Goal: Transaction & Acquisition: Purchase product/service

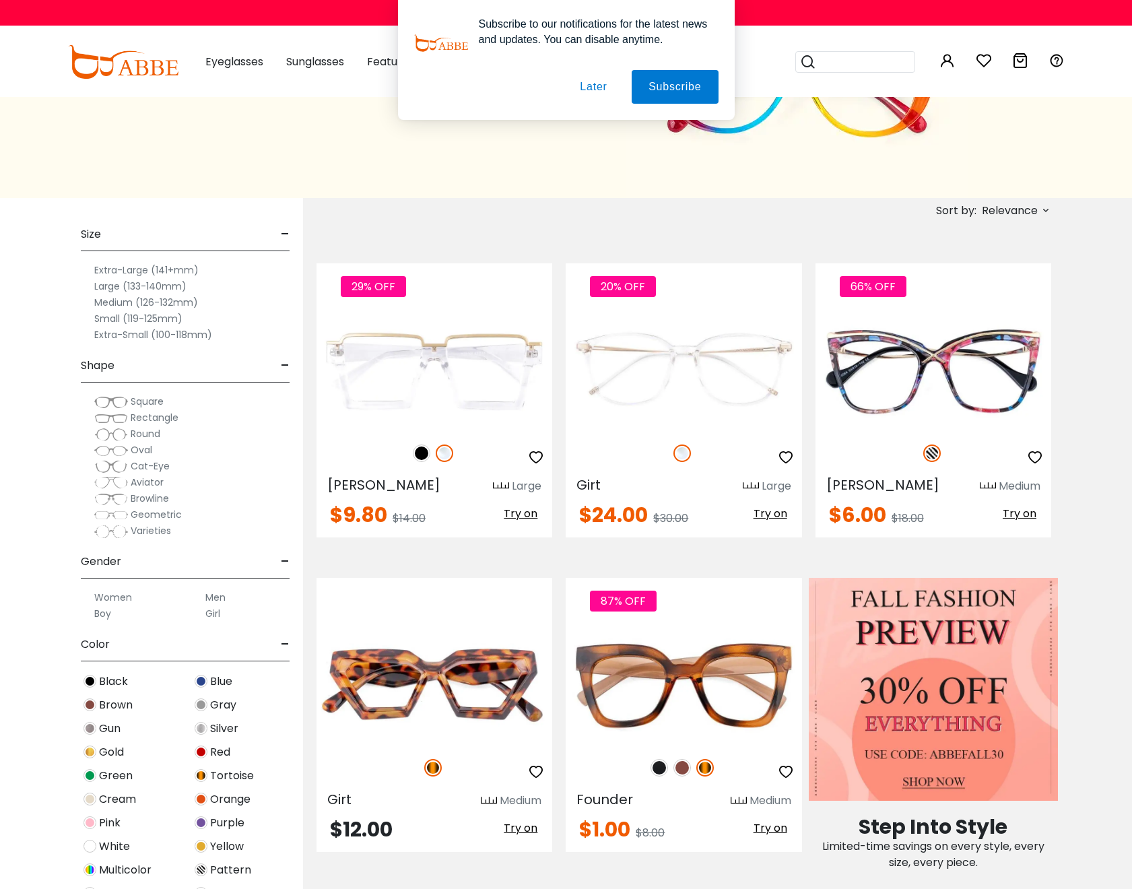
scroll to position [515, 0]
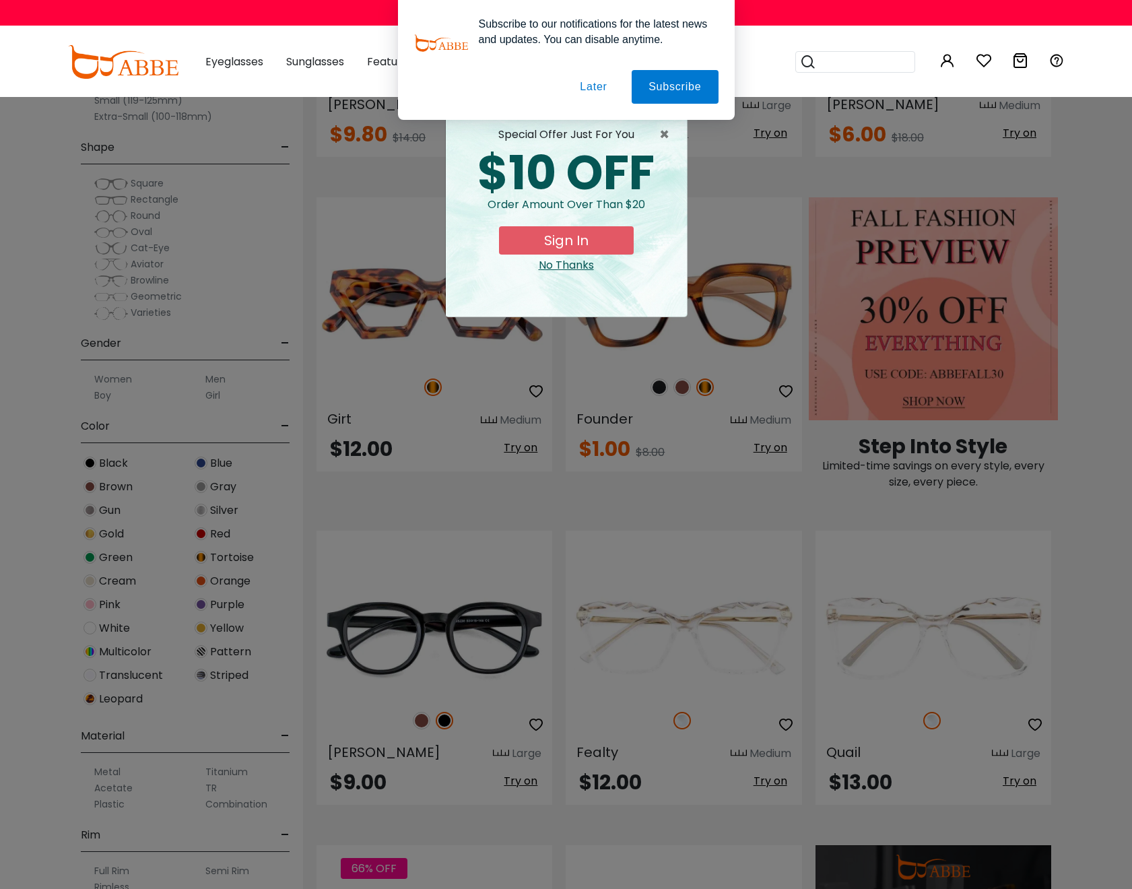
click at [588, 93] on button "Later" at bounding box center [593, 87] width 61 height 34
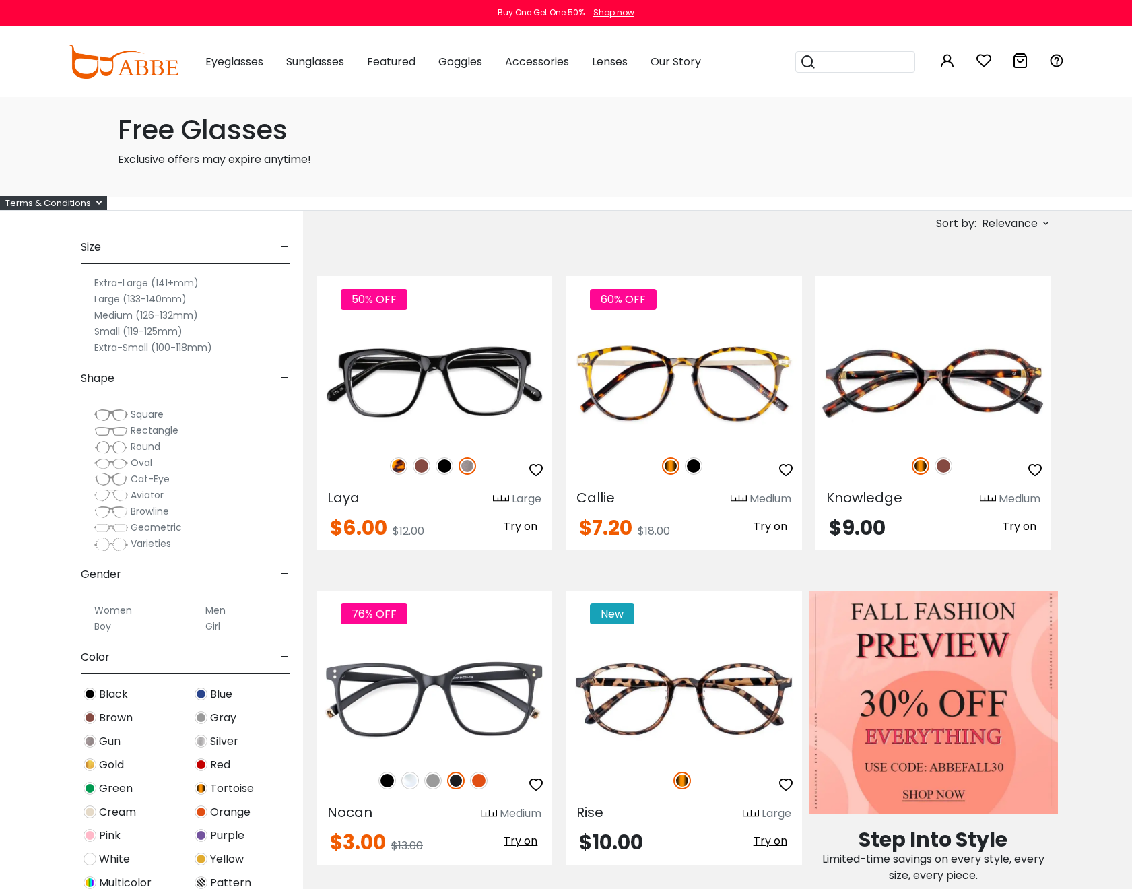
click at [635, 175] on div "Free Glasses Exclusive offers may expire anytime!" at bounding box center [566, 147] width 929 height 100
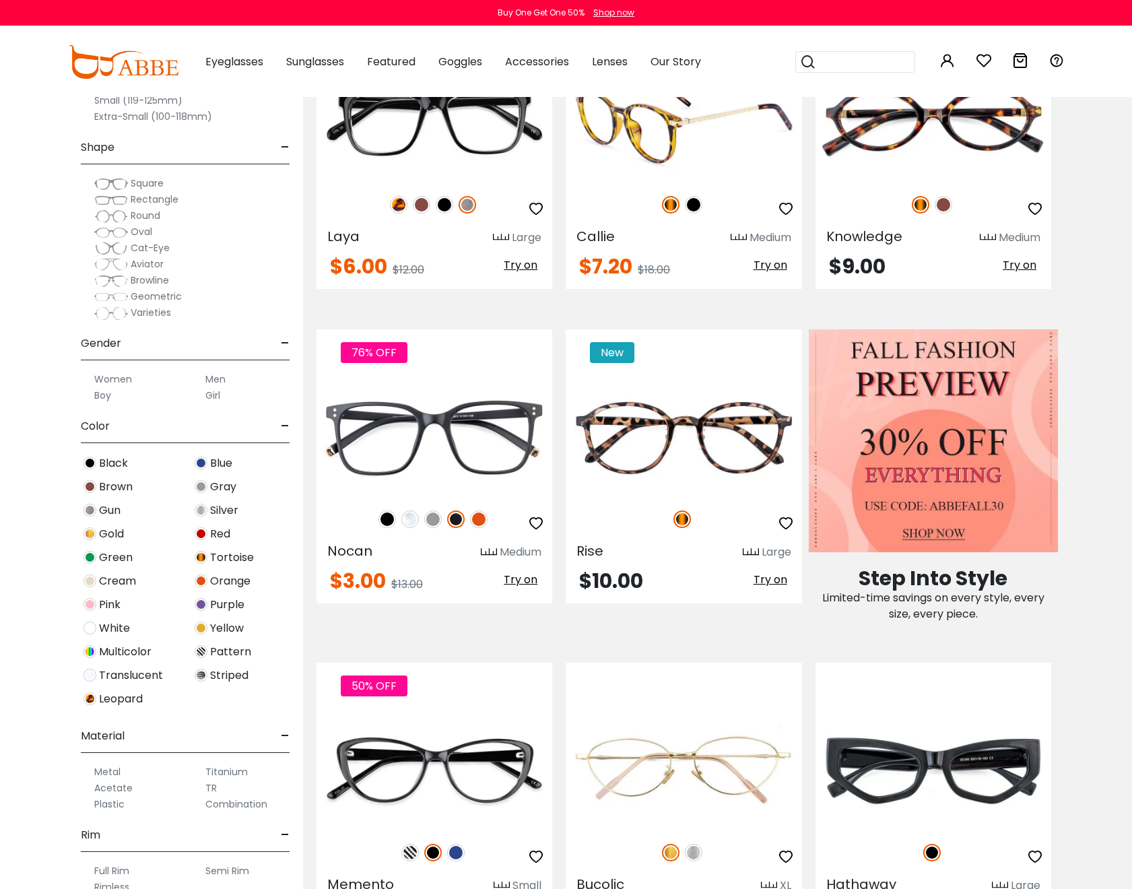
scroll to position [259, 0]
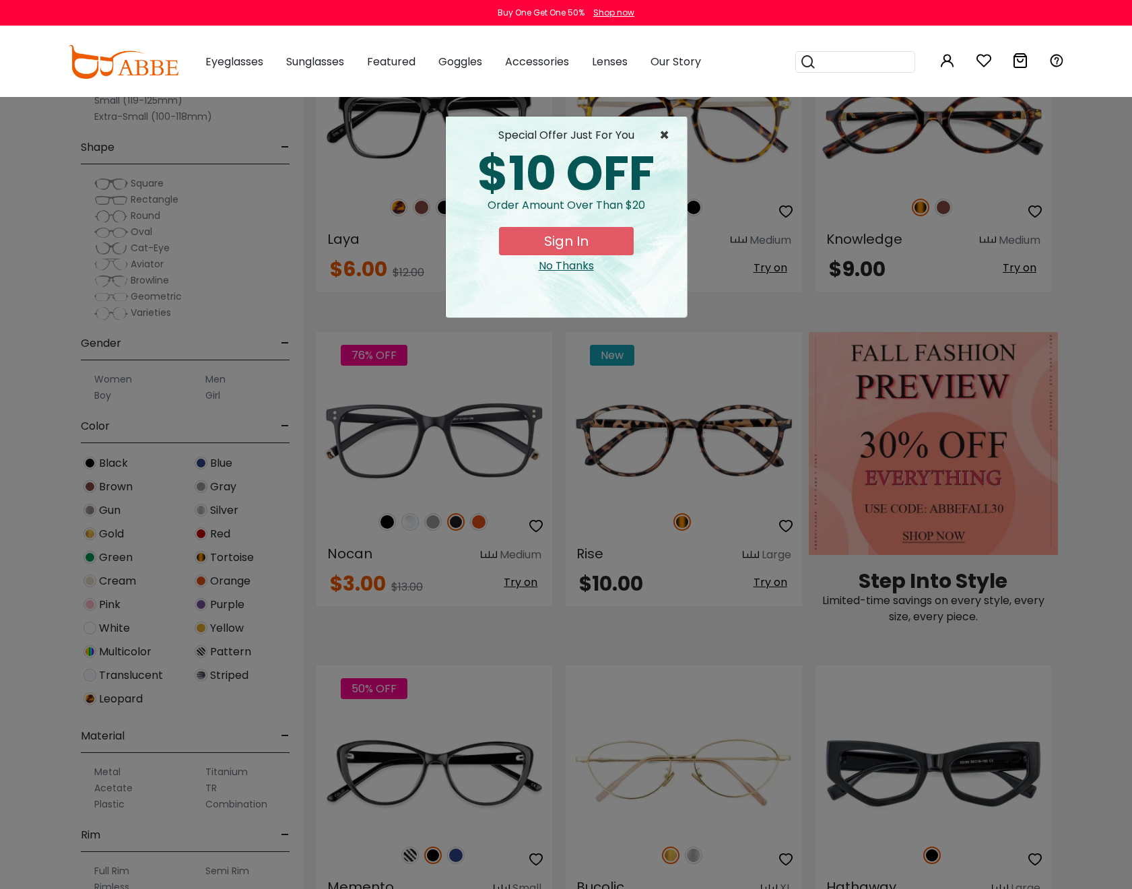
click at [669, 130] on span "×" at bounding box center [667, 135] width 17 height 16
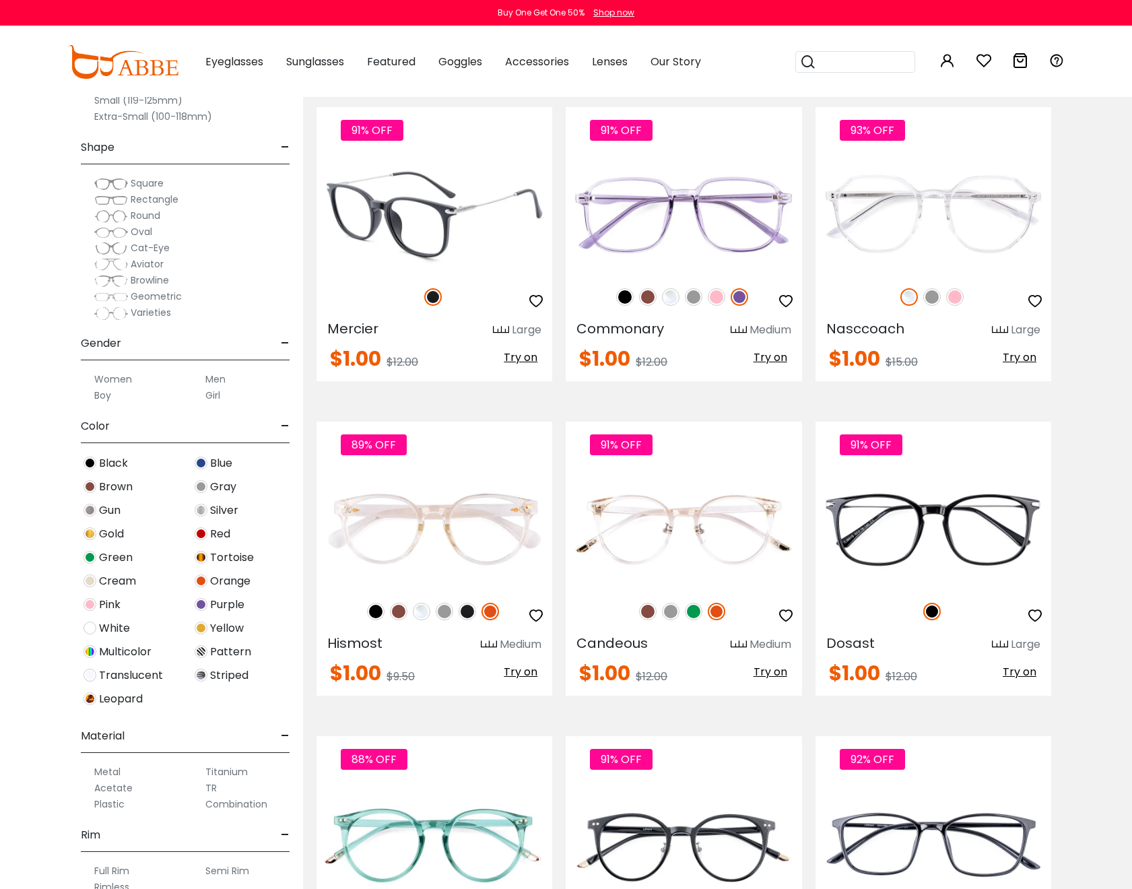
scroll to position [5859, 0]
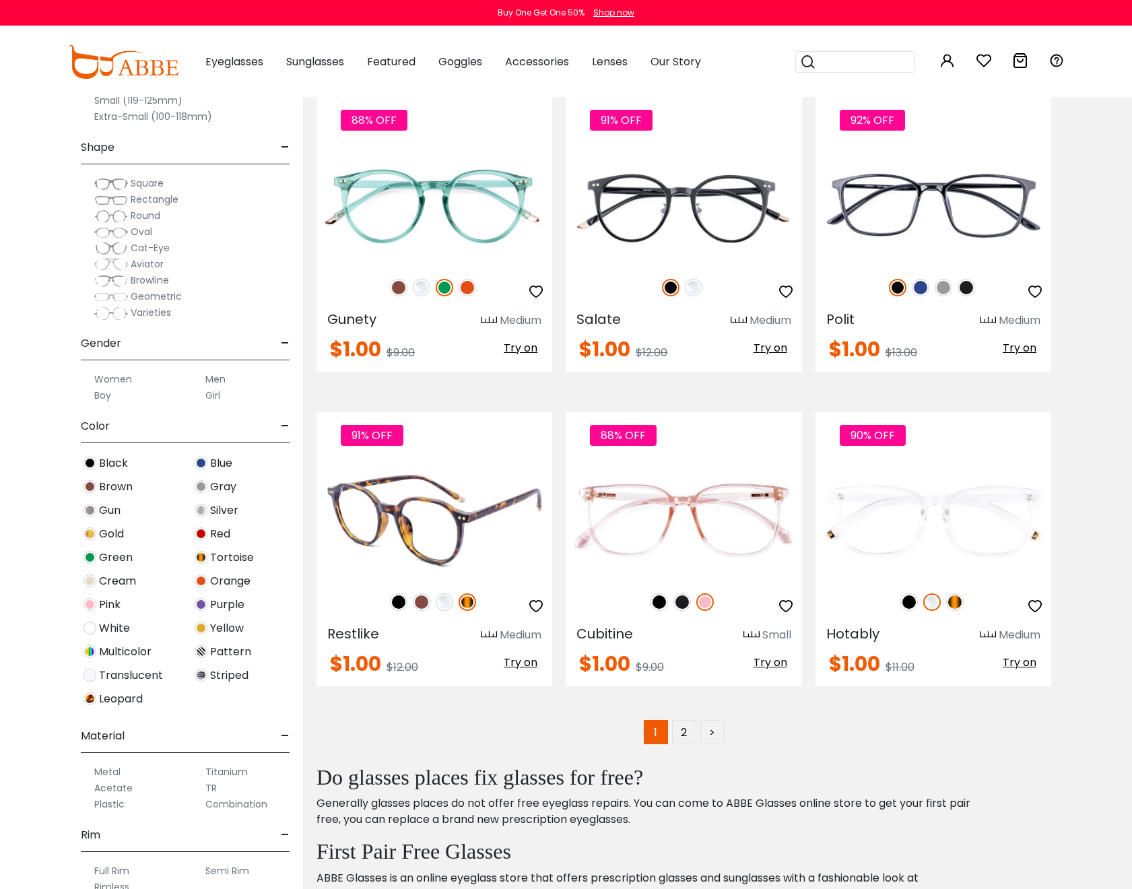
click at [401, 603] on img at bounding box center [399, 602] width 18 height 18
click at [422, 603] on img at bounding box center [422, 602] width 18 height 18
click at [442, 603] on img at bounding box center [445, 602] width 18 height 18
click at [468, 604] on img at bounding box center [468, 602] width 18 height 18
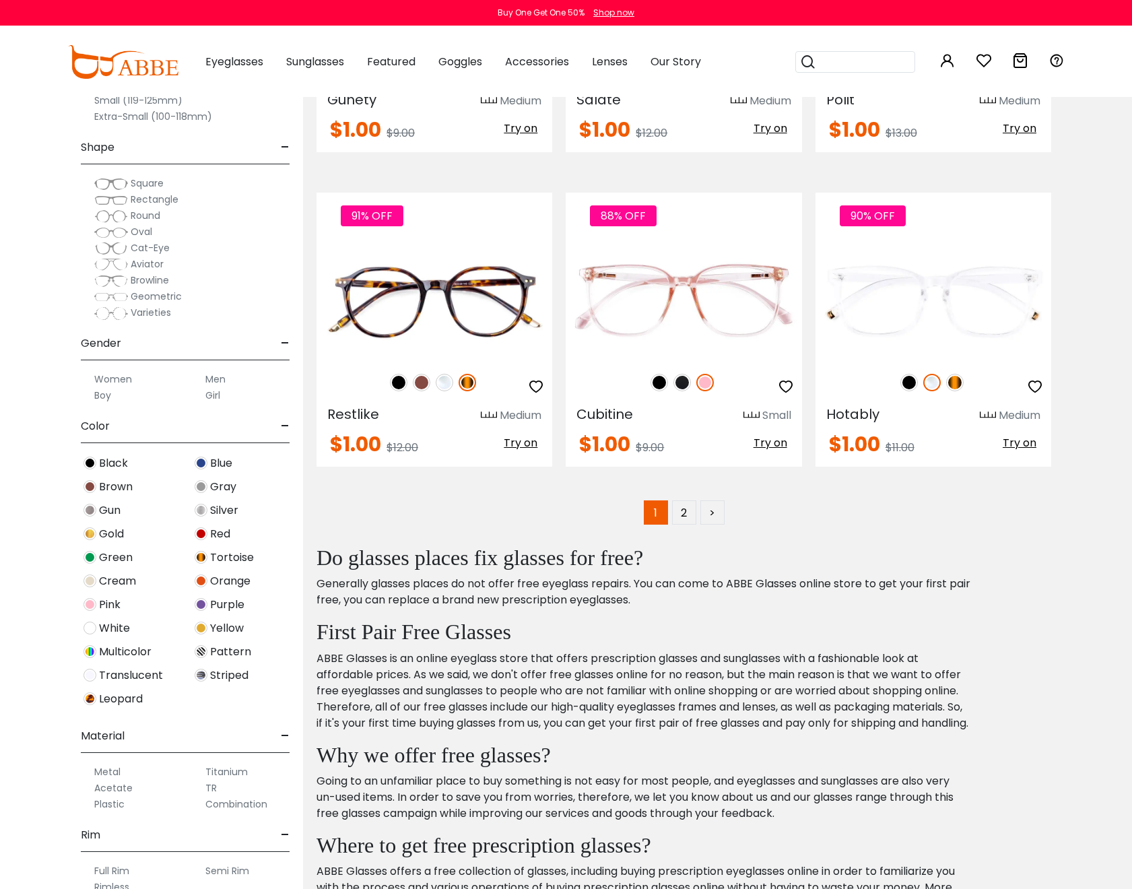
scroll to position [6047, 0]
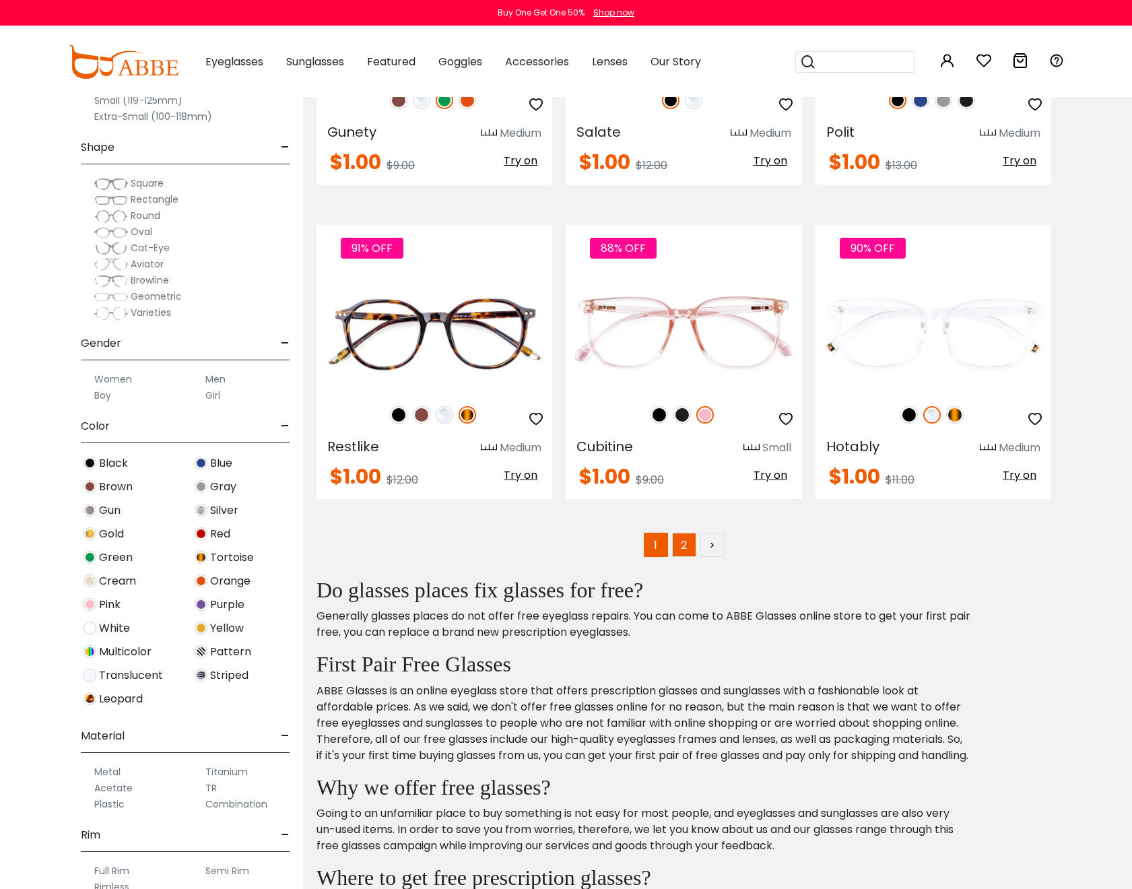
click at [685, 543] on link "2" at bounding box center [684, 545] width 24 height 24
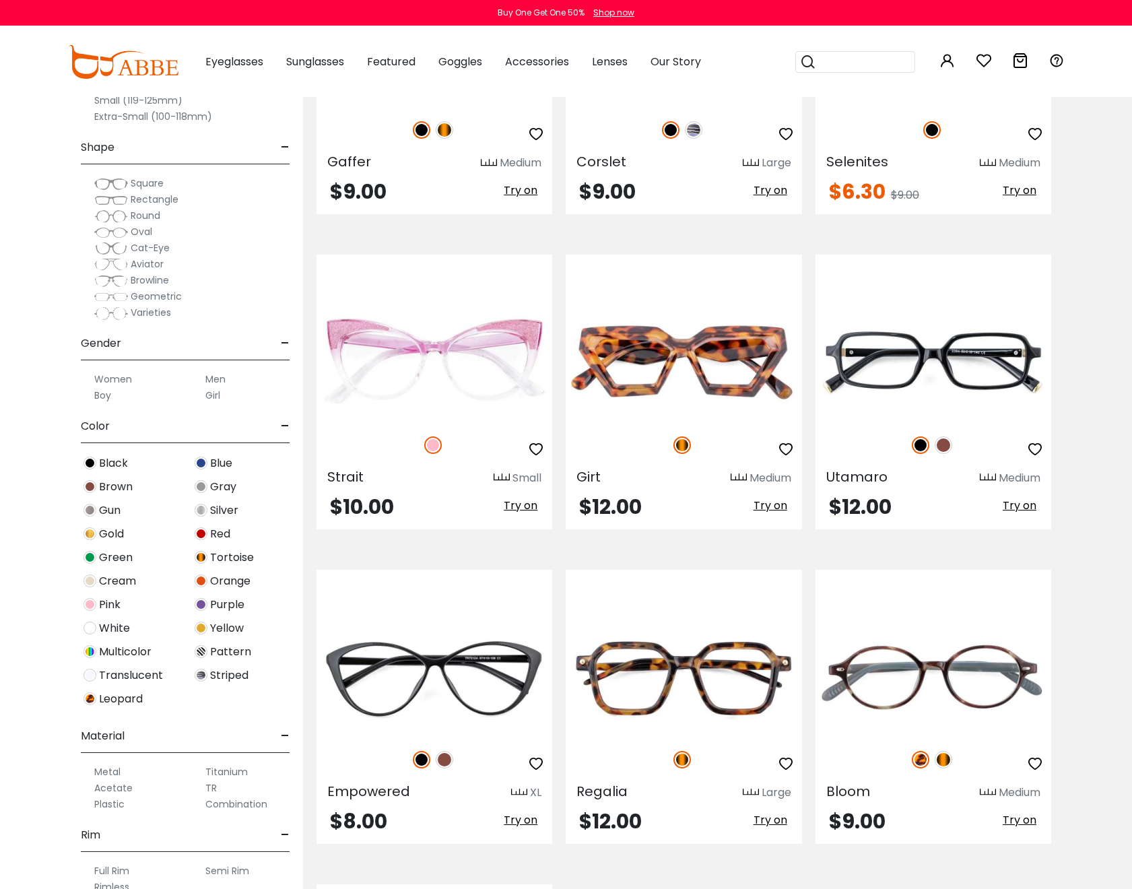
scroll to position [3996, 0]
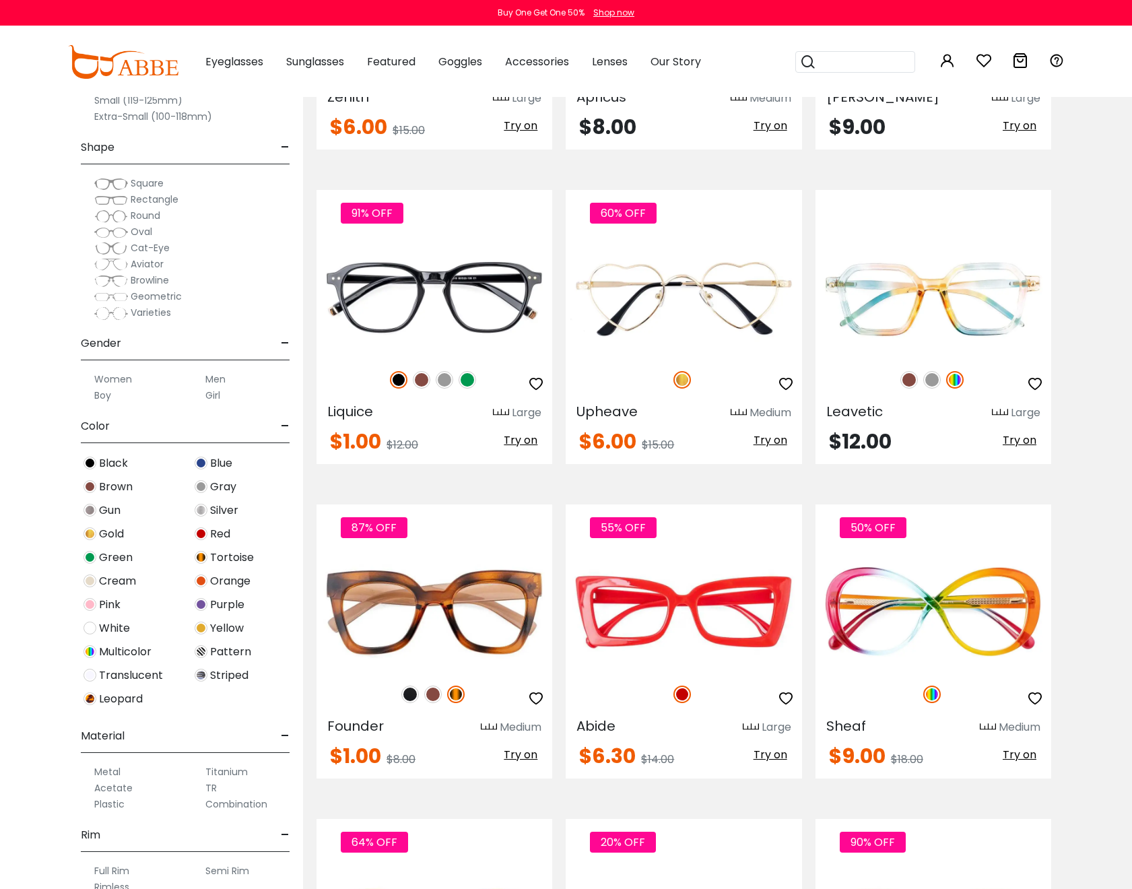
scroll to position [1990, 0]
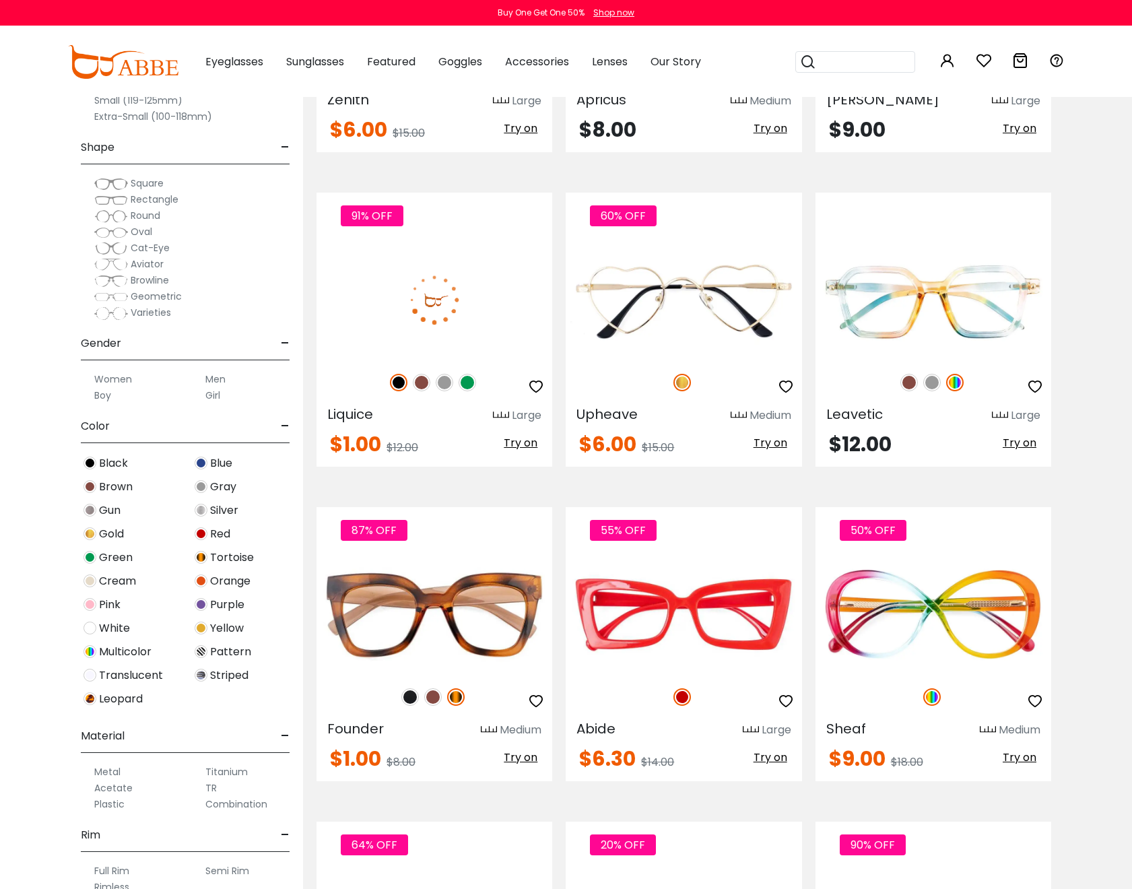
click at [527, 440] on span "Try on" at bounding box center [521, 442] width 34 height 15
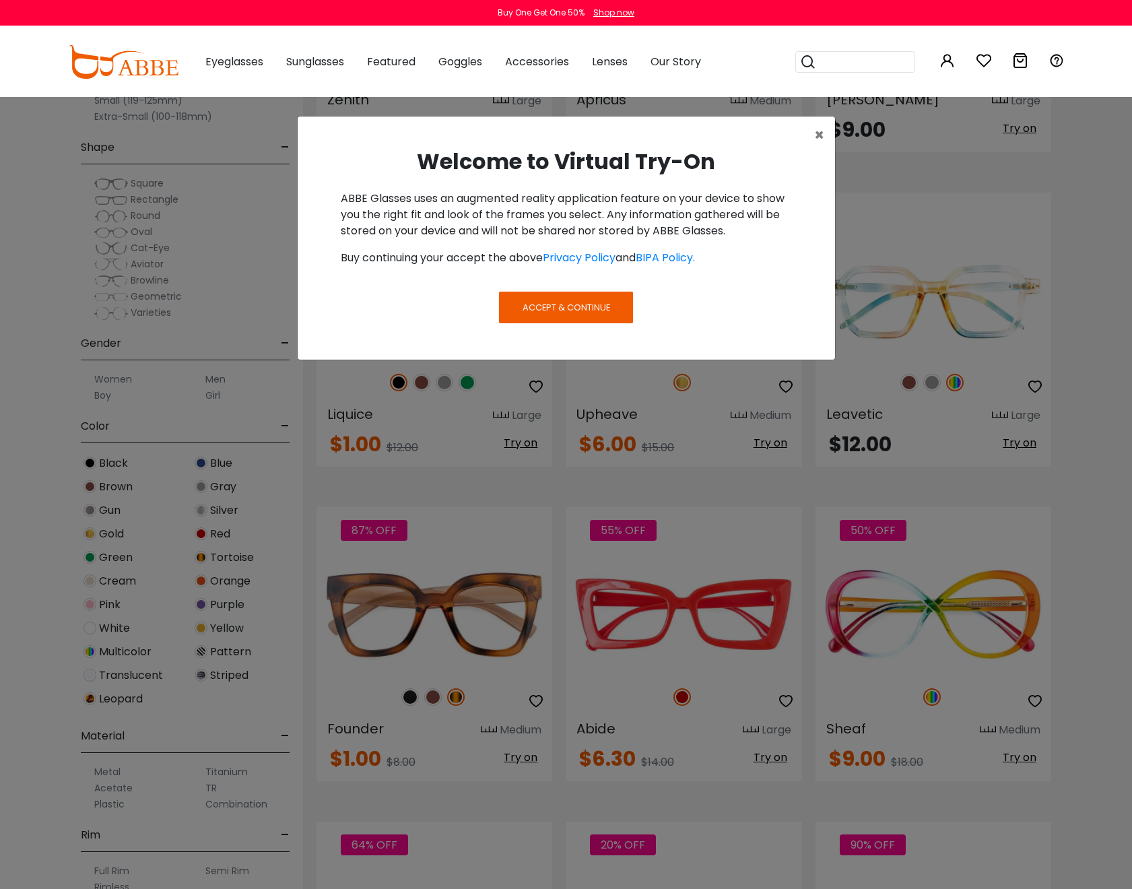
click at [618, 303] on button "Accept & Continue" at bounding box center [565, 307] width 133 height 31
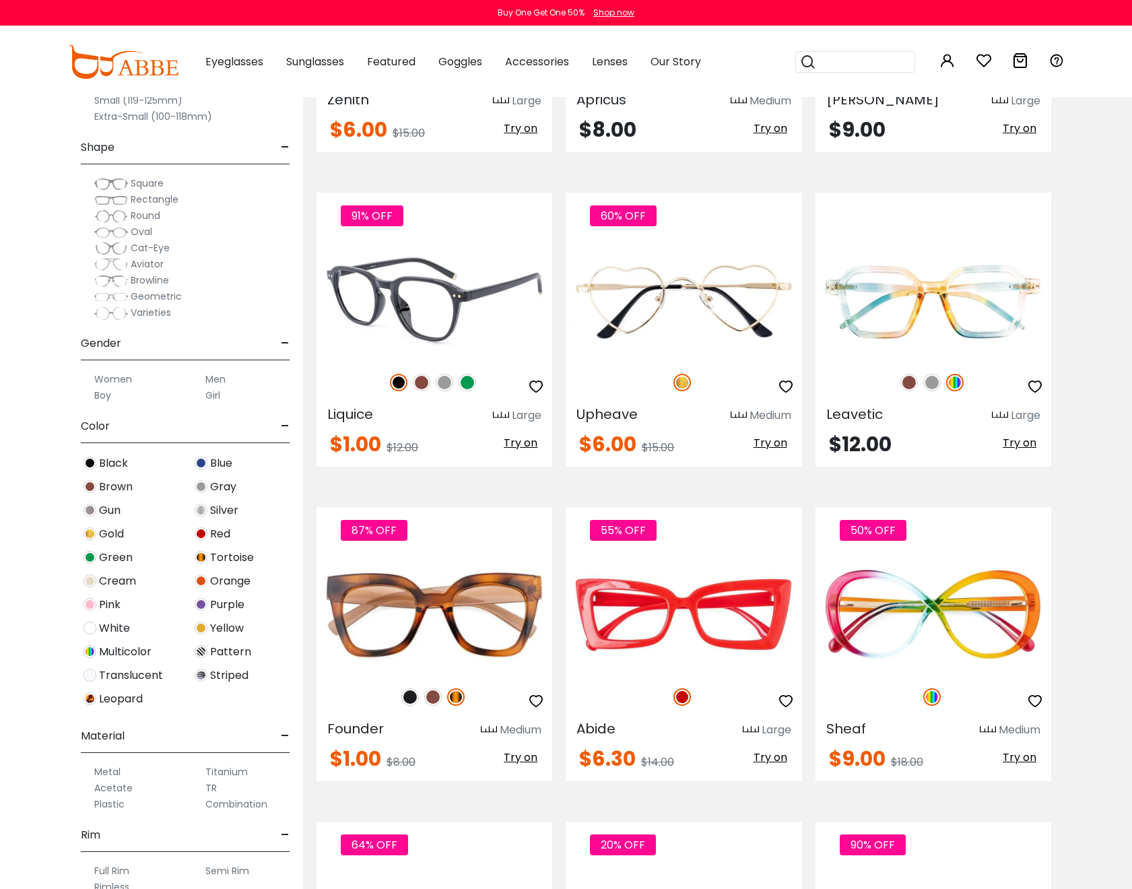
click at [528, 439] on span "Try on" at bounding box center [521, 442] width 34 height 15
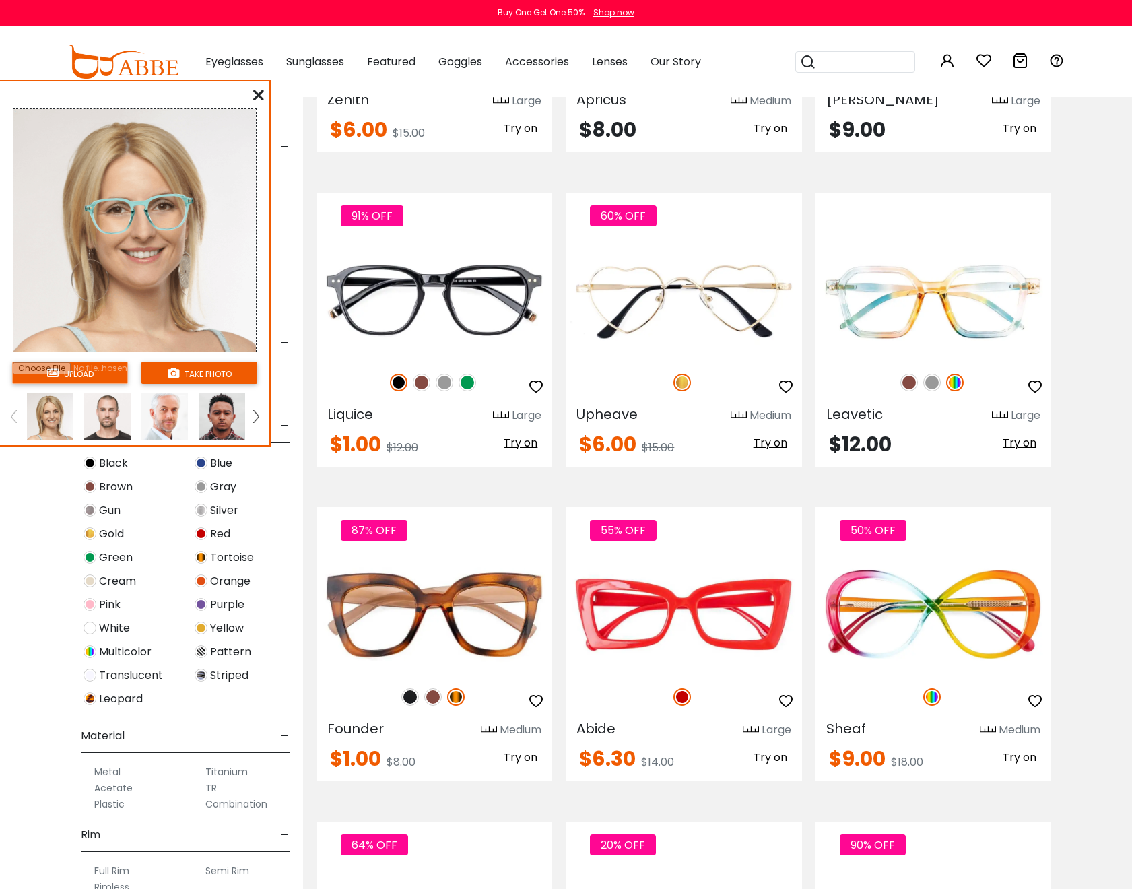
click at [223, 413] on img at bounding box center [222, 416] width 46 height 46
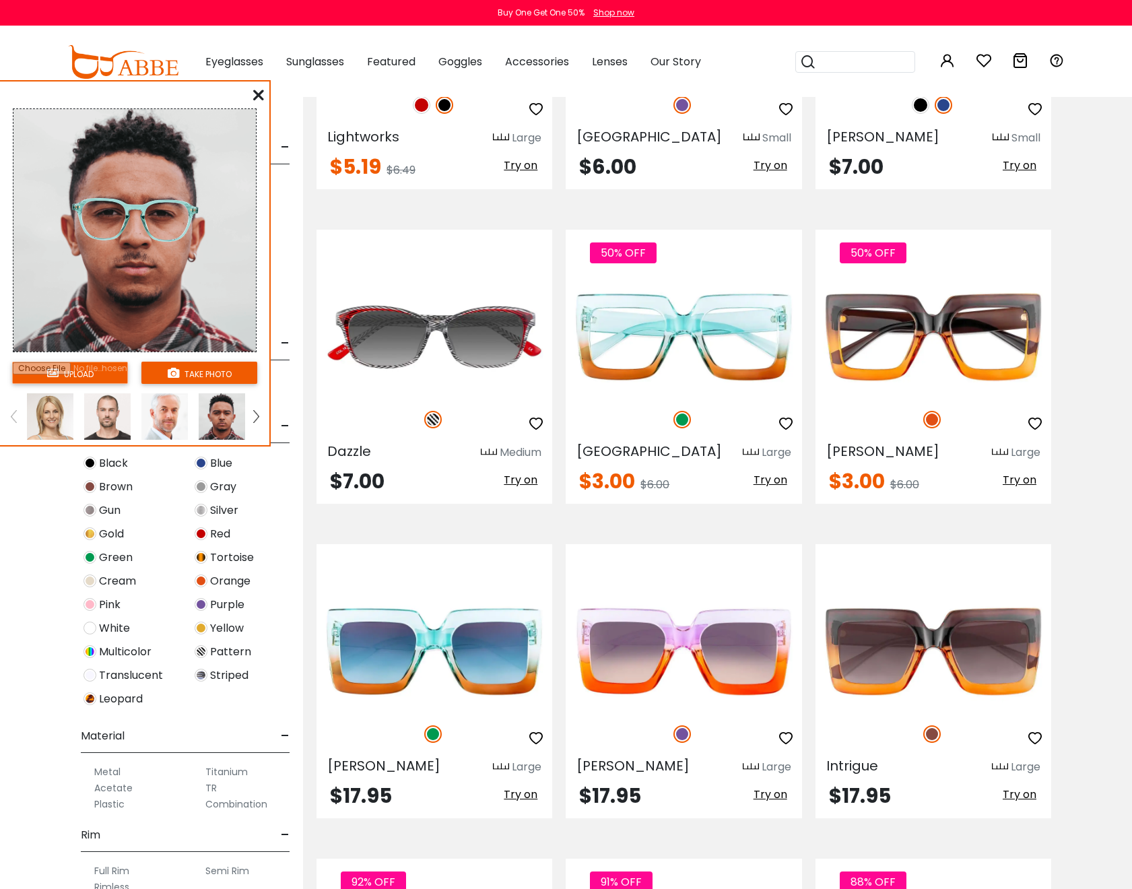
scroll to position [3667, 0]
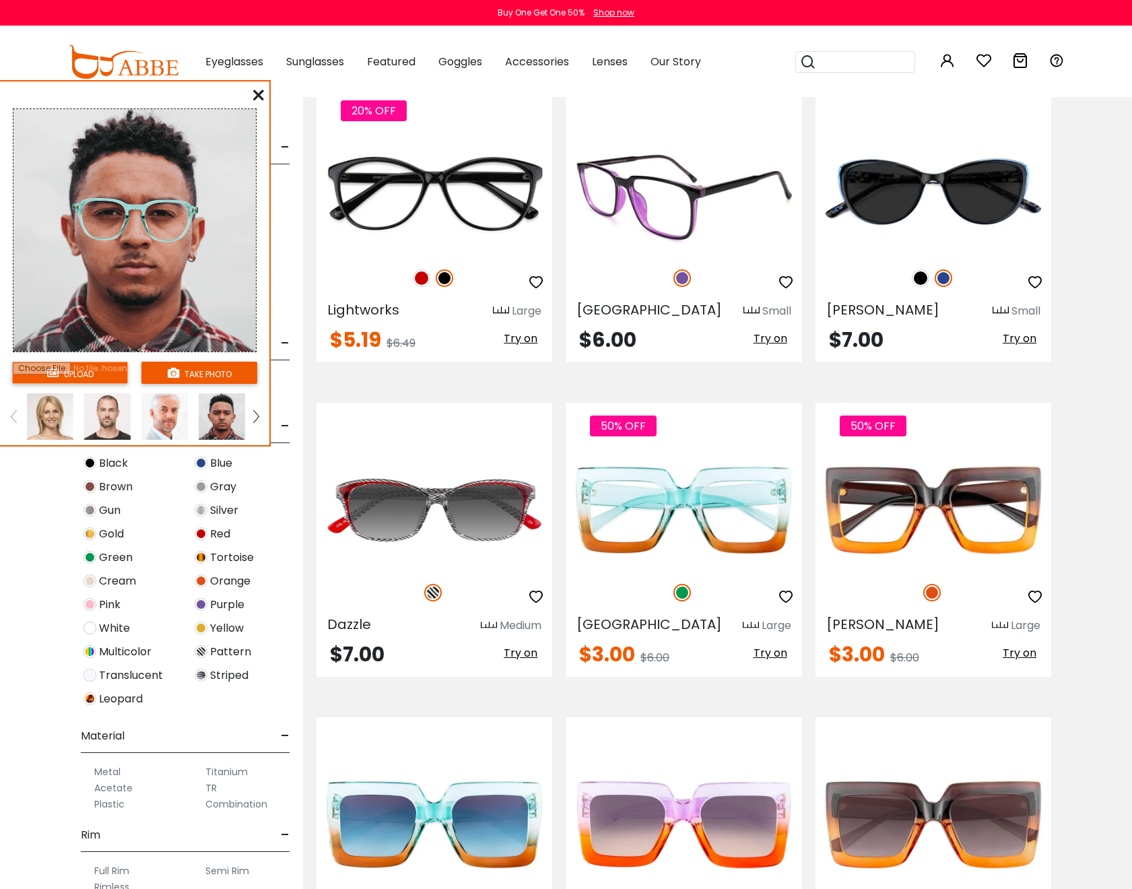
click at [761, 339] on span "Try on" at bounding box center [770, 338] width 34 height 15
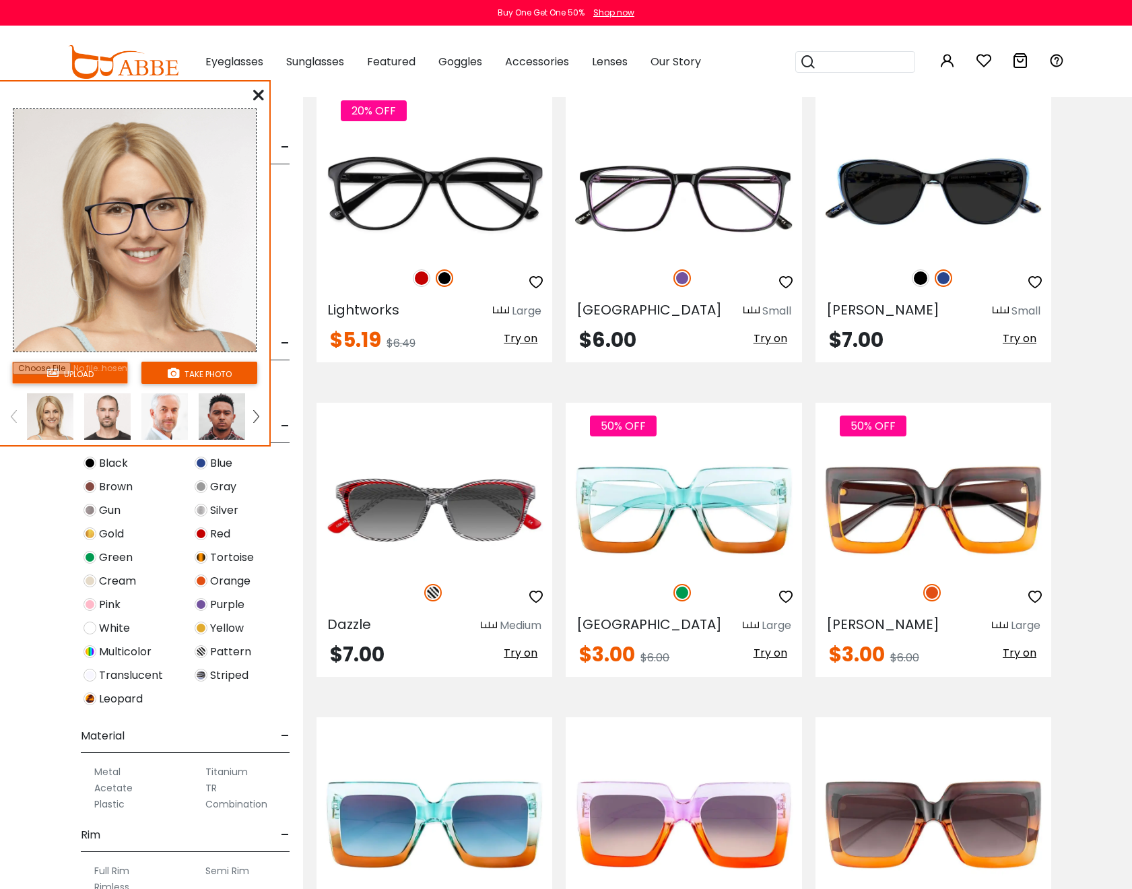
click at [209, 419] on img at bounding box center [222, 416] width 46 height 46
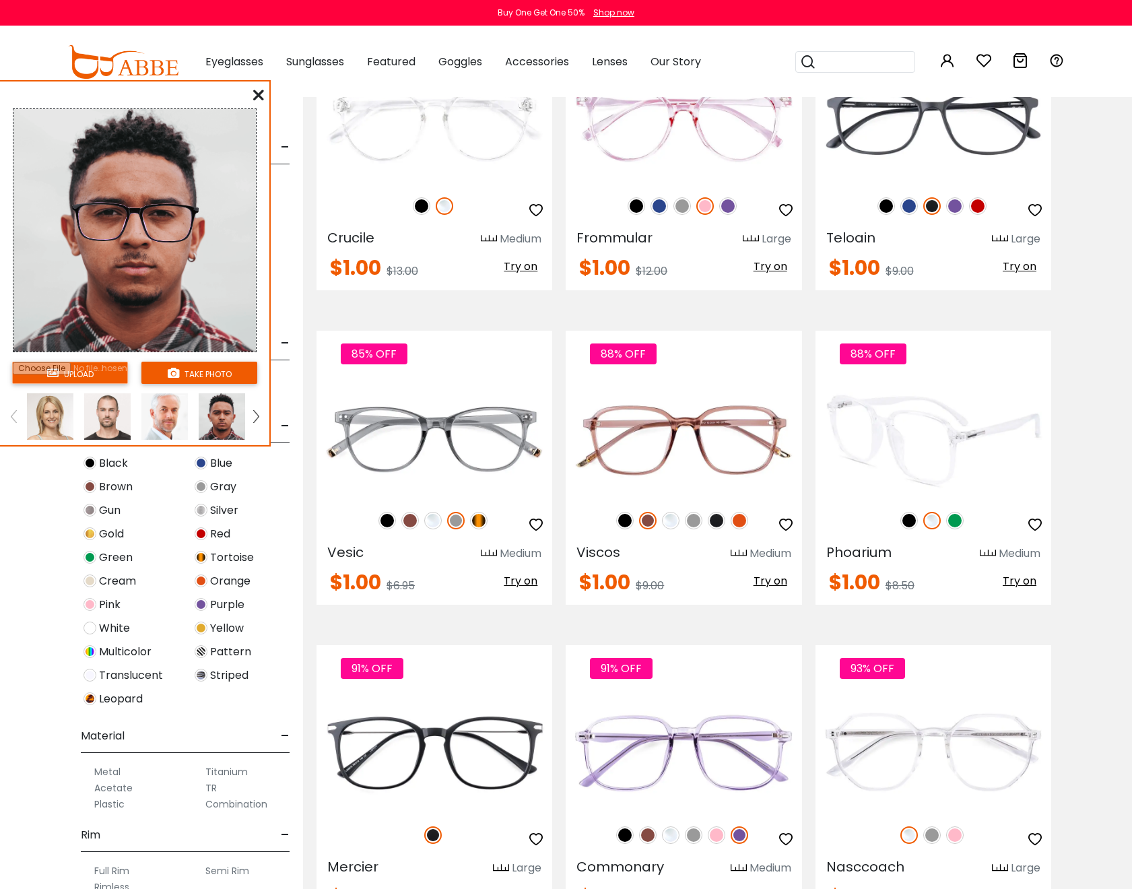
scroll to position [4620, 0]
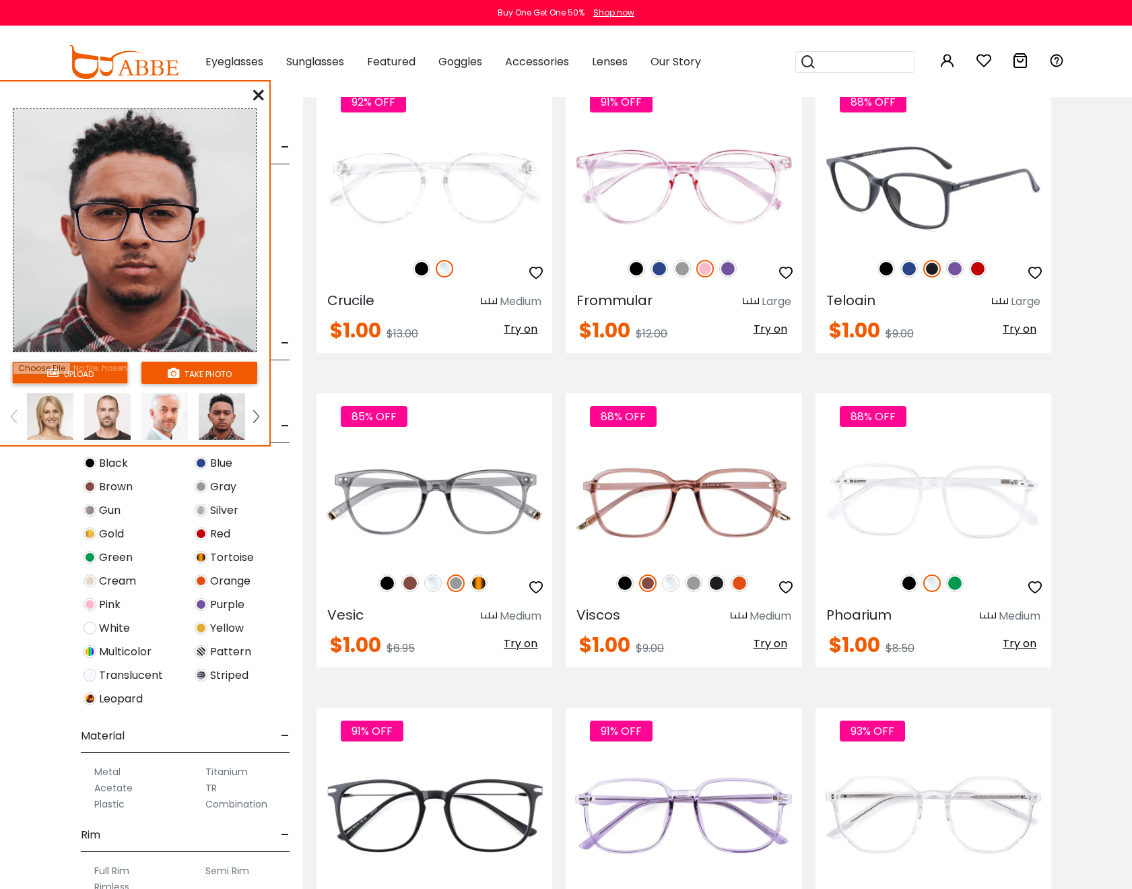
click at [1014, 329] on span "Try on" at bounding box center [1020, 328] width 34 height 15
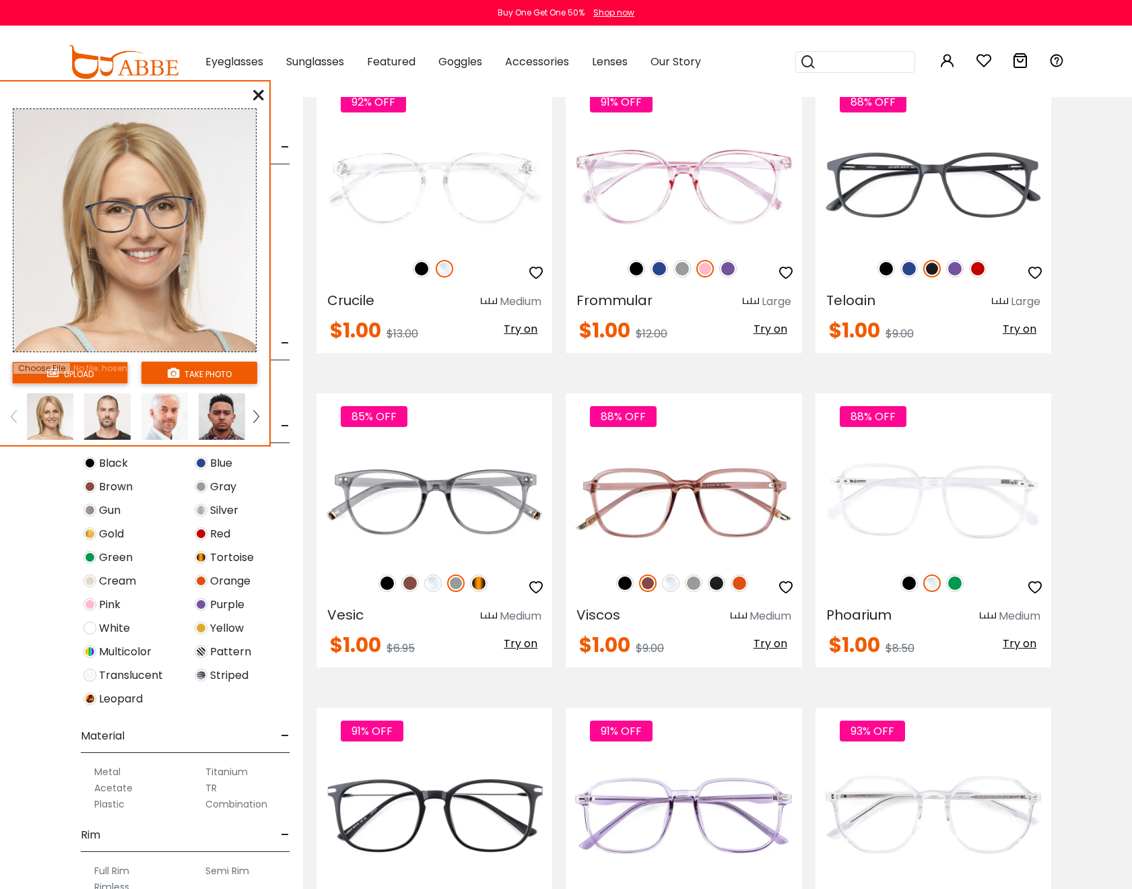
click at [212, 413] on img at bounding box center [222, 416] width 46 height 46
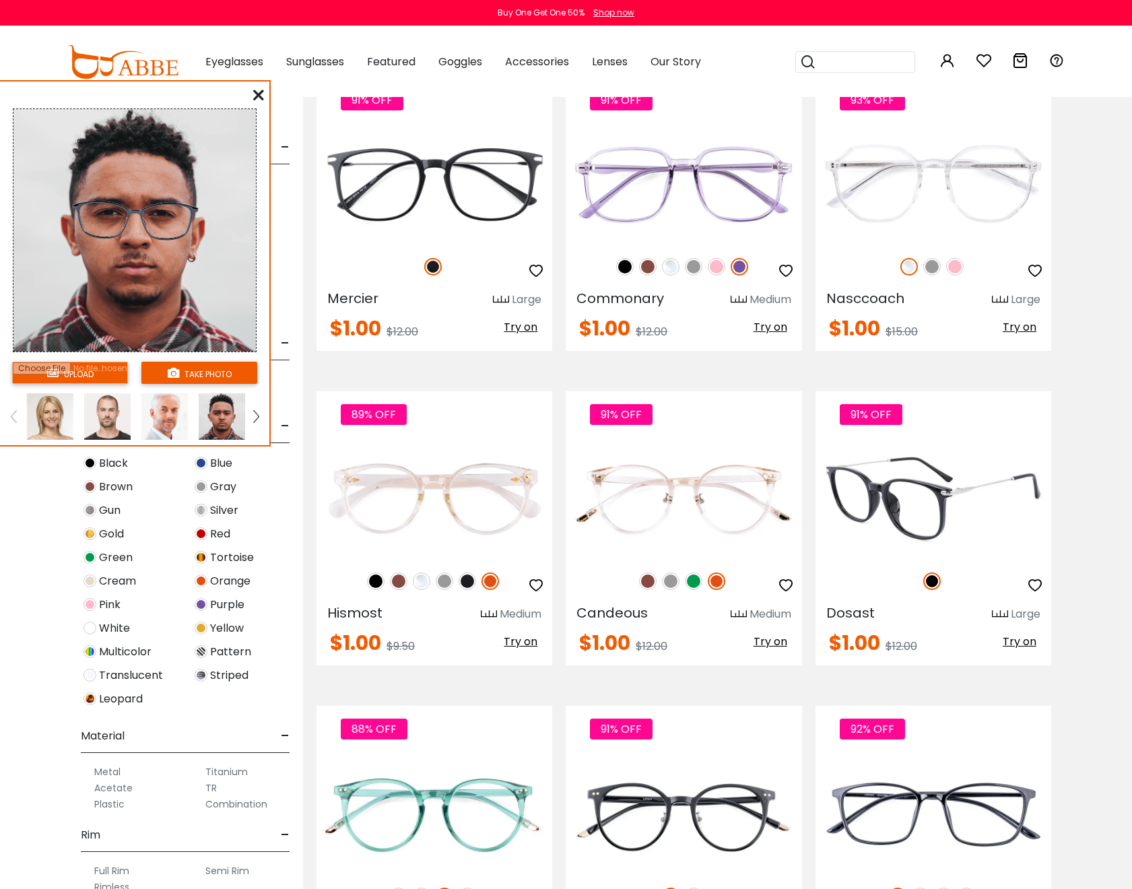
scroll to position [5253, 0]
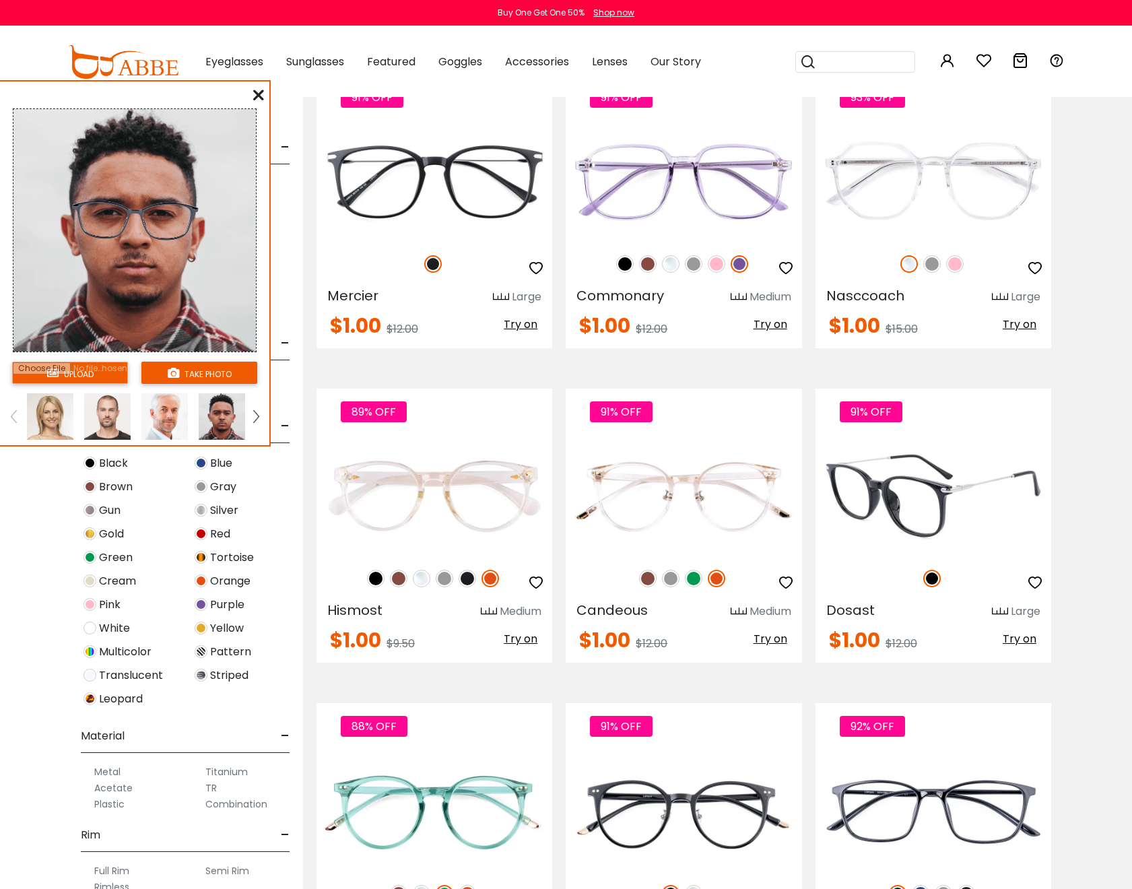
click at [1005, 636] on span "Try on" at bounding box center [1020, 638] width 34 height 15
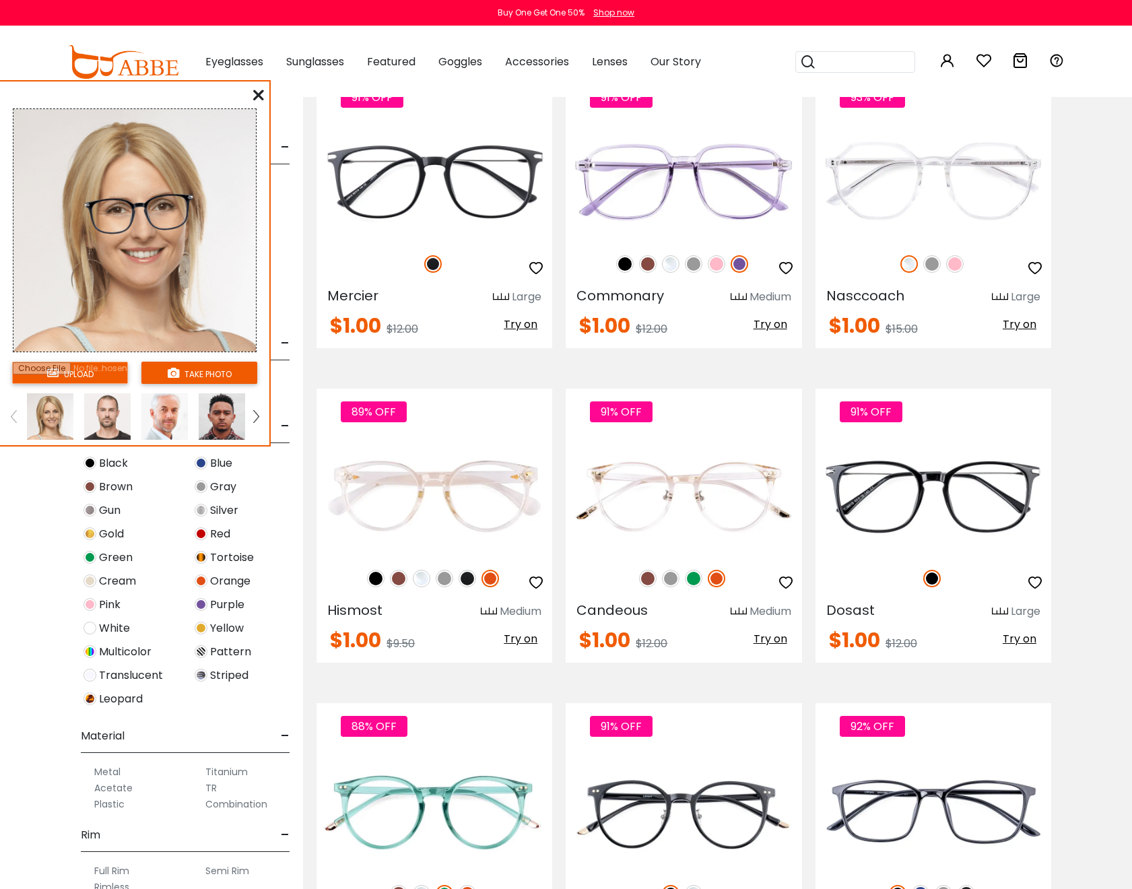
click at [222, 417] on img at bounding box center [222, 416] width 46 height 46
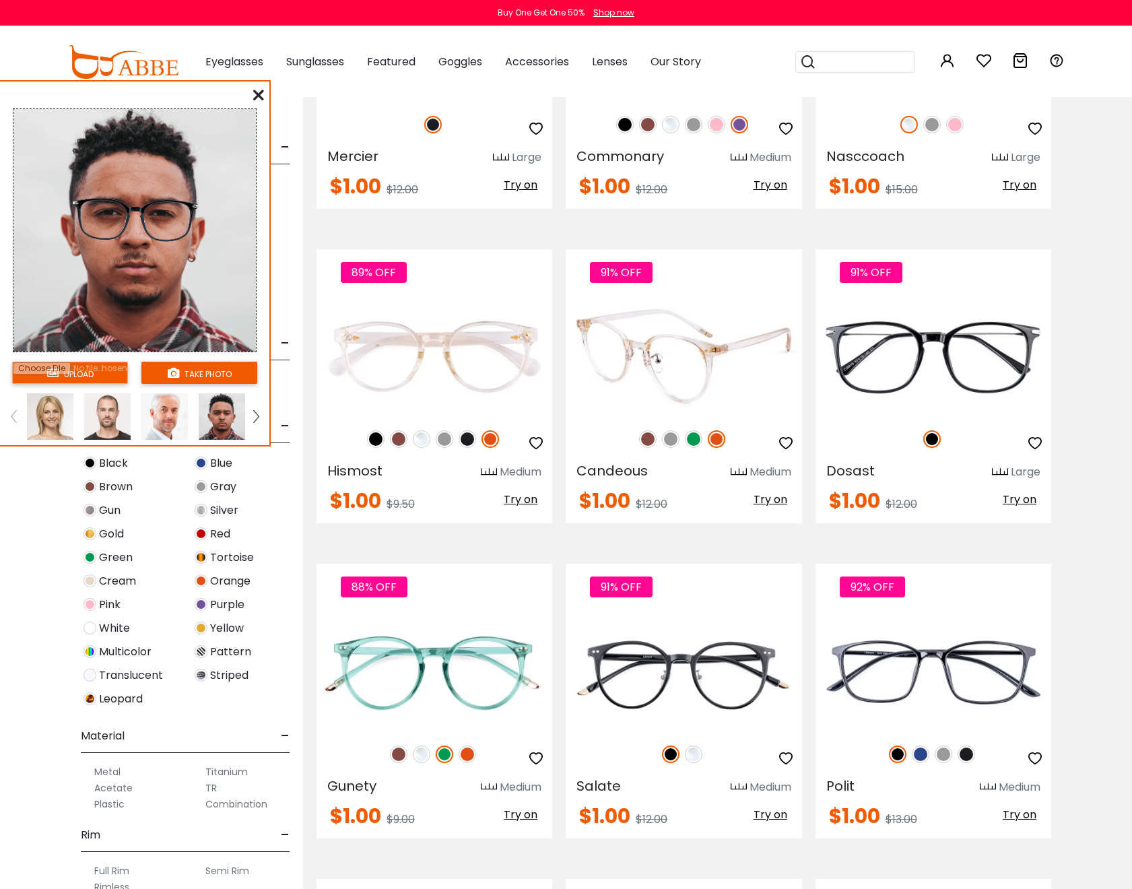
scroll to position [5665, 0]
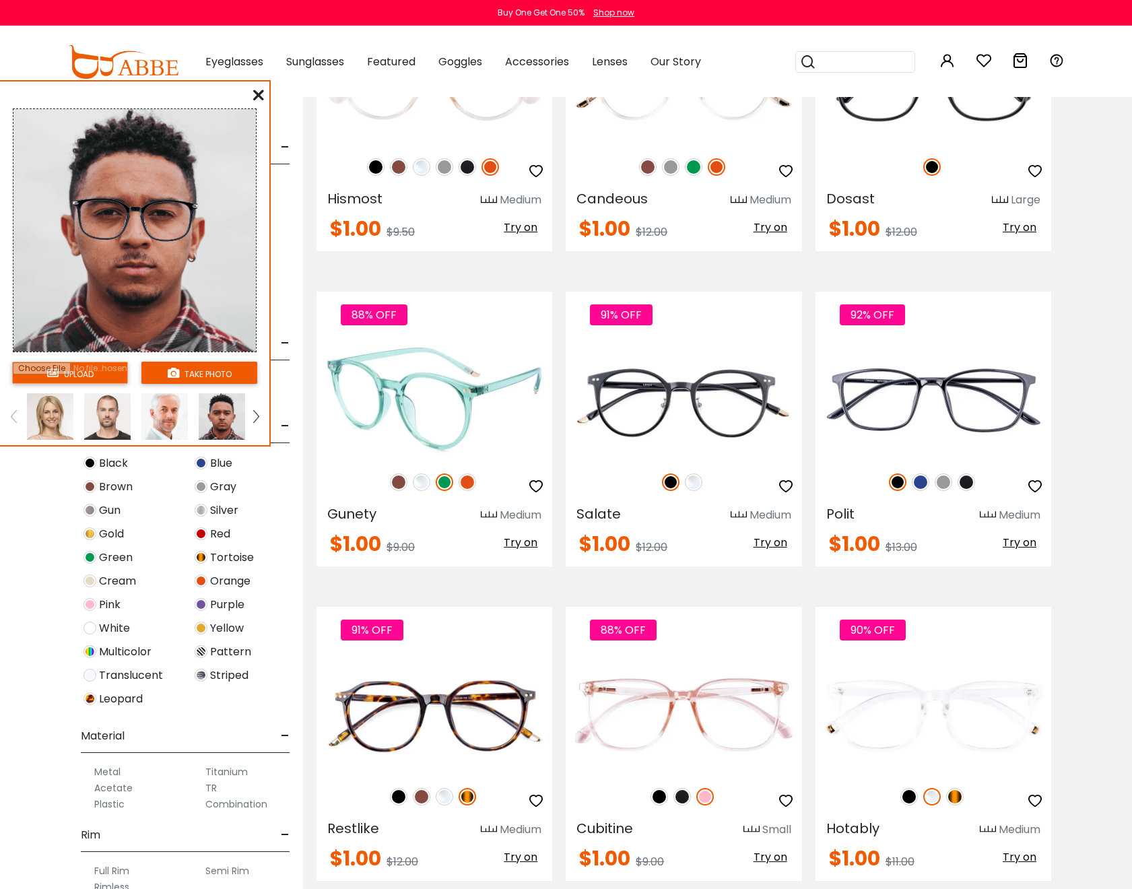
click at [397, 481] on img at bounding box center [399, 482] width 18 height 18
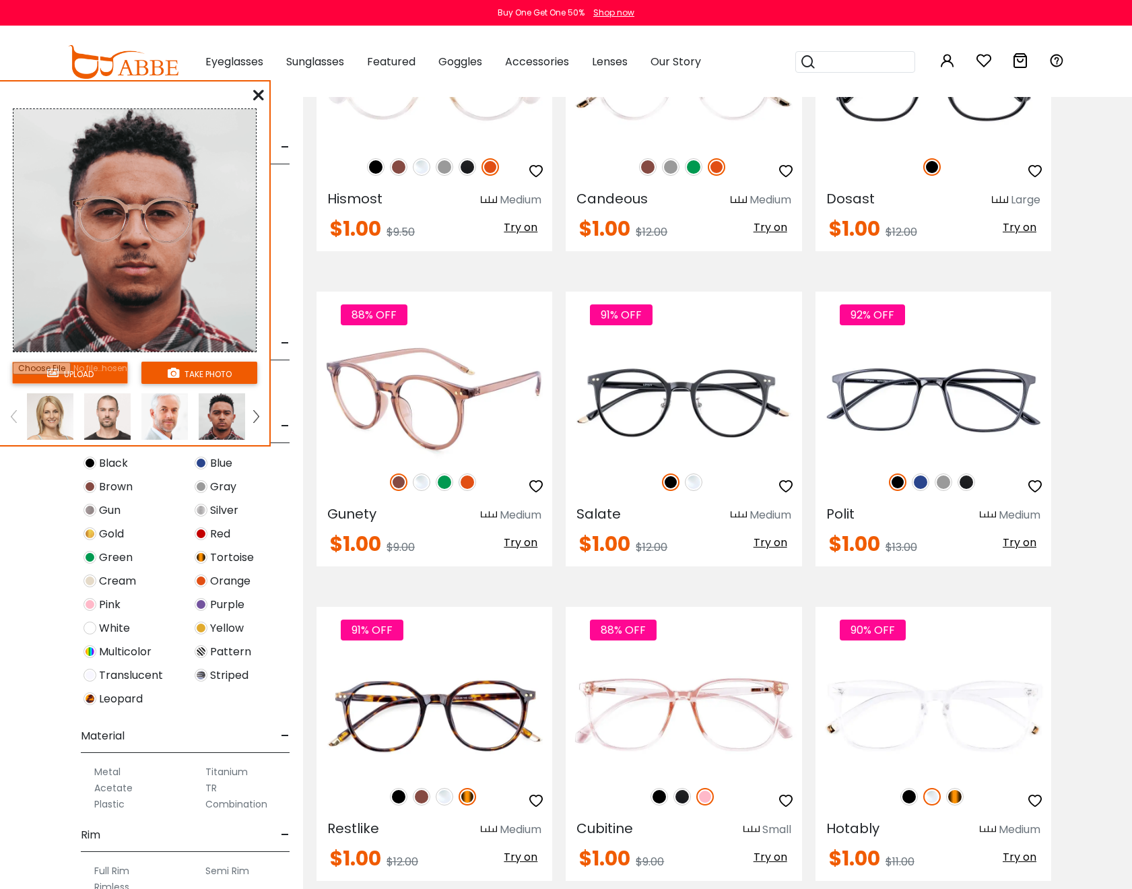
click at [423, 483] on img at bounding box center [422, 482] width 18 height 18
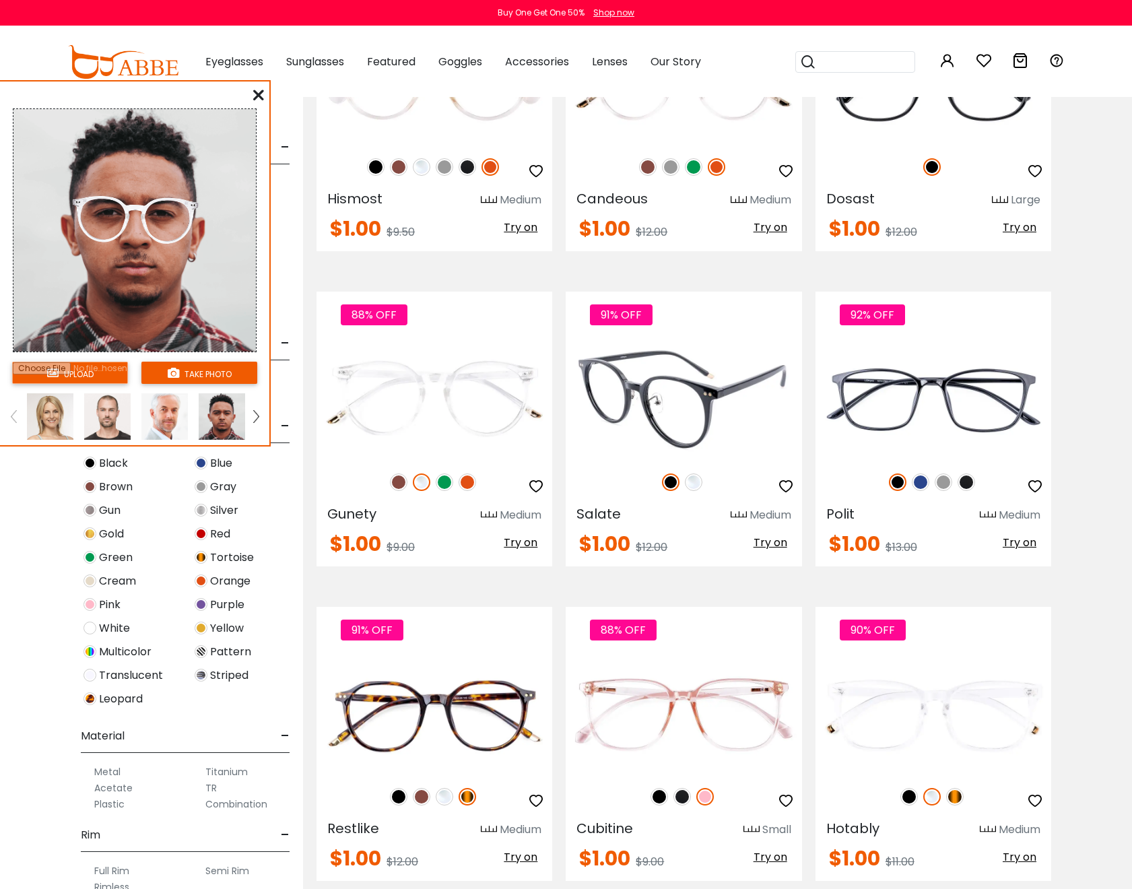
click at [766, 541] on span "Try on" at bounding box center [770, 542] width 34 height 15
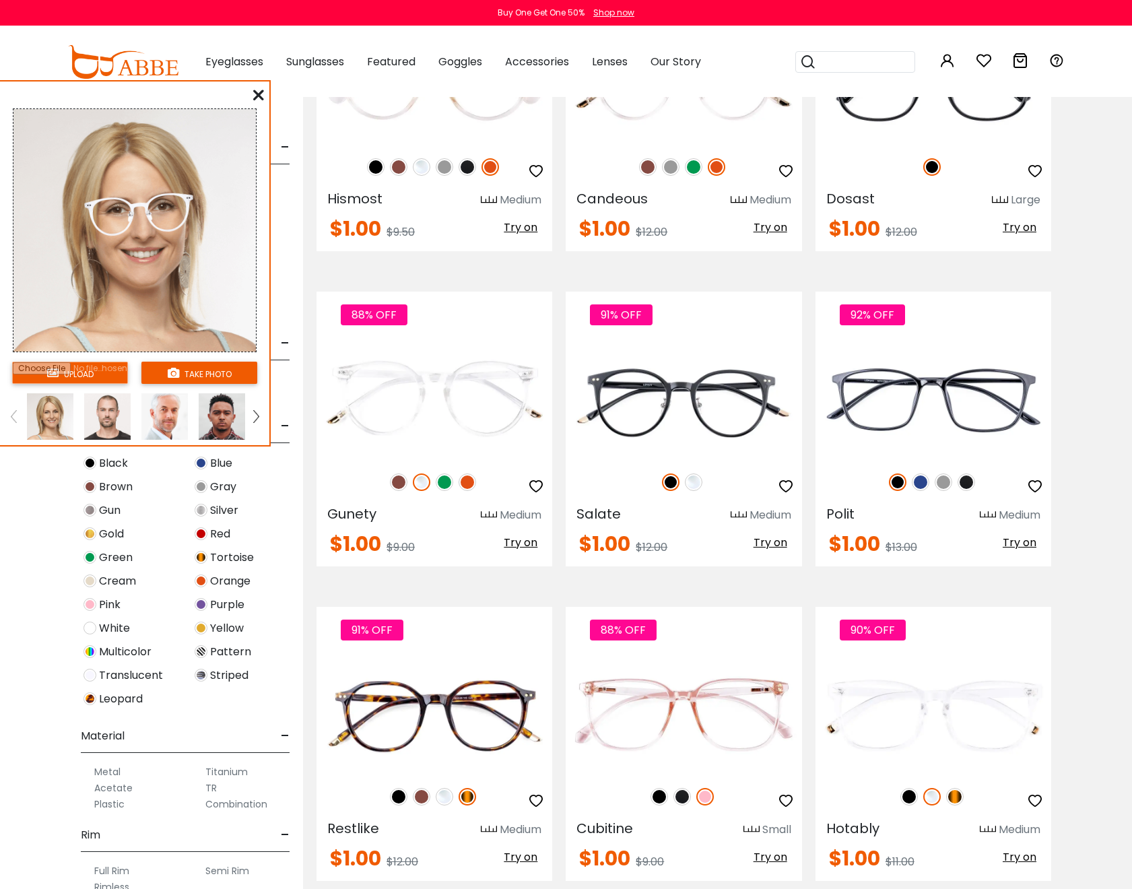
click at [232, 419] on img at bounding box center [222, 416] width 46 height 46
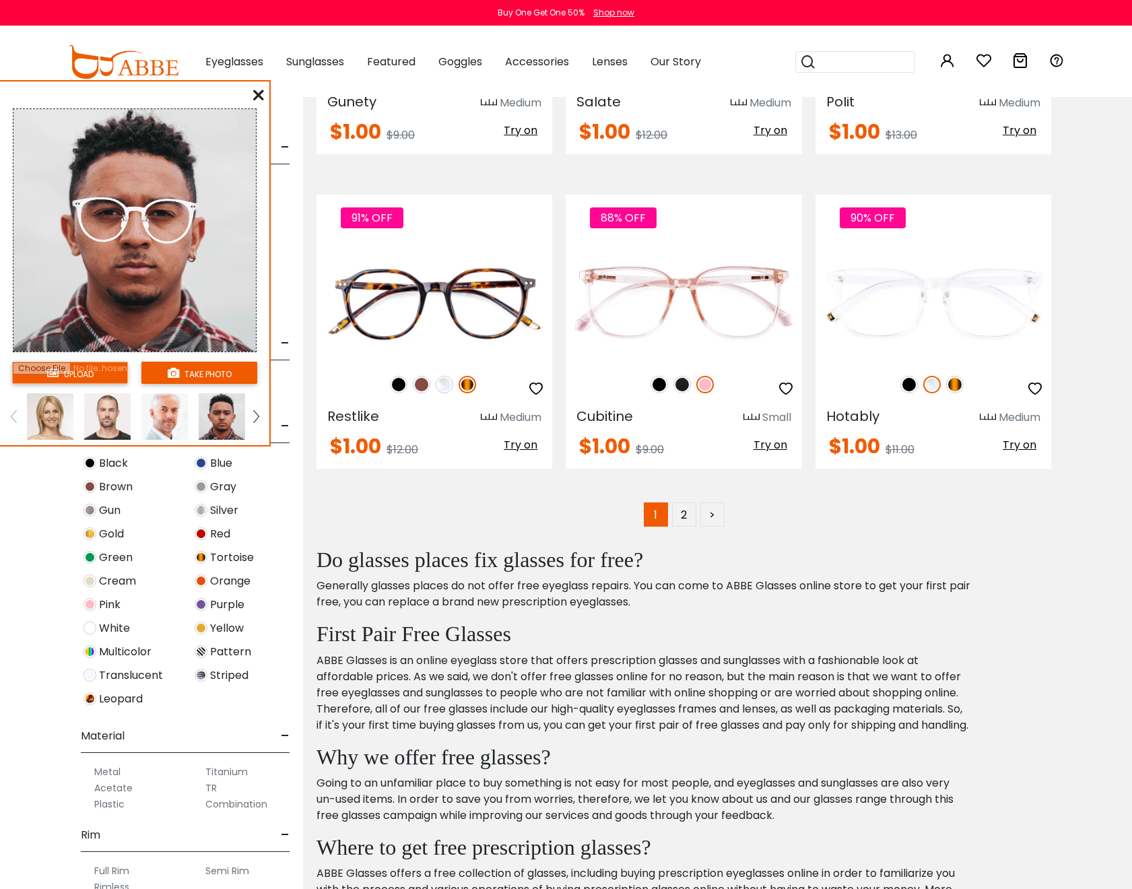
scroll to position [5948, 0]
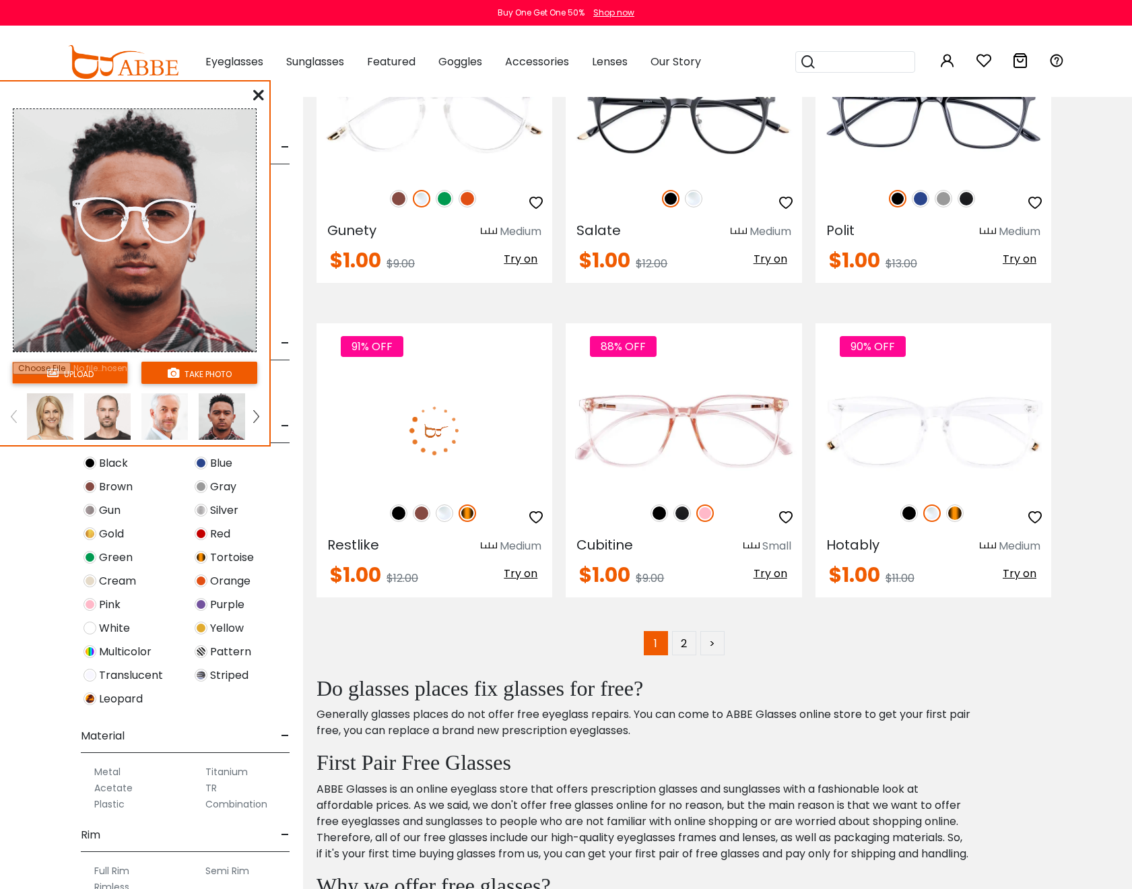
click at [520, 570] on span "Try on" at bounding box center [521, 573] width 34 height 15
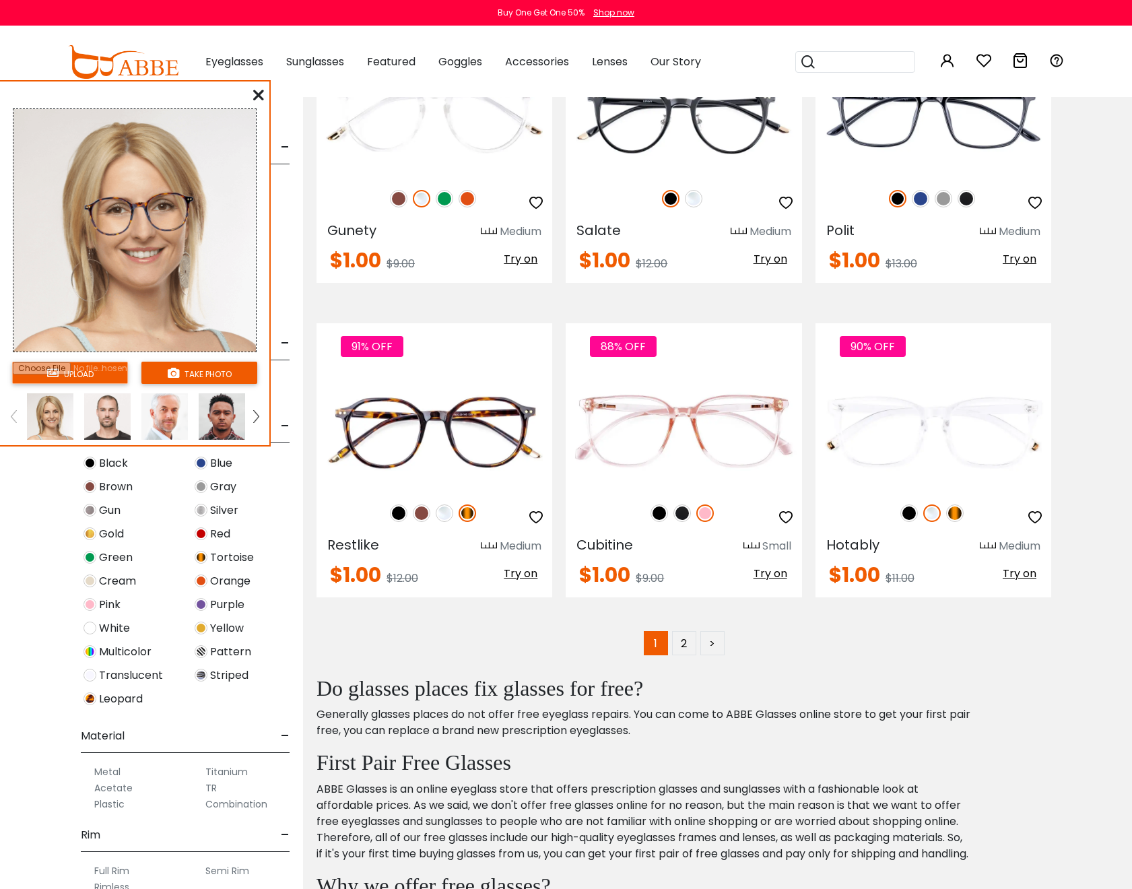
click at [229, 424] on img at bounding box center [222, 416] width 46 height 46
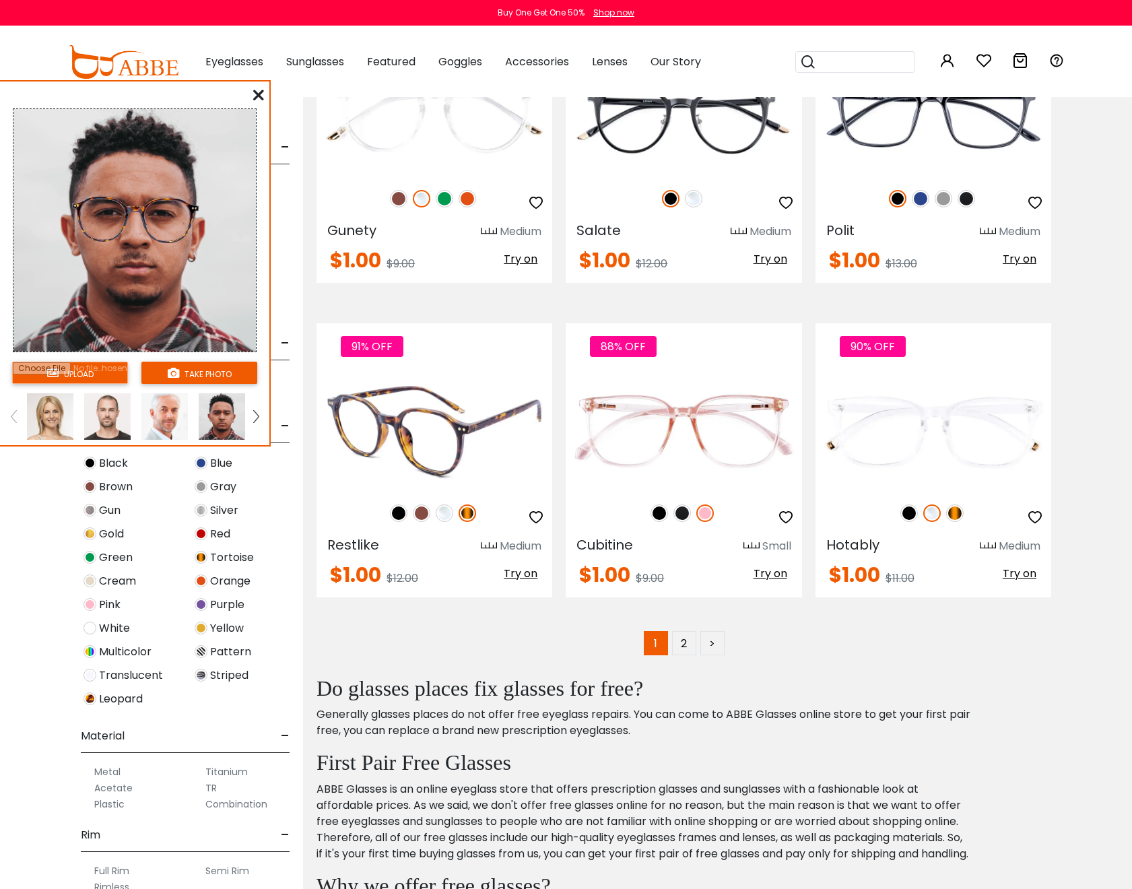
click at [395, 512] on img at bounding box center [399, 513] width 18 height 18
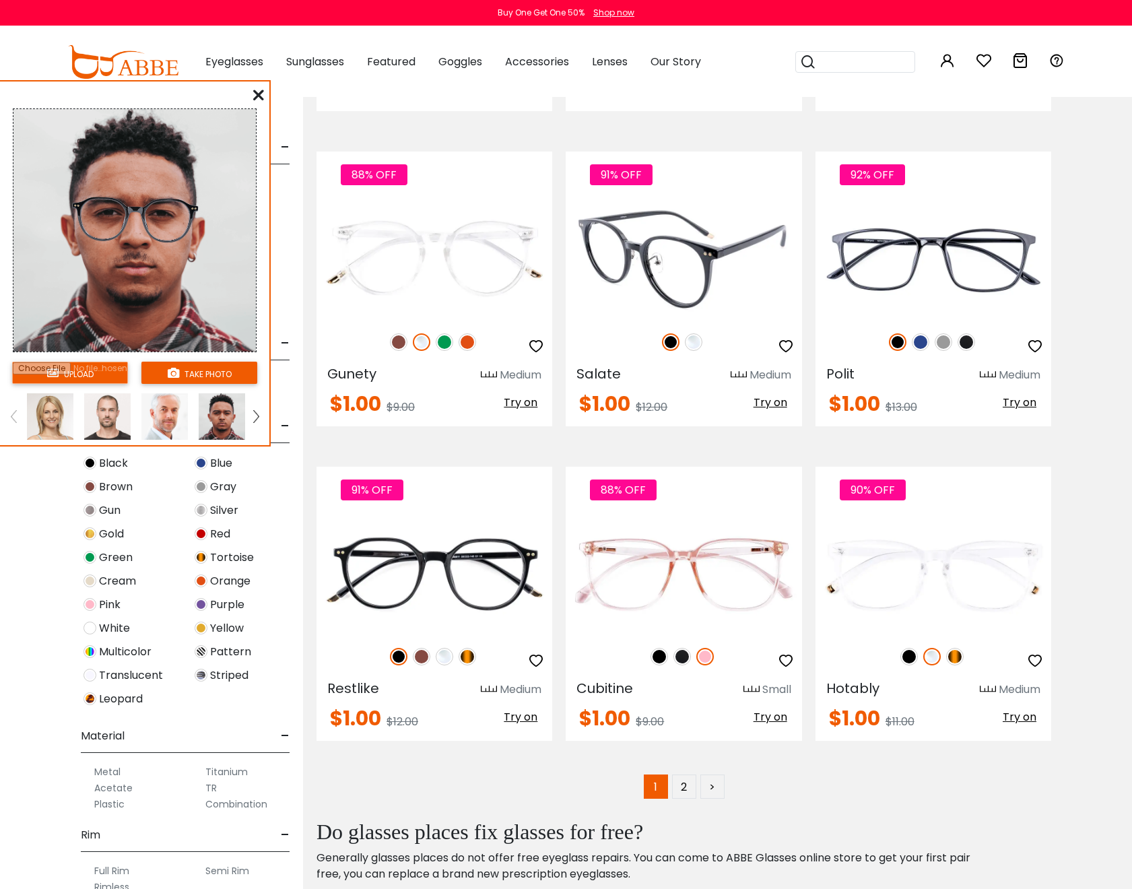
scroll to position [5787, 0]
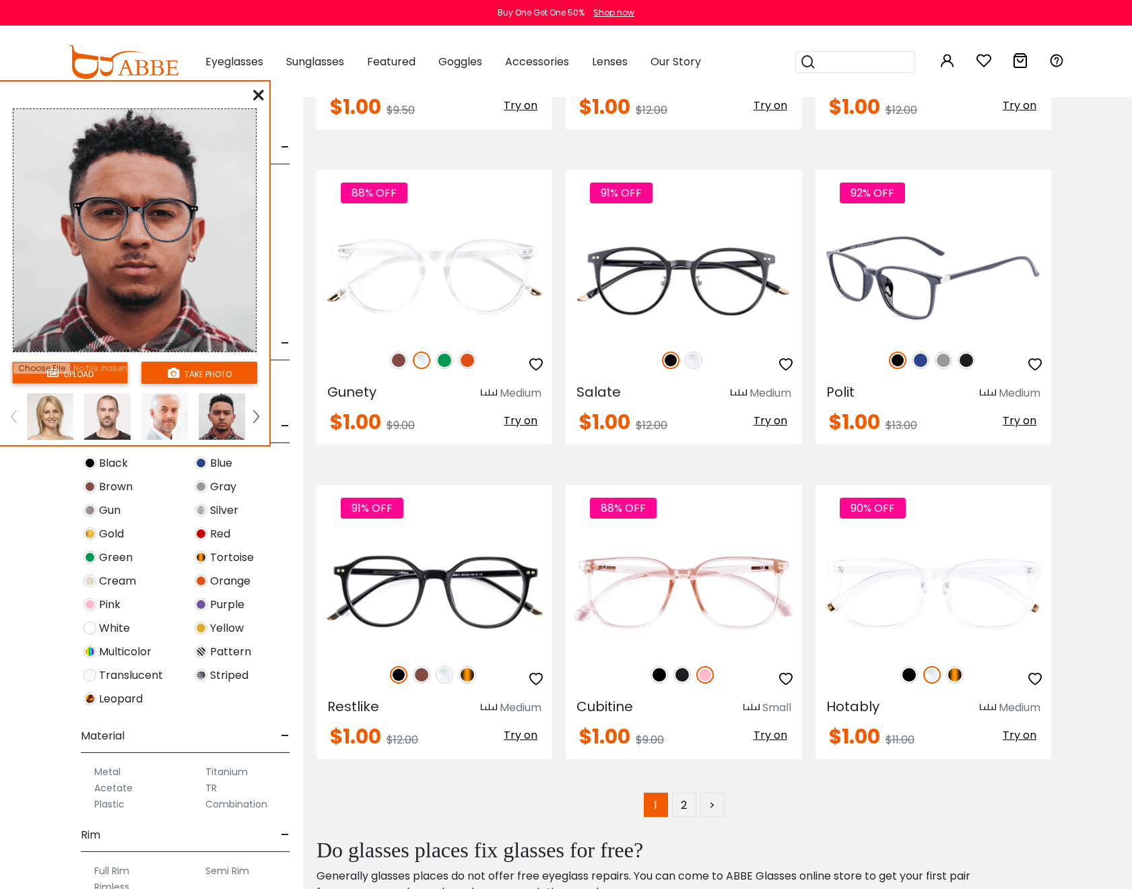
click at [1014, 426] on span "Try on" at bounding box center [1020, 420] width 34 height 15
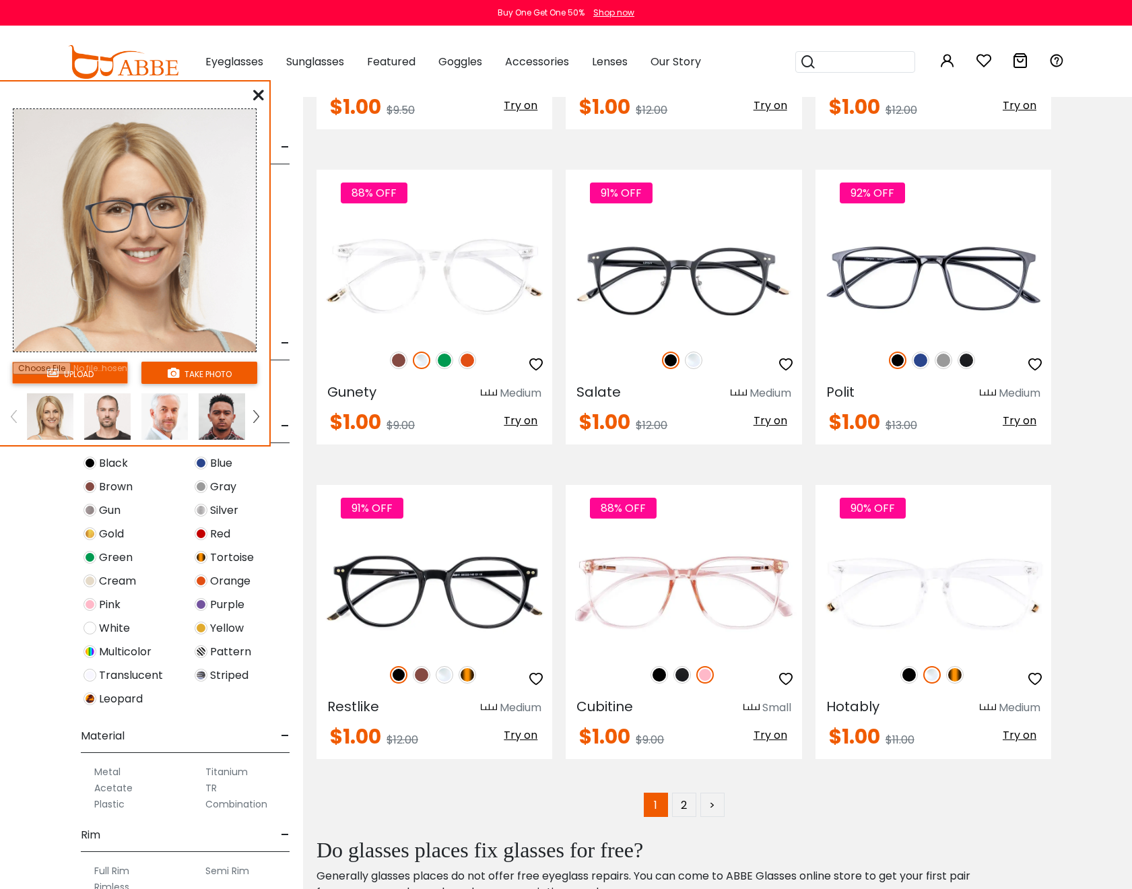
click at [212, 409] on img at bounding box center [222, 416] width 46 height 46
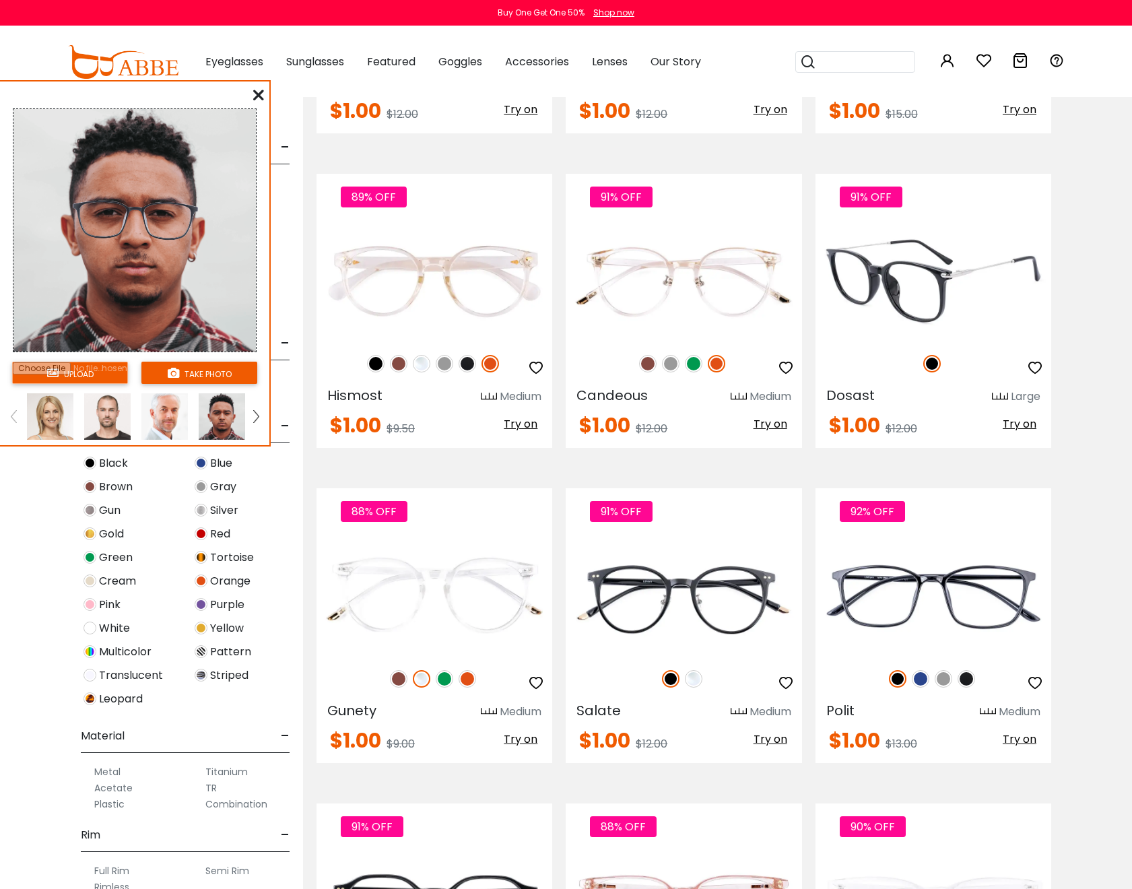
scroll to position [5466, 0]
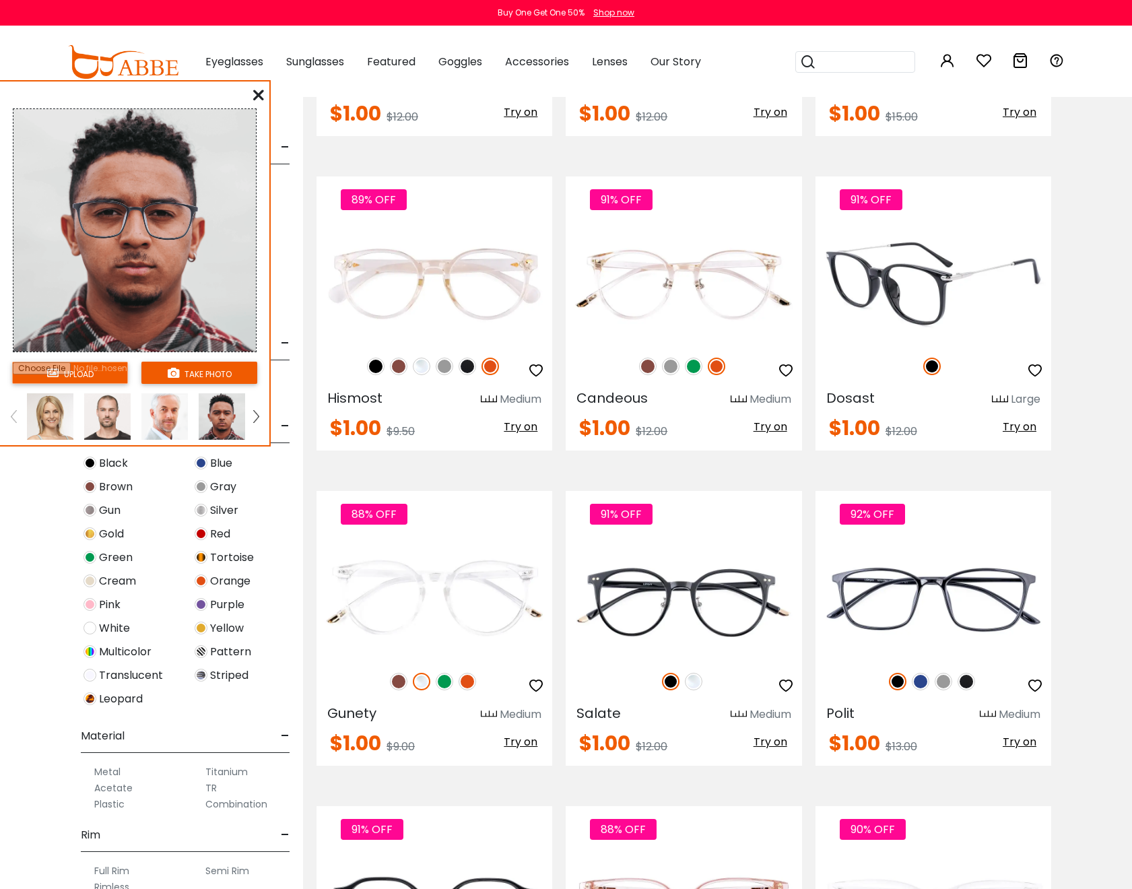
click at [1017, 426] on span "Try on" at bounding box center [1020, 426] width 34 height 15
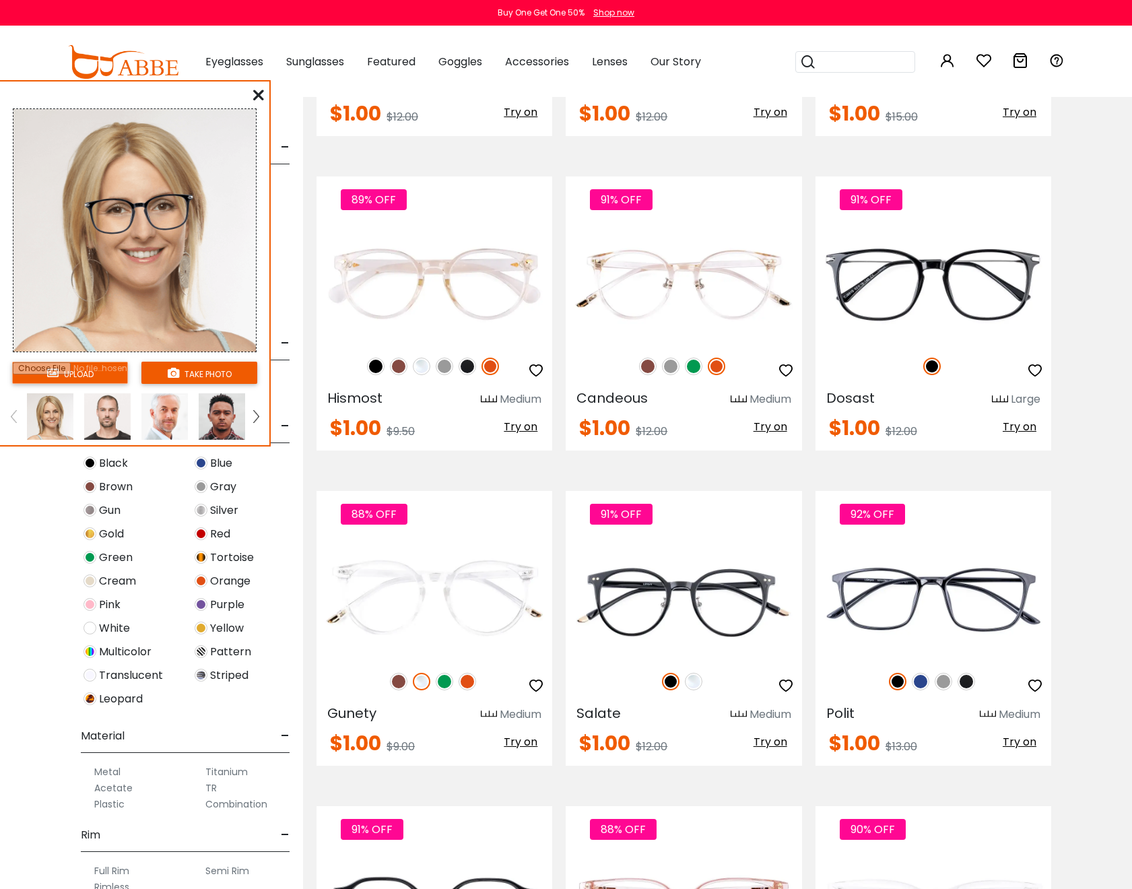
click at [214, 404] on img at bounding box center [222, 416] width 46 height 46
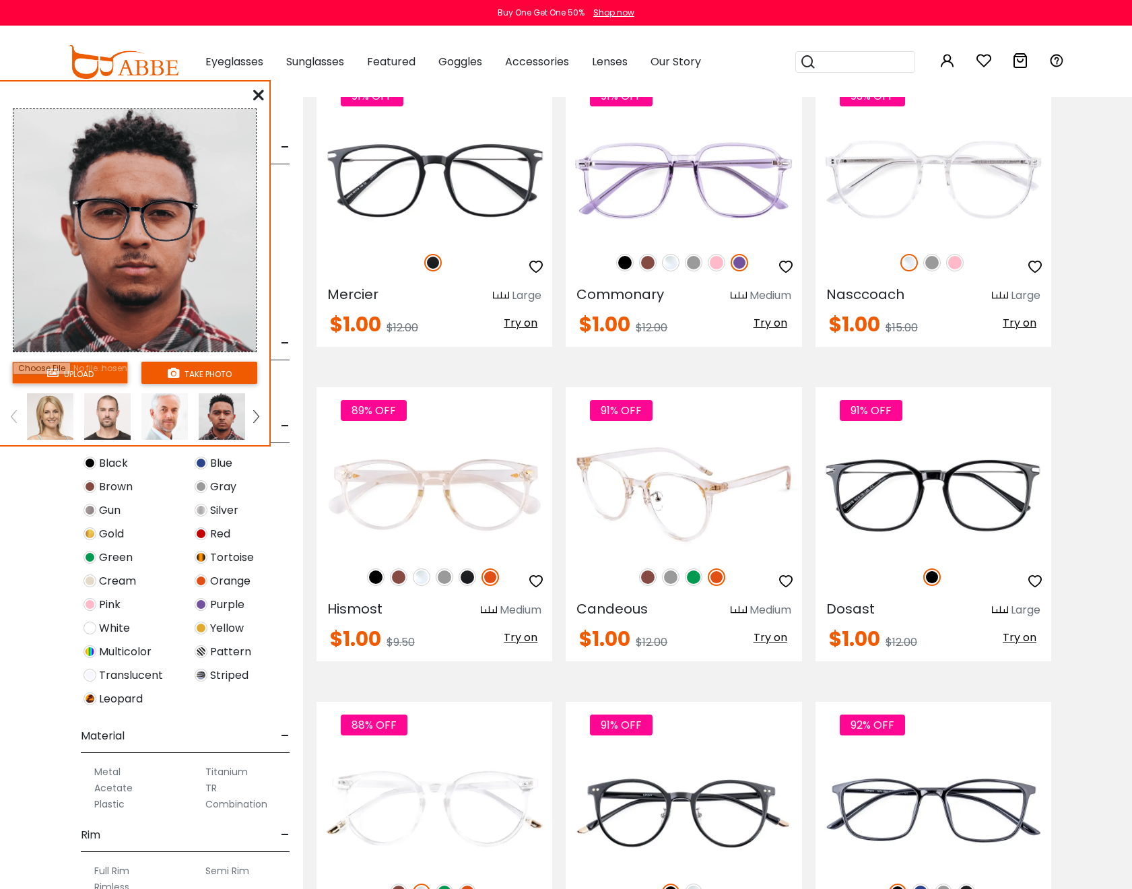
scroll to position [5072, 0]
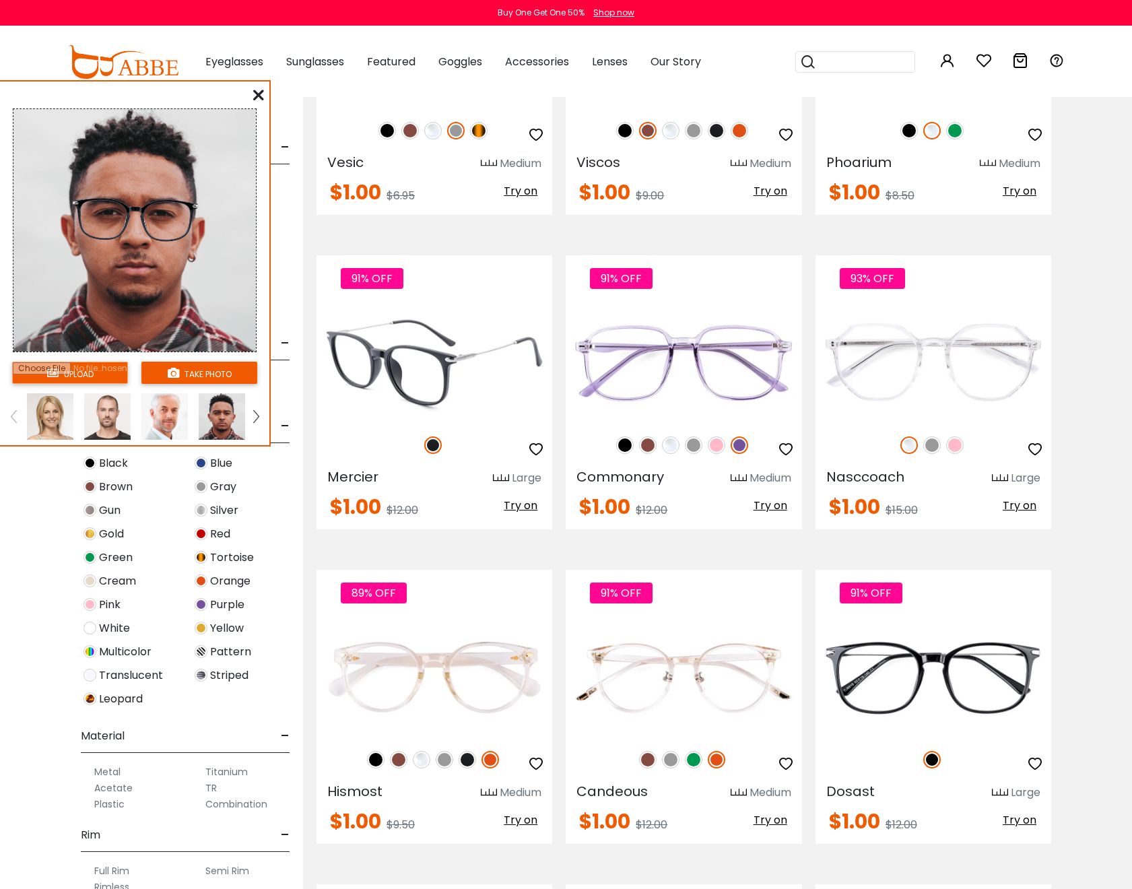
click at [527, 503] on span "Try on" at bounding box center [521, 505] width 34 height 15
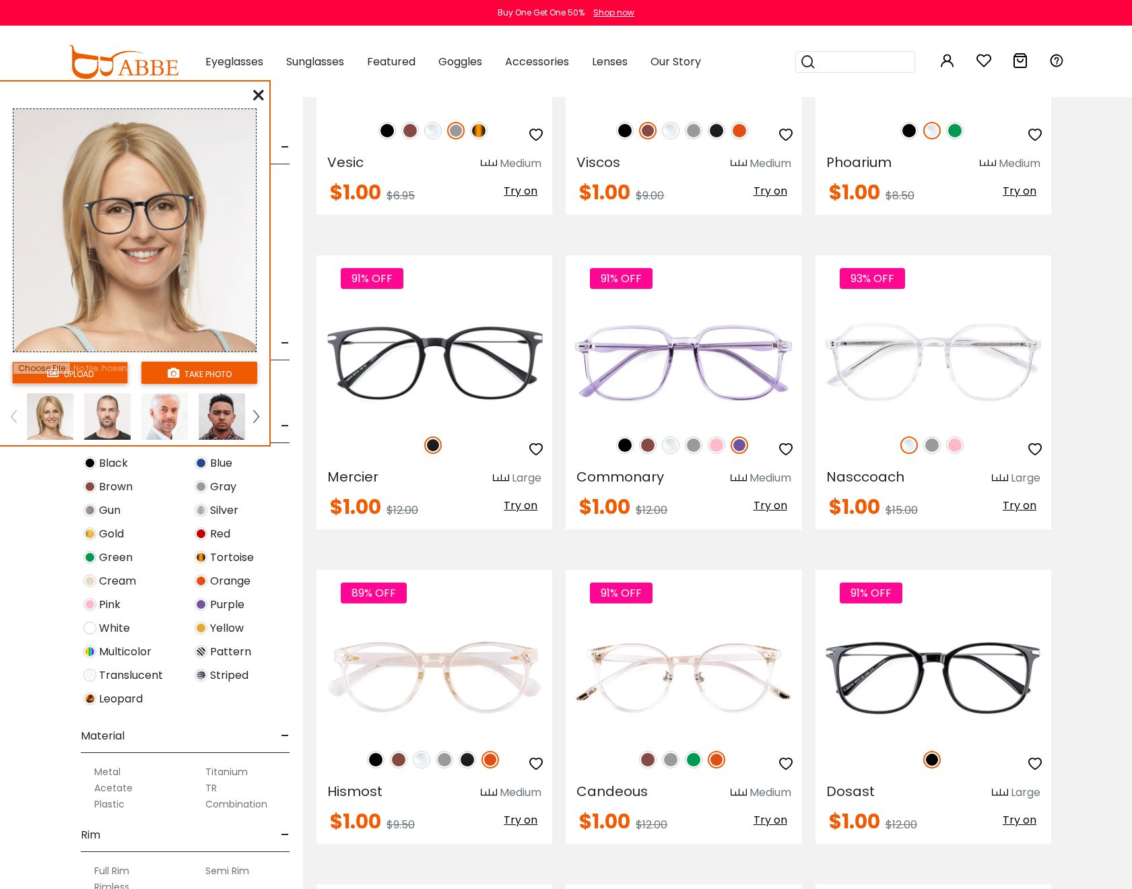
click at [224, 423] on img at bounding box center [222, 416] width 46 height 46
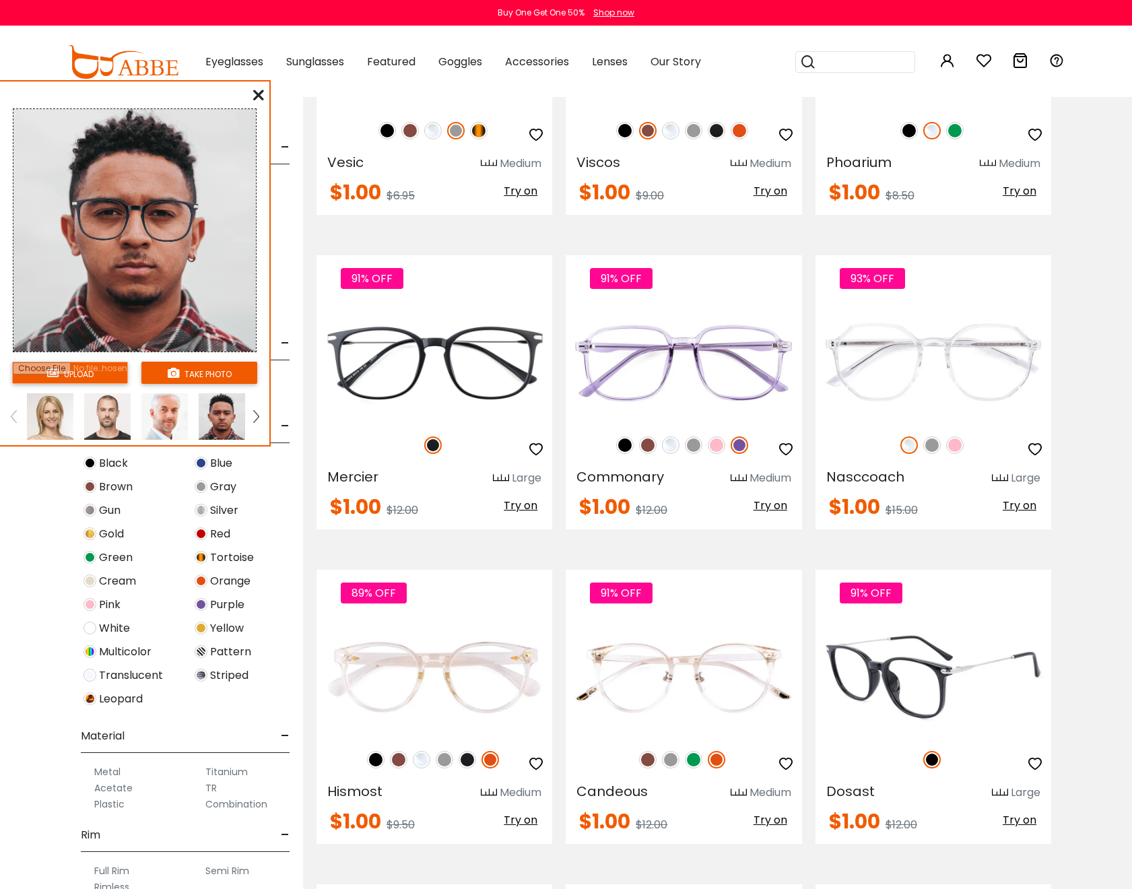
click at [1017, 824] on span "Try on" at bounding box center [1020, 819] width 34 height 15
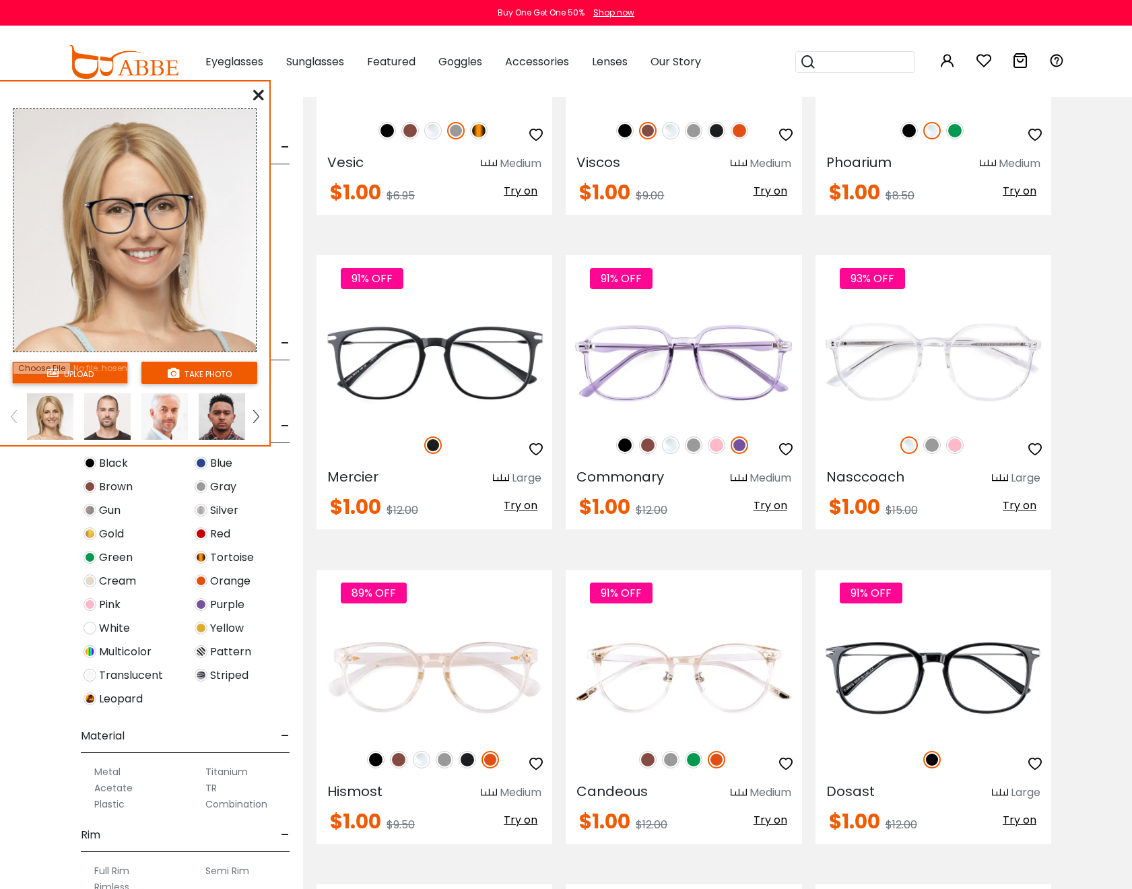
click at [217, 415] on img at bounding box center [222, 416] width 46 height 46
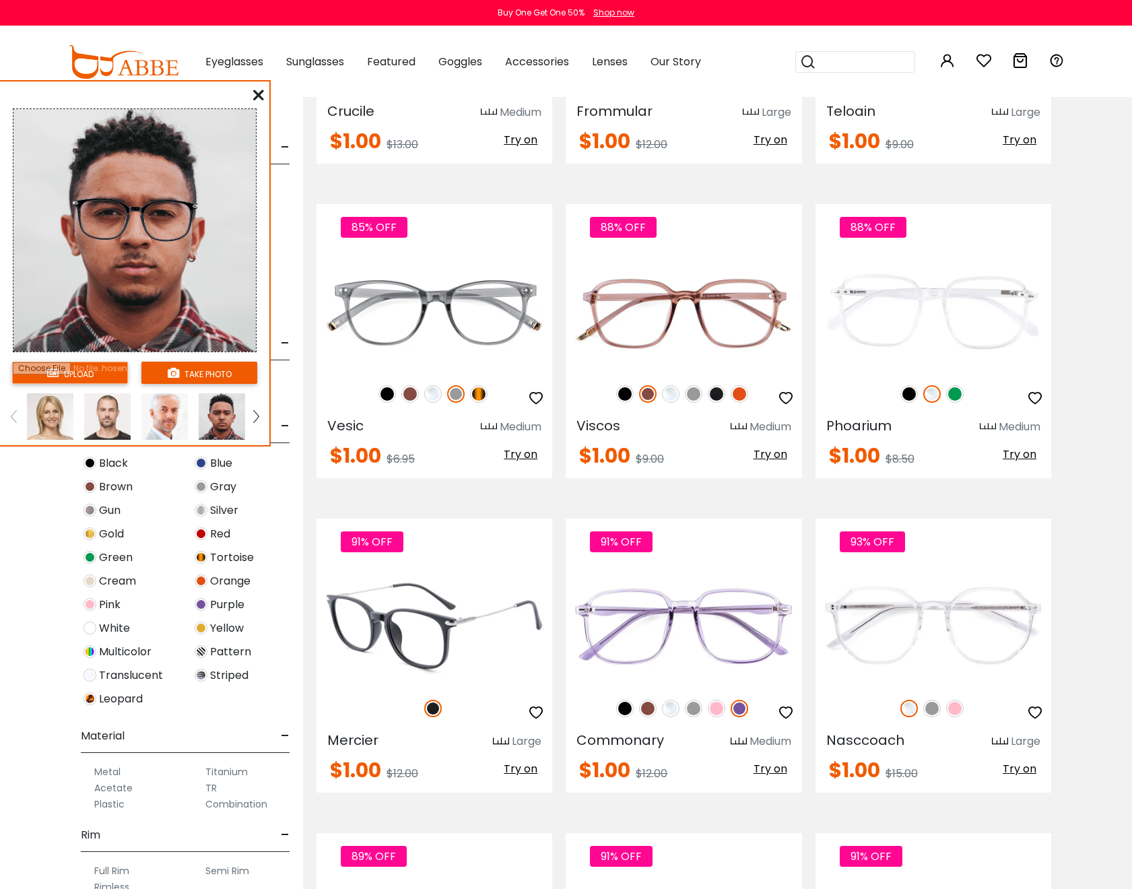
scroll to position [4645, 0]
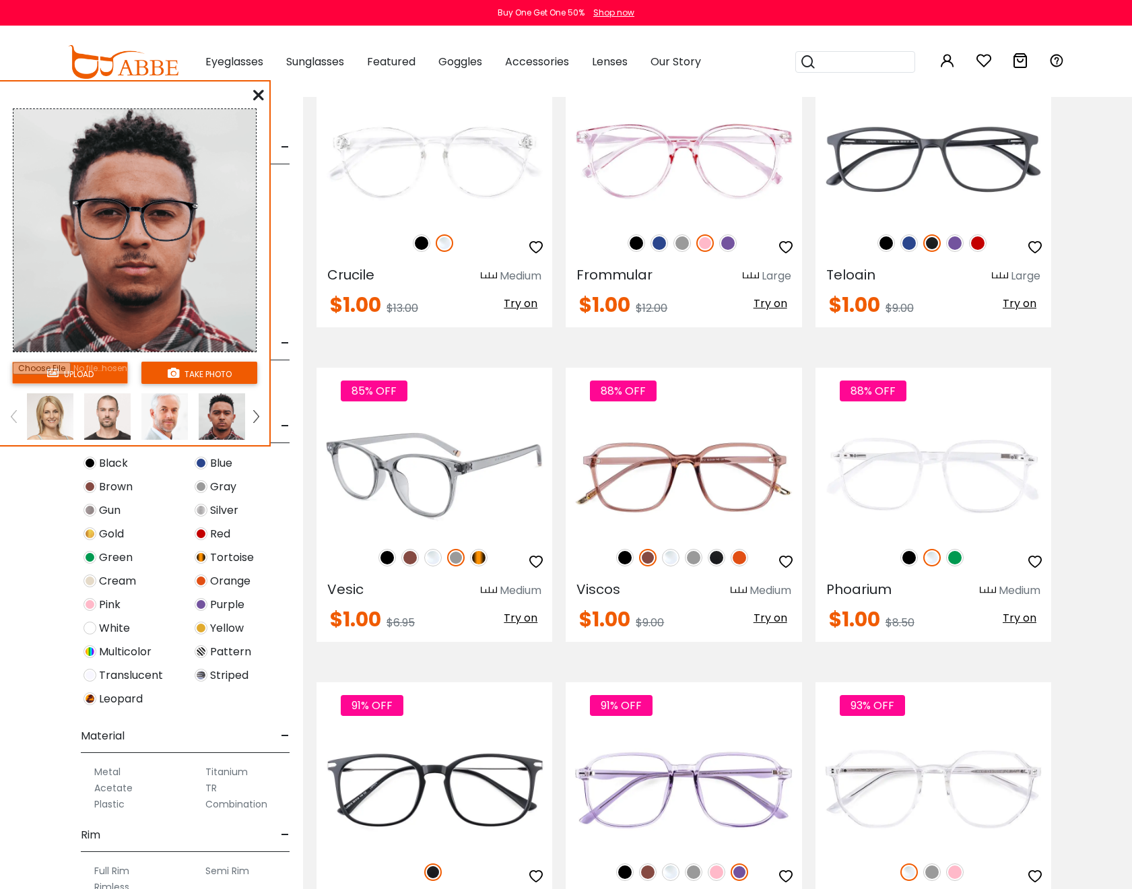
click at [385, 556] on img at bounding box center [387, 558] width 18 height 18
click at [524, 620] on span "Try on" at bounding box center [521, 617] width 34 height 15
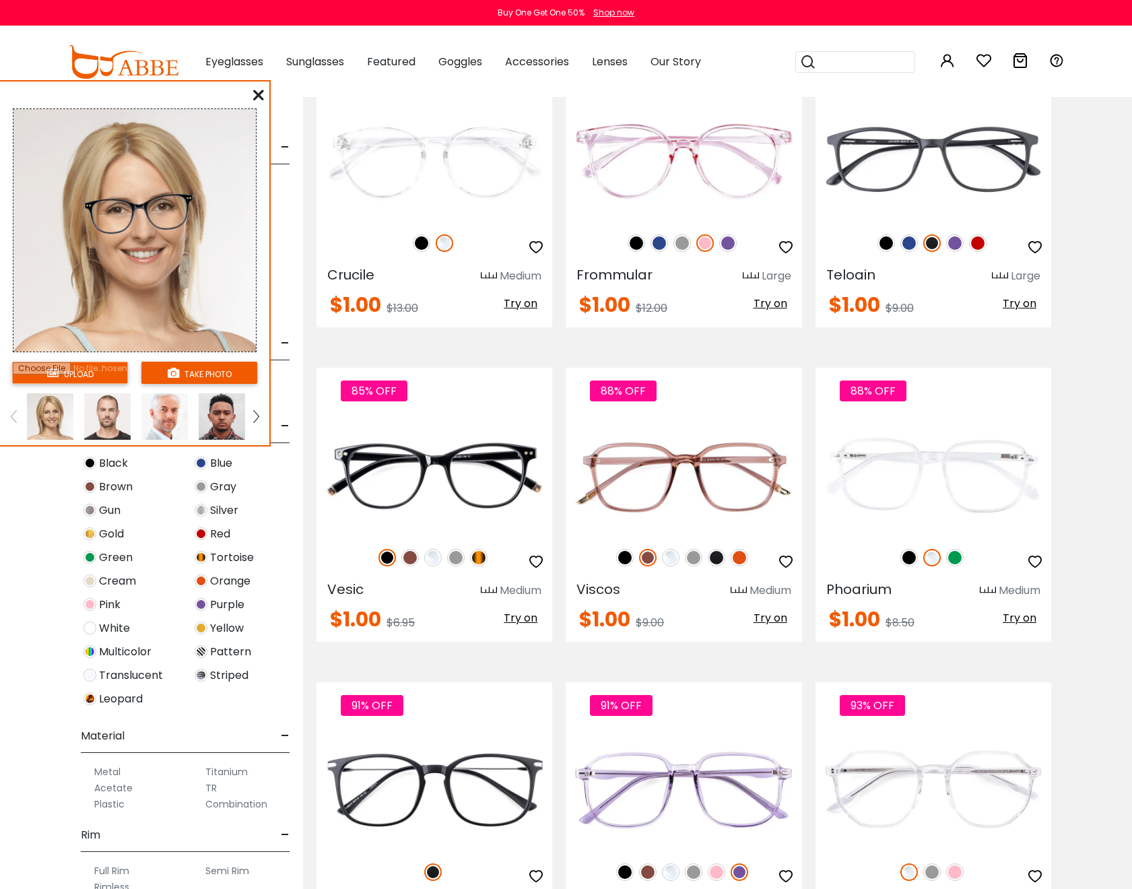
click at [222, 414] on img at bounding box center [222, 416] width 46 height 46
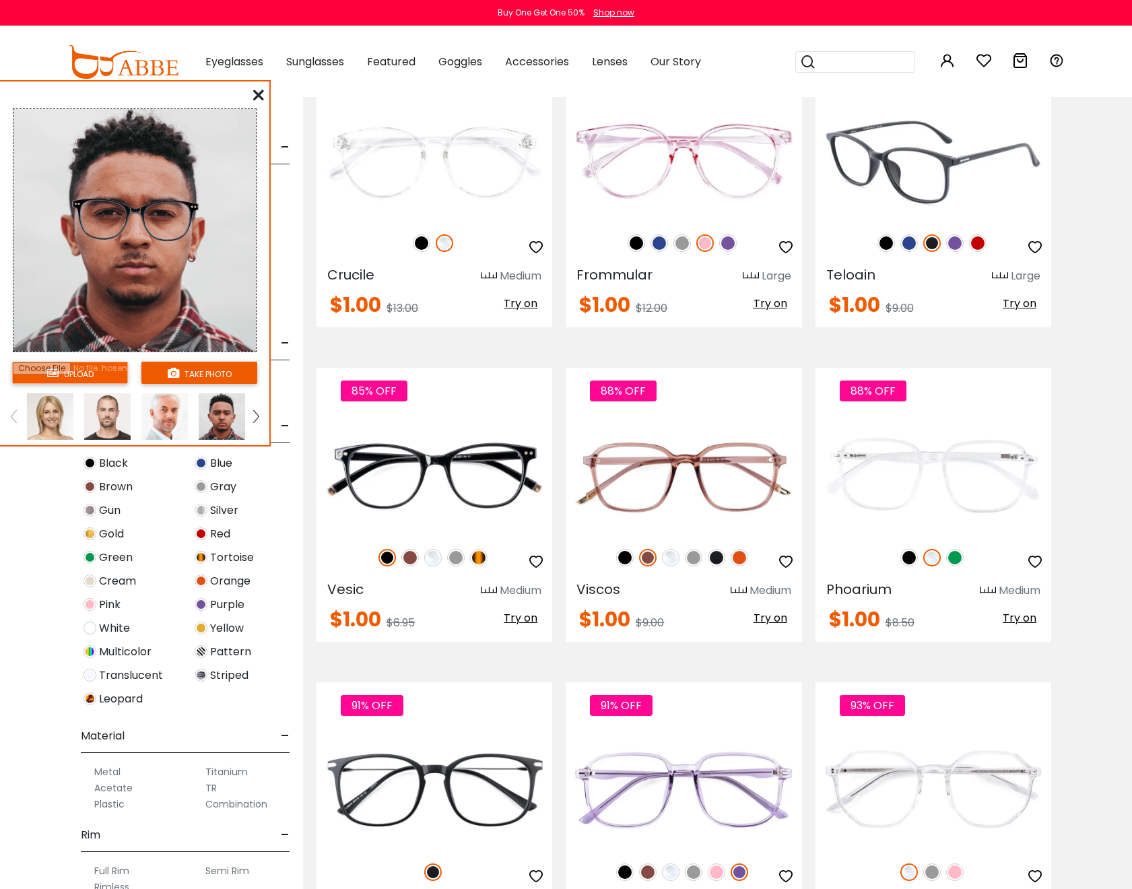
click at [1003, 306] on span "Try on" at bounding box center [1020, 303] width 34 height 15
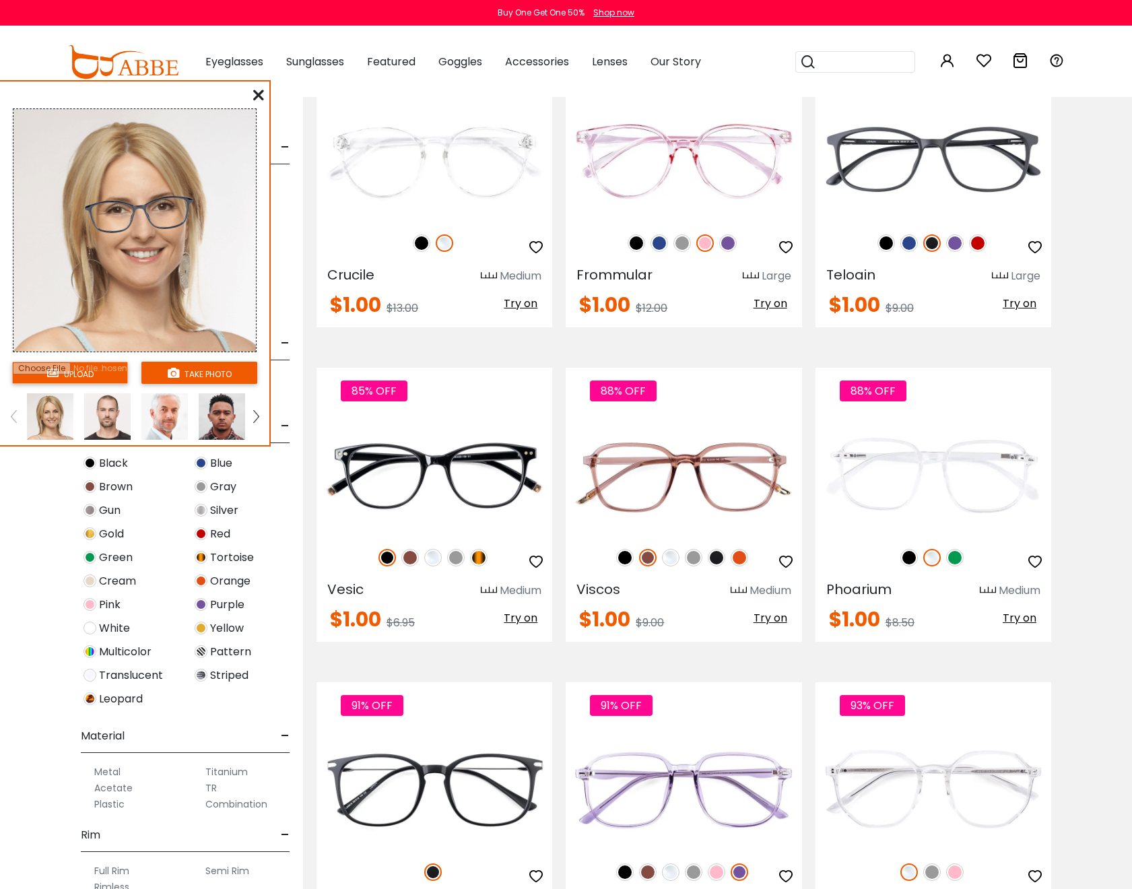
click at [214, 408] on img at bounding box center [222, 416] width 46 height 46
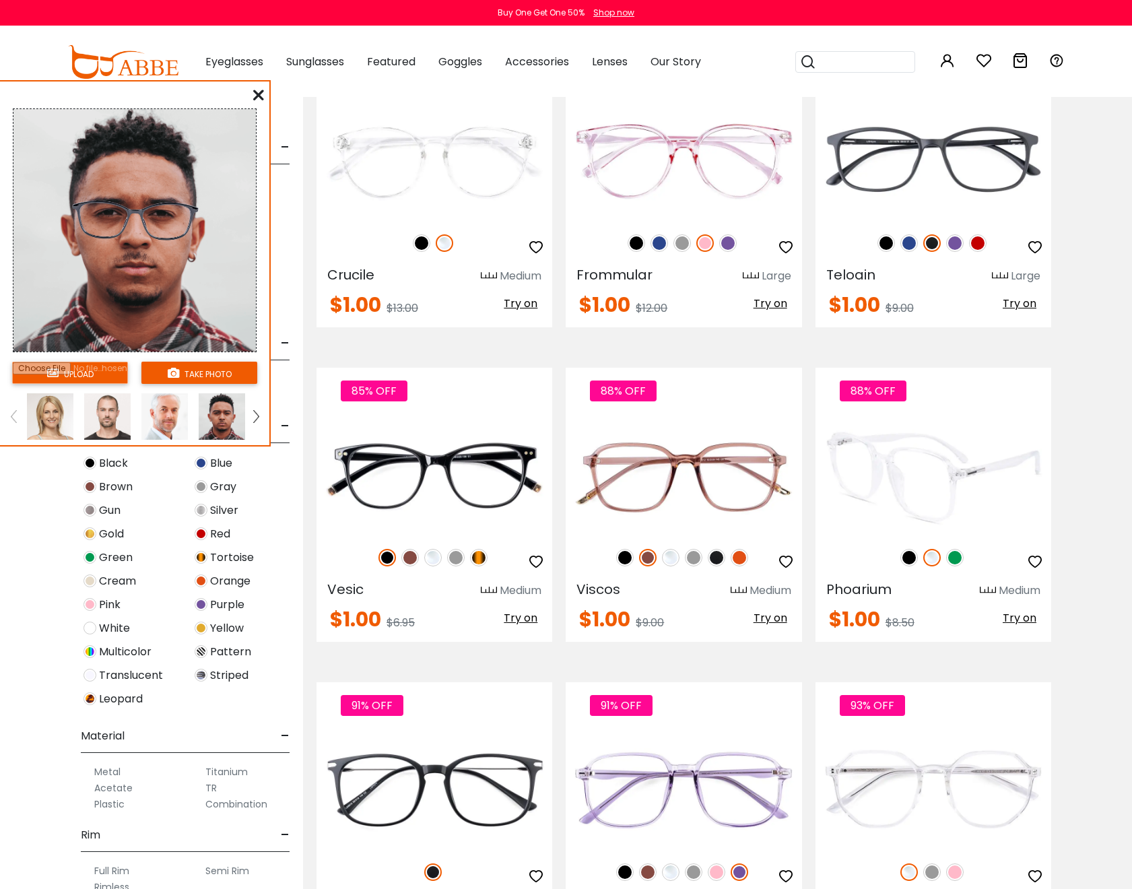
click at [910, 560] on img at bounding box center [909, 558] width 18 height 18
click at [1013, 615] on span "Try on" at bounding box center [1020, 617] width 34 height 15
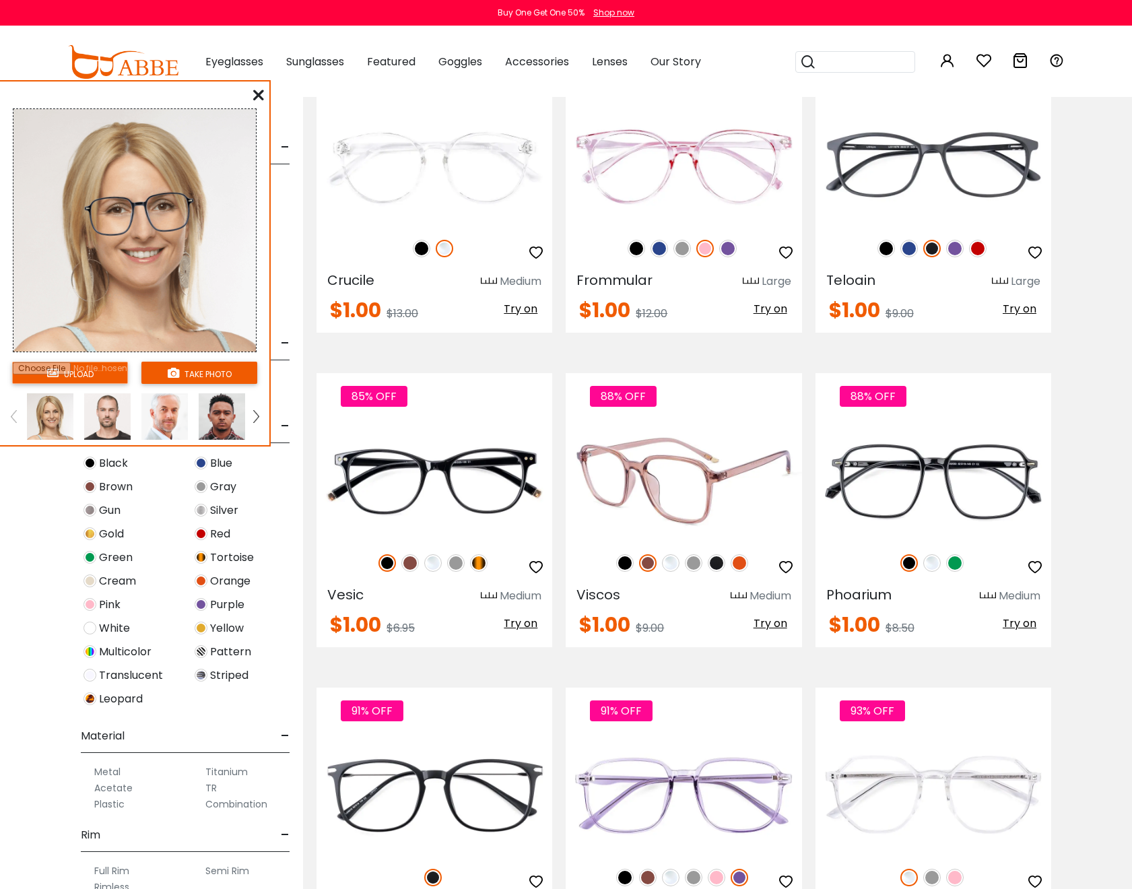
scroll to position [4624, 0]
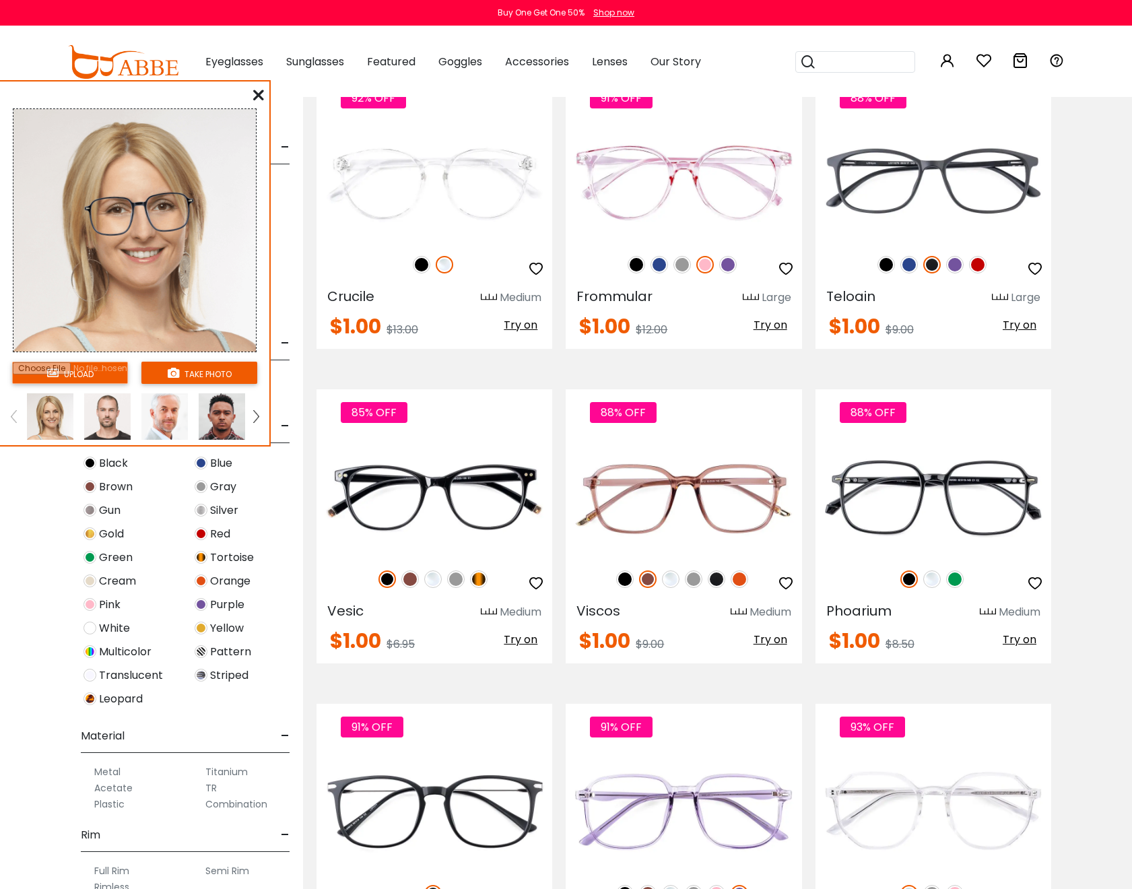
click at [219, 424] on img at bounding box center [222, 416] width 46 height 46
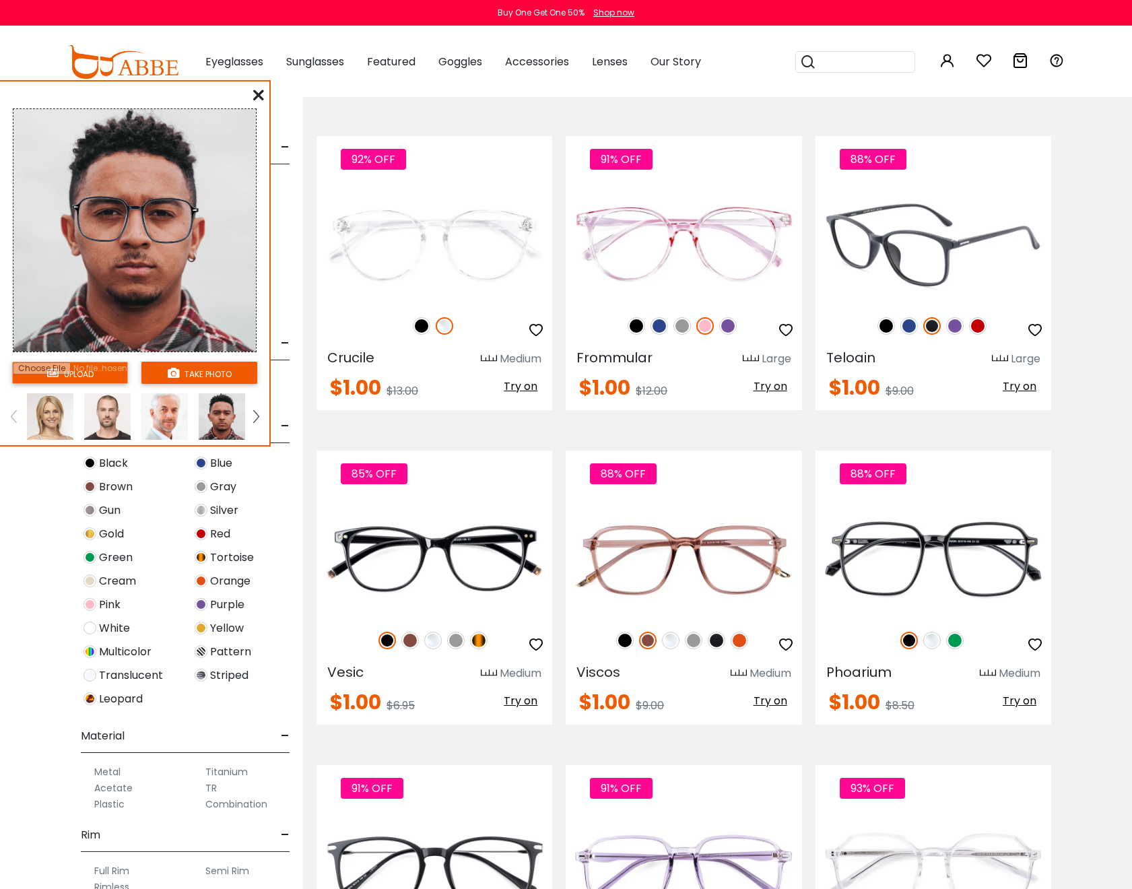
scroll to position [4486, 0]
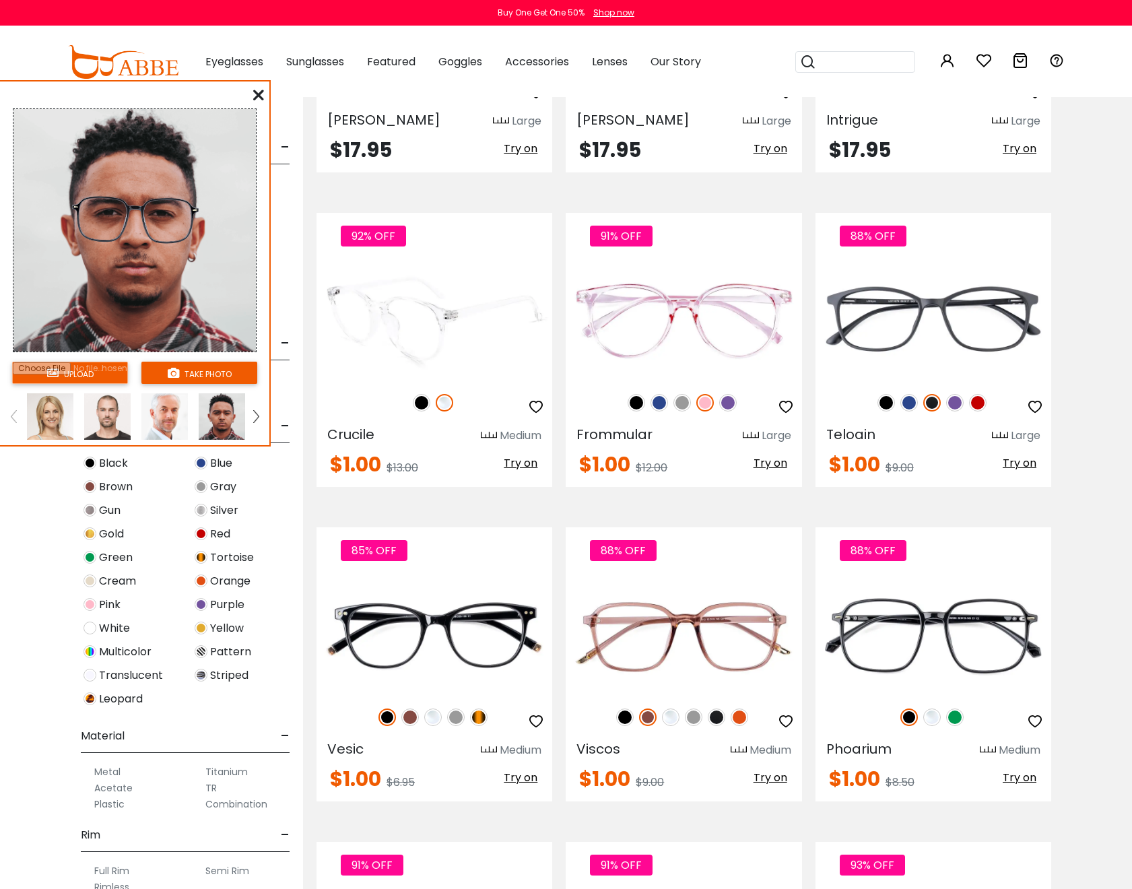
click at [419, 403] on img at bounding box center [422, 403] width 18 height 18
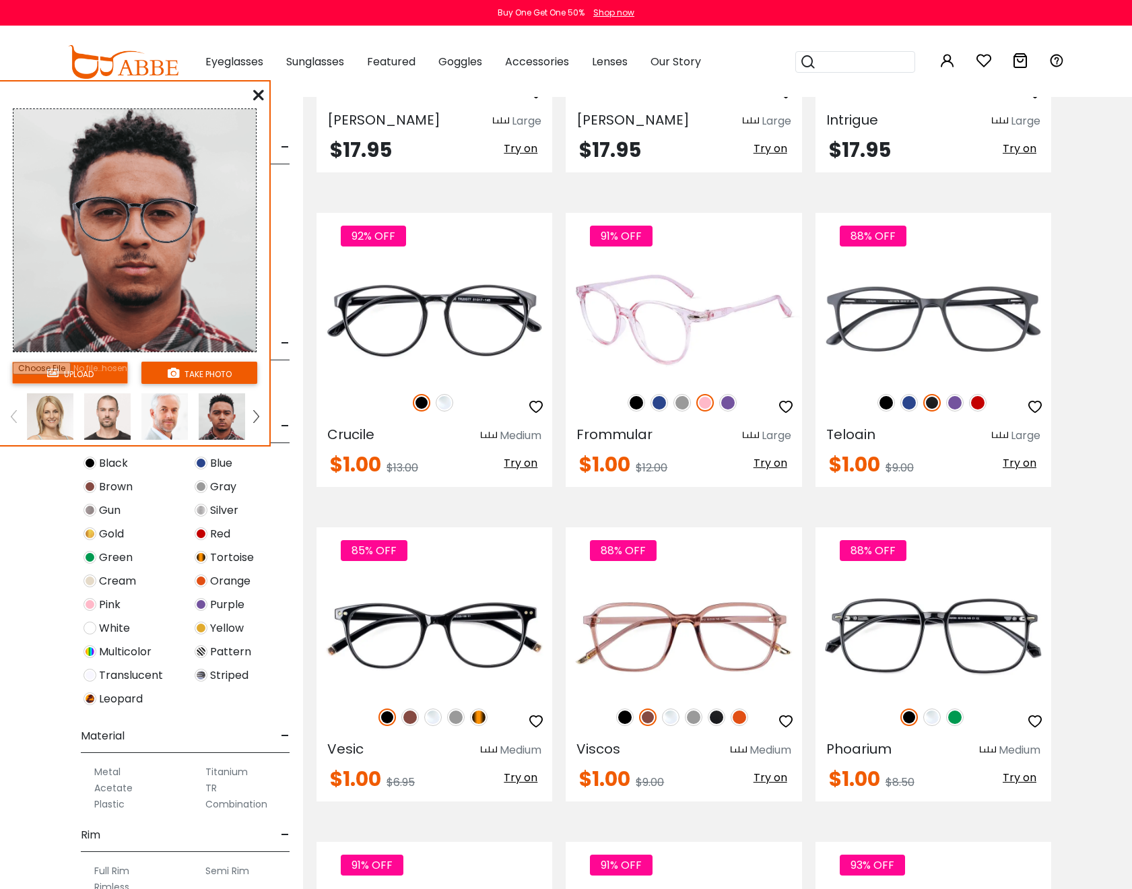
click at [634, 408] on img at bounding box center [637, 403] width 18 height 18
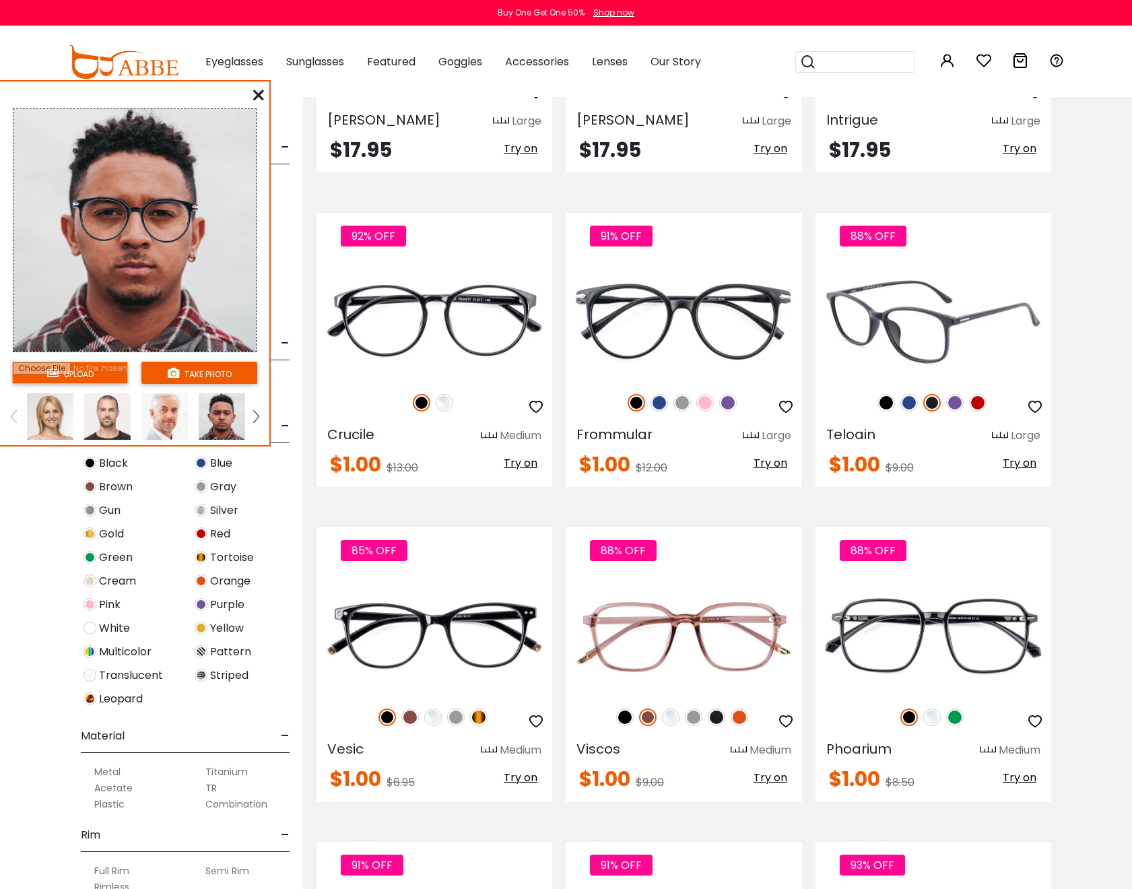
click at [881, 403] on img at bounding box center [886, 403] width 18 height 18
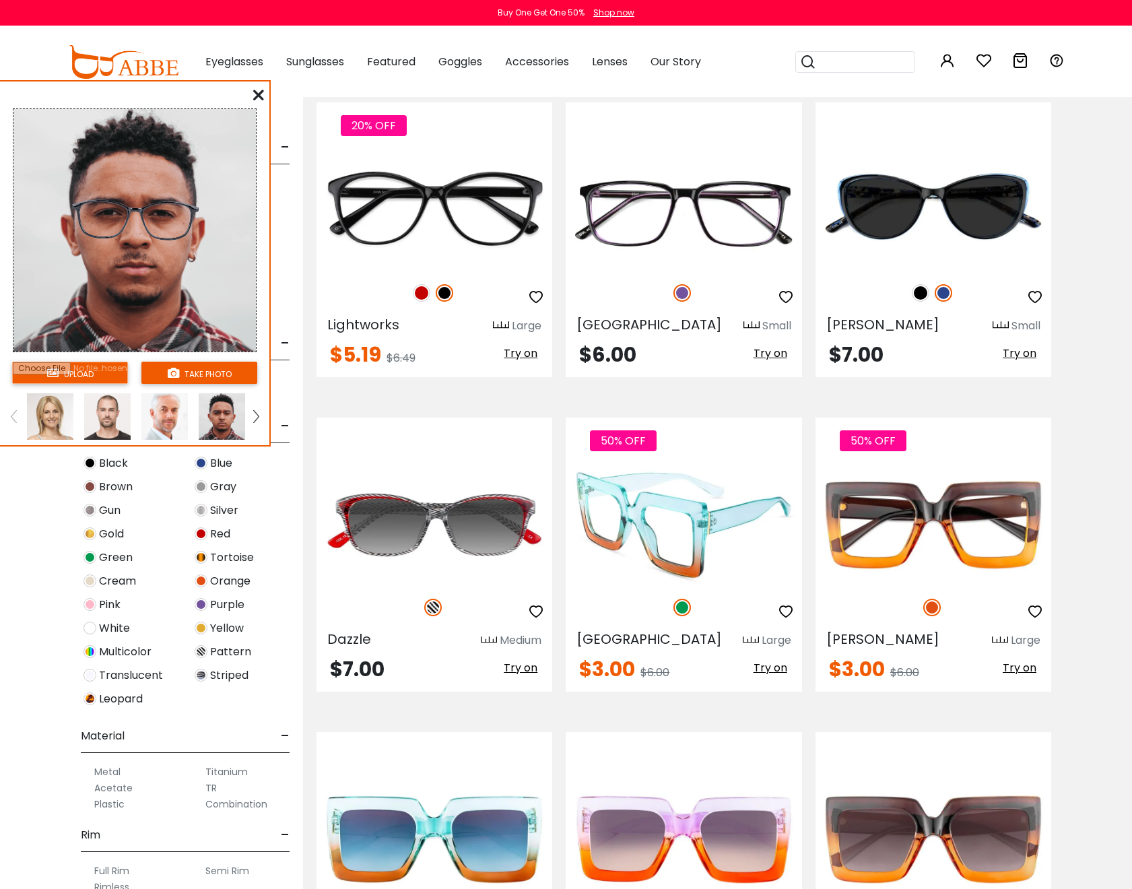
scroll to position [3633, 0]
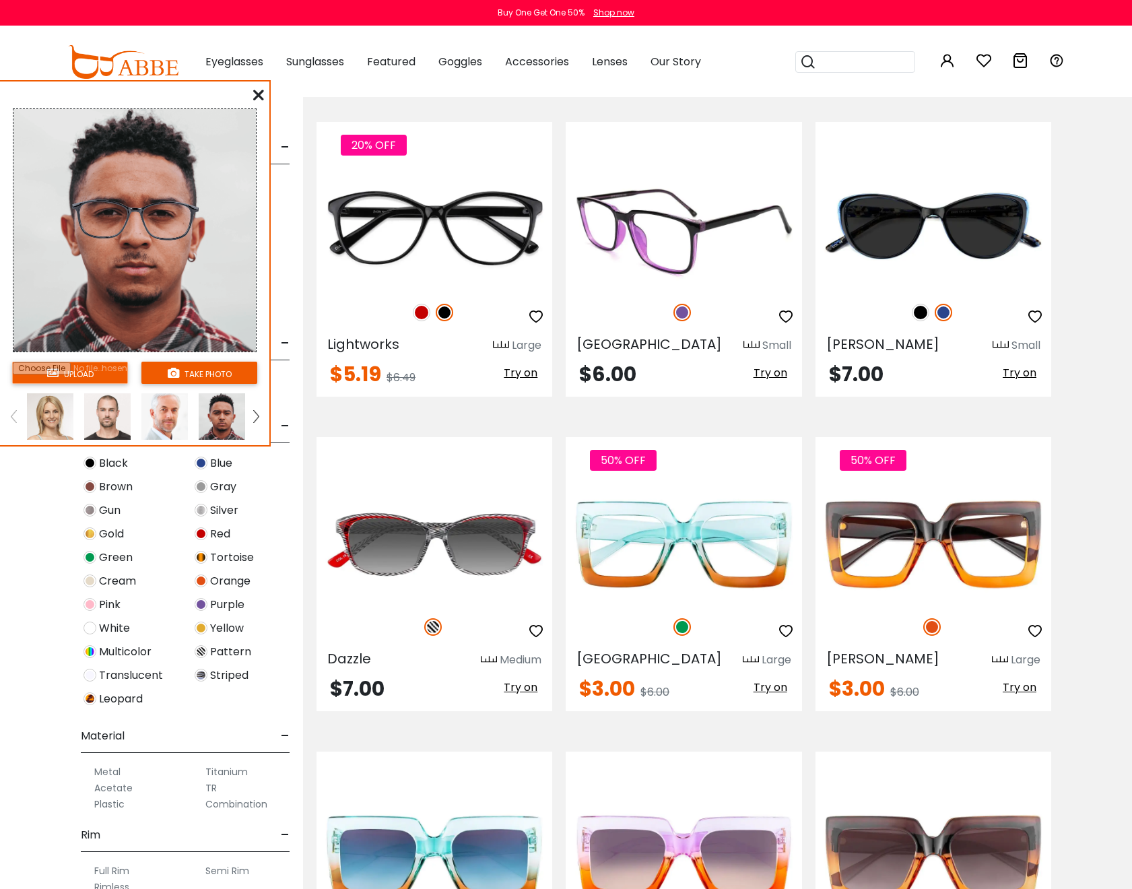
click at [763, 376] on span "Try on" at bounding box center [770, 372] width 34 height 15
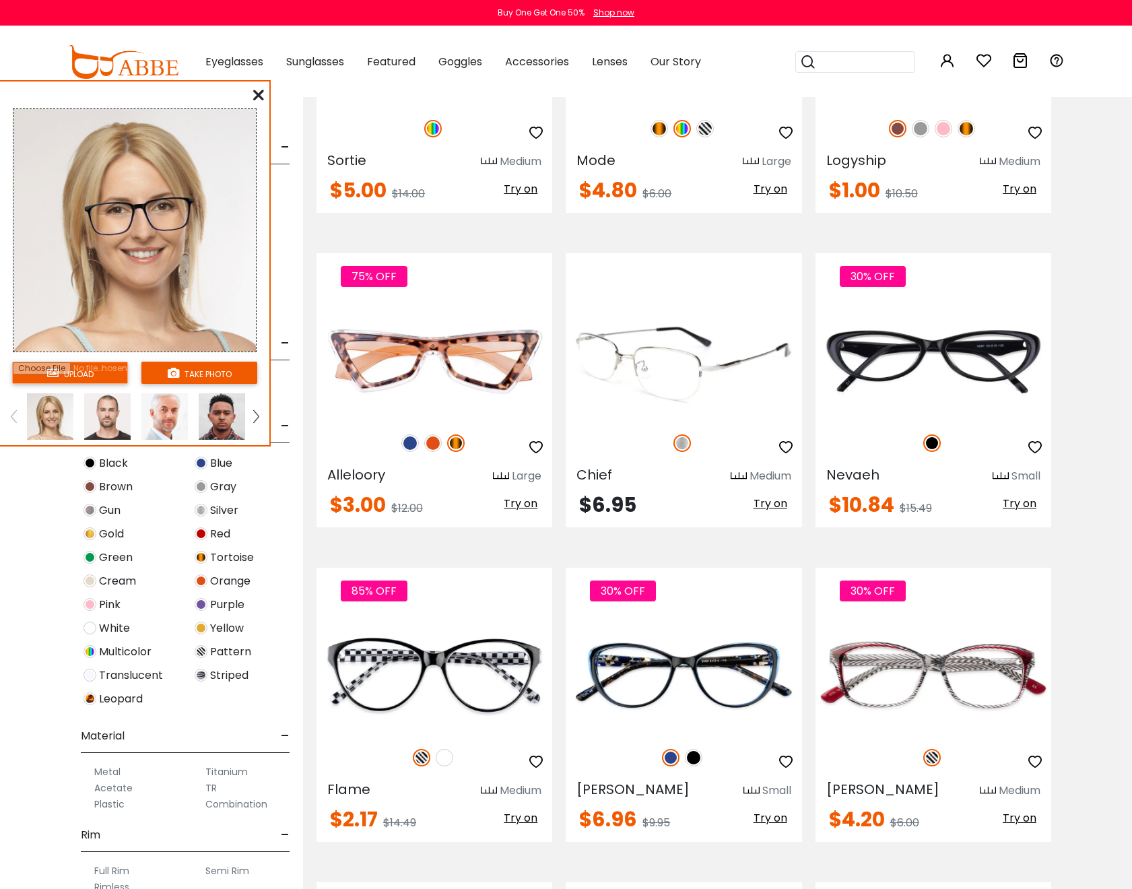
scroll to position [2821, 0]
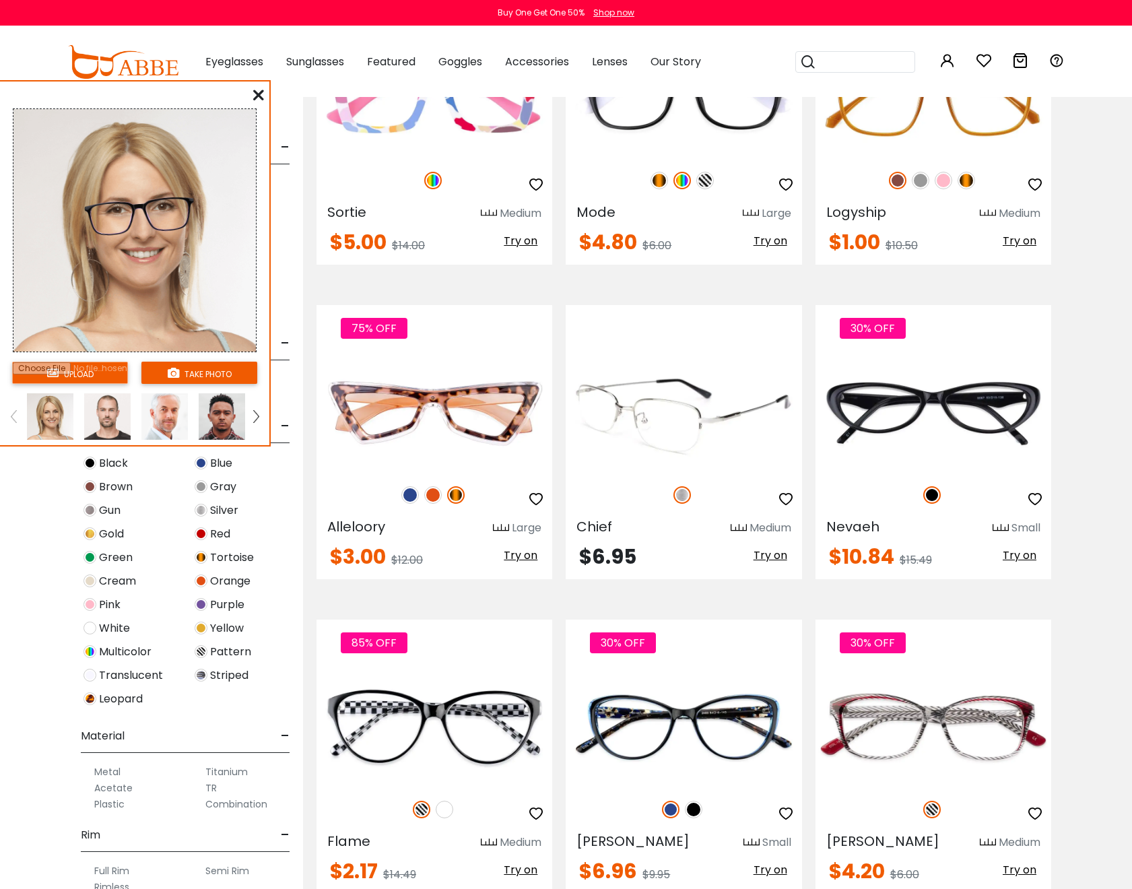
click at [769, 552] on span "Try on" at bounding box center [770, 554] width 34 height 15
click at [230, 420] on img at bounding box center [222, 416] width 46 height 46
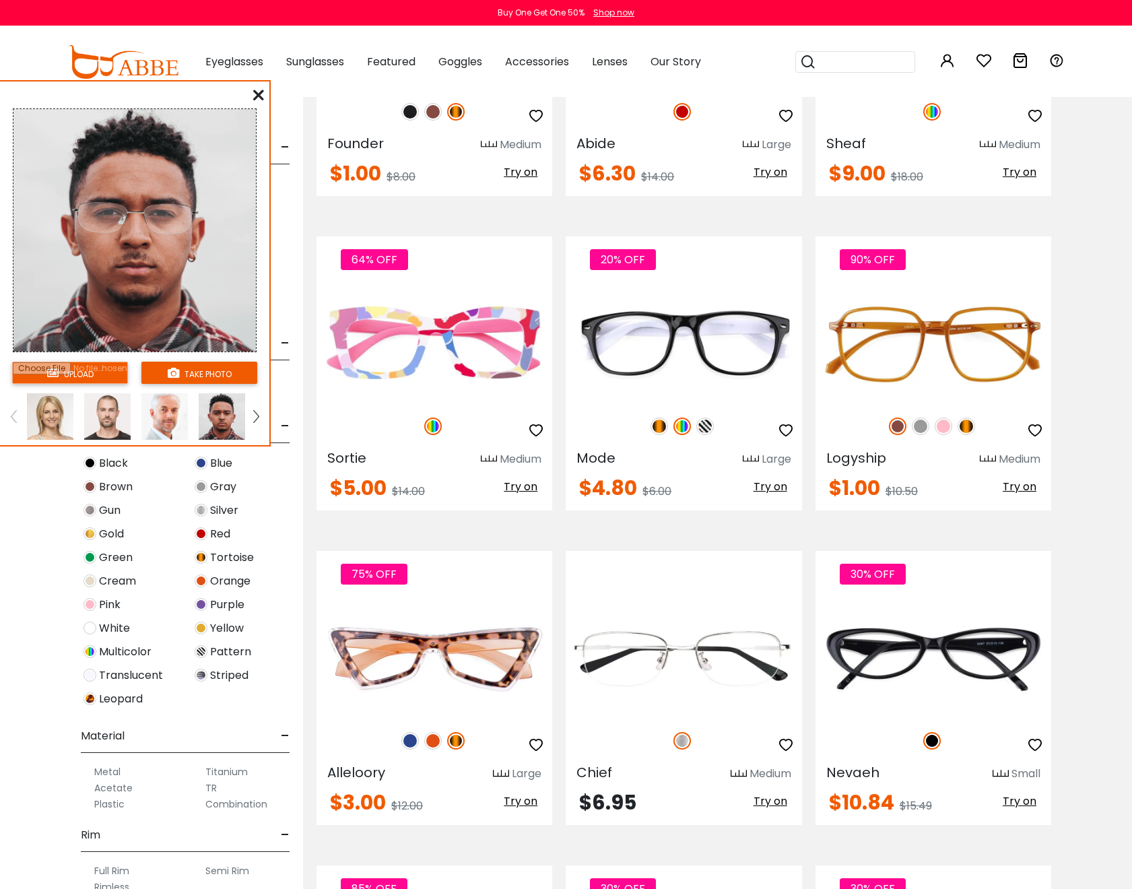
scroll to position [2548, 0]
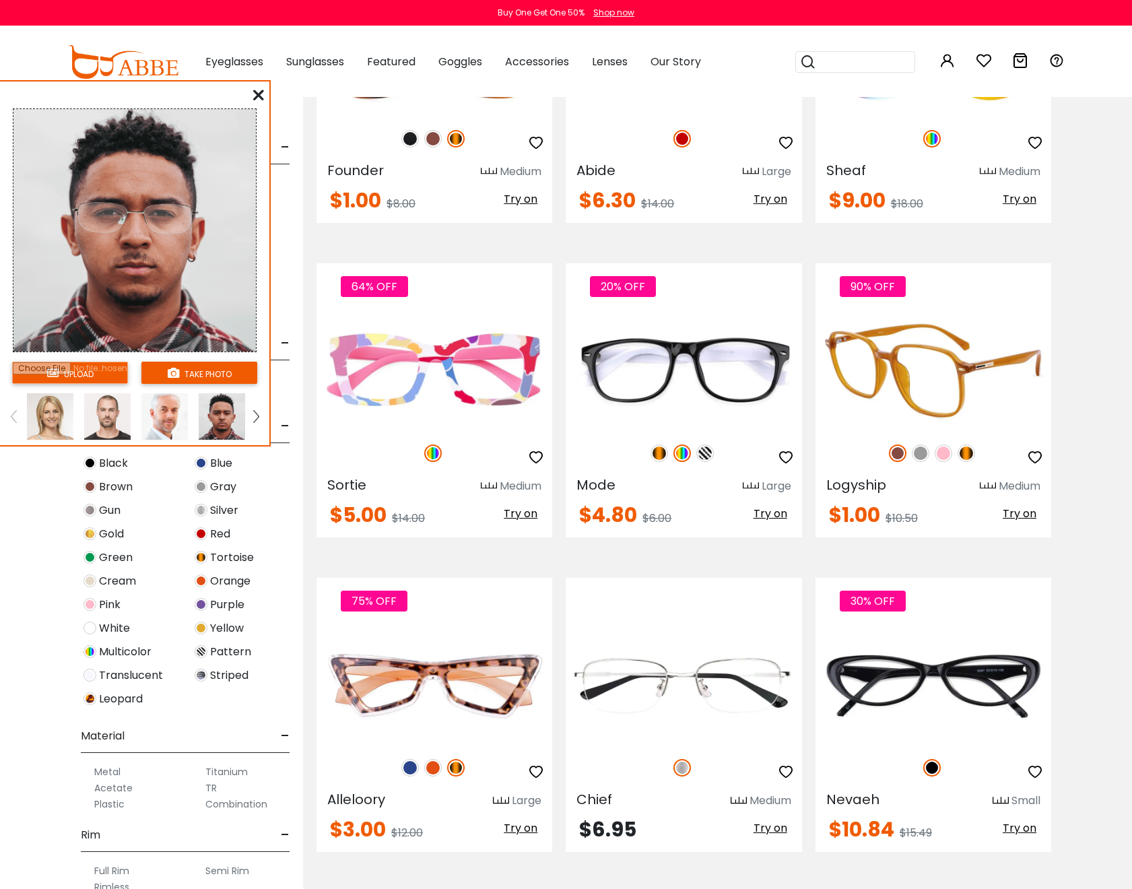
click at [1022, 514] on span "Try on" at bounding box center [1020, 513] width 34 height 15
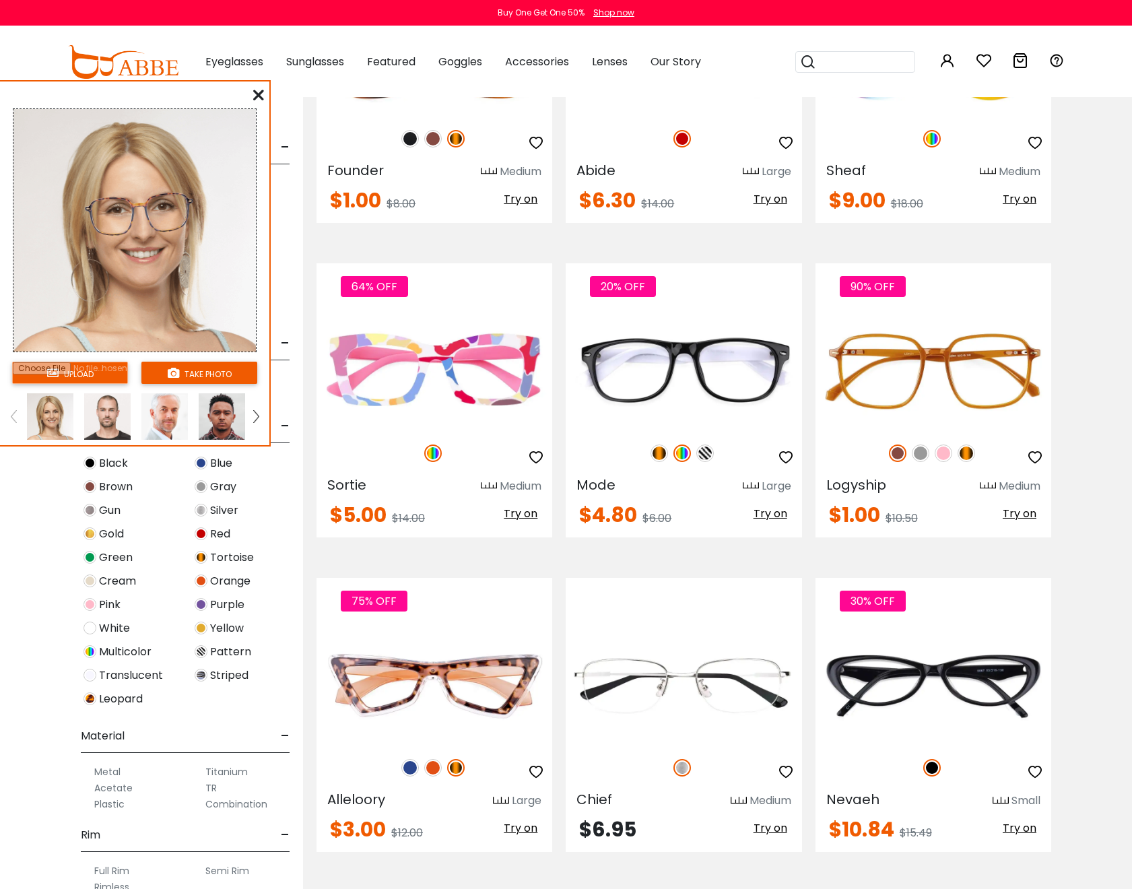
click at [226, 417] on img at bounding box center [222, 416] width 46 height 46
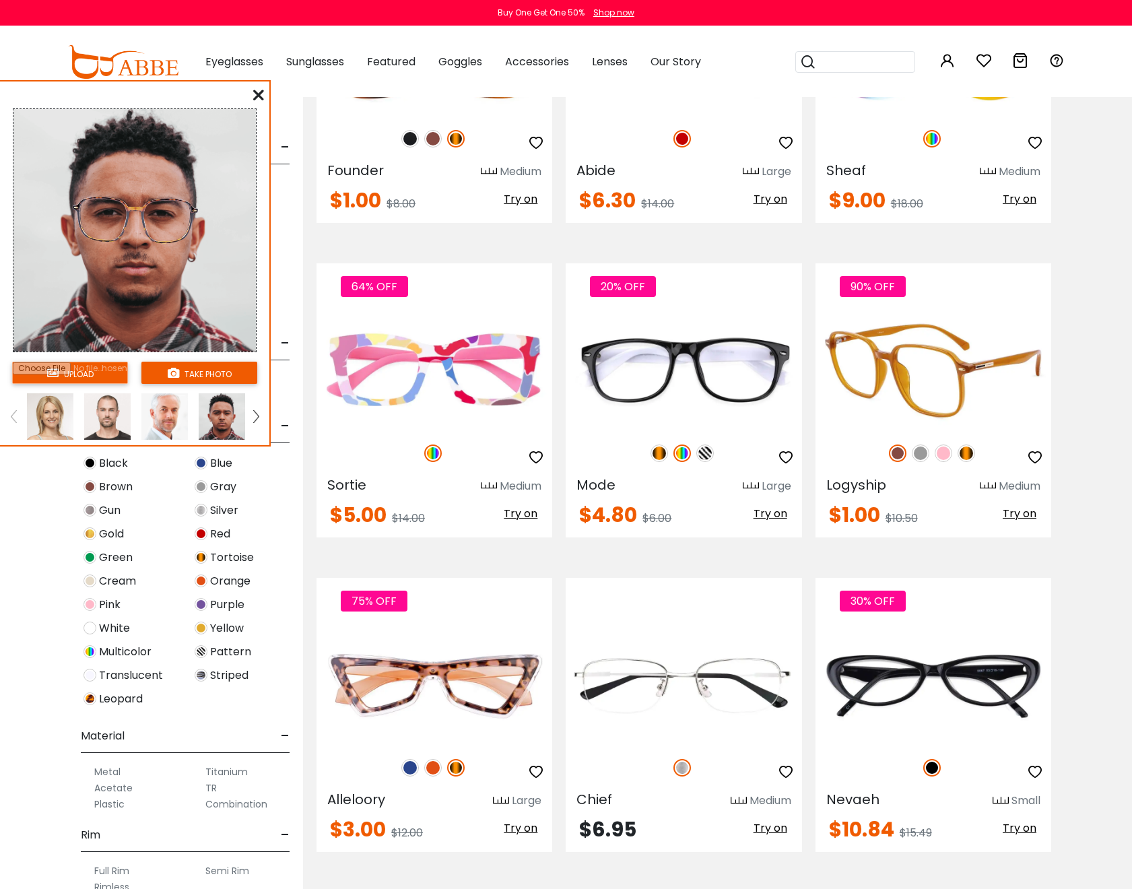
click at [968, 451] on img at bounding box center [967, 453] width 18 height 18
click at [918, 456] on img at bounding box center [921, 453] width 18 height 18
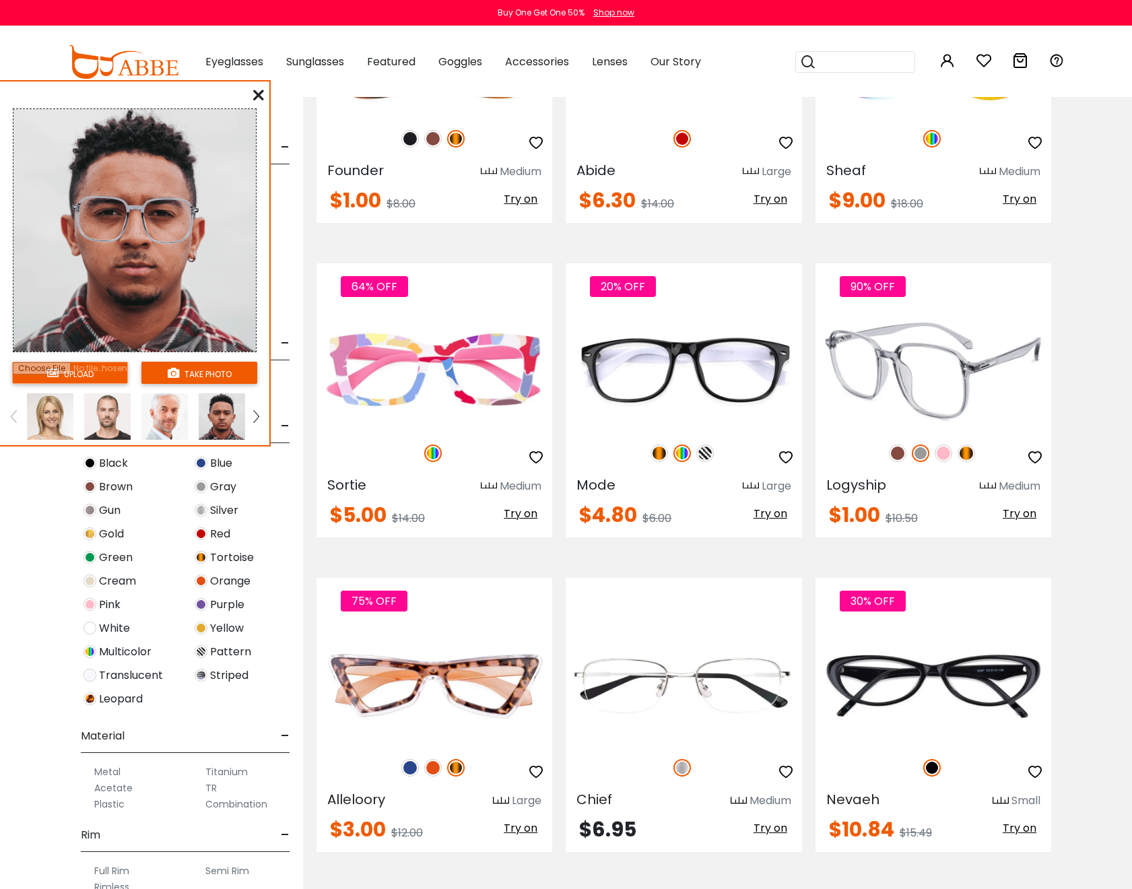
click at [892, 455] on img at bounding box center [898, 453] width 18 height 18
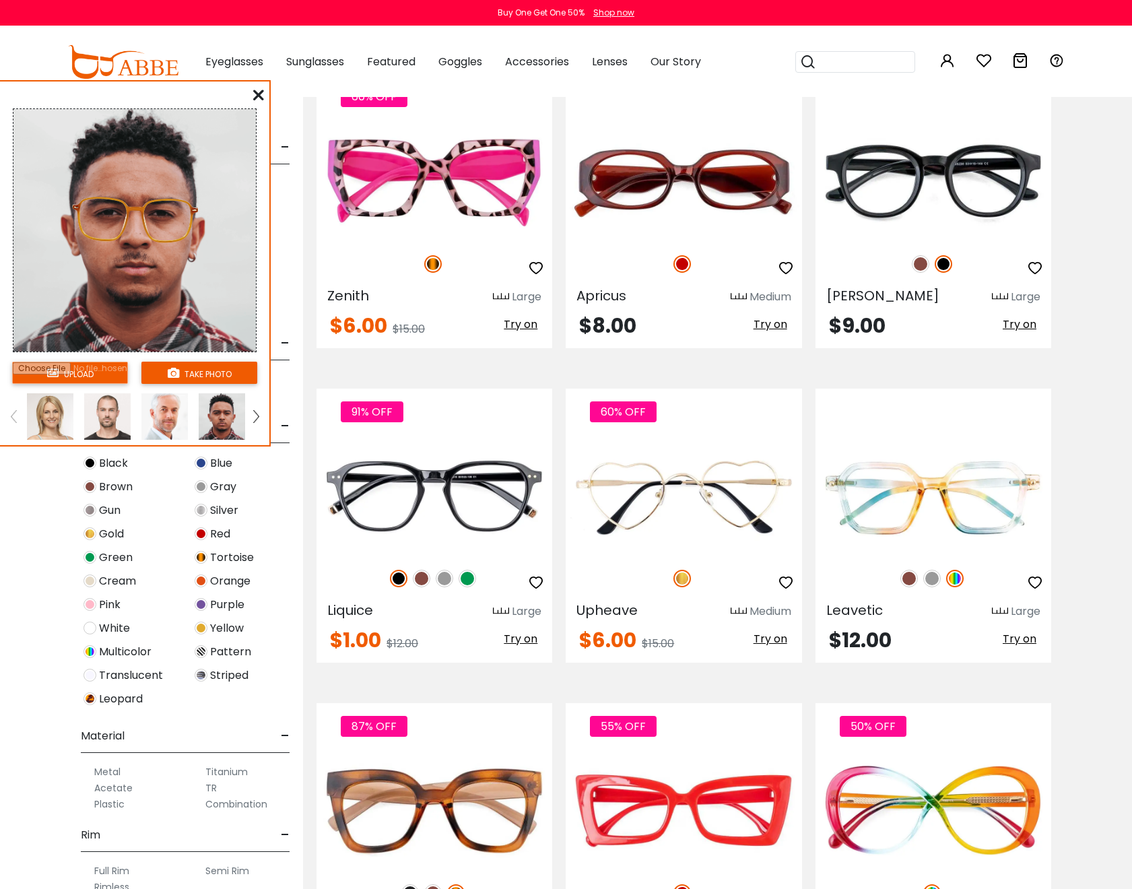
scroll to position [1597, 0]
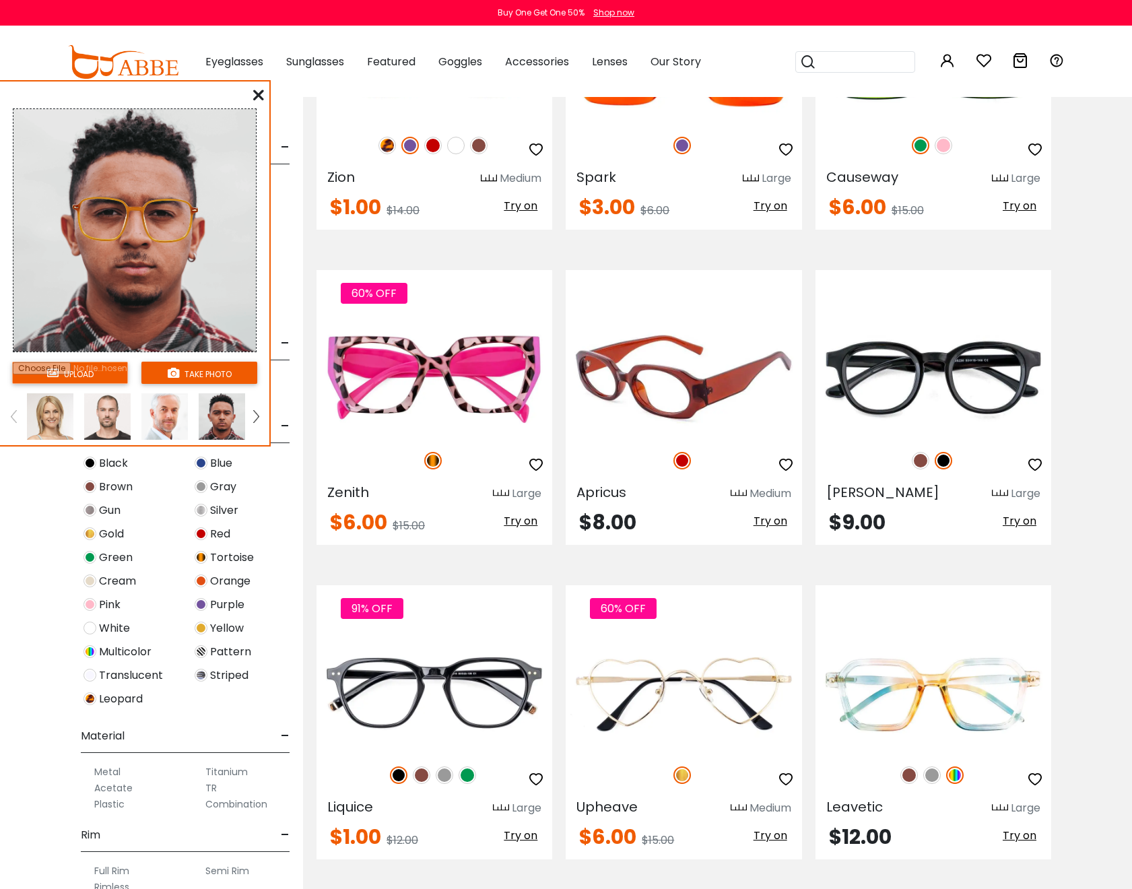
click at [767, 521] on span "Try on" at bounding box center [770, 520] width 34 height 15
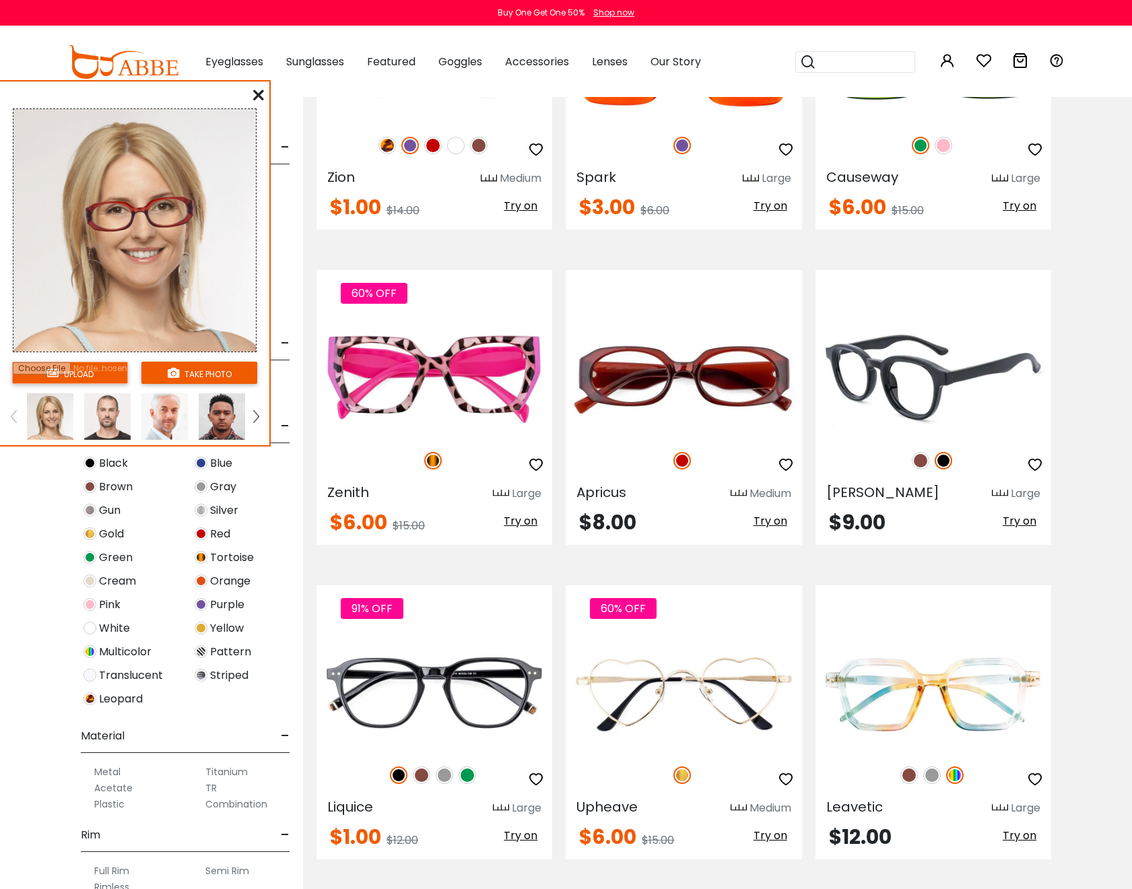
click at [1013, 523] on span "Try on" at bounding box center [1020, 520] width 34 height 15
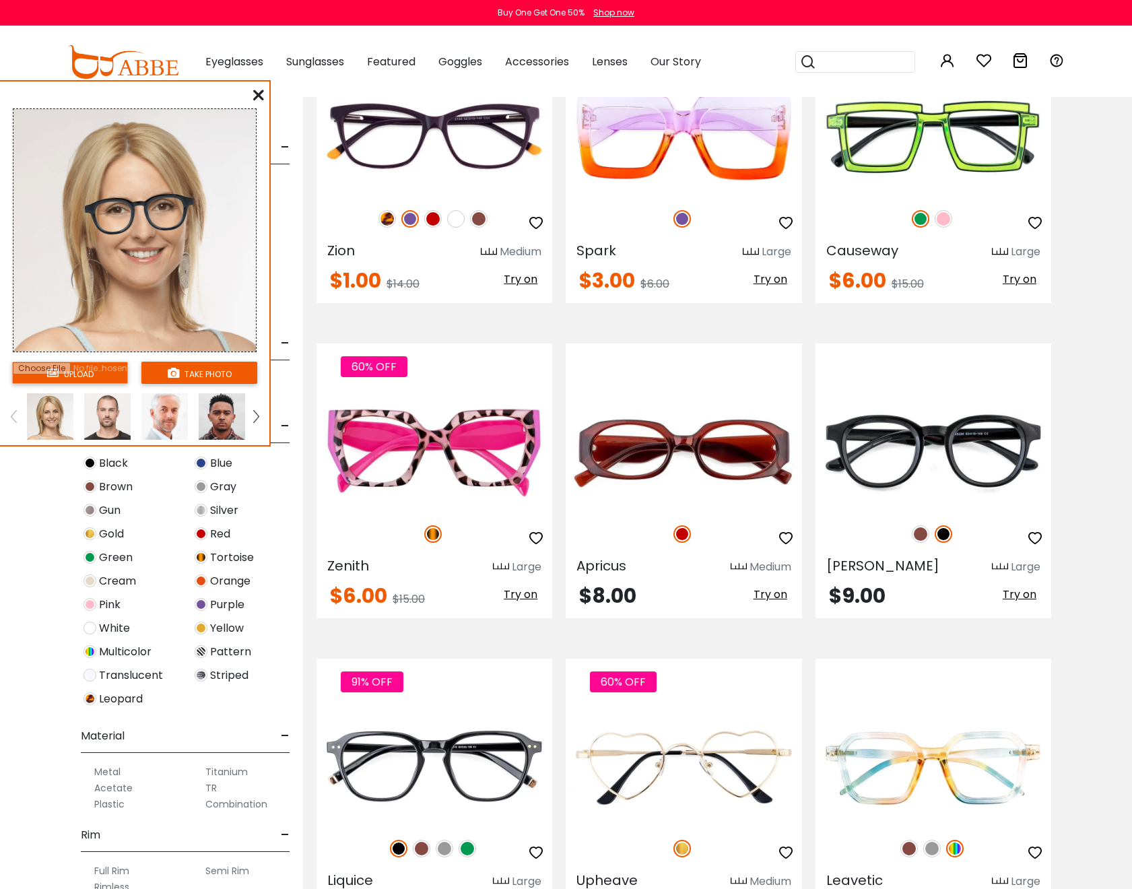
scroll to position [1213, 0]
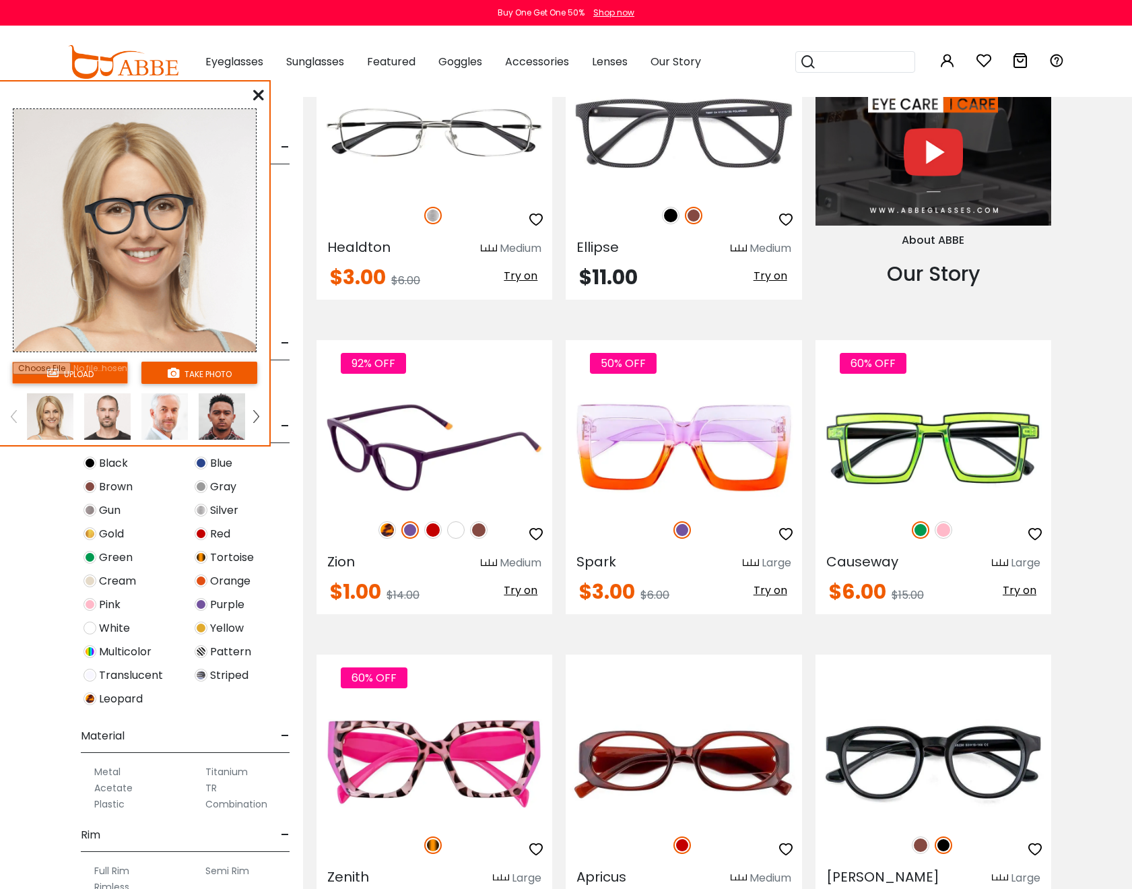
click at [527, 590] on span "Try on" at bounding box center [521, 589] width 34 height 15
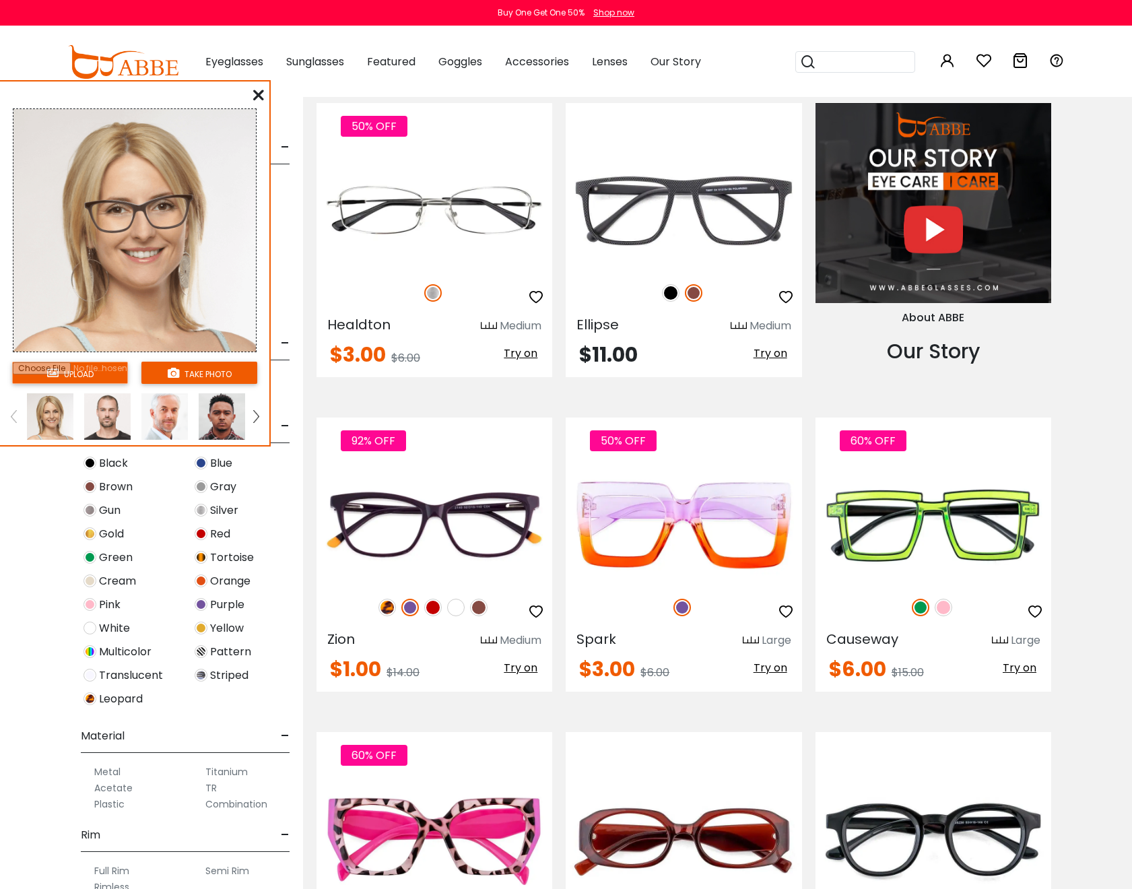
scroll to position [1075, 0]
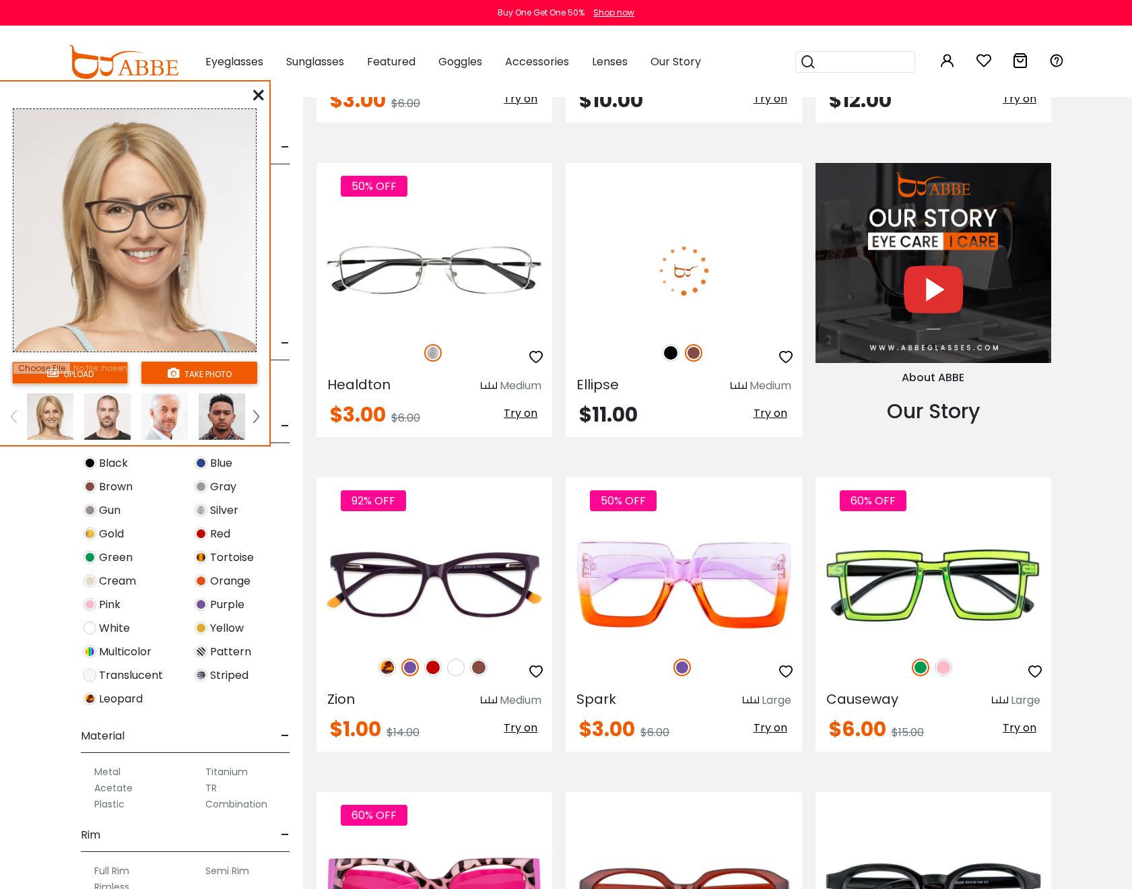
click at [760, 403] on div "Ellipse Medium $11.00 Try on" at bounding box center [684, 300] width 236 height 274
click at [764, 415] on span "Try on" at bounding box center [770, 412] width 34 height 15
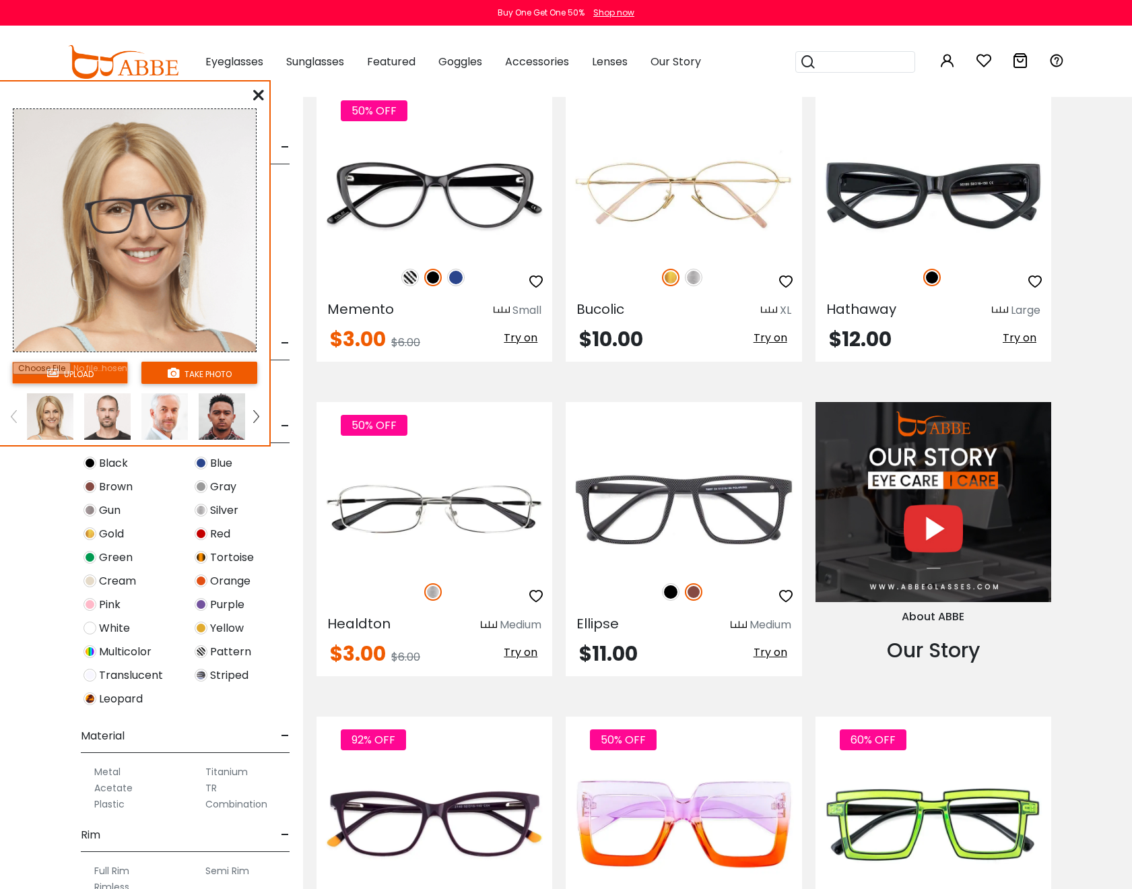
scroll to position [834, 0]
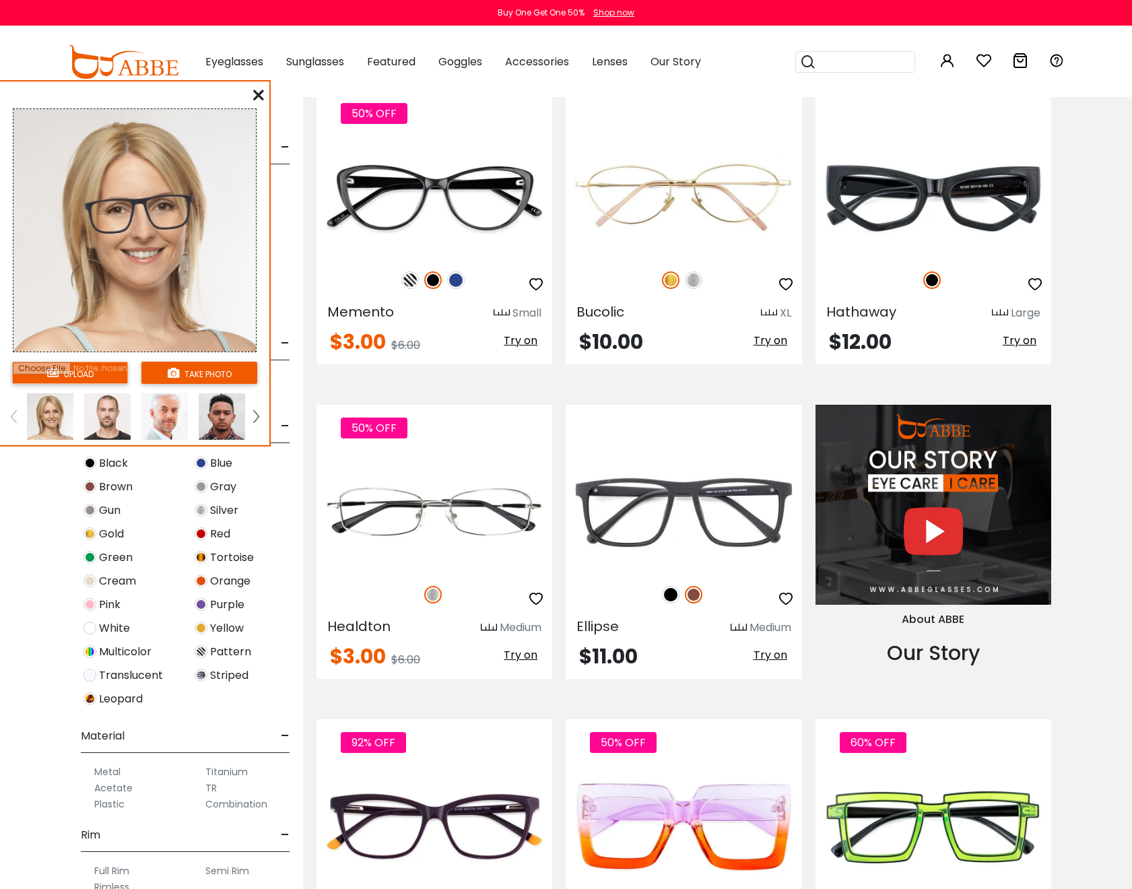
click at [224, 415] on img at bounding box center [222, 416] width 46 height 46
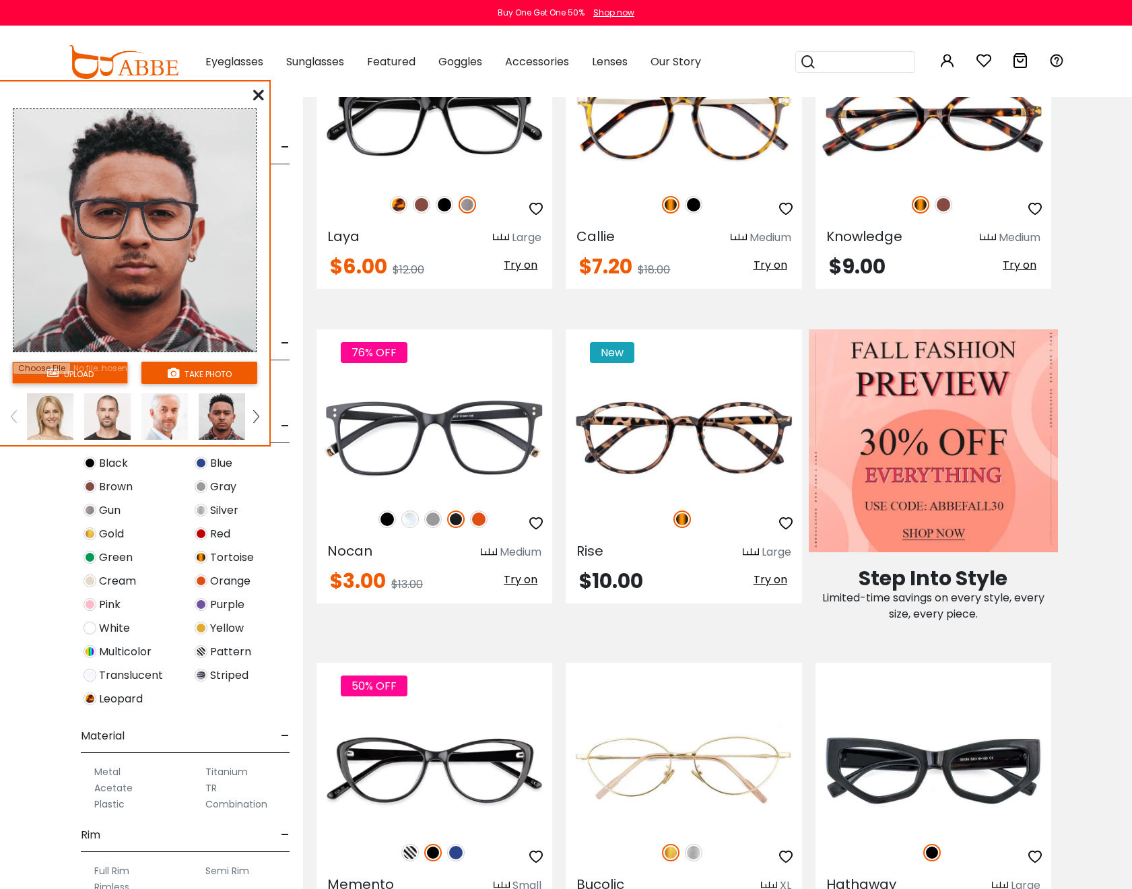
scroll to position [259, 0]
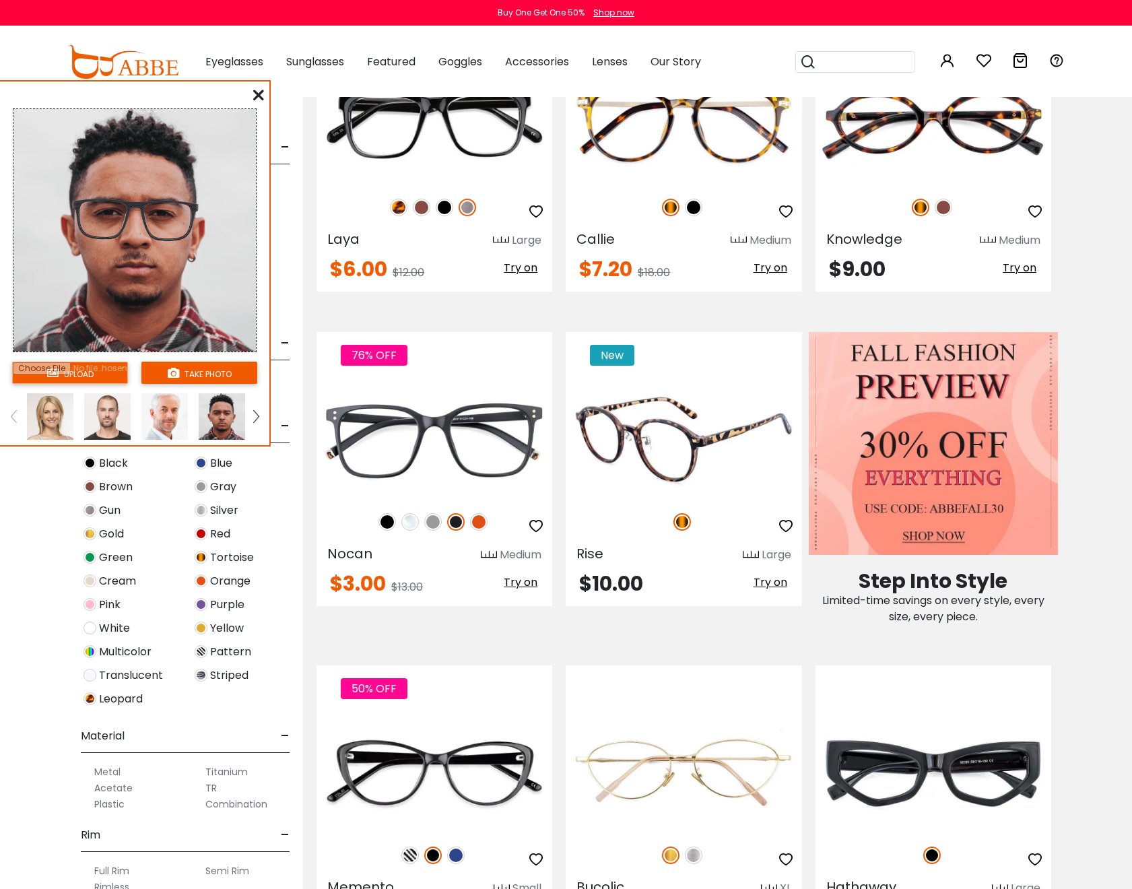
click at [760, 582] on span "Try on" at bounding box center [770, 581] width 34 height 15
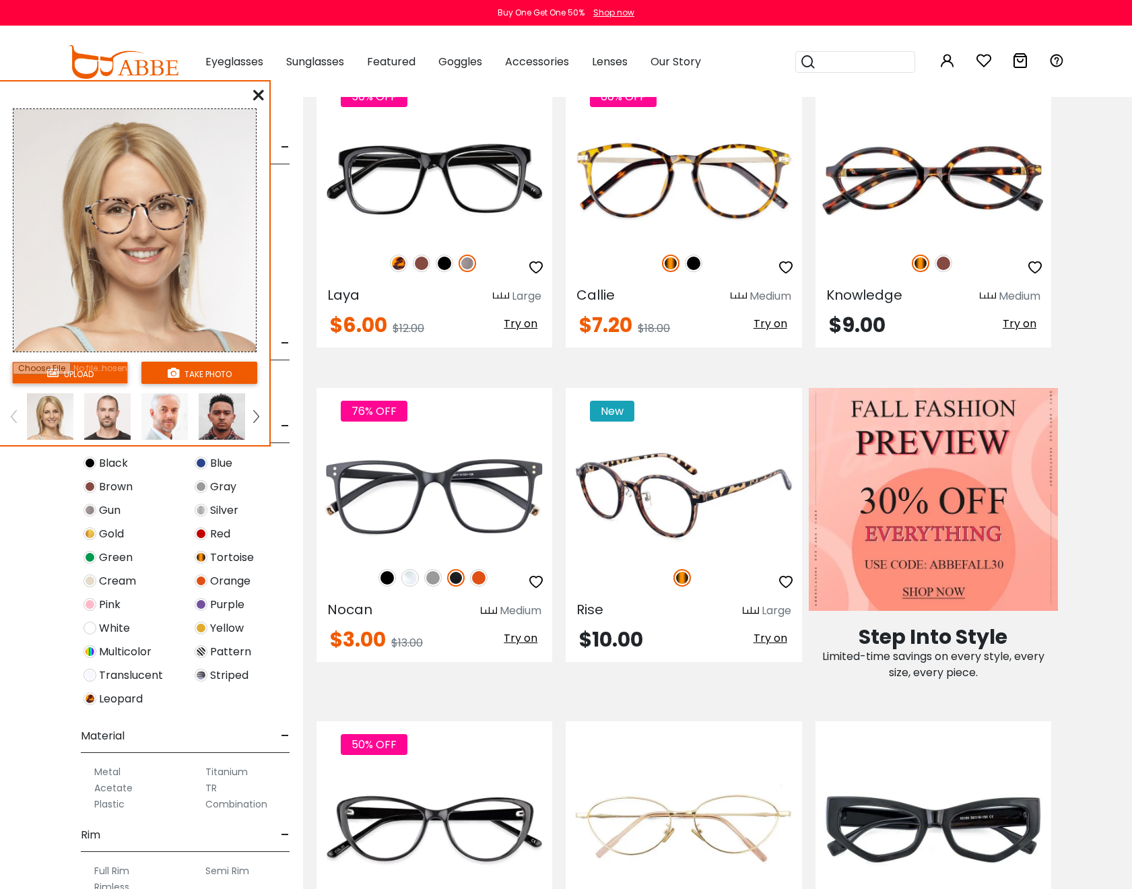
scroll to position [164, 0]
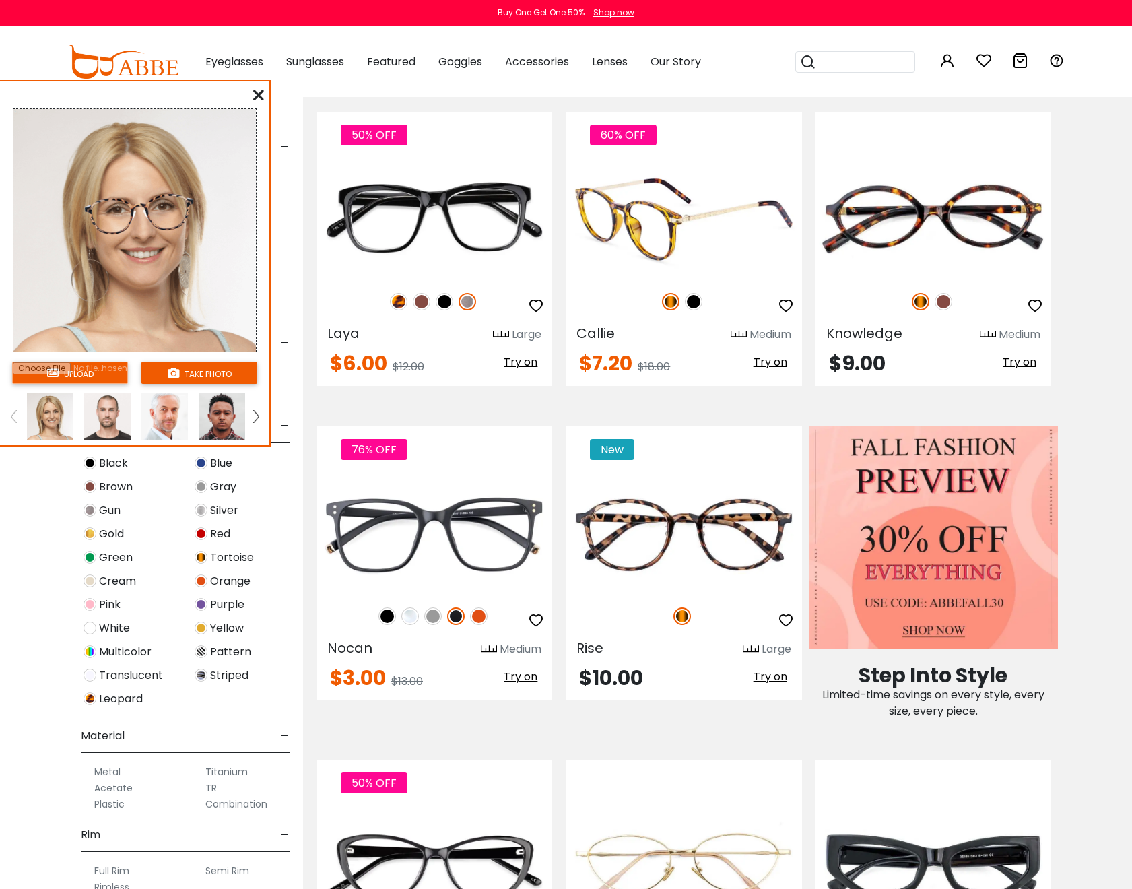
click at [768, 360] on span "Try on" at bounding box center [770, 361] width 34 height 15
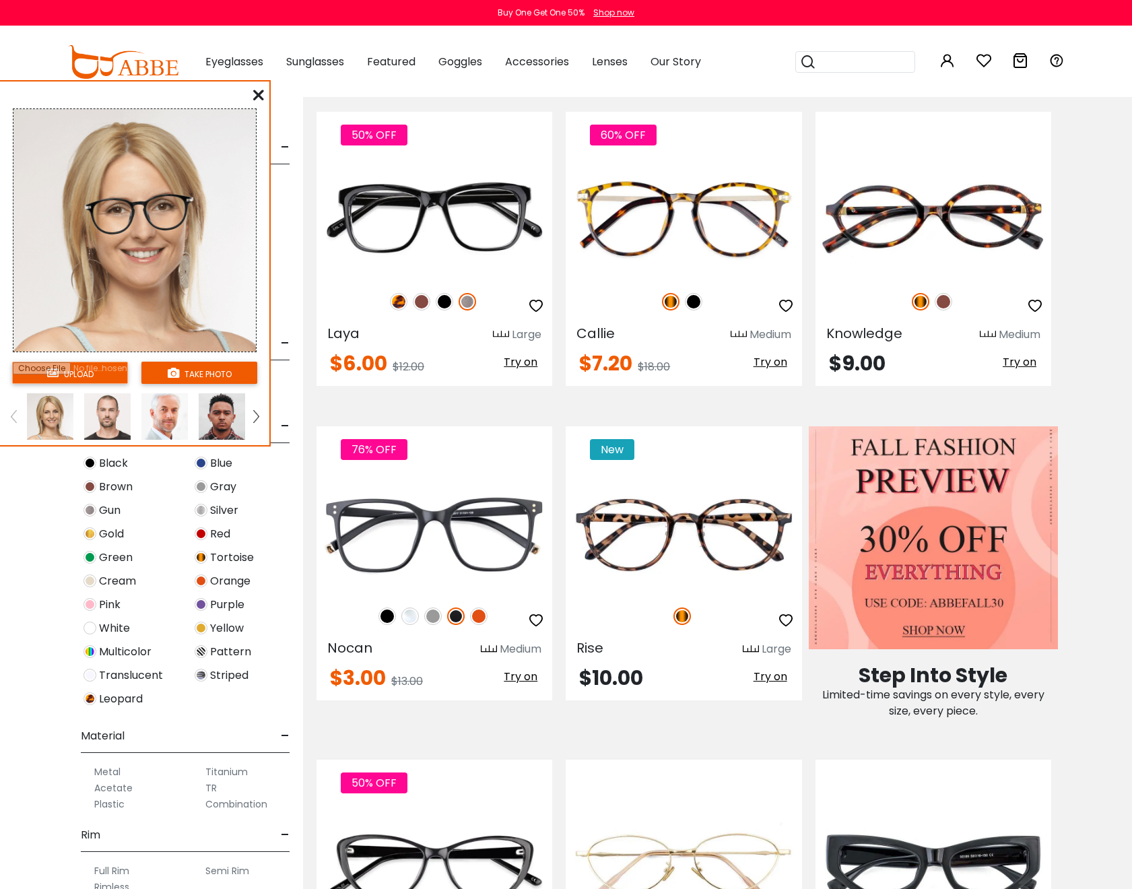
click at [220, 420] on img at bounding box center [222, 416] width 46 height 46
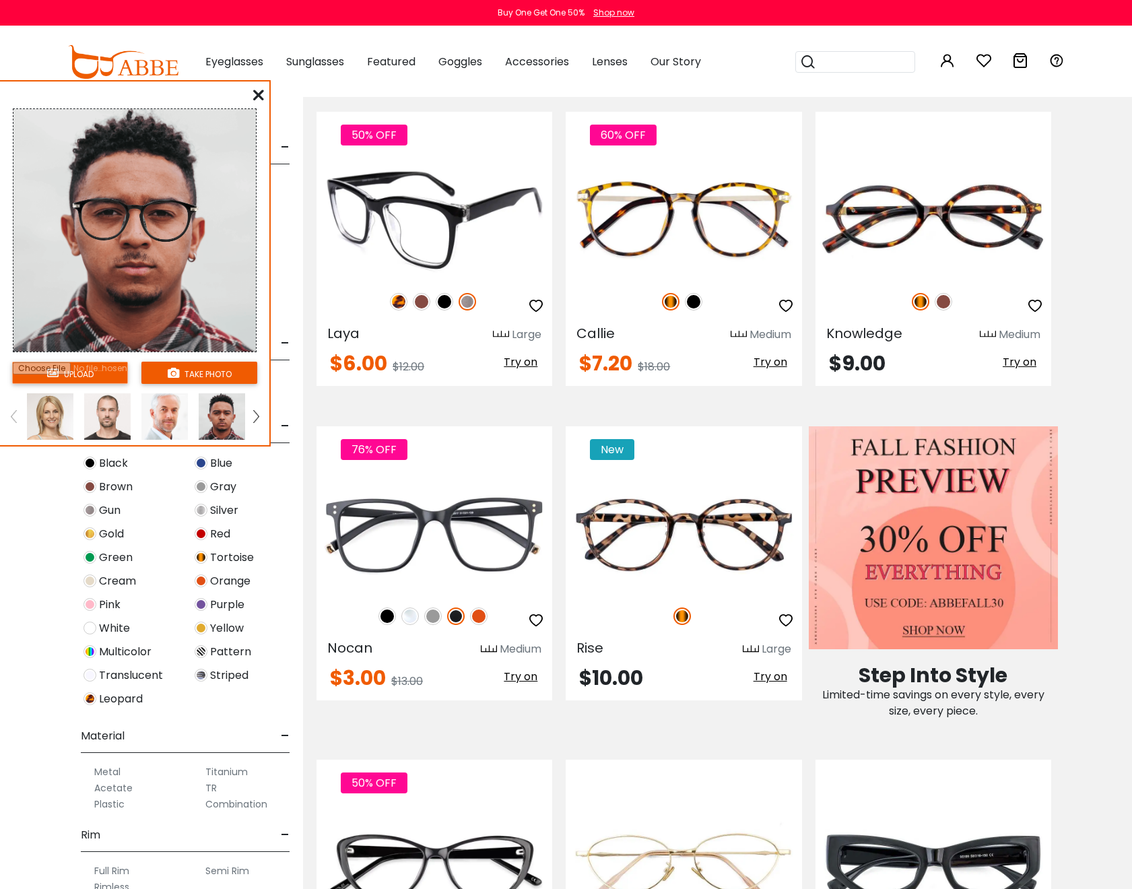
click at [511, 360] on span "Try on" at bounding box center [521, 361] width 34 height 15
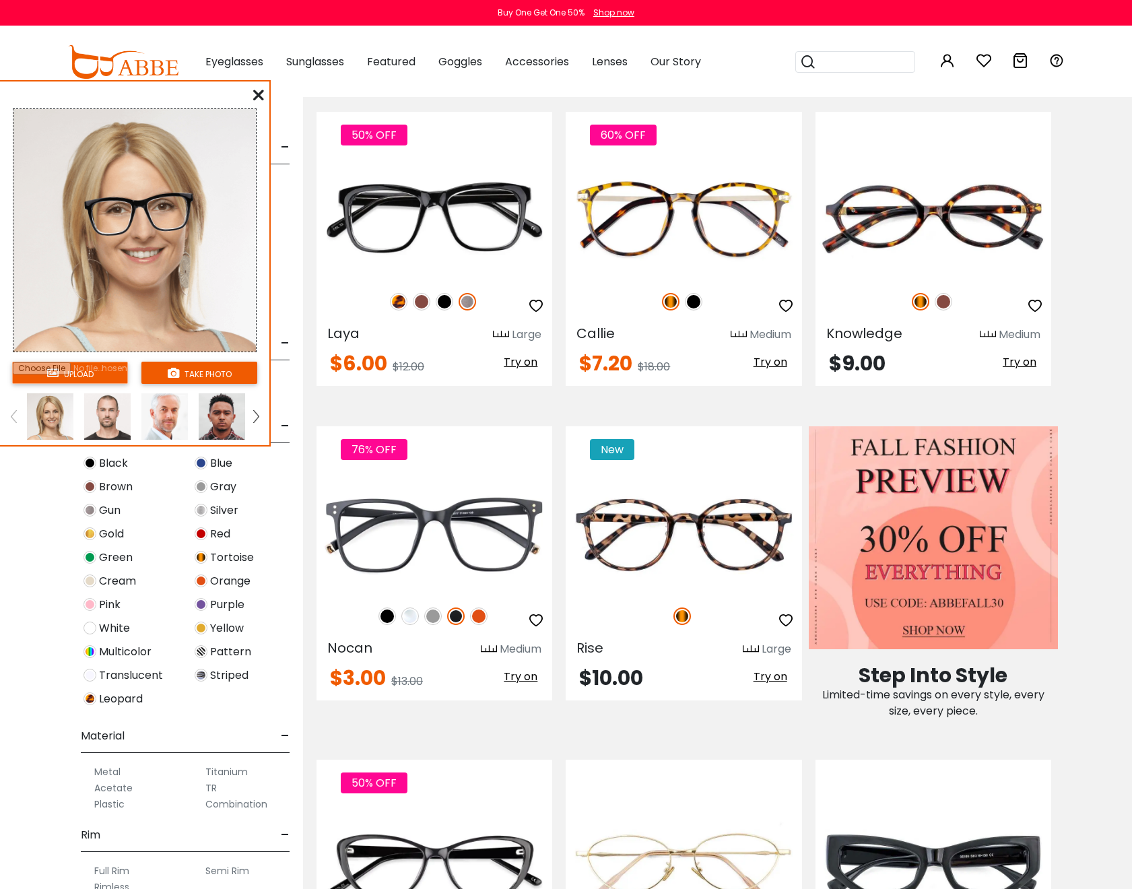
click at [215, 423] on img at bounding box center [222, 416] width 46 height 46
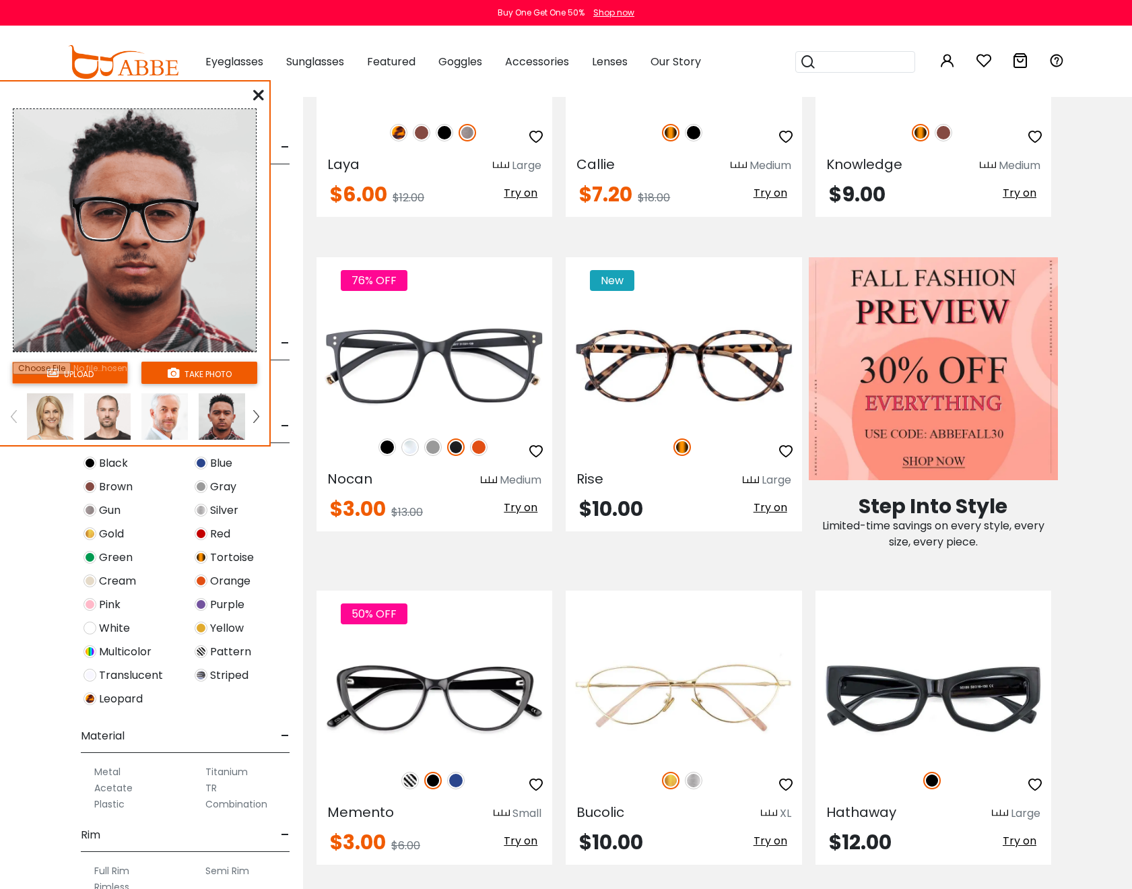
scroll to position [203, 0]
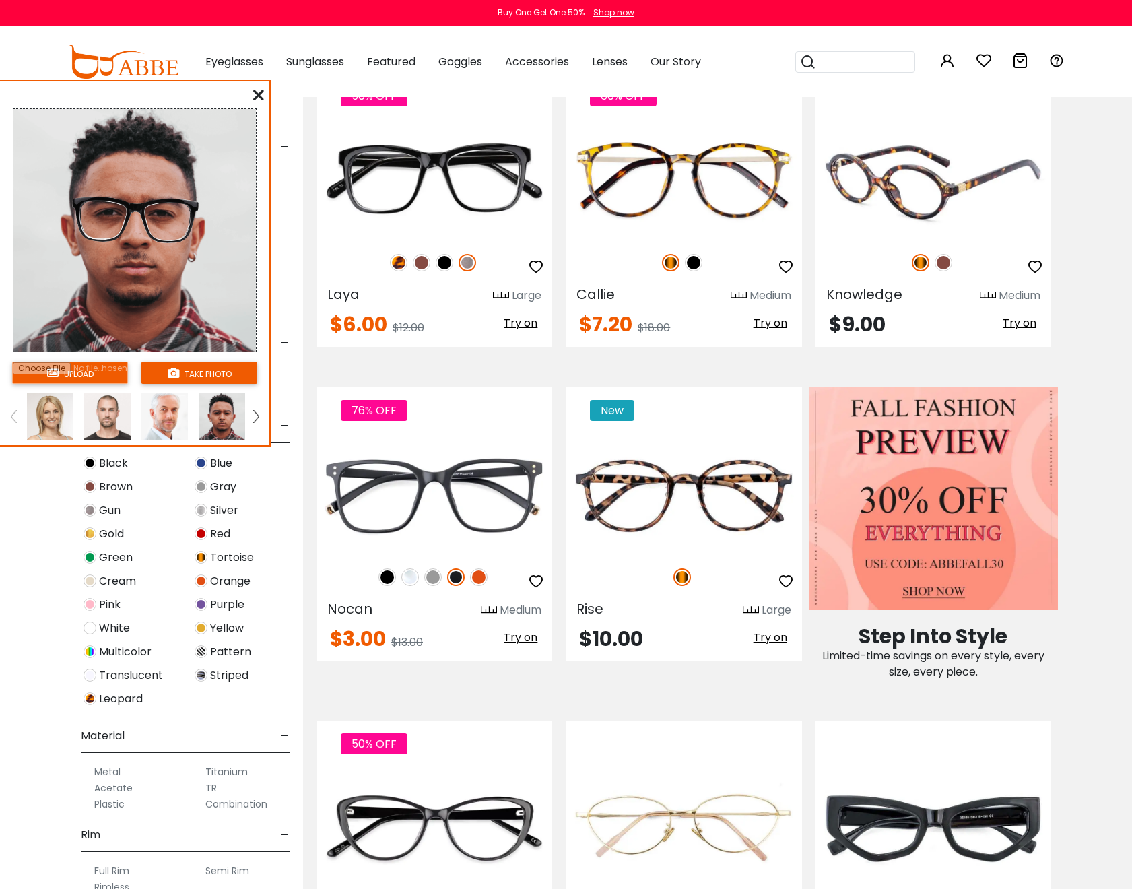
click at [1023, 325] on span "Try on" at bounding box center [1020, 322] width 34 height 15
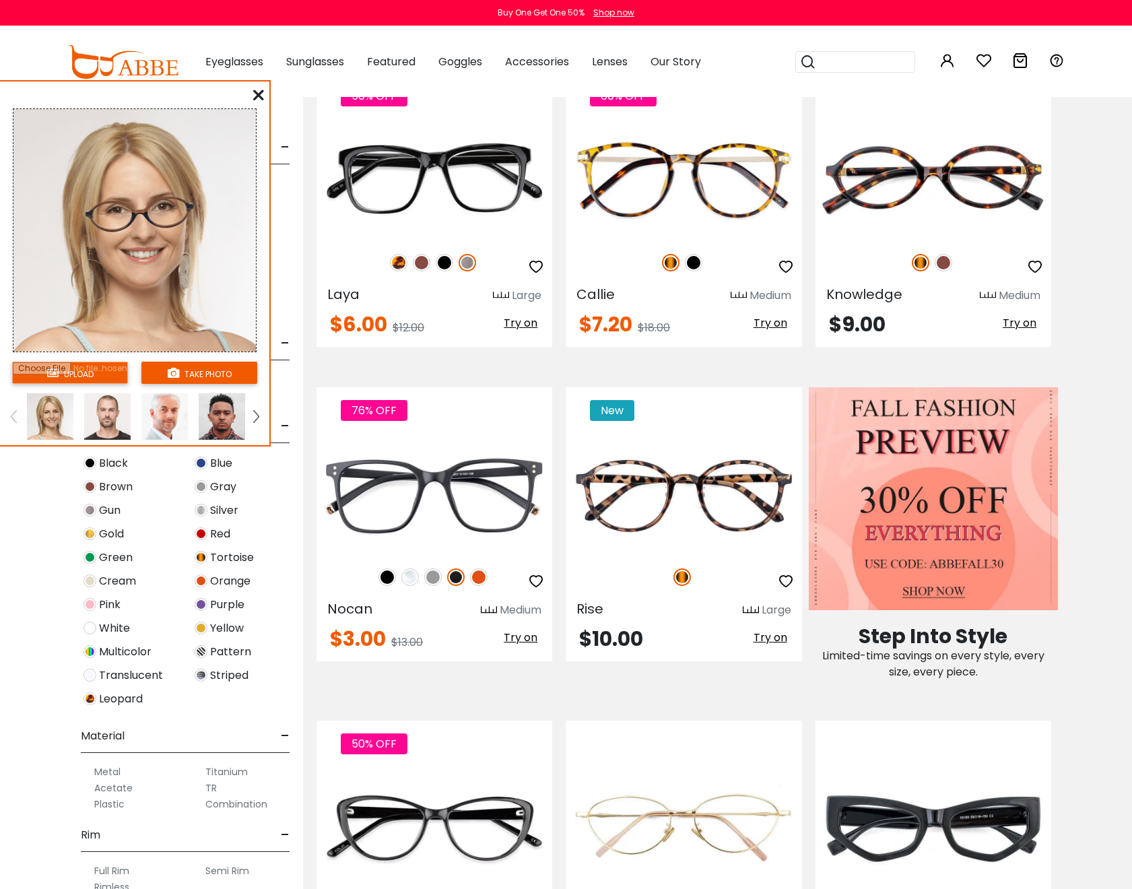
click at [216, 411] on img at bounding box center [222, 416] width 46 height 46
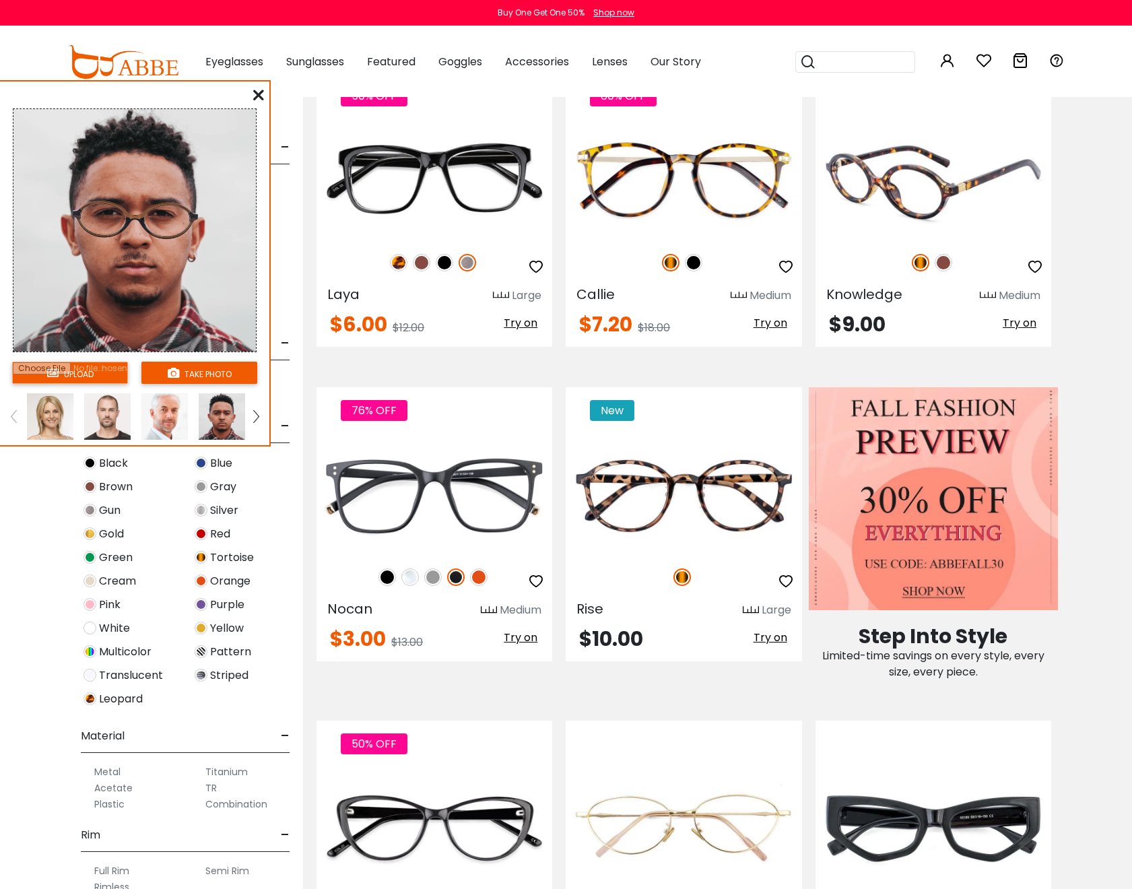
click at [941, 259] on img at bounding box center [944, 263] width 18 height 18
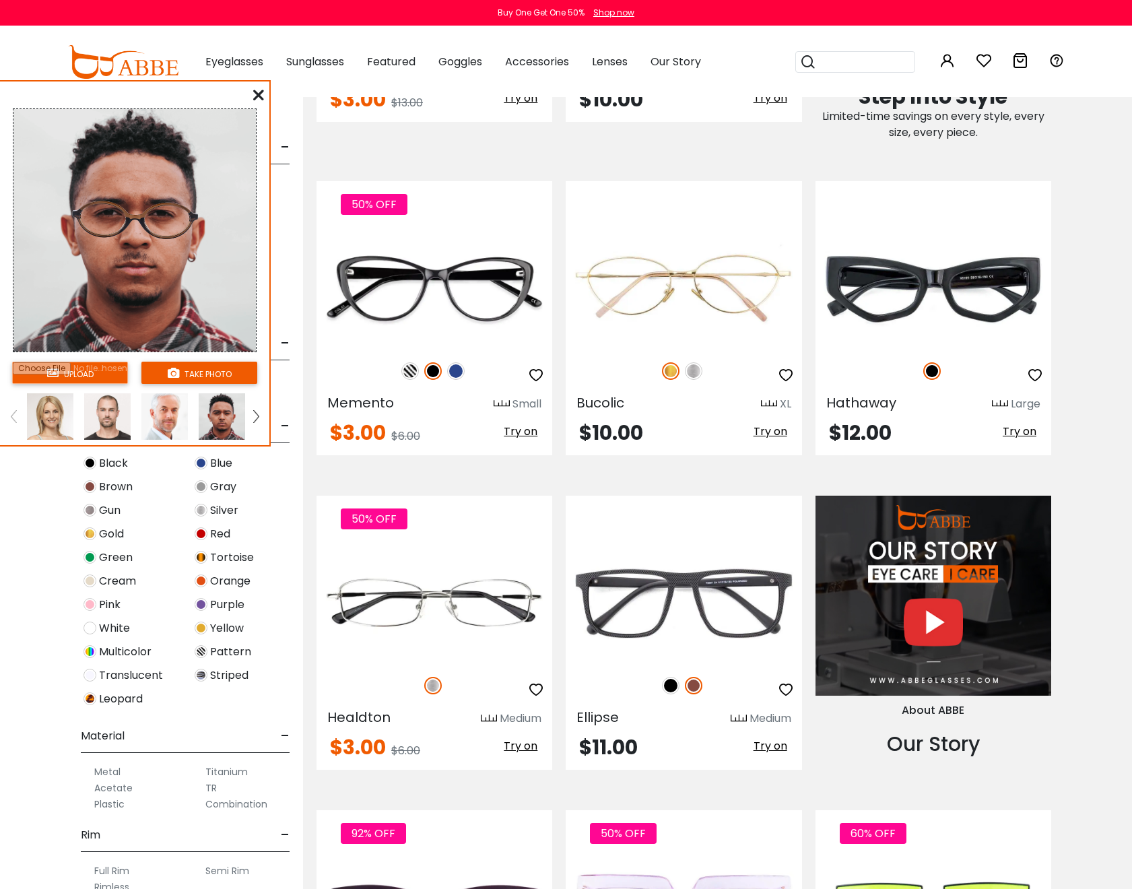
scroll to position [356, 0]
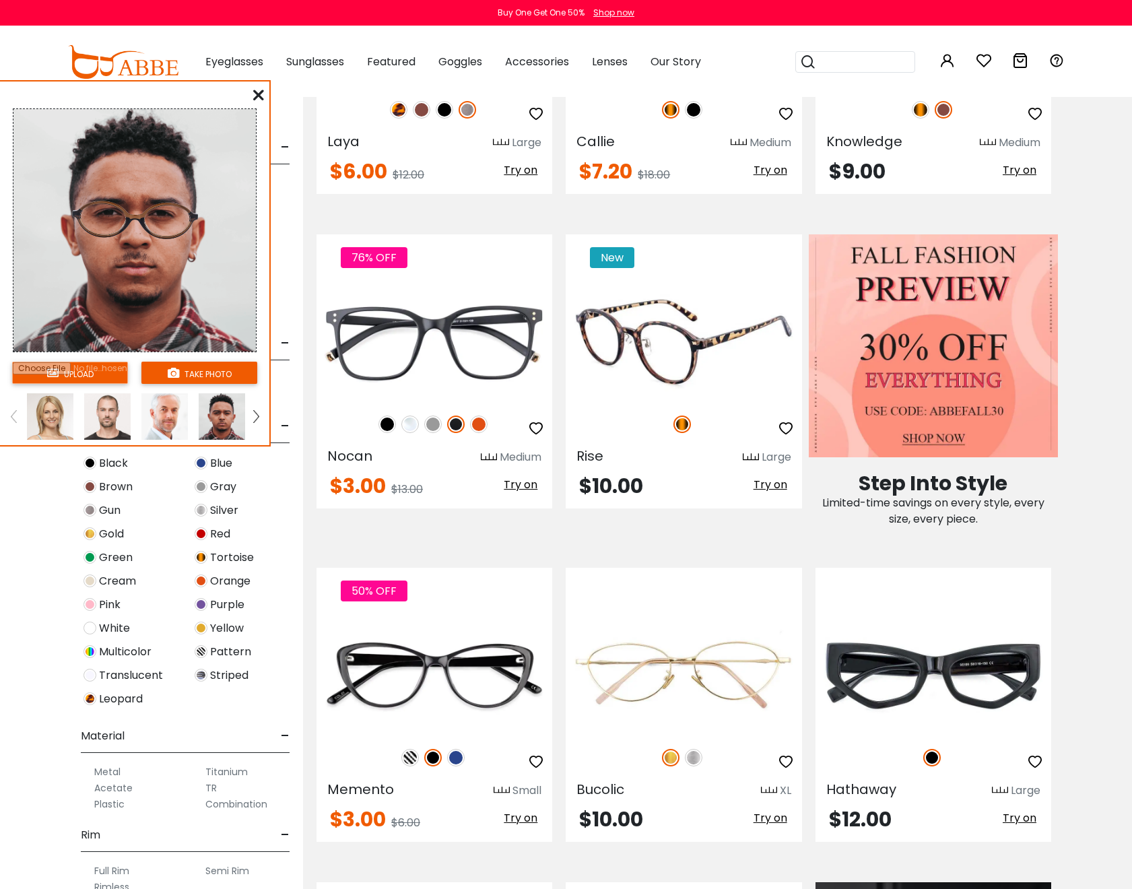
click at [762, 492] on span "Try on" at bounding box center [770, 484] width 34 height 15
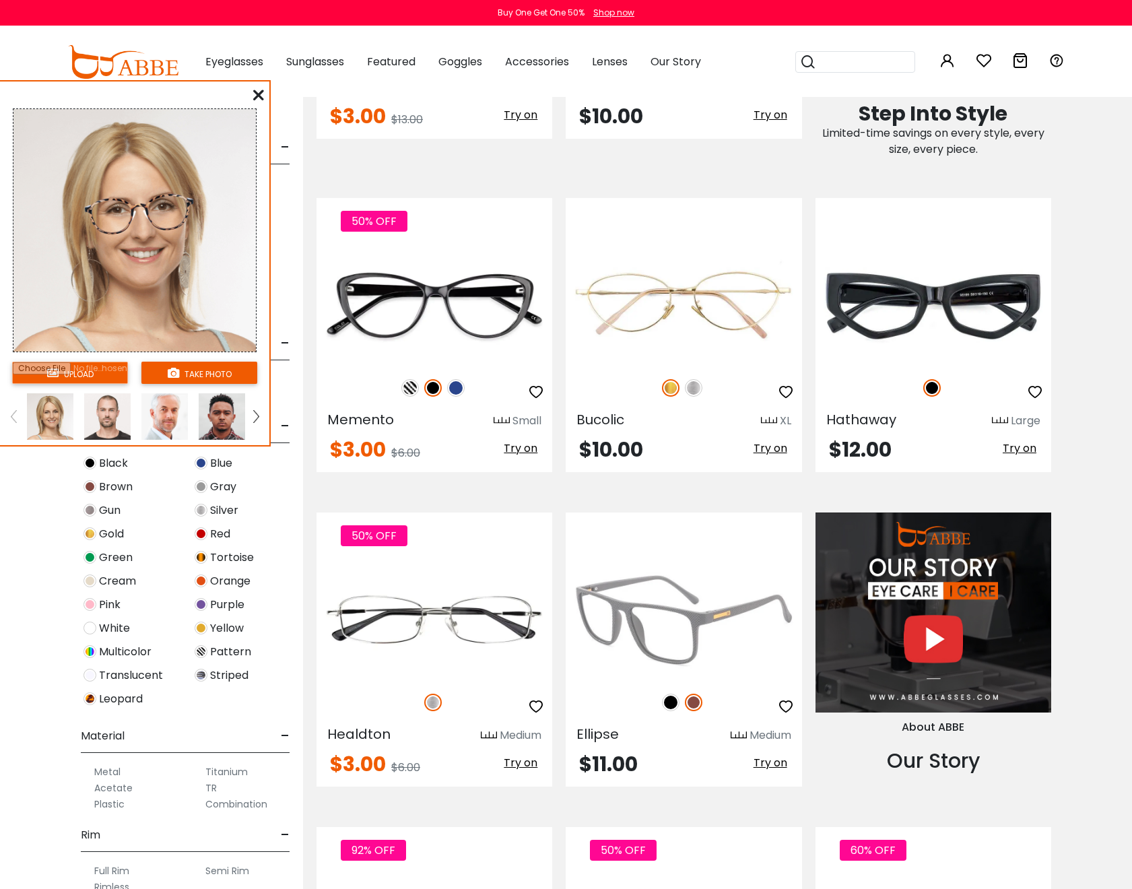
scroll to position [883, 0]
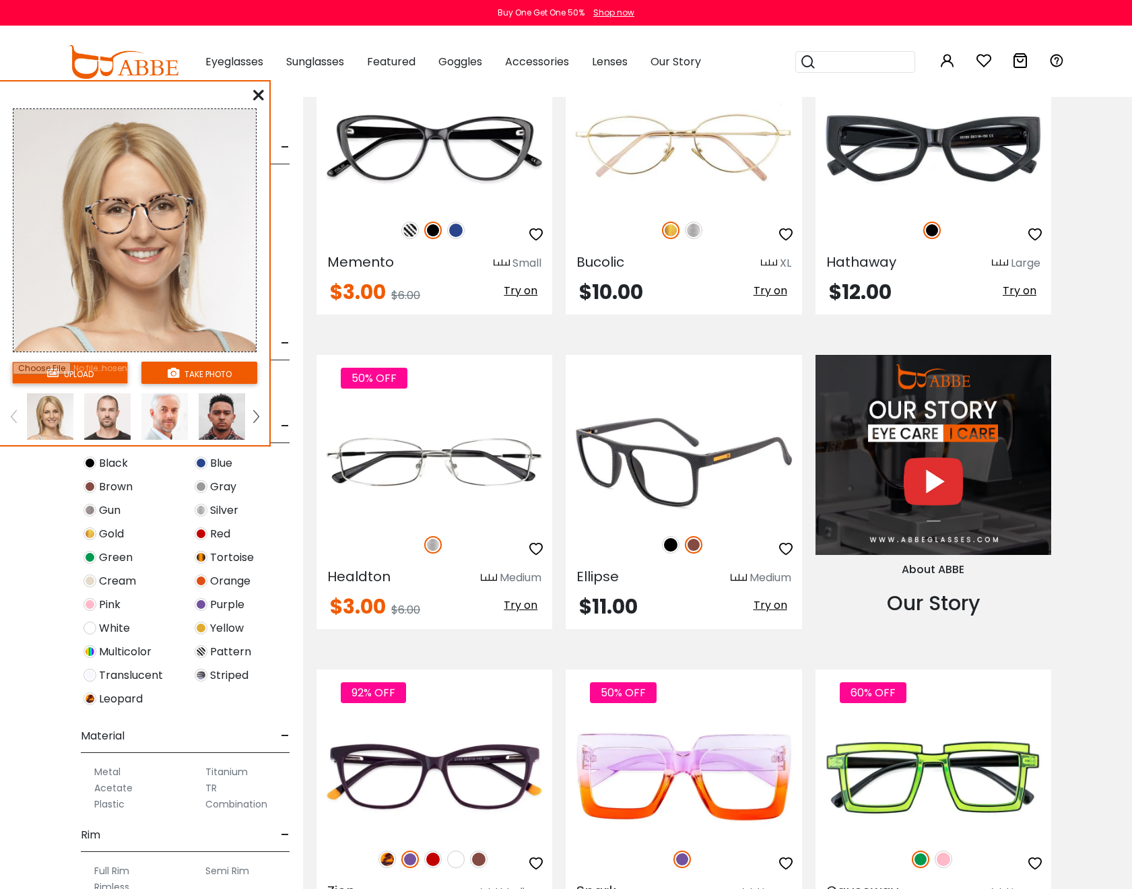
click at [760, 610] on span "Try on" at bounding box center [770, 604] width 34 height 15
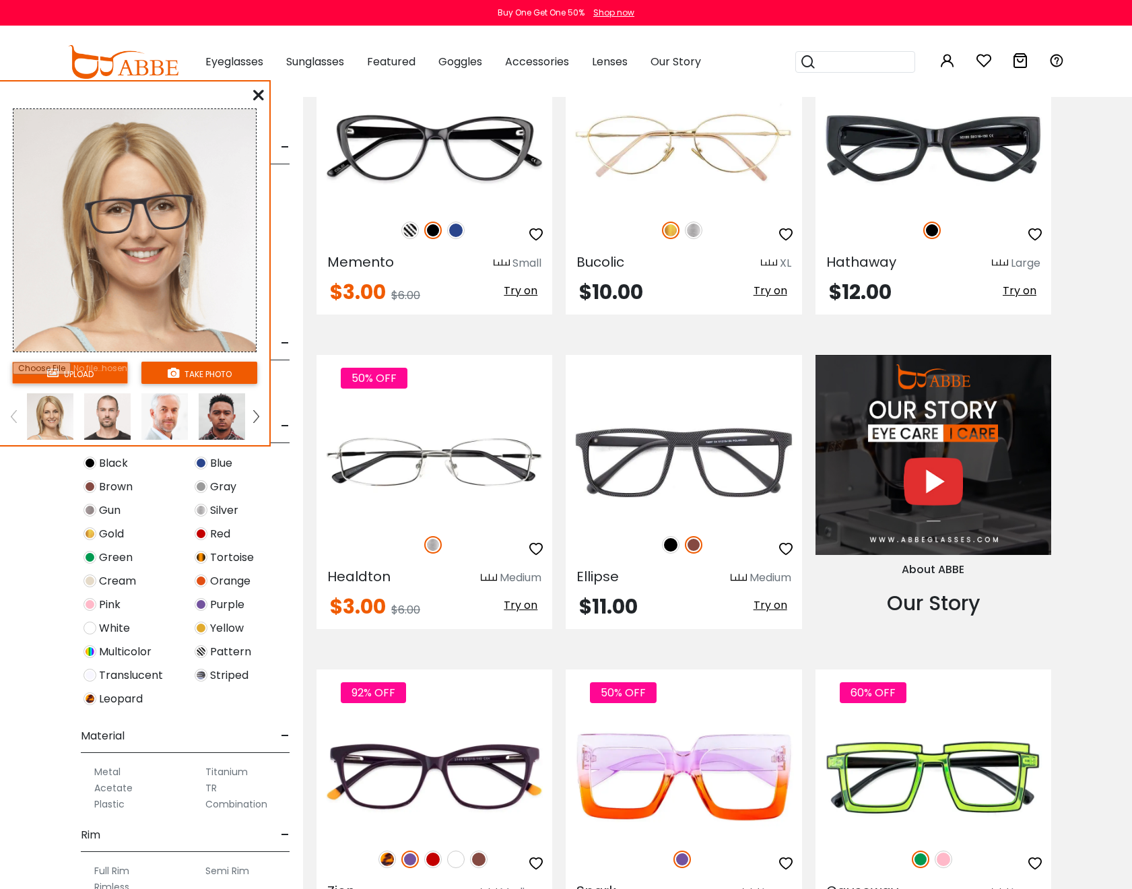
click at [226, 407] on img at bounding box center [222, 416] width 46 height 46
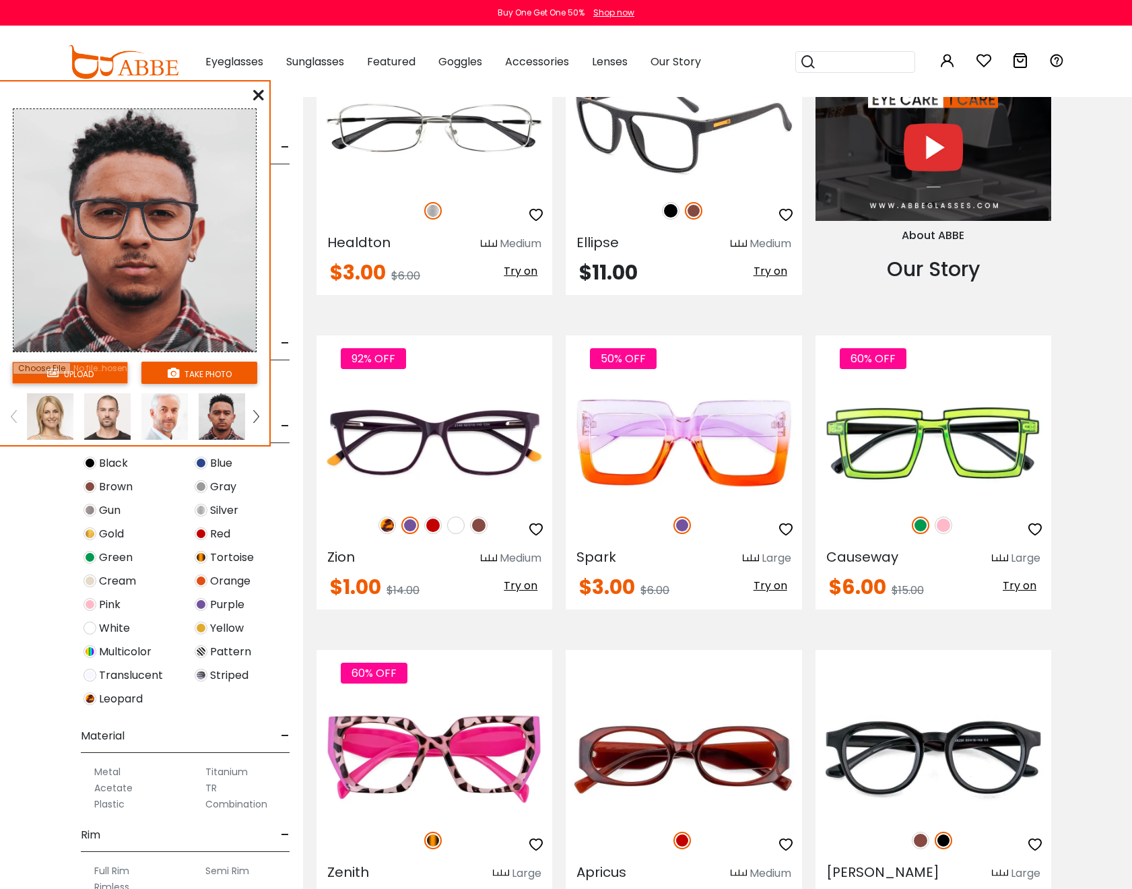
scroll to position [1431, 0]
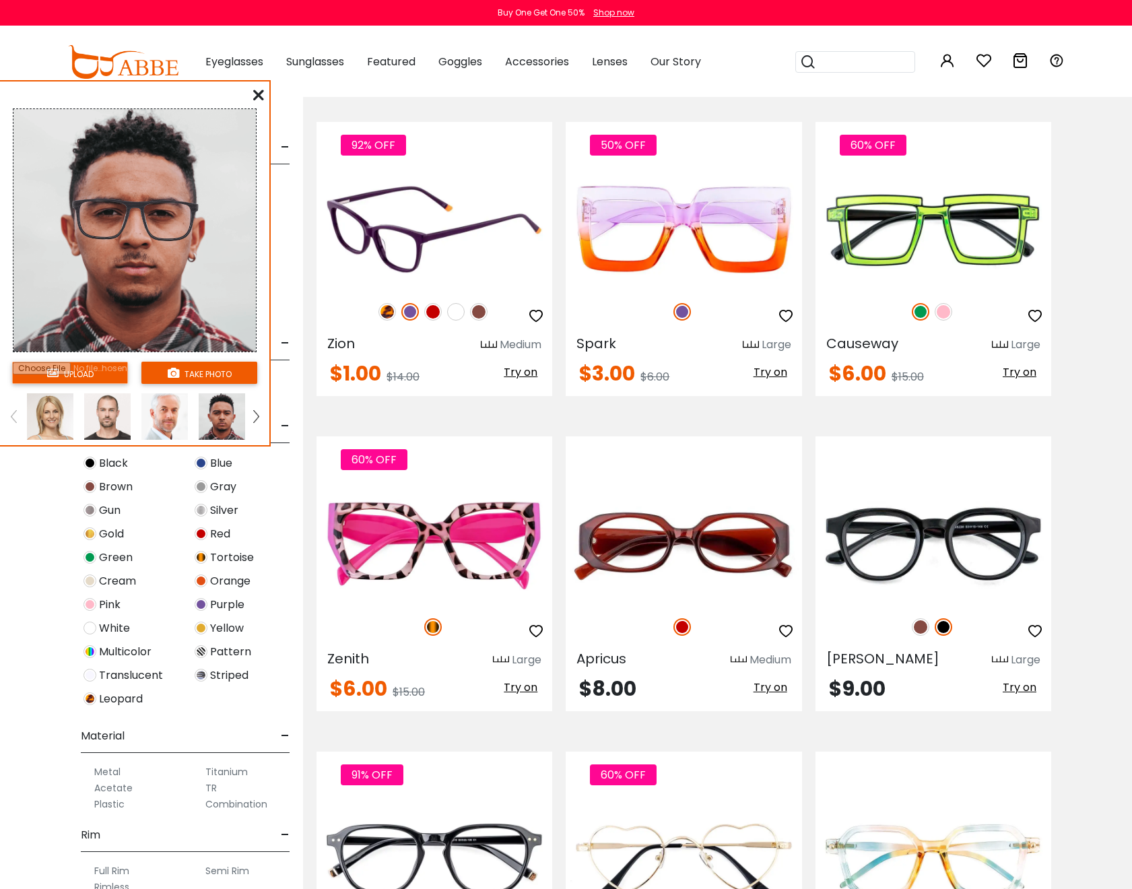
click at [520, 379] on span "Try on" at bounding box center [521, 371] width 34 height 15
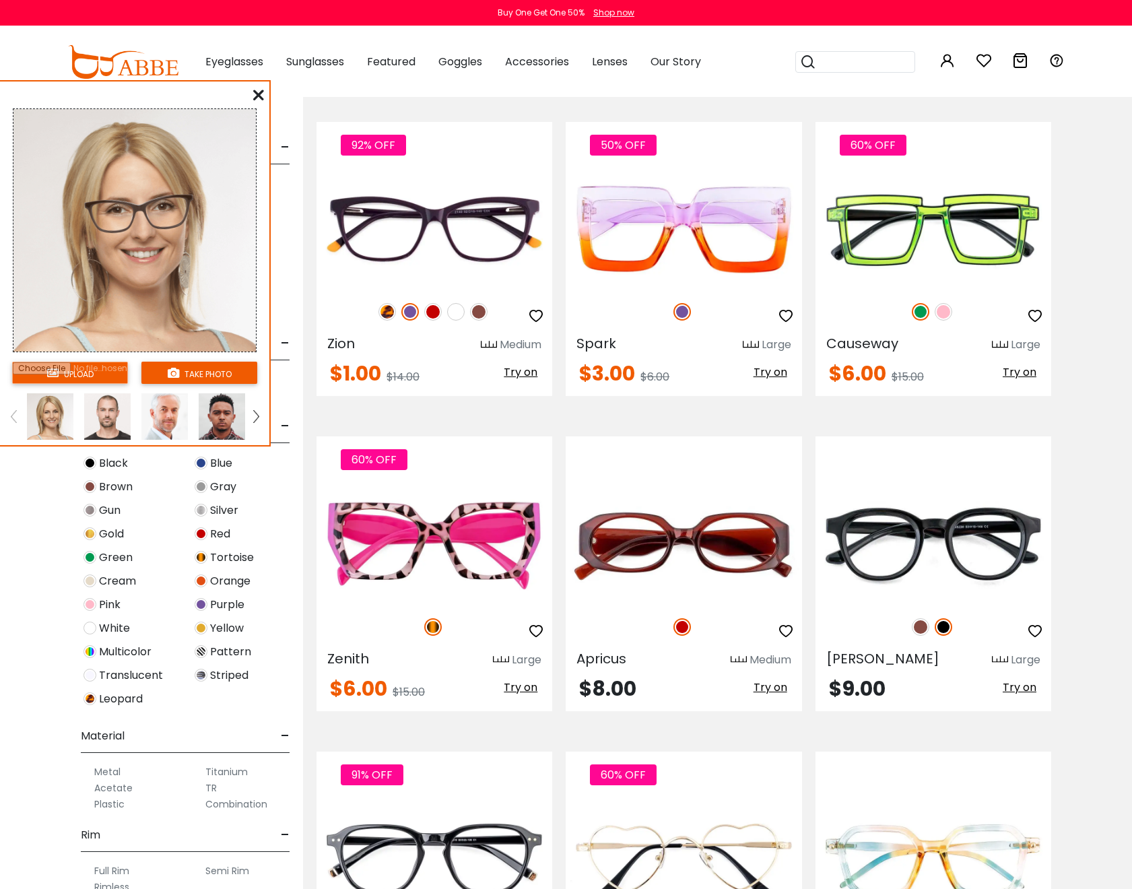
click at [220, 427] on img at bounding box center [222, 416] width 46 height 46
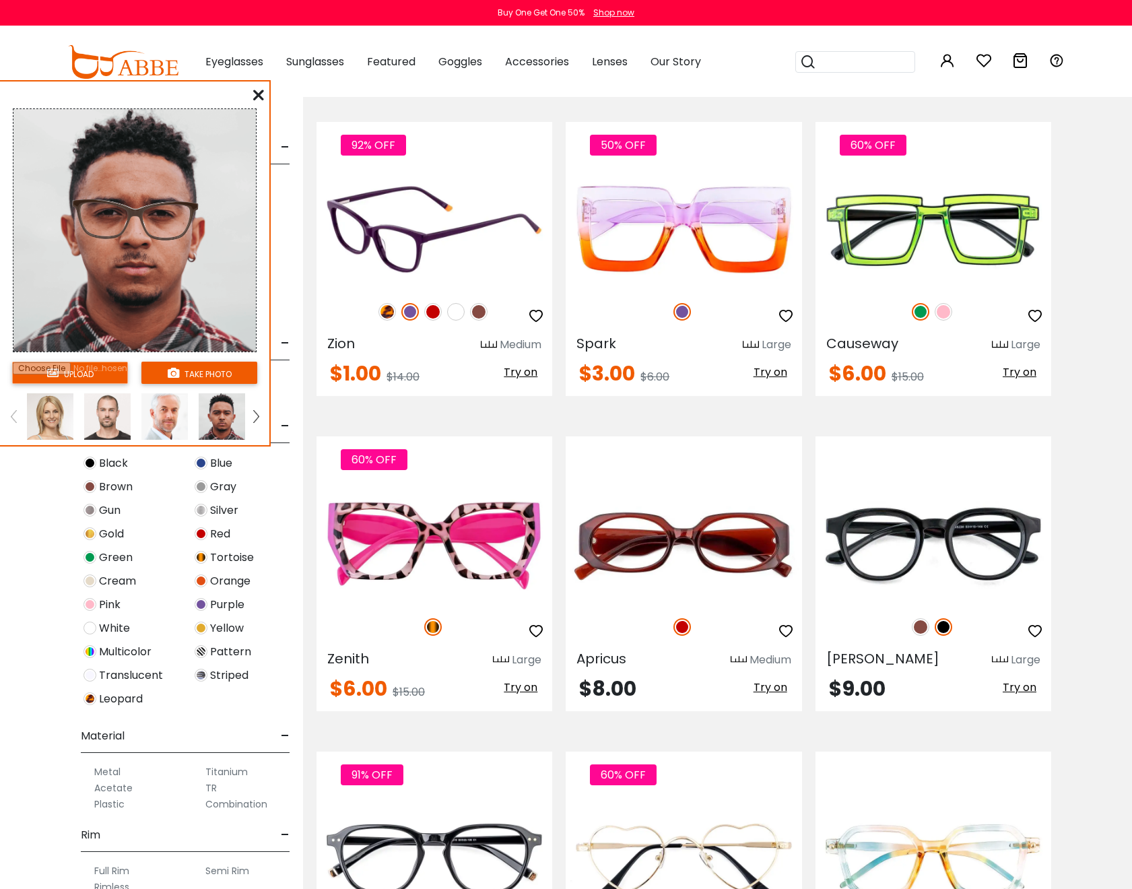
click at [478, 314] on img at bounding box center [479, 312] width 18 height 18
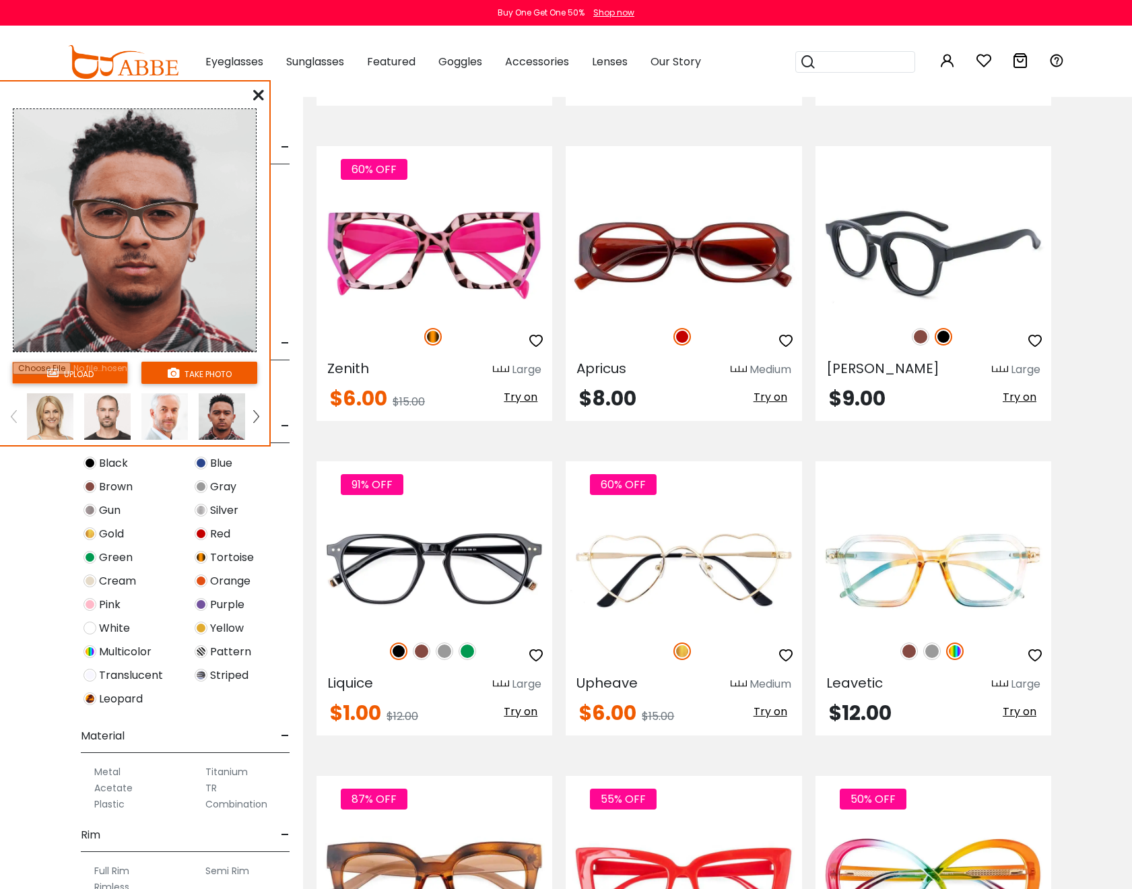
scroll to position [1788, 0]
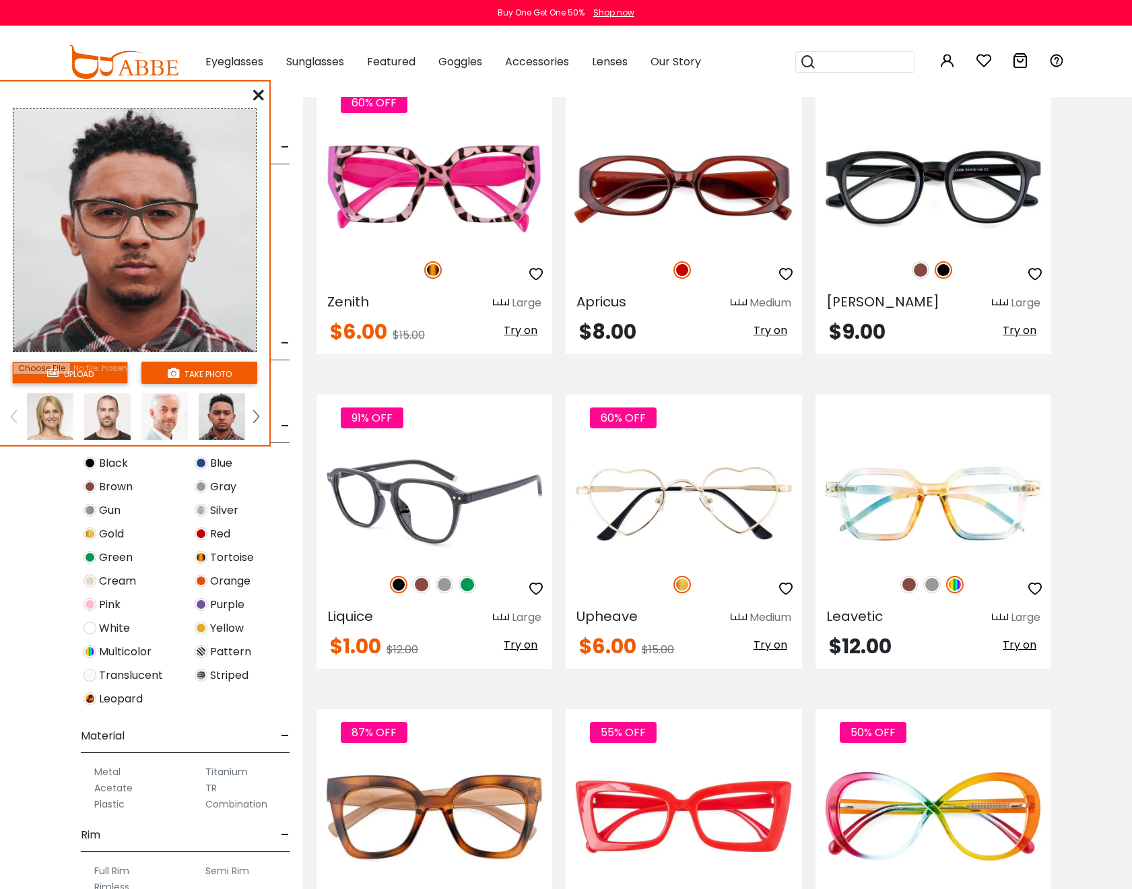
click at [525, 642] on span "Try on" at bounding box center [521, 644] width 34 height 15
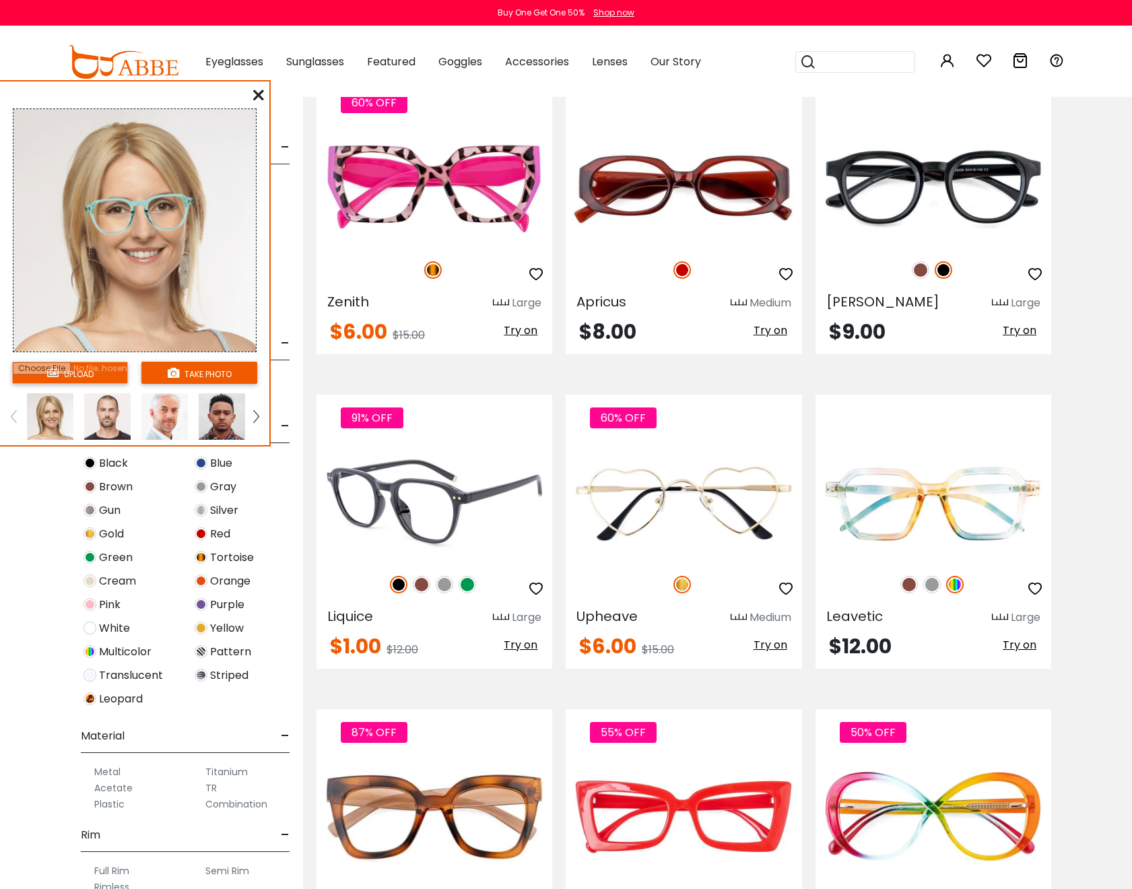
click at [512, 646] on span "Try on" at bounding box center [521, 644] width 34 height 15
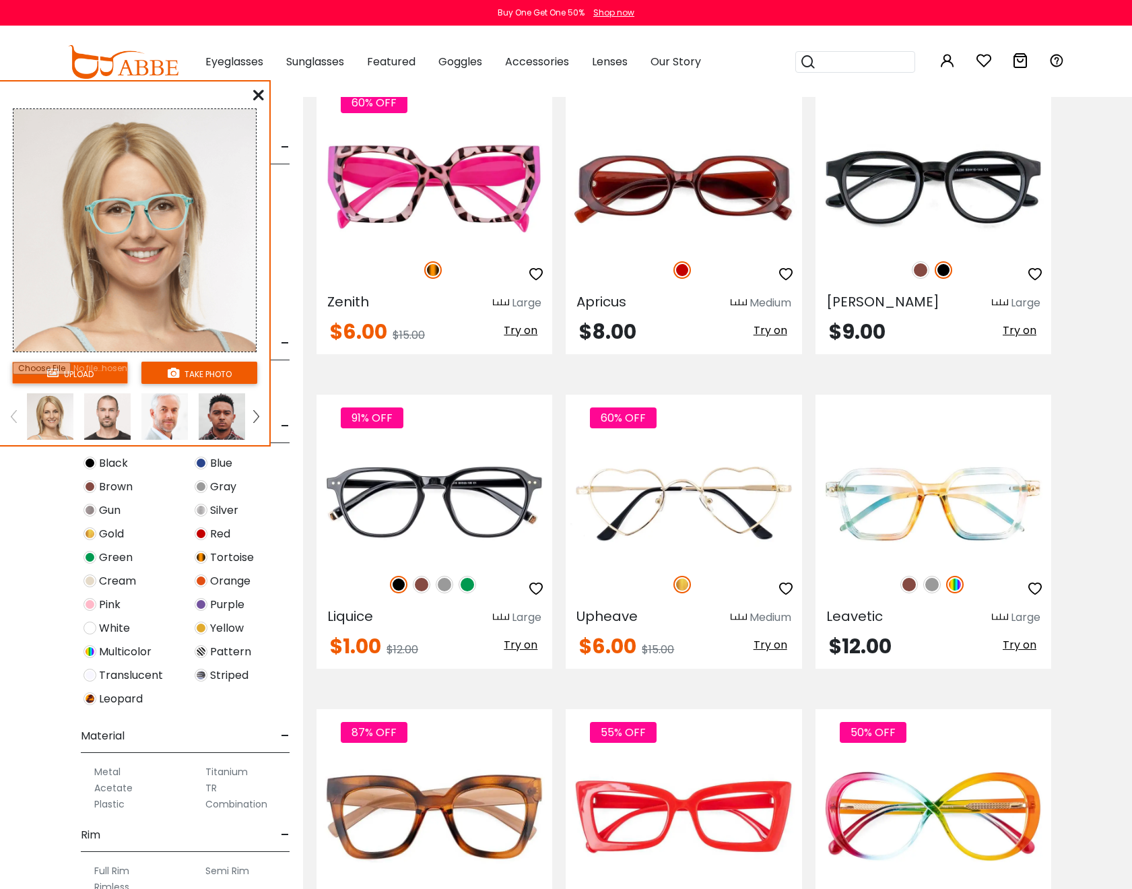
click at [211, 406] on img at bounding box center [222, 416] width 46 height 46
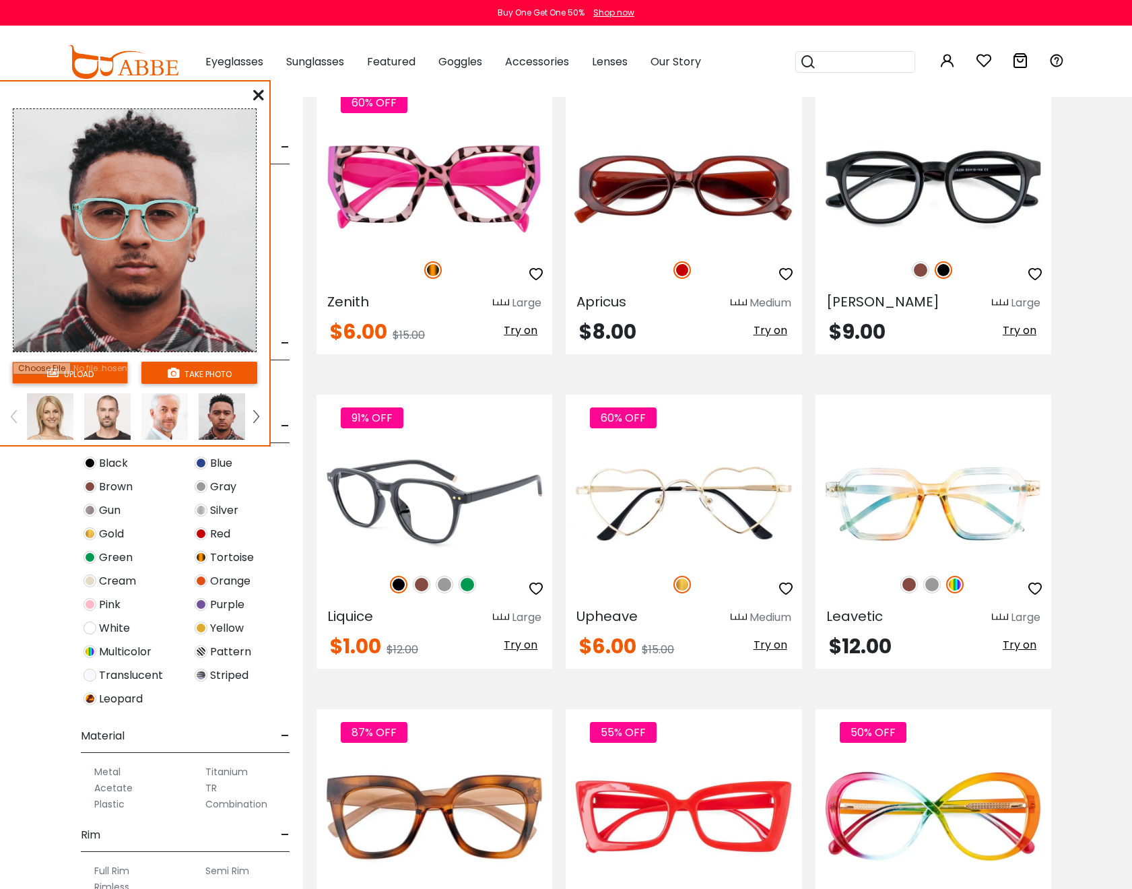
click at [399, 584] on img at bounding box center [399, 585] width 18 height 18
click at [415, 587] on img at bounding box center [422, 585] width 18 height 18
click at [398, 587] on img at bounding box center [399, 585] width 18 height 18
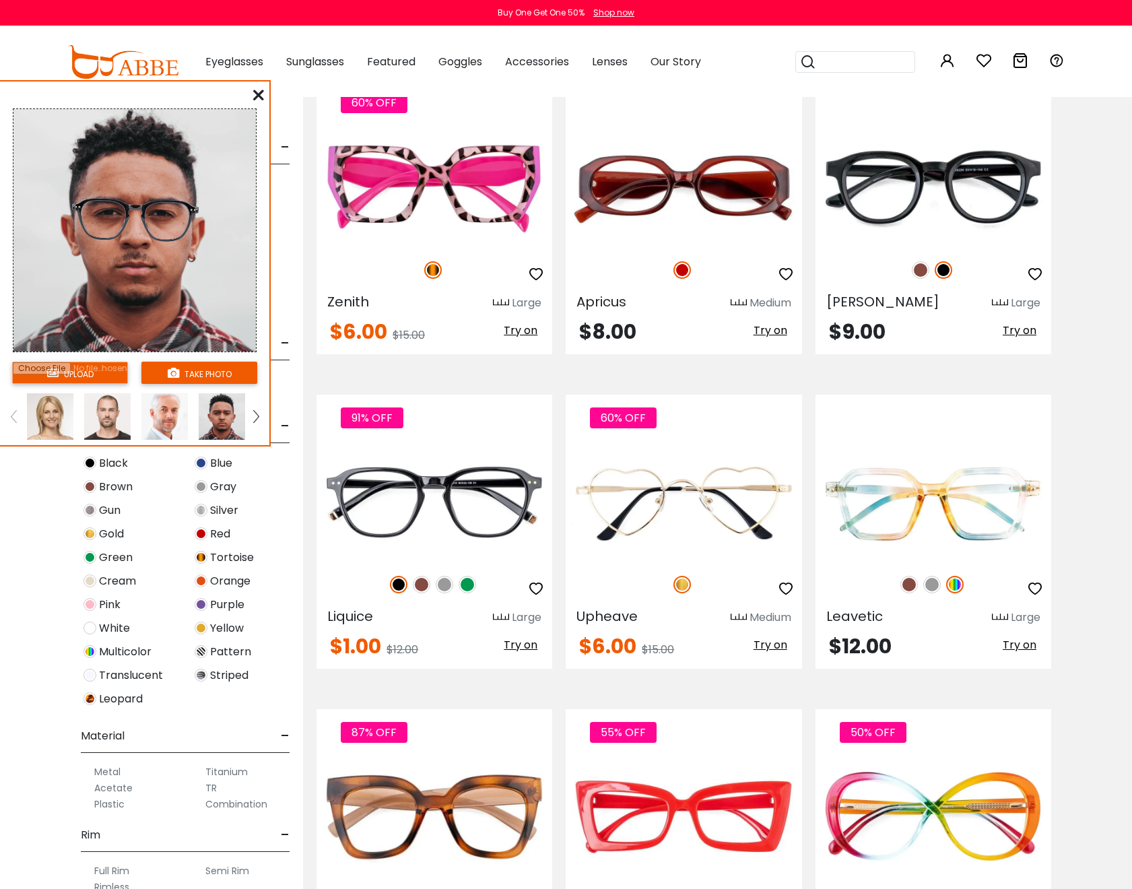
click at [158, 424] on img at bounding box center [164, 416] width 46 height 46
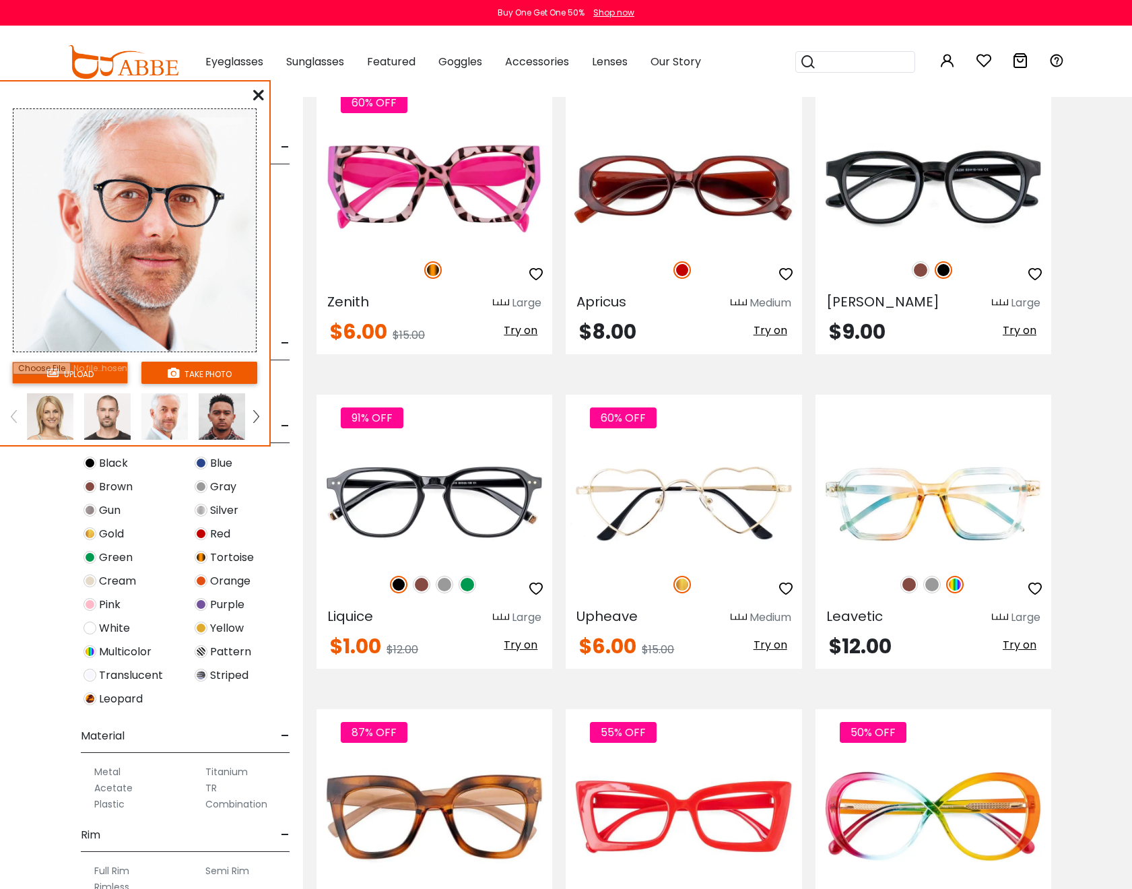
click at [210, 416] on img at bounding box center [222, 416] width 46 height 46
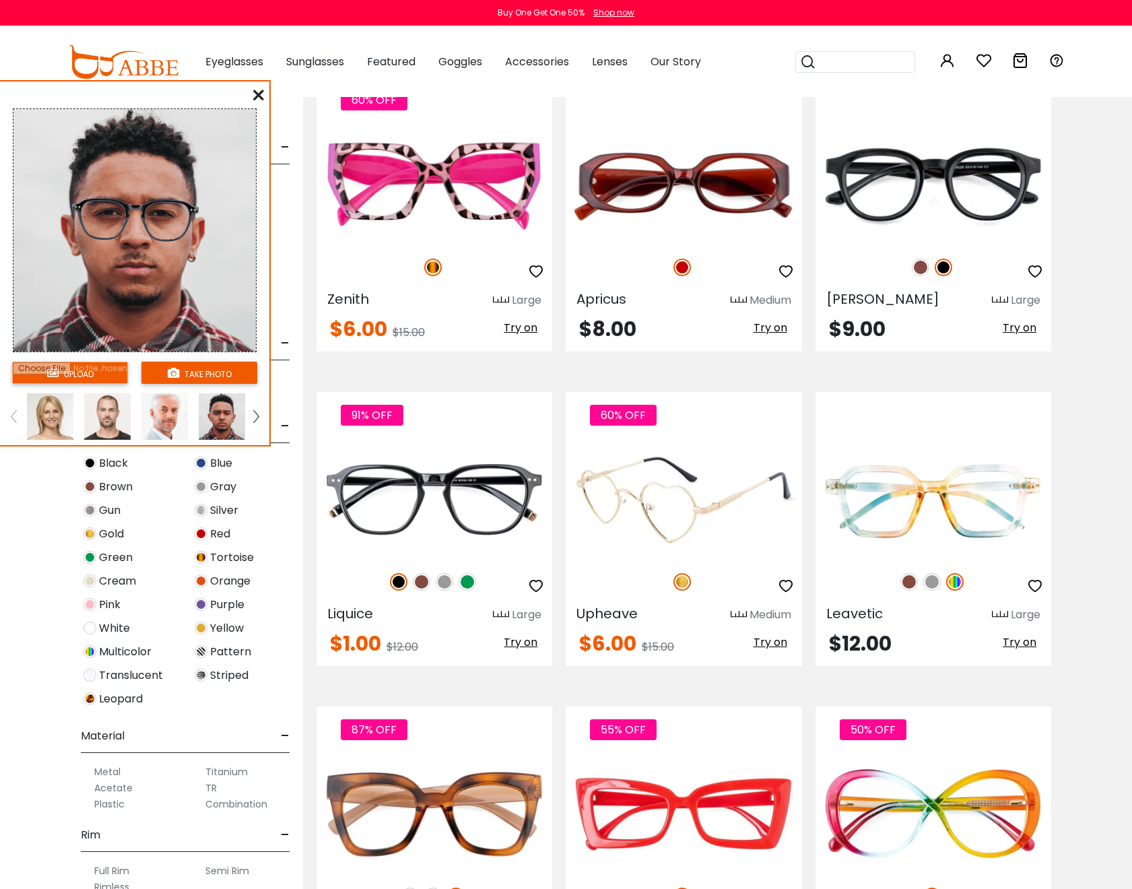
scroll to position [1874, 0]
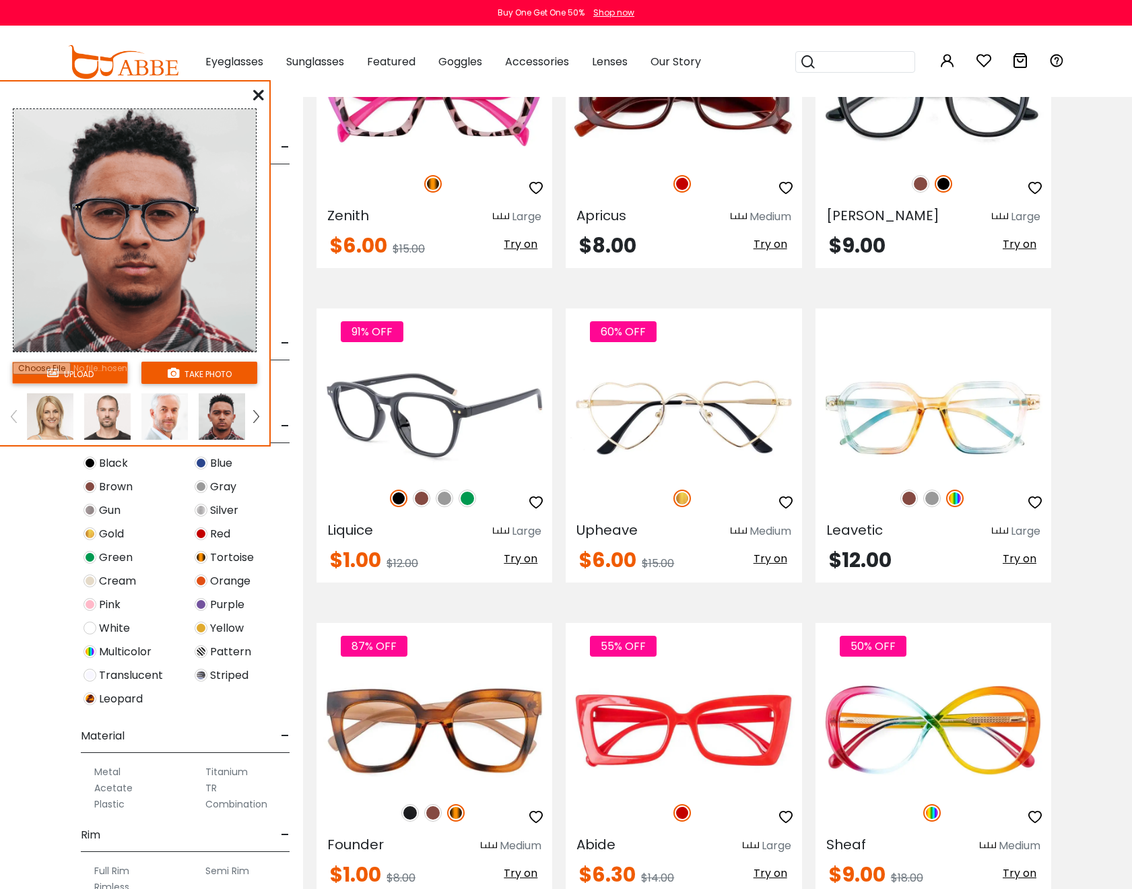
click at [459, 392] on img at bounding box center [434, 416] width 236 height 118
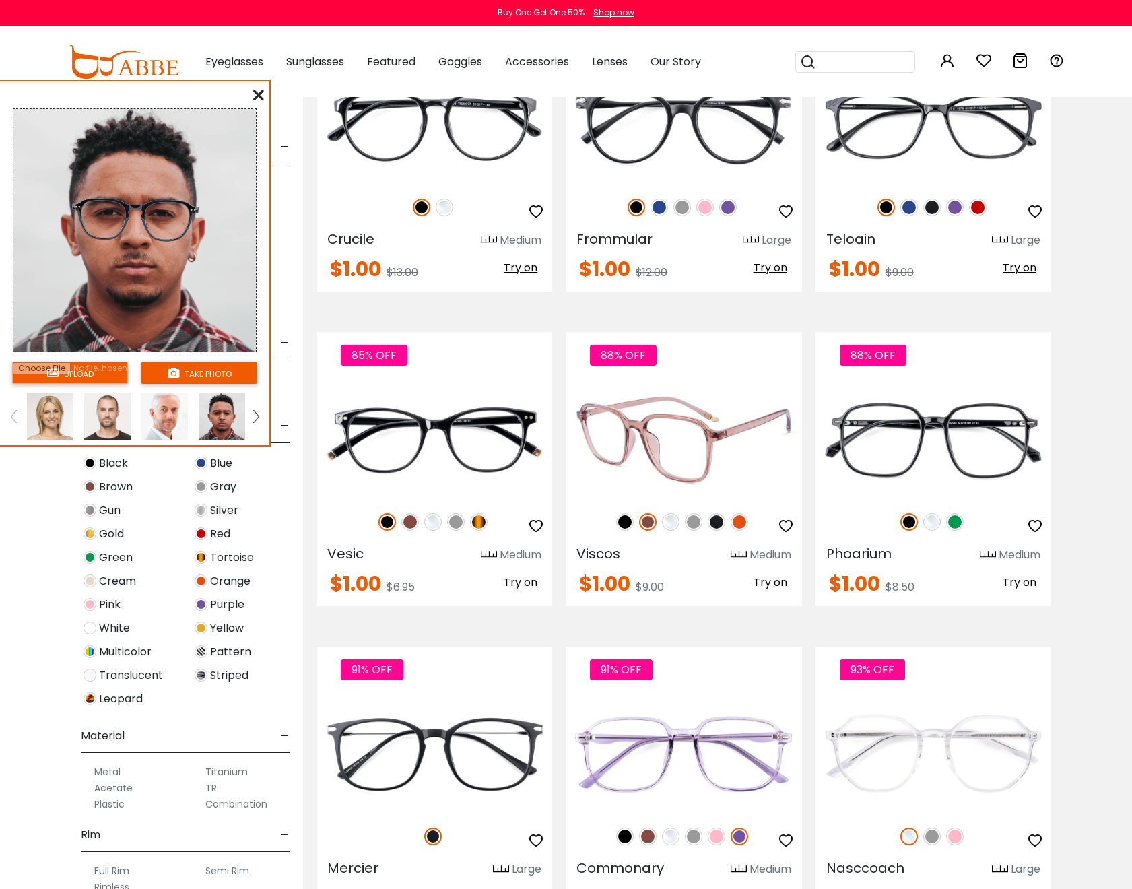
scroll to position [4685, 0]
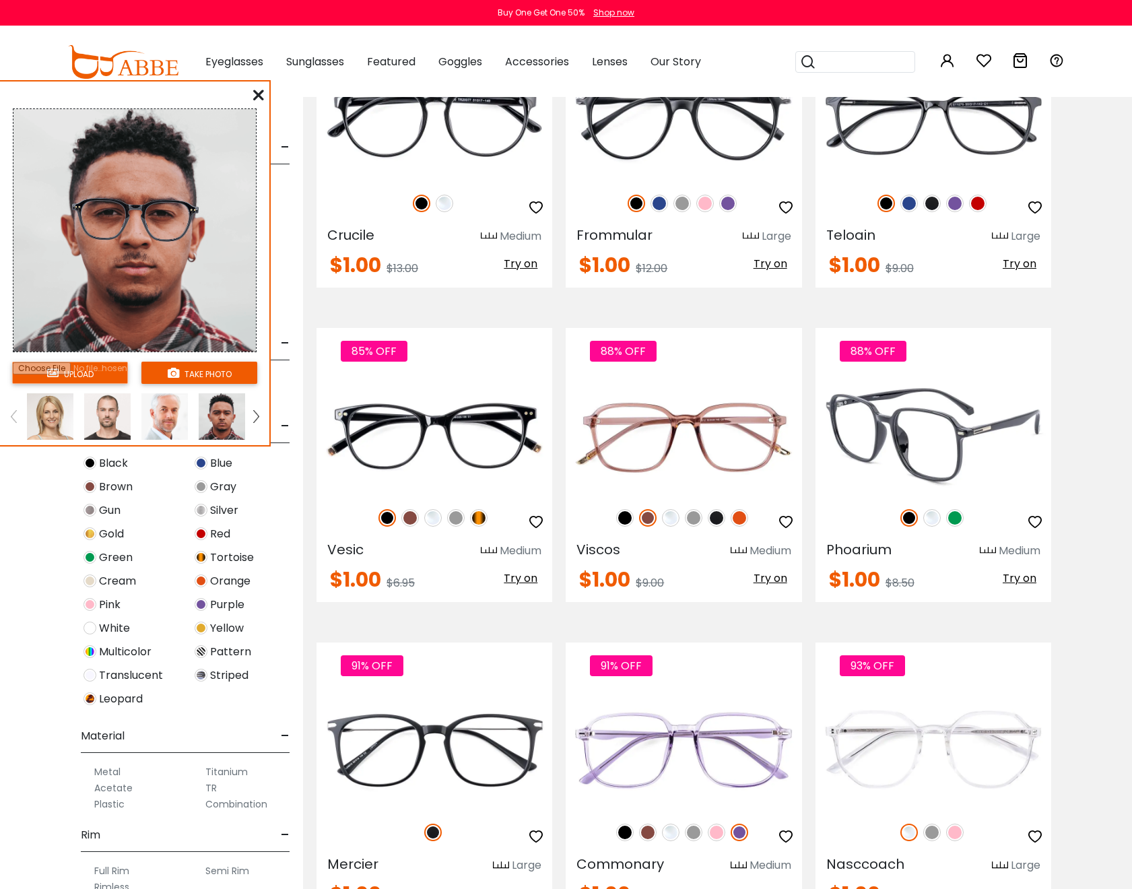
click at [1018, 578] on span "Try on" at bounding box center [1020, 577] width 34 height 15
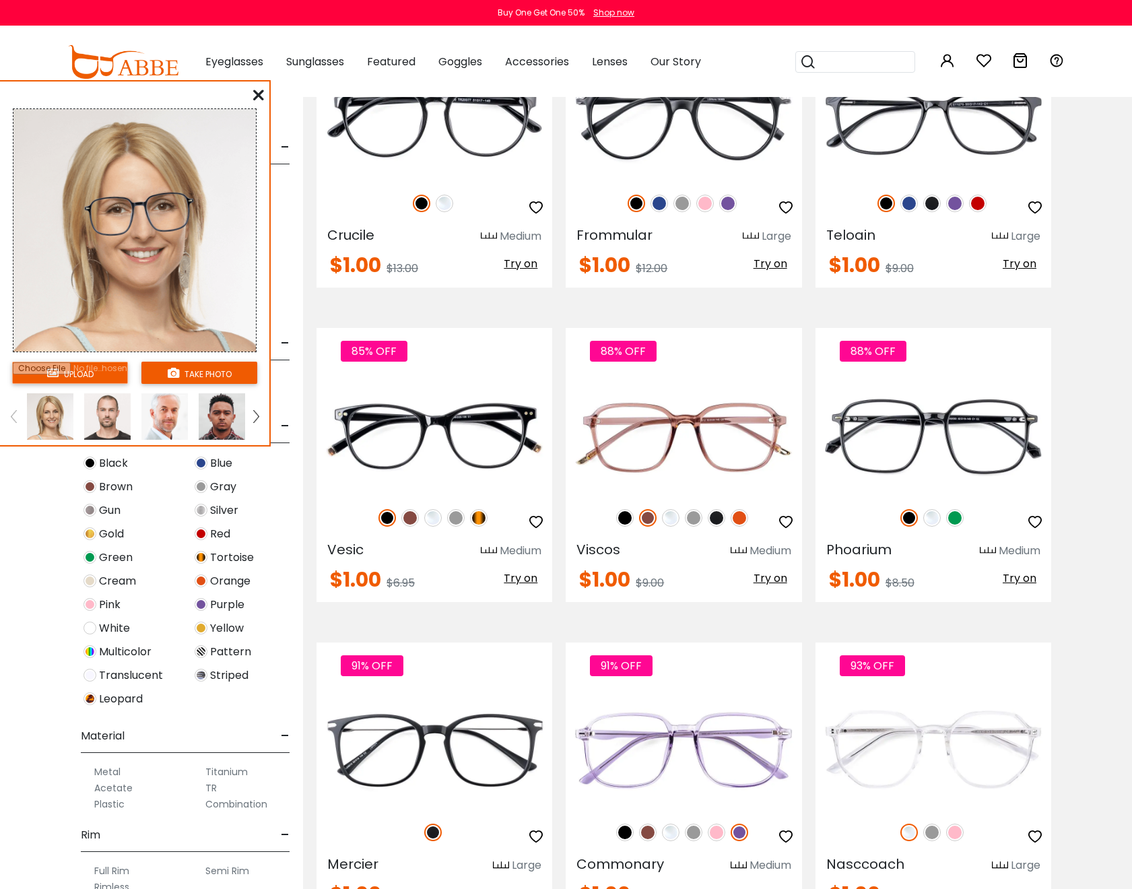
click at [213, 408] on img at bounding box center [222, 416] width 46 height 46
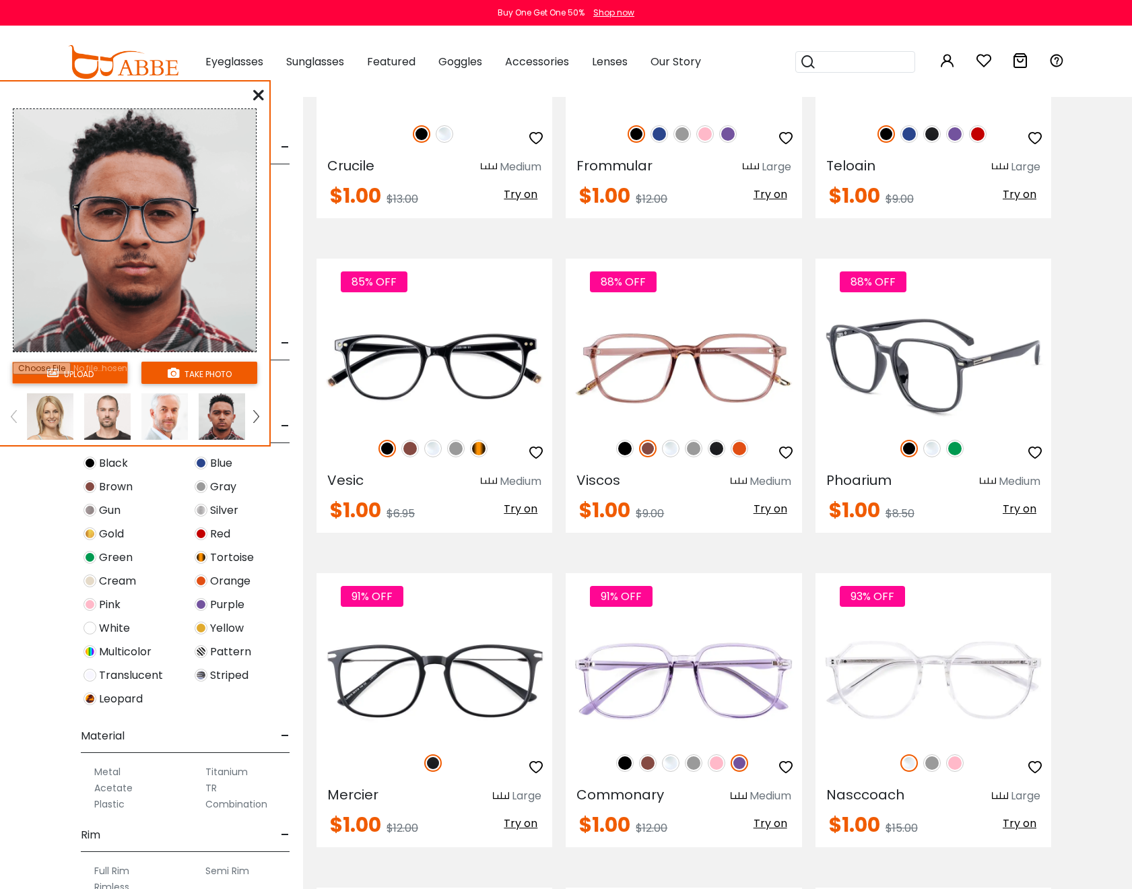
scroll to position [4802, 0]
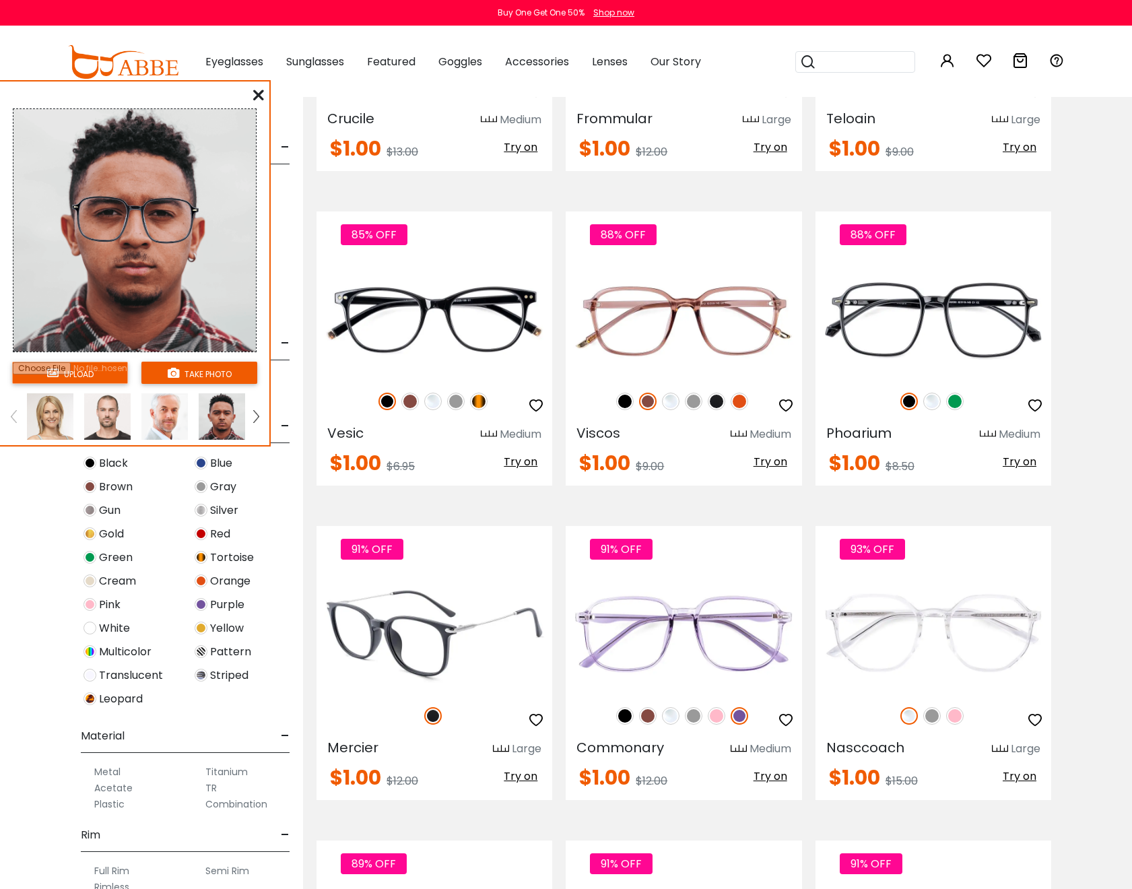
click at [529, 779] on span "Try on" at bounding box center [521, 775] width 34 height 15
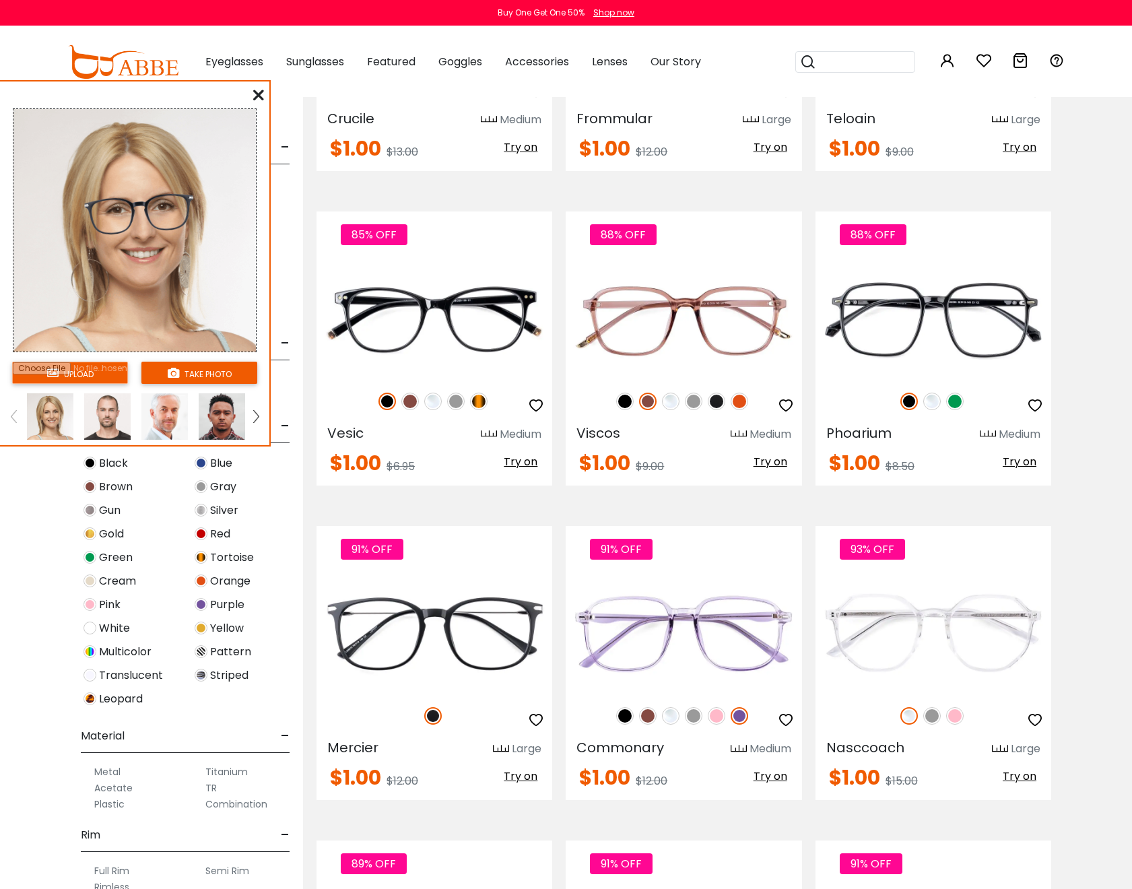
click at [227, 411] on img at bounding box center [222, 416] width 46 height 46
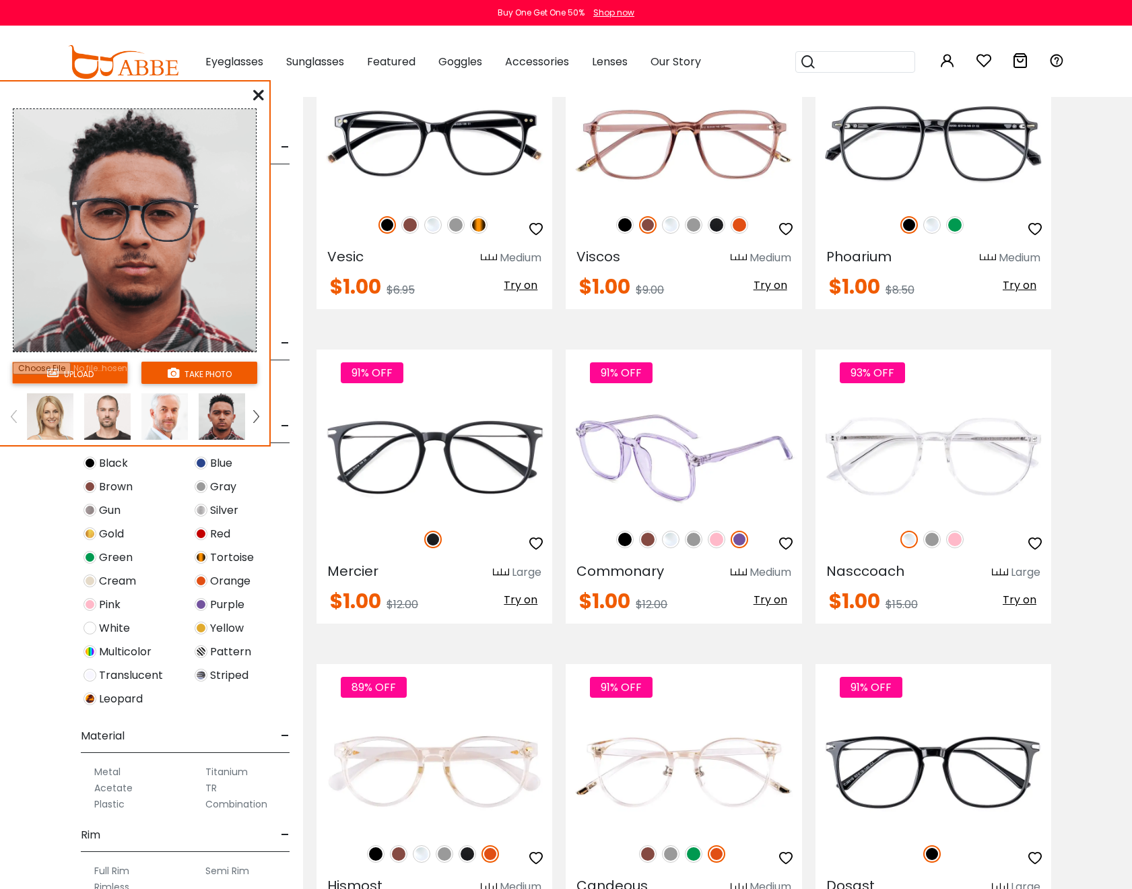
scroll to position [4975, 0]
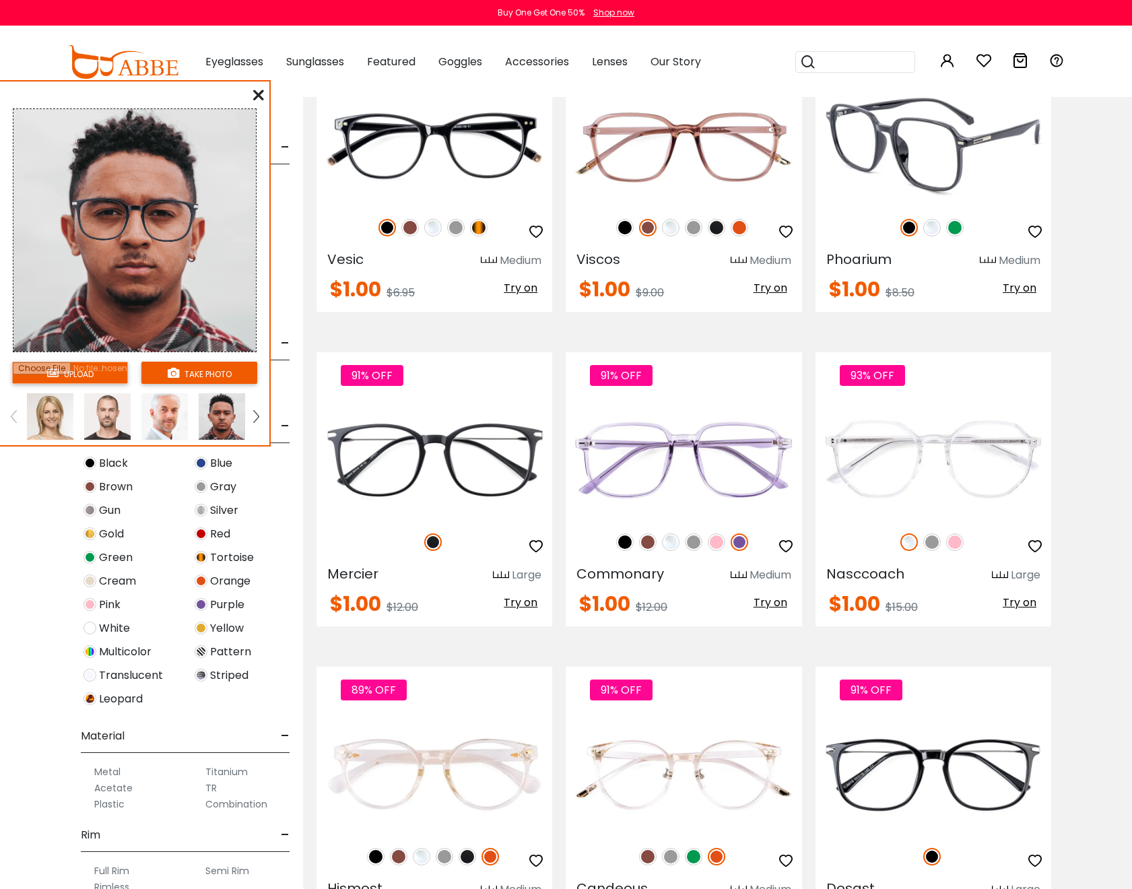
click at [1011, 296] on span "Try on" at bounding box center [1020, 287] width 34 height 15
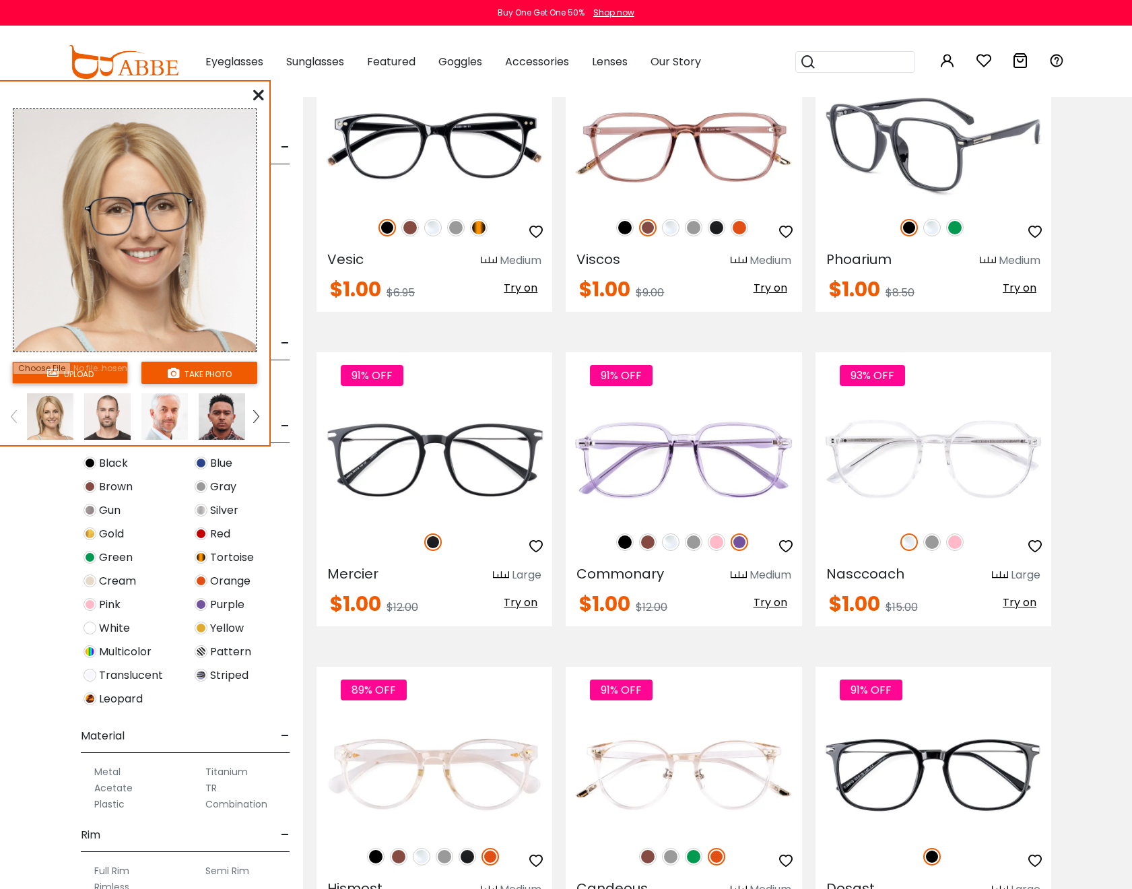
click at [1001, 176] on img at bounding box center [933, 145] width 236 height 118
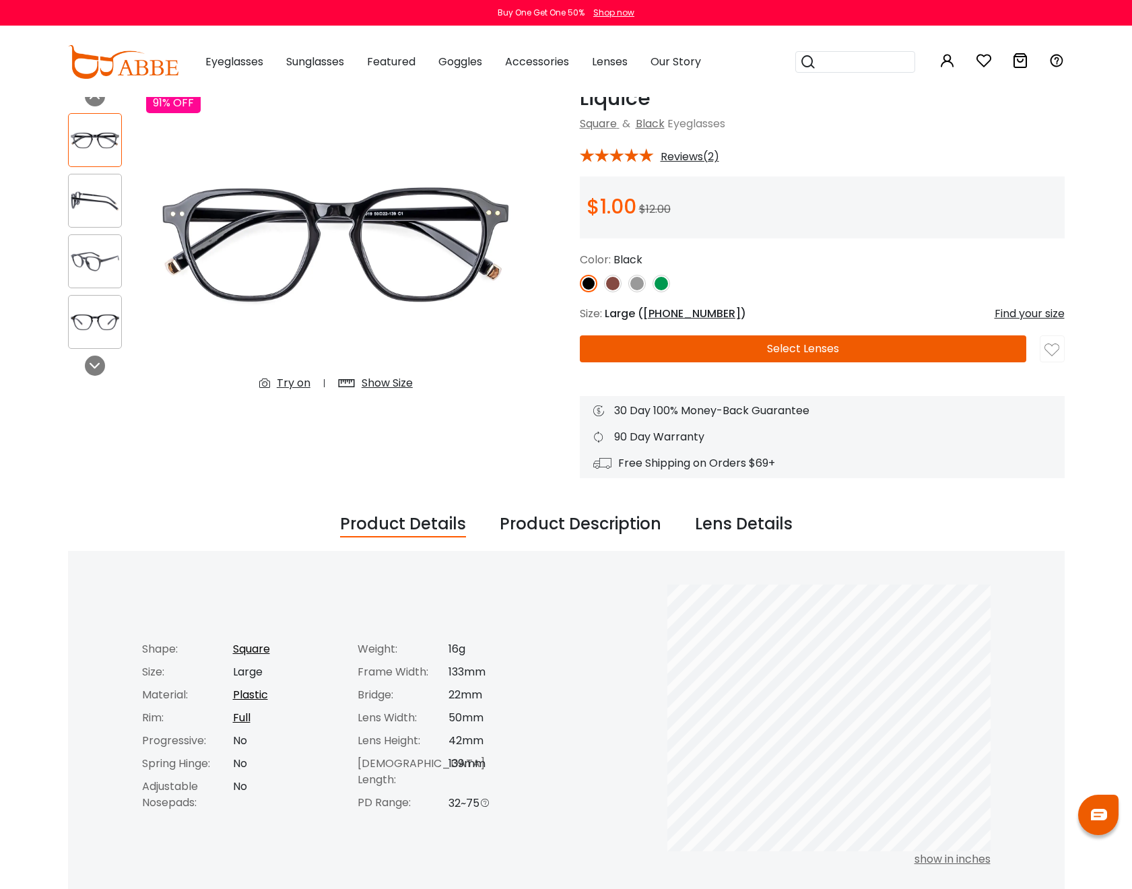
scroll to position [70, 0]
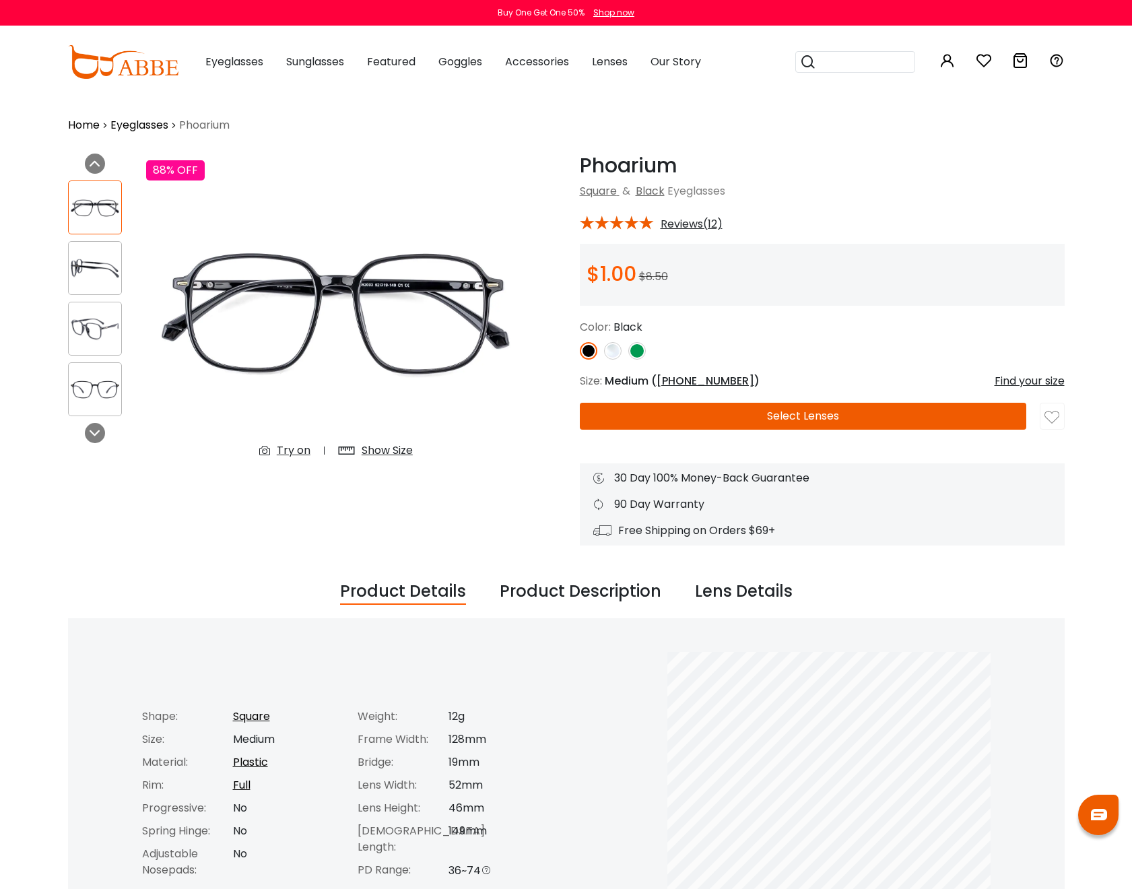
click at [723, 415] on button "Select Lenses" at bounding box center [803, 416] width 446 height 27
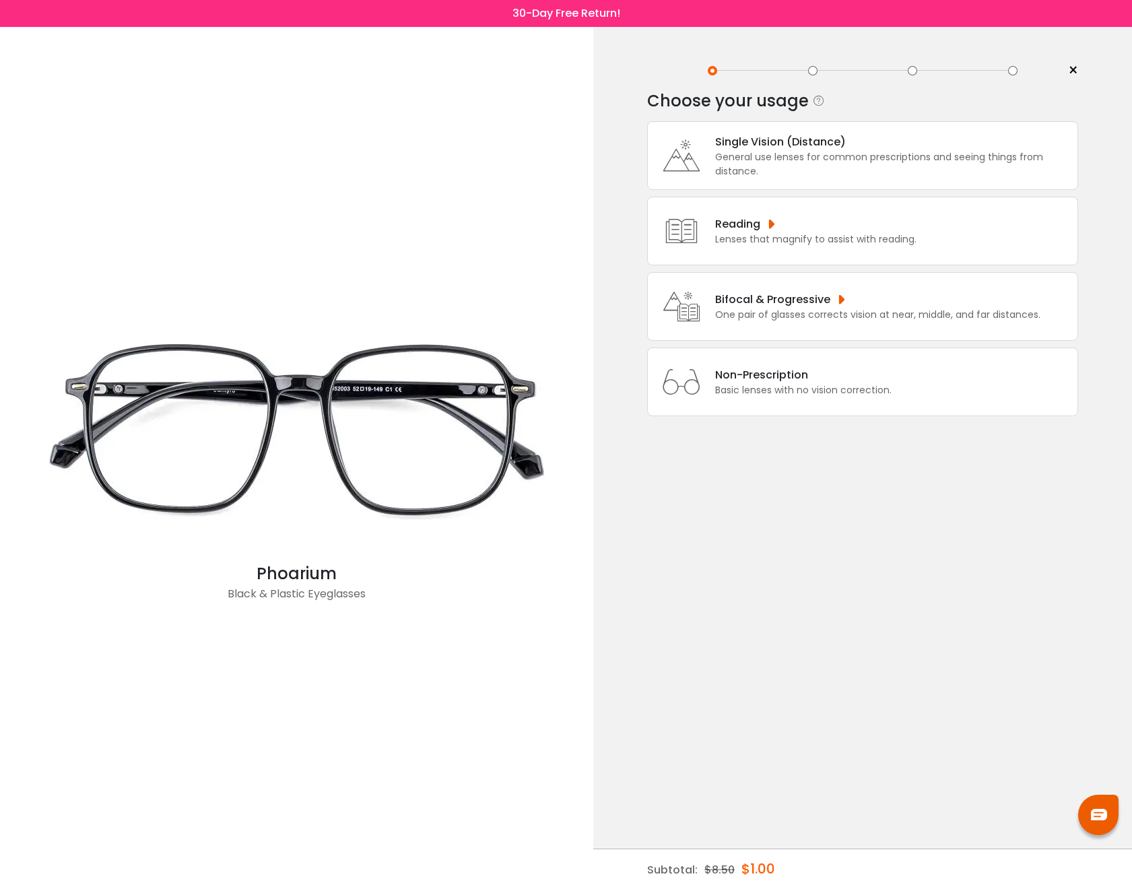
click at [795, 149] on div "Single Vision (Distance)" at bounding box center [893, 141] width 356 height 17
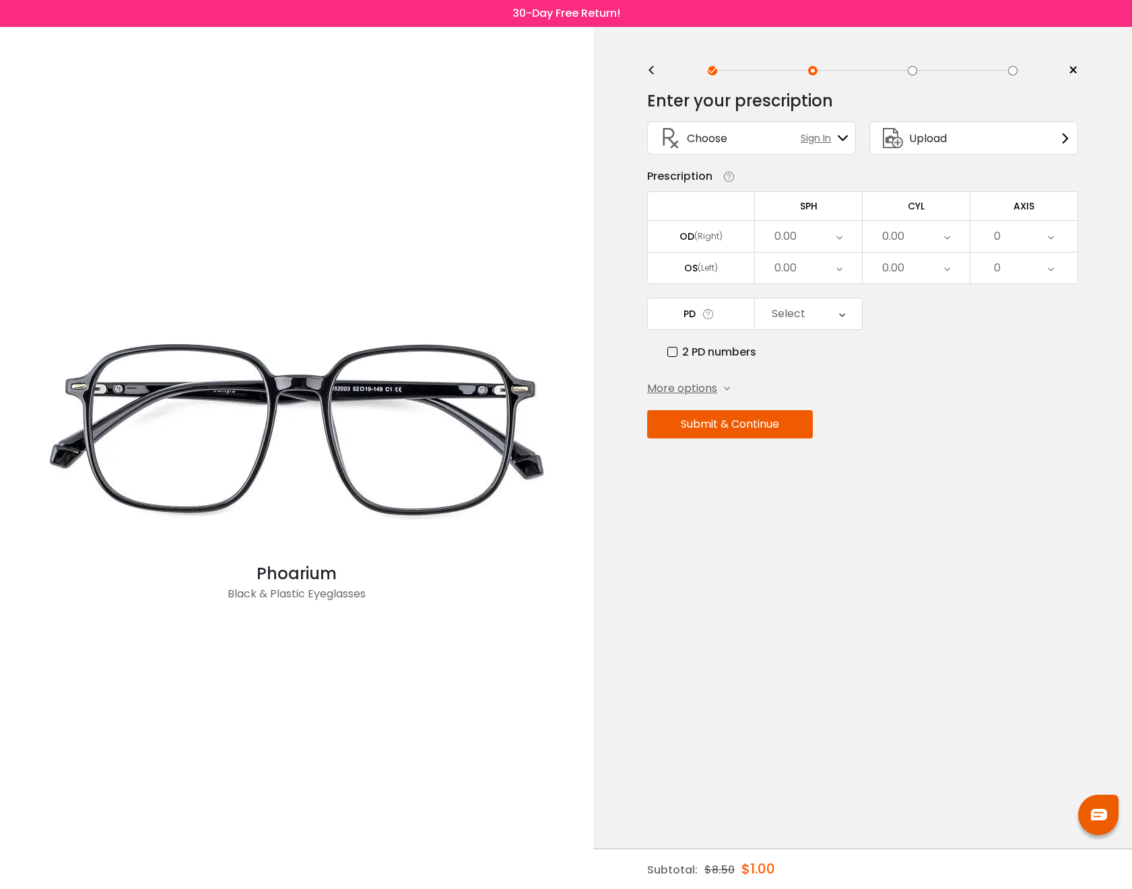
click at [903, 232] on div "0.00" at bounding box center [893, 236] width 22 height 27
click at [920, 323] on li "-0.25" at bounding box center [916, 328] width 107 height 24
click at [1007, 265] on div "0" at bounding box center [1023, 268] width 107 height 31
click at [1014, 274] on div "0" at bounding box center [1023, 268] width 107 height 31
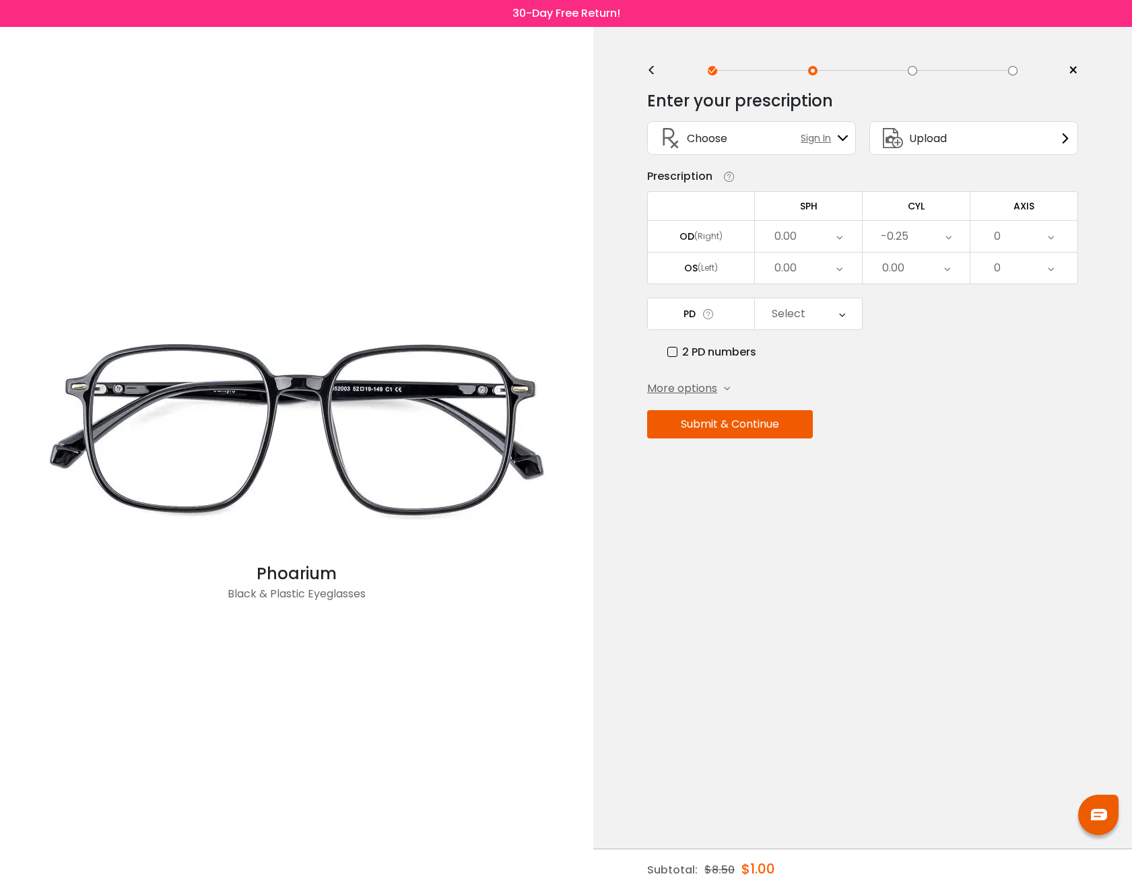
click at [1014, 274] on div "0" at bounding box center [1023, 268] width 107 height 31
click at [1031, 328] on li "1" at bounding box center [1023, 320] width 107 height 24
click at [1003, 238] on div "0" at bounding box center [1023, 236] width 107 height 31
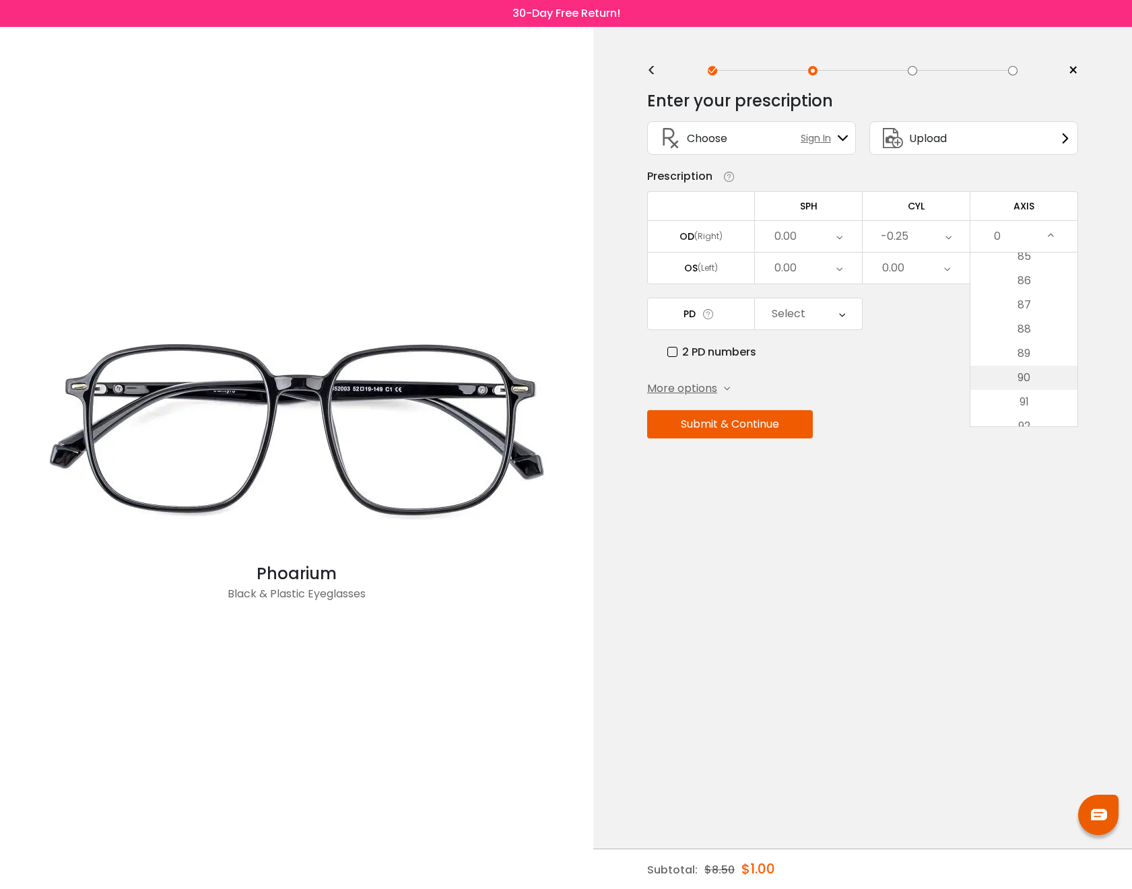
click at [1031, 378] on li "90" at bounding box center [1023, 378] width 107 height 24
click at [1014, 268] on div "1" at bounding box center [1023, 268] width 107 height 31
click at [1017, 294] on li "None" at bounding box center [1023, 296] width 107 height 24
click at [708, 389] on span "More options" at bounding box center [682, 388] width 70 height 16
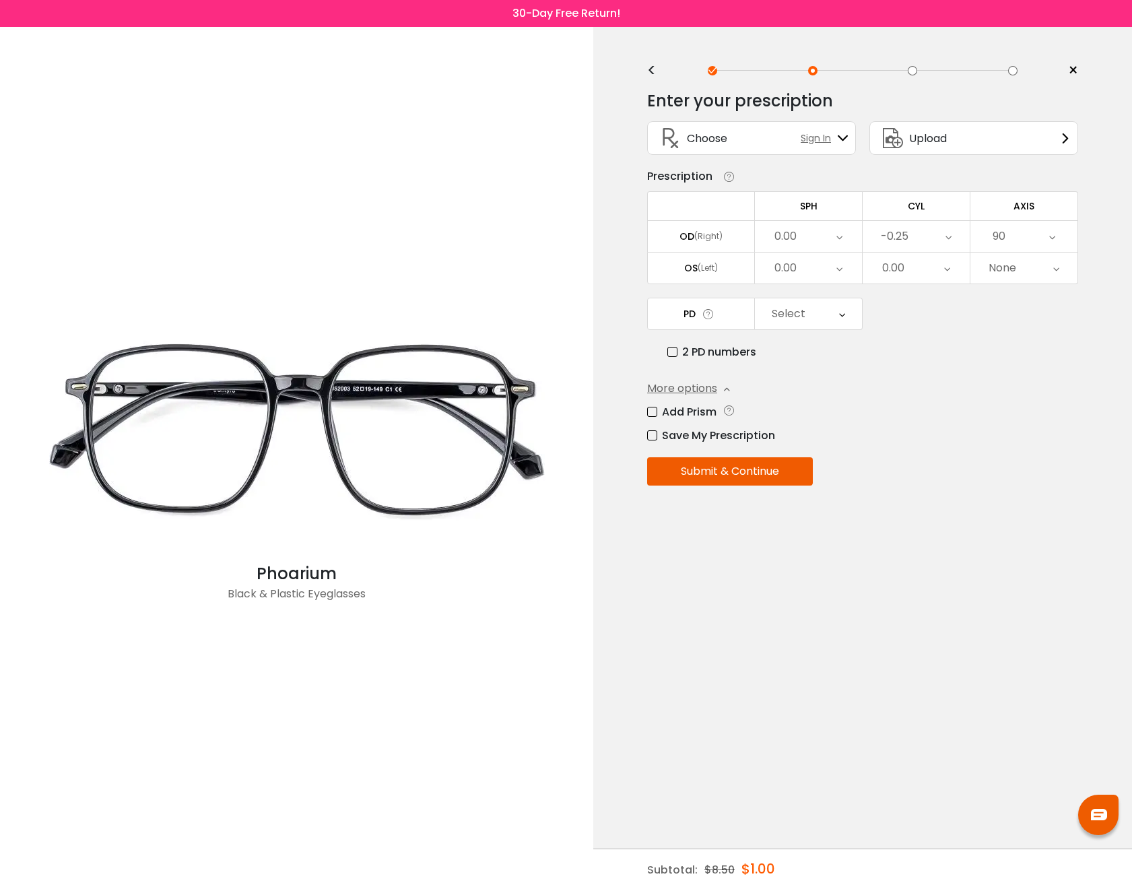
click at [802, 314] on div "Select" at bounding box center [789, 313] width 34 height 27
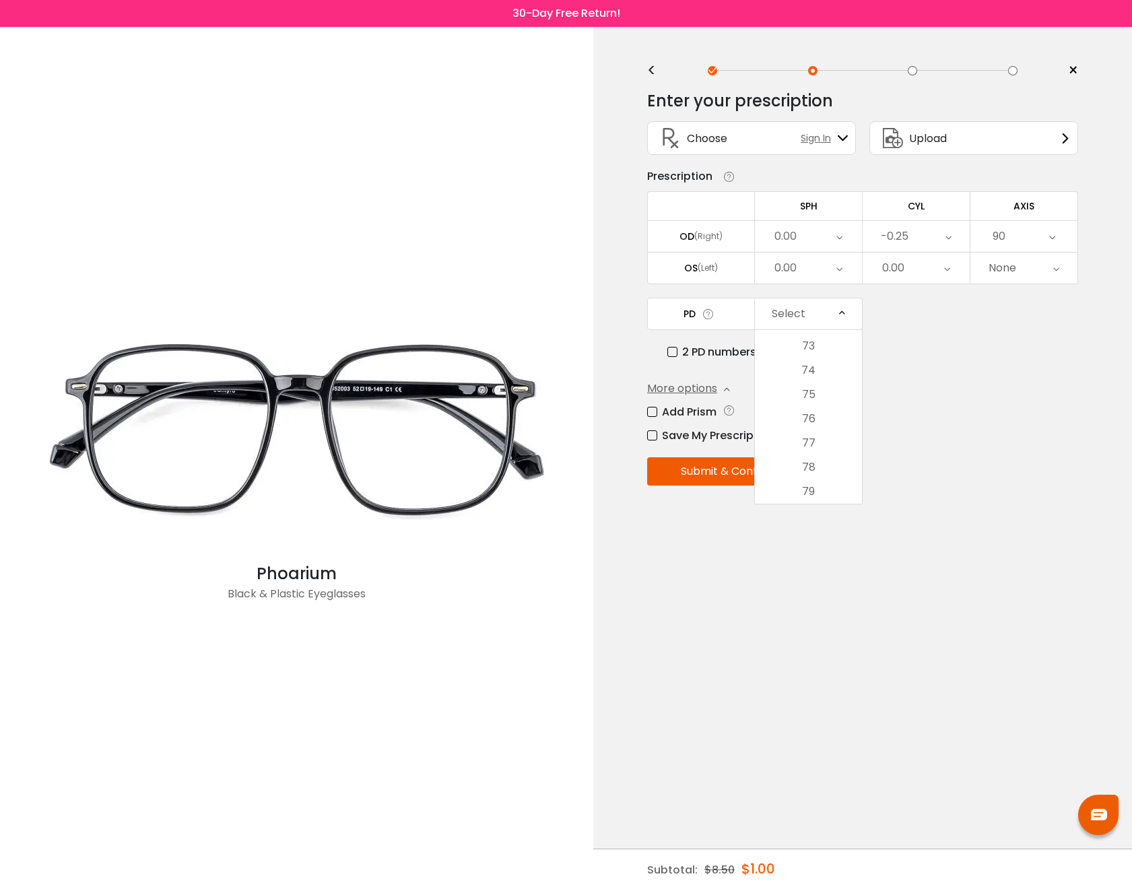
click at [1037, 318] on div "PD Select Cancel PD Save 46 47 48 49 50 51 52 53 54 55 56 57 58 59 60 61 62 63 …" at bounding box center [862, 329] width 431 height 63
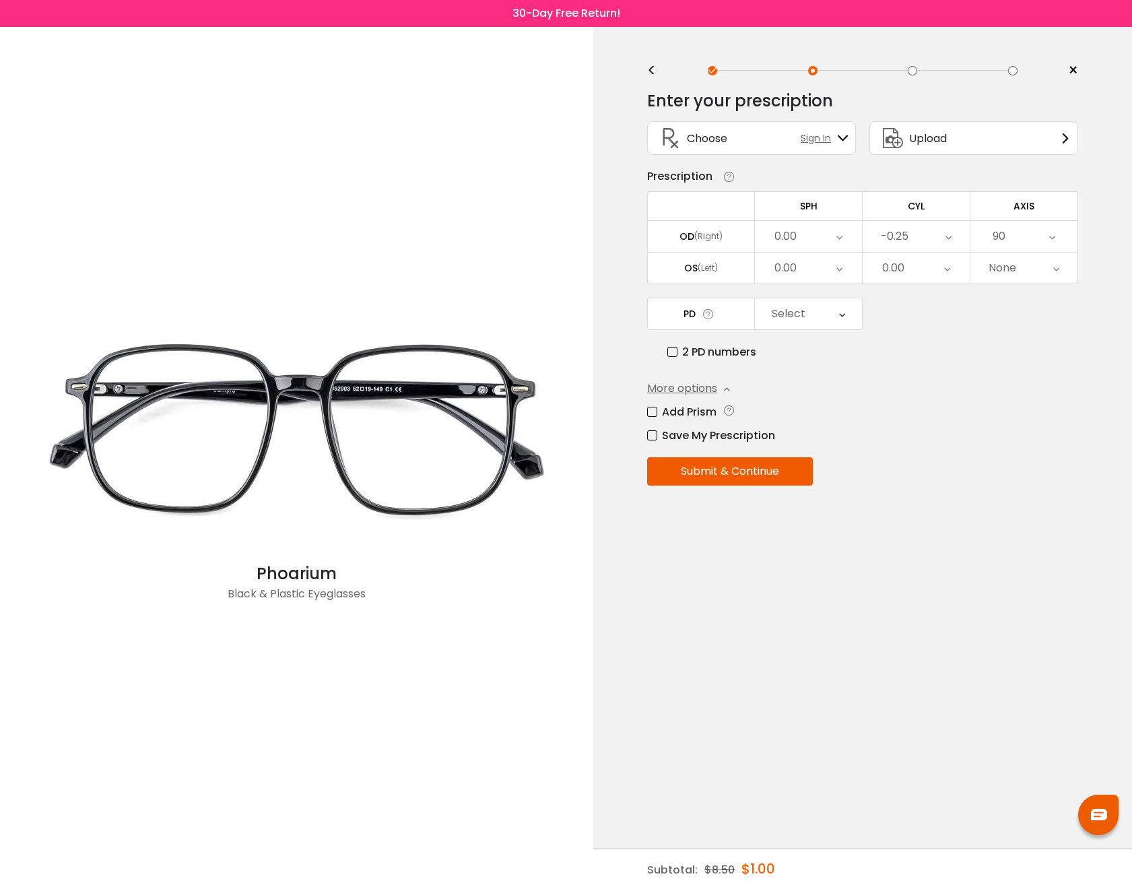
click at [817, 144] on span "Sign In" at bounding box center [819, 138] width 37 height 14
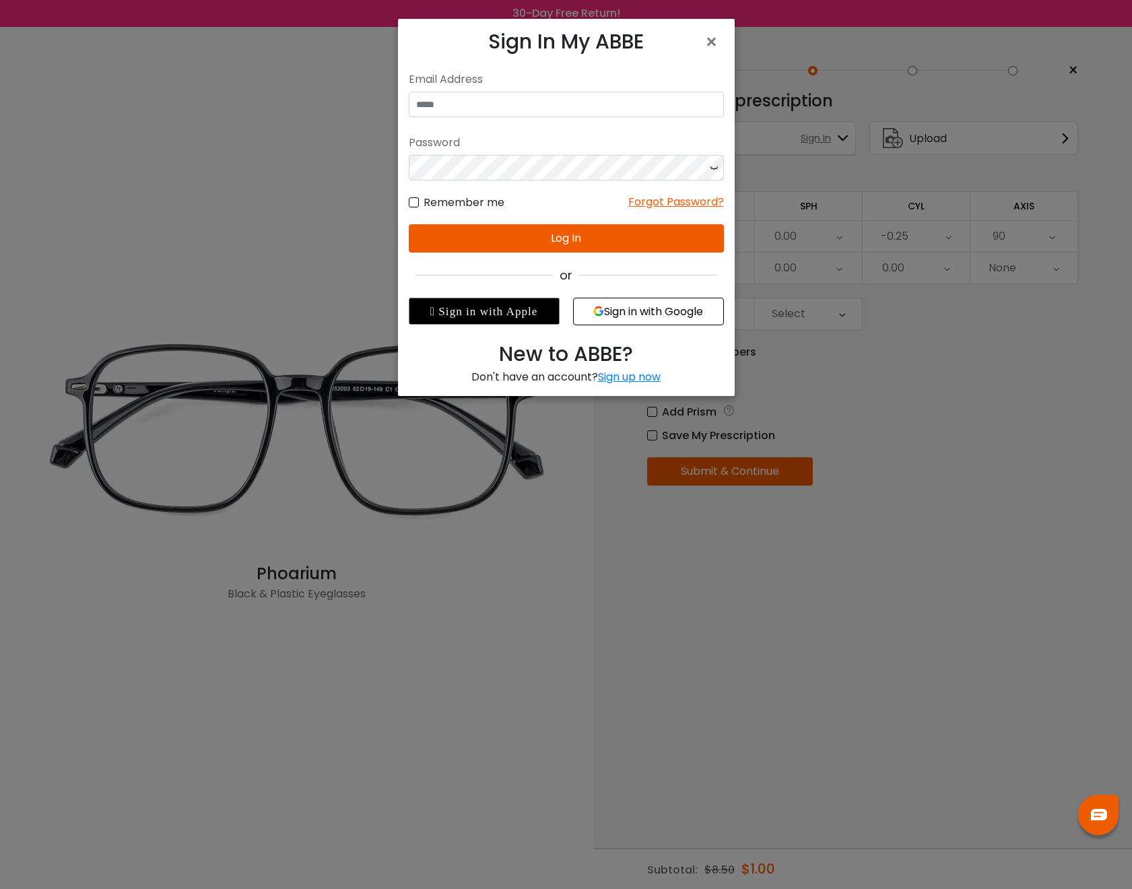
click at [619, 314] on button "Sign in with Google" at bounding box center [648, 312] width 151 height 28
click at [636, 321] on button "Sign in with Google" at bounding box center [648, 312] width 151 height 28
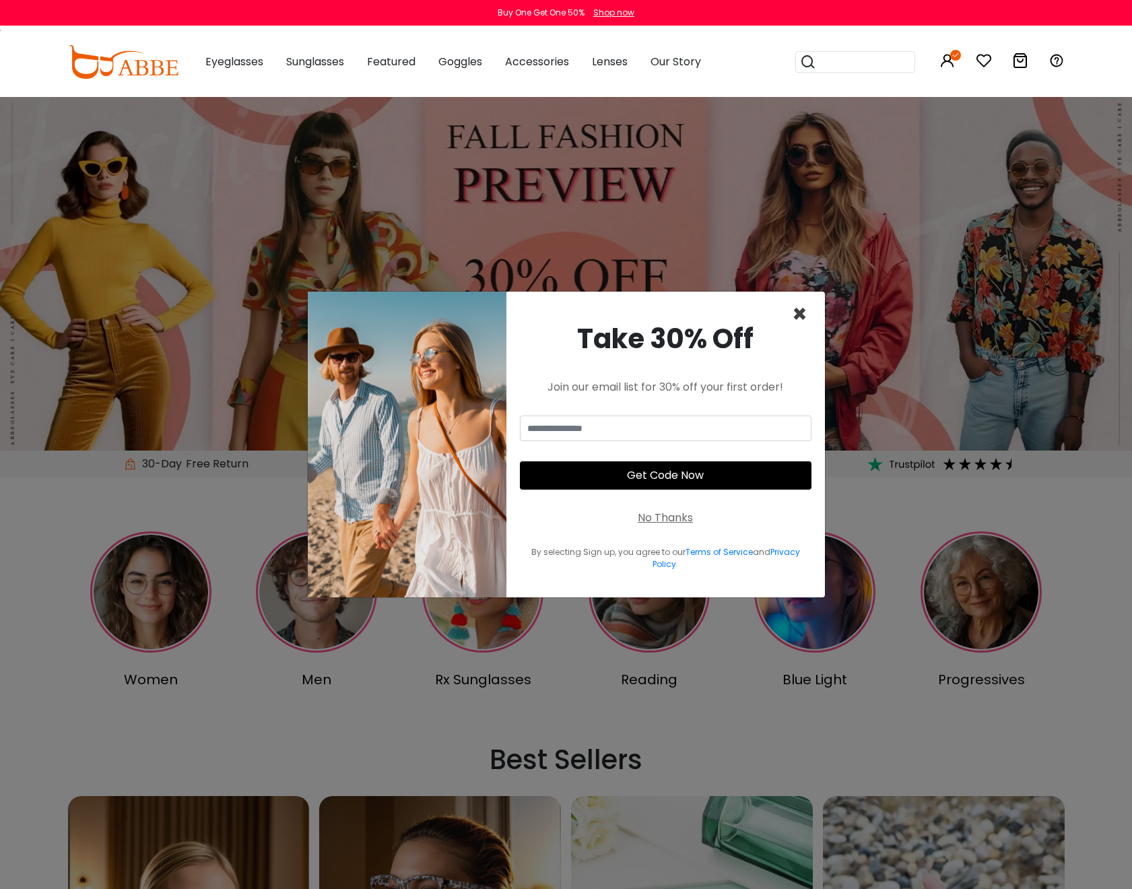
click at [794, 318] on span "×" at bounding box center [799, 314] width 15 height 34
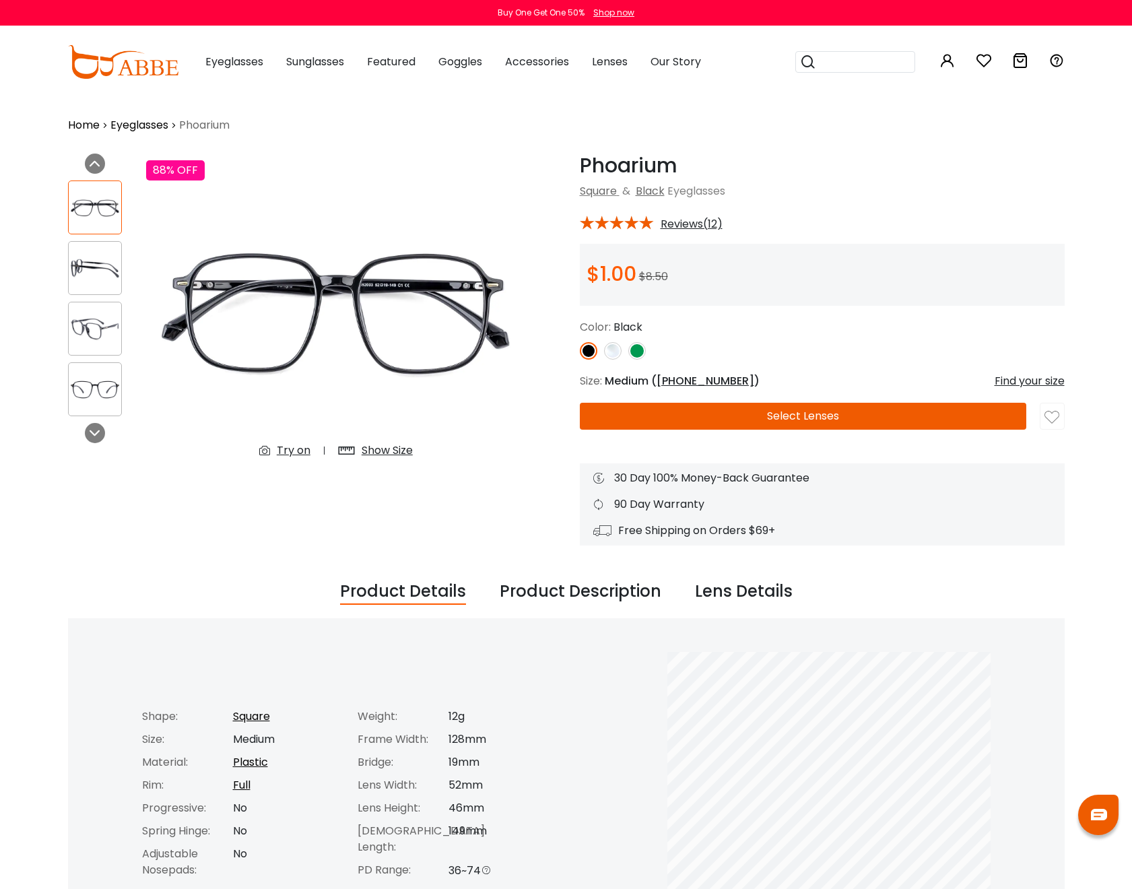
click at [773, 422] on button "Select Lenses" at bounding box center [803, 416] width 446 height 27
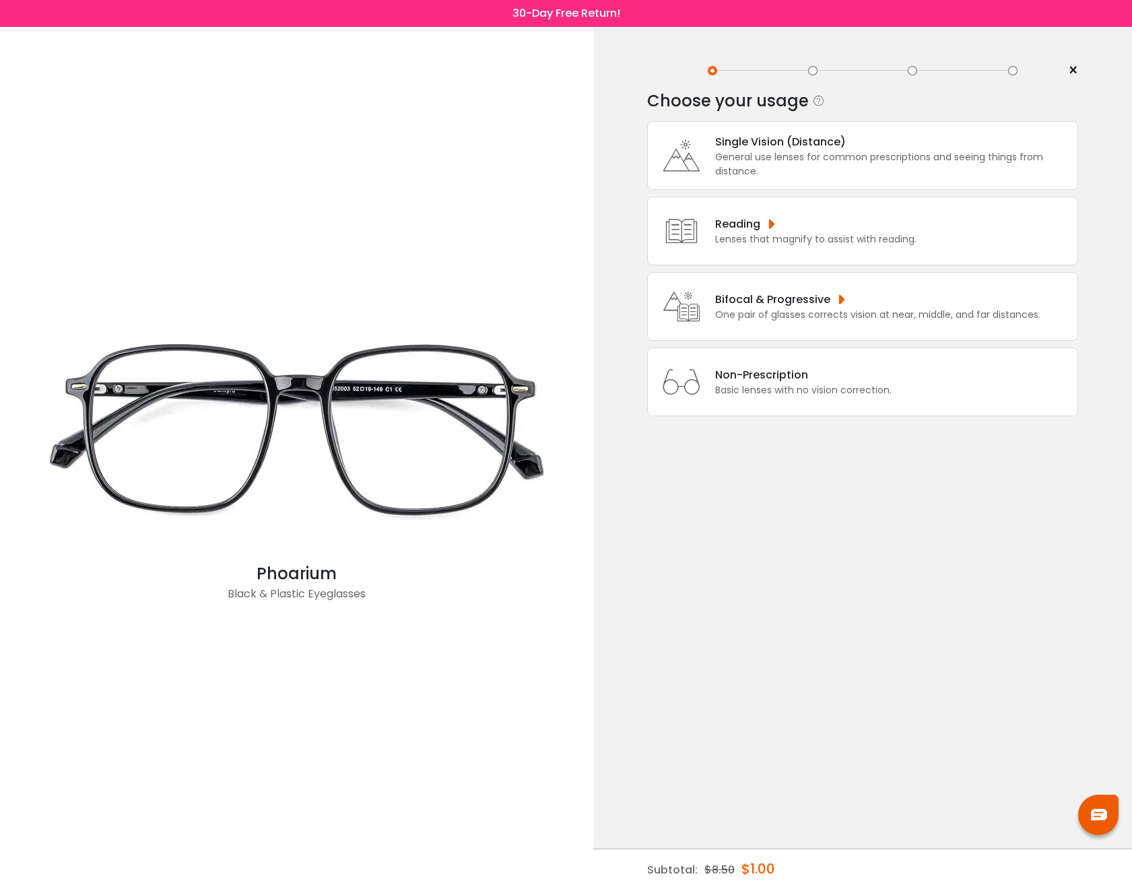
click at [862, 167] on div "General use lenses for common prescriptions and seeing things from distance." at bounding box center [893, 164] width 356 height 28
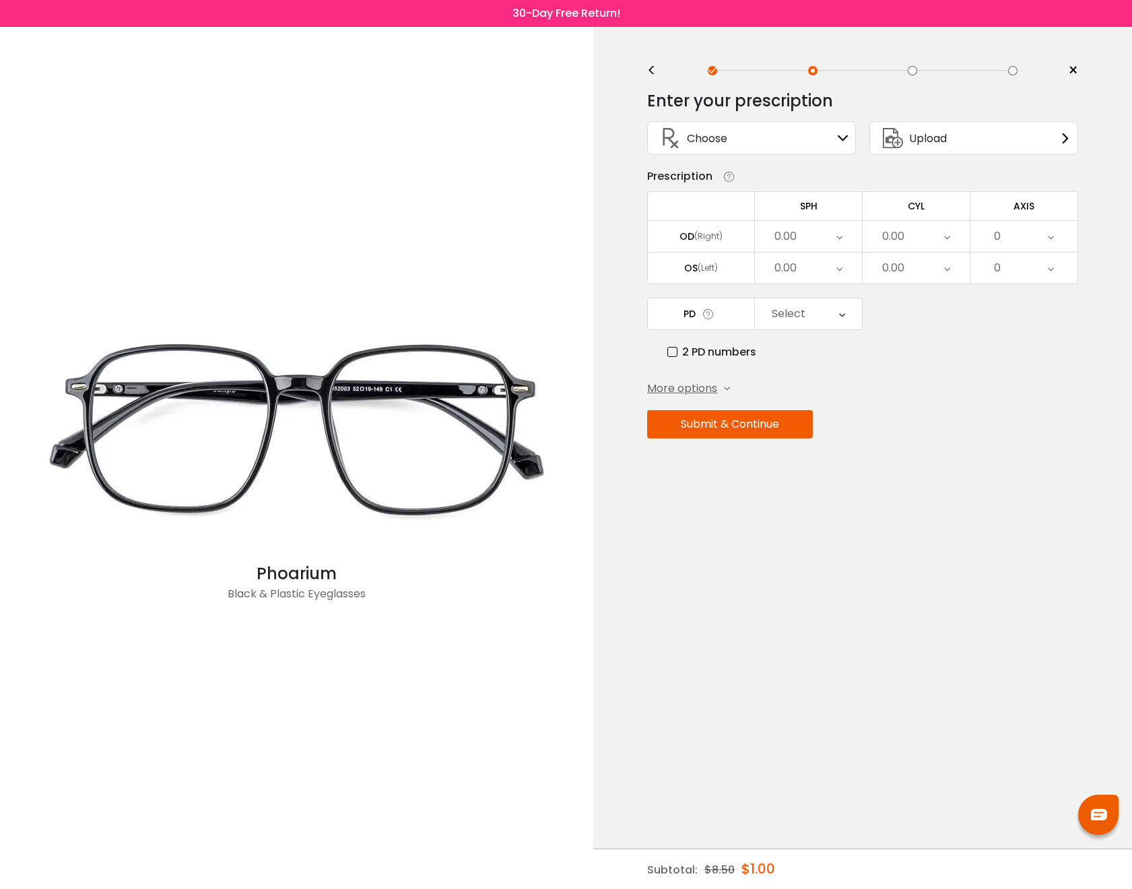
click at [847, 133] on div "Sign In" at bounding box center [843, 138] width 11 height 11
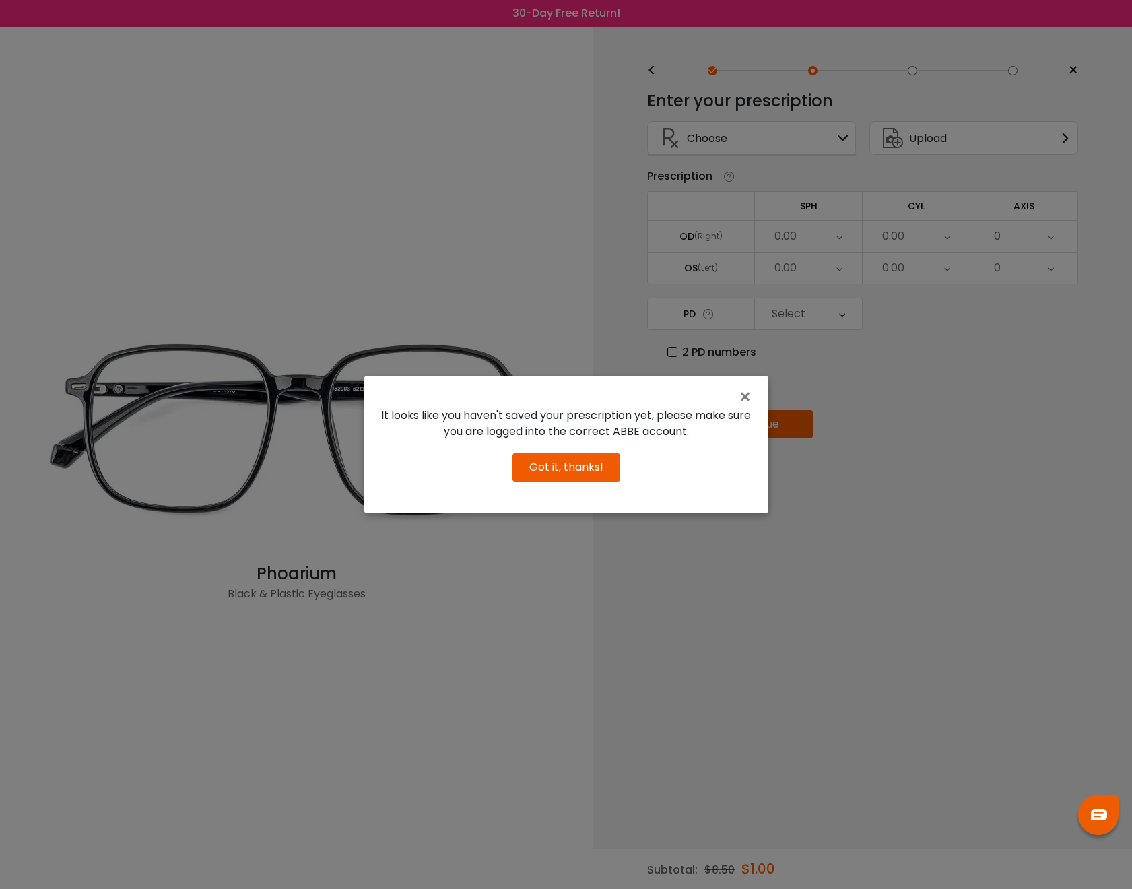
click at [570, 477] on button "Got it, thanks!" at bounding box center [566, 467] width 108 height 28
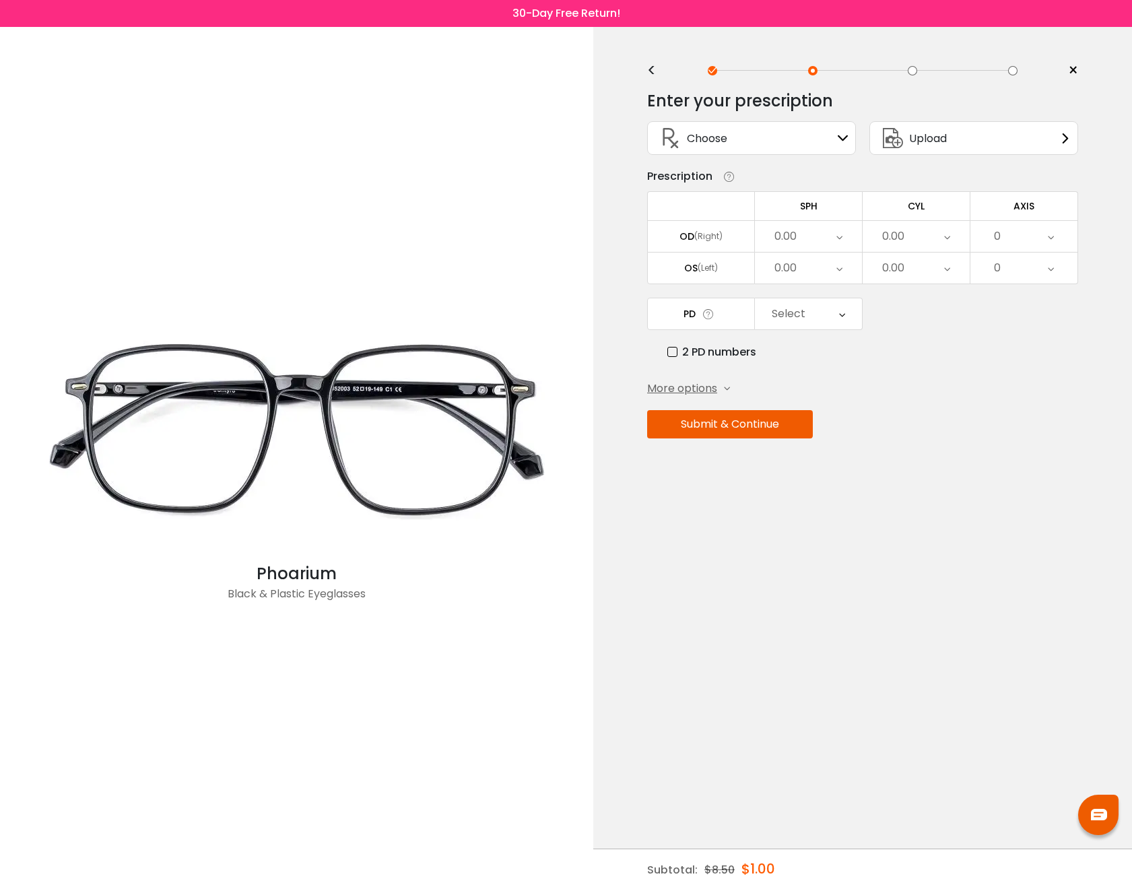
click at [931, 152] on div "Upload" at bounding box center [912, 138] width 70 height 32
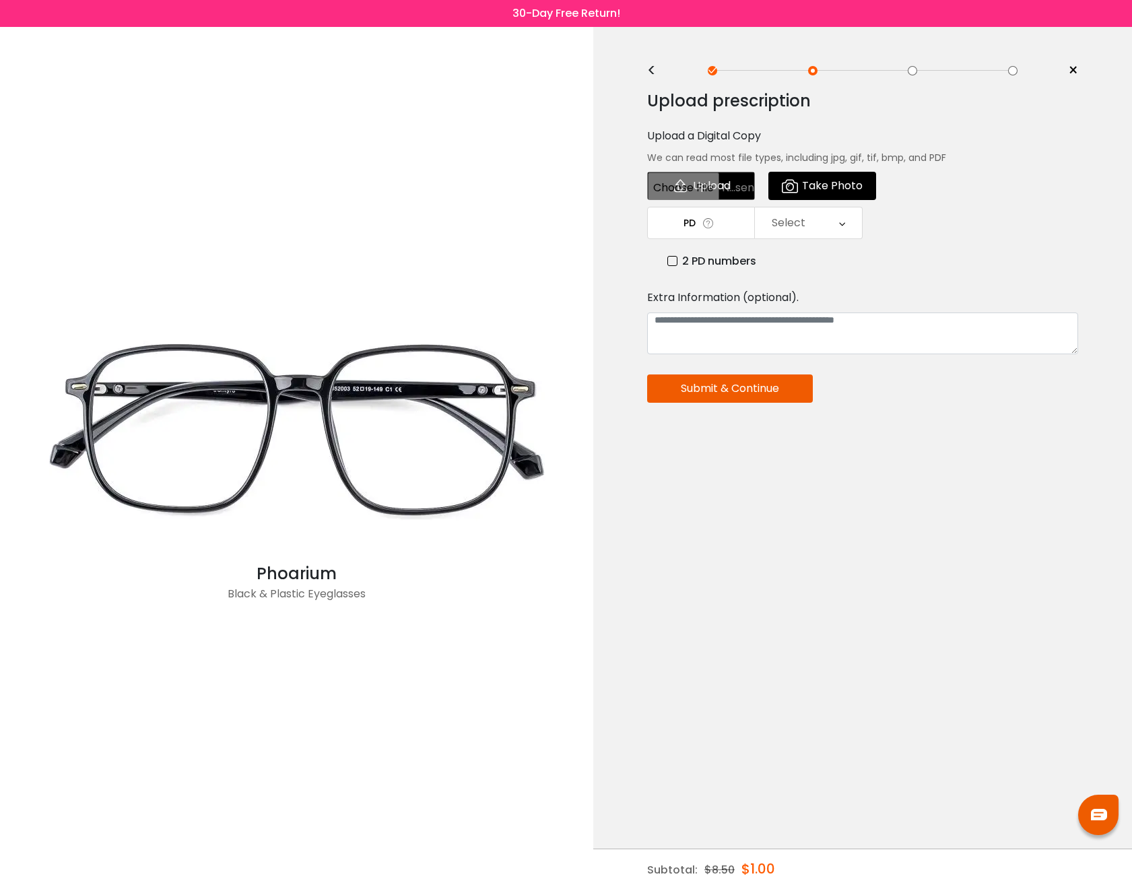
click at [819, 228] on div "Select" at bounding box center [808, 222] width 107 height 31
click at [931, 199] on div "Upload Take Photo" at bounding box center [862, 186] width 431 height 28
click at [654, 69] on div "<" at bounding box center [657, 70] width 20 height 11
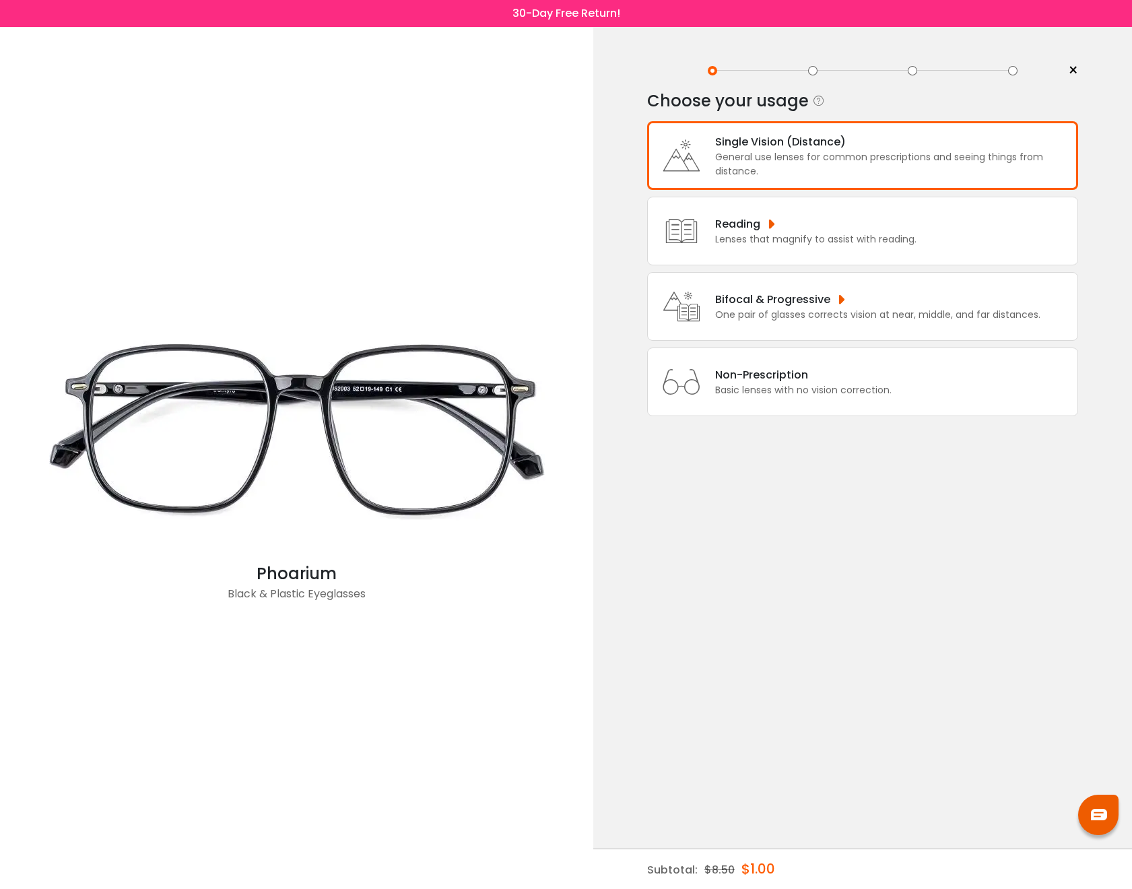
click at [728, 176] on div "General use lenses for common prescriptions and seeing things from distance." at bounding box center [893, 164] width 356 height 28
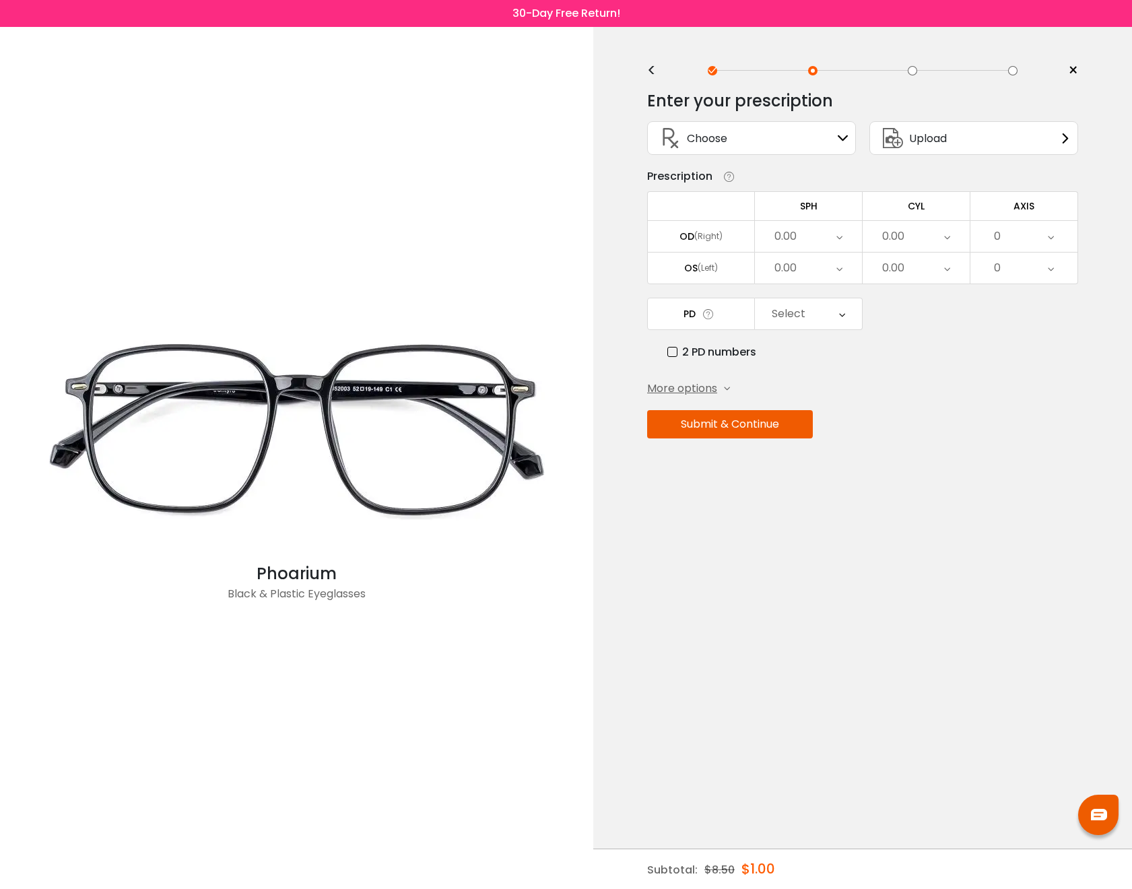
click at [914, 133] on span "Upload" at bounding box center [928, 138] width 38 height 17
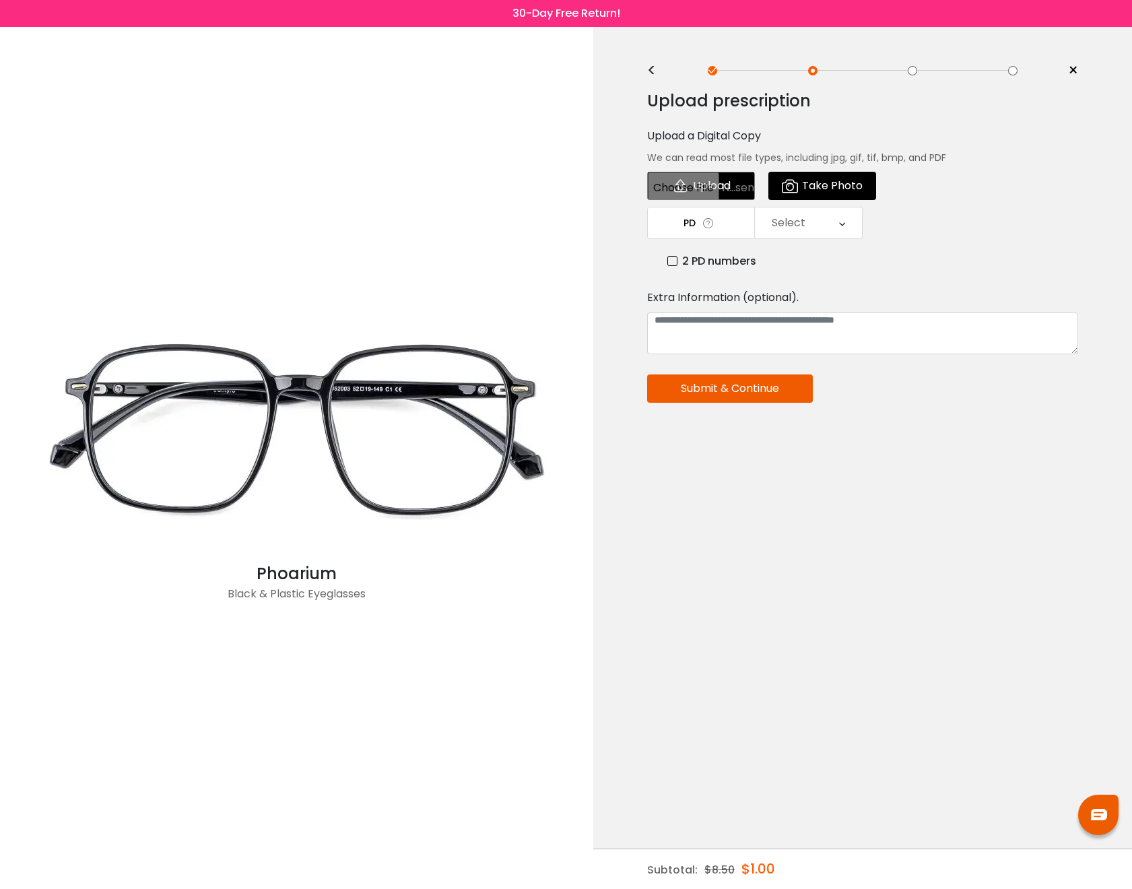
click at [852, 188] on span "Take Photo" at bounding box center [832, 185] width 61 height 27
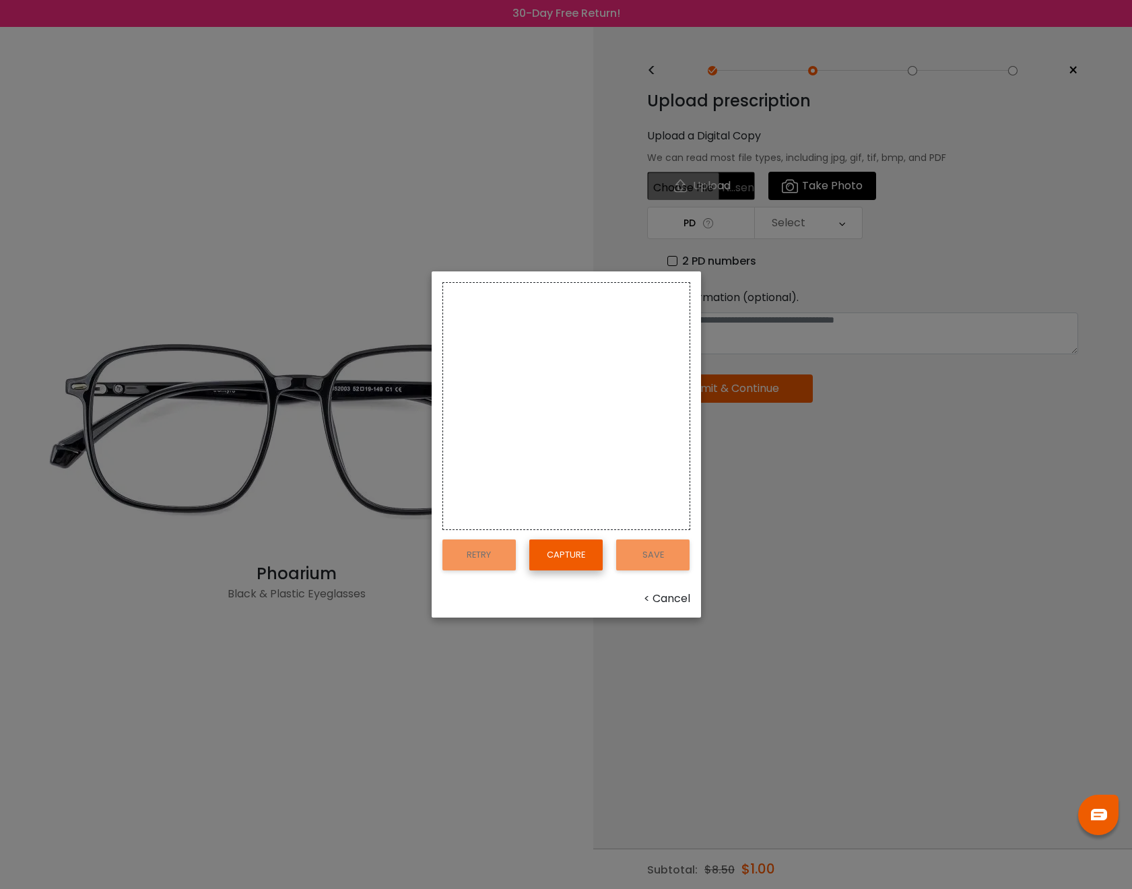
click at [585, 551] on button "Capture" at bounding box center [565, 554] width 73 height 31
click at [567, 401] on video at bounding box center [566, 344] width 246 height 123
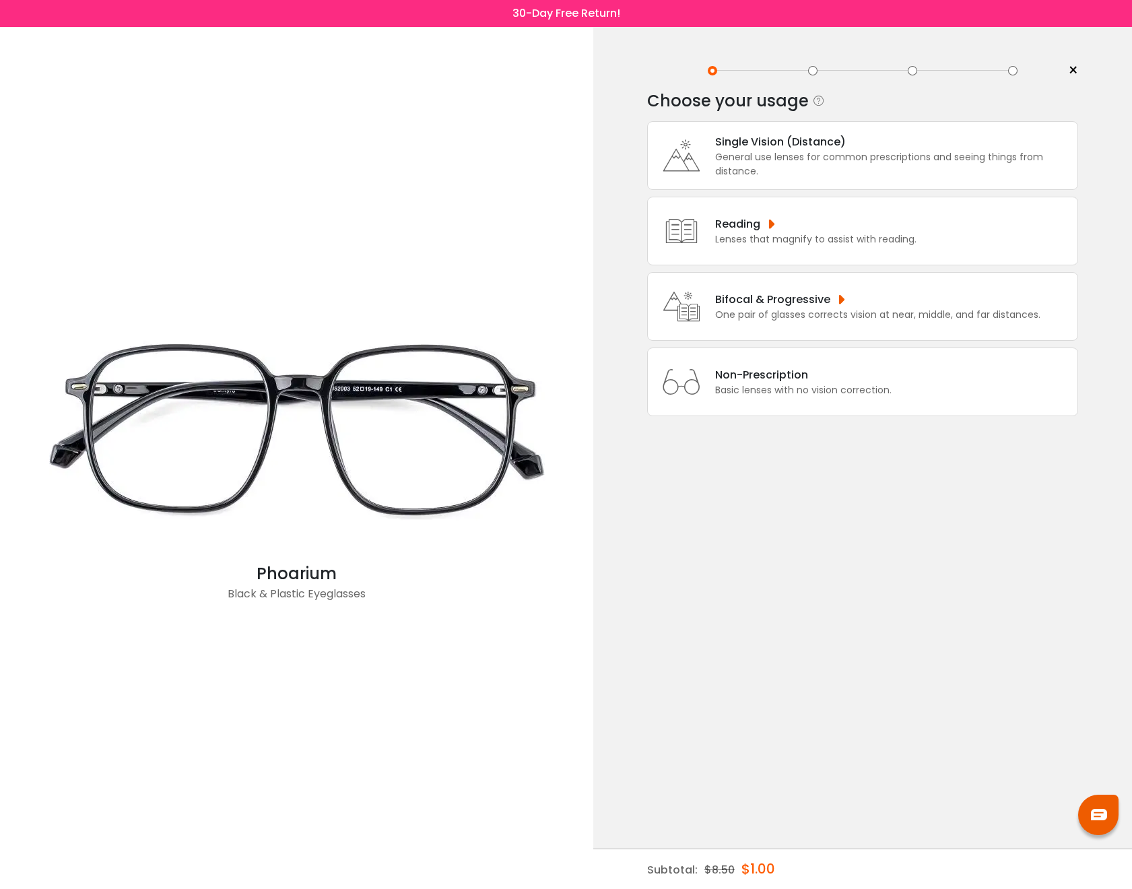
click at [899, 157] on div "General use lenses for common prescriptions and seeing things from distance." at bounding box center [893, 164] width 356 height 28
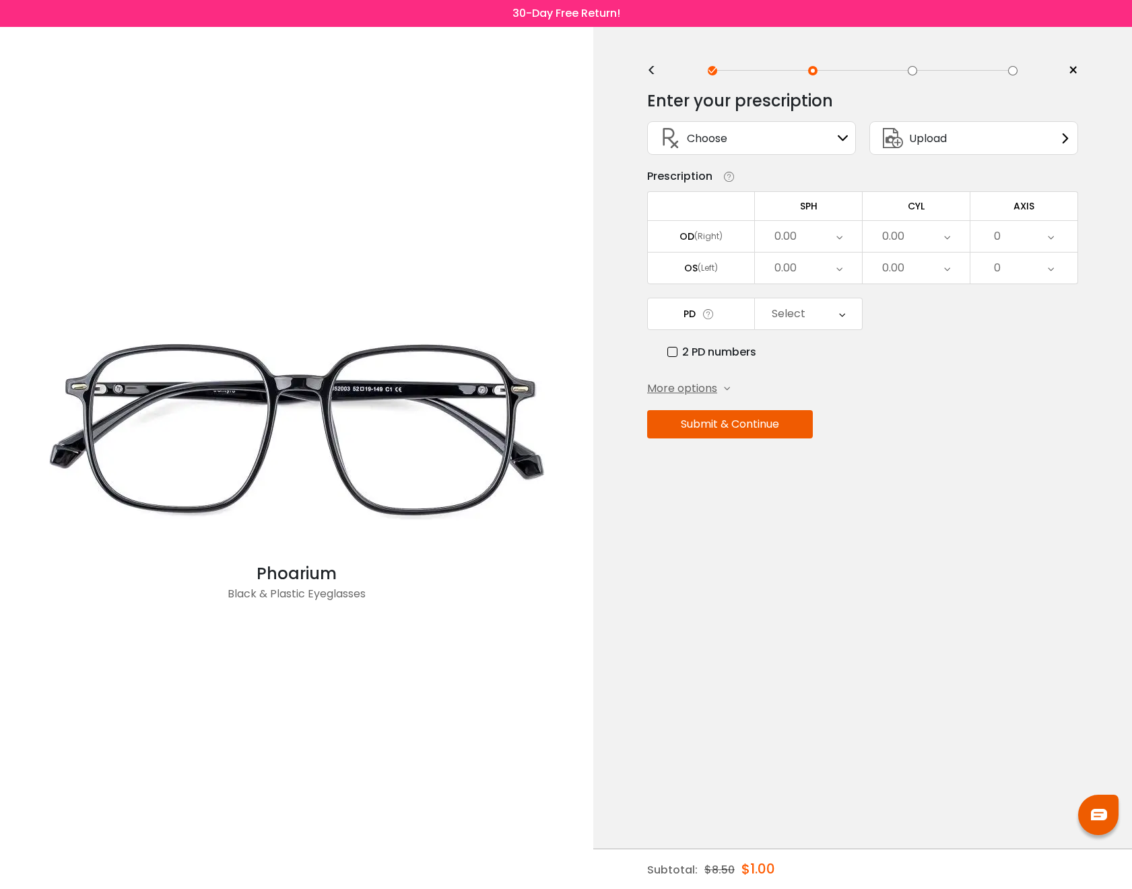
click at [686, 389] on span "More options" at bounding box center [682, 388] width 70 height 16
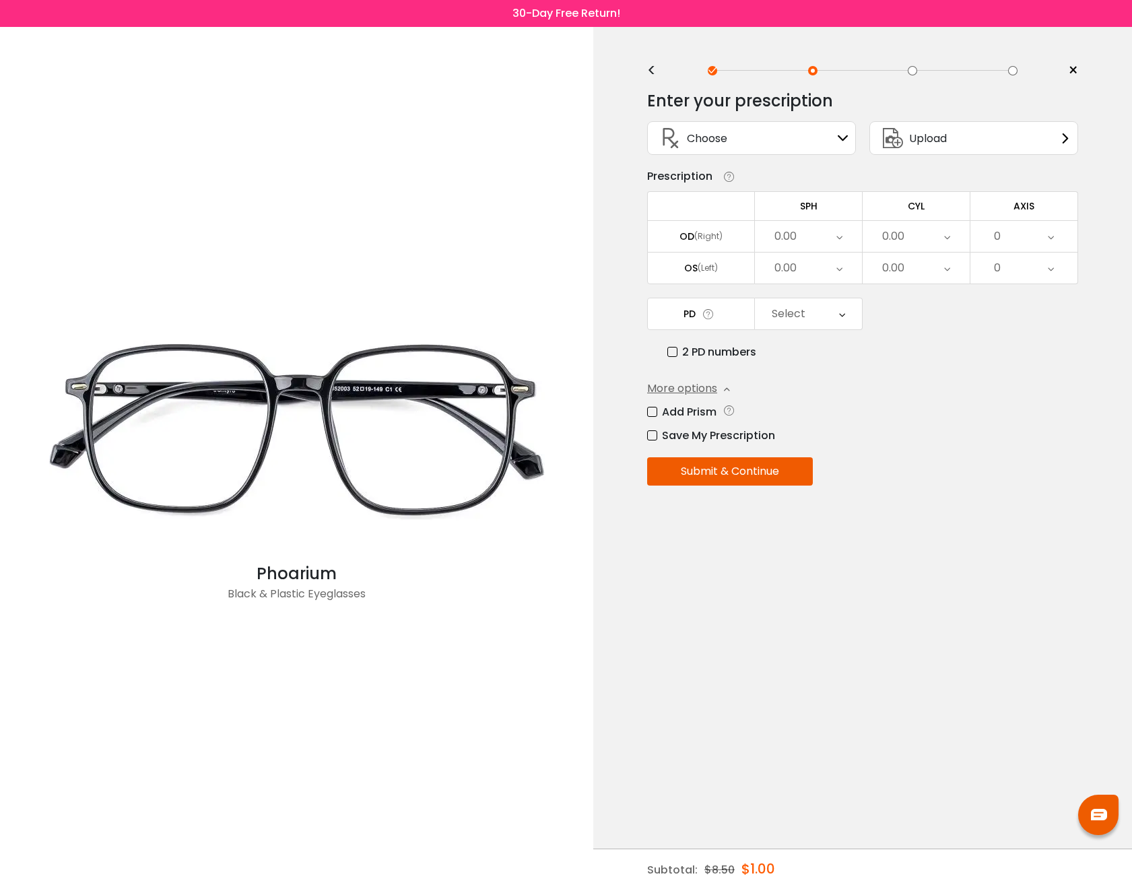
click at [797, 207] on td "SPH" at bounding box center [809, 205] width 108 height 29
click at [813, 236] on div "0.00" at bounding box center [808, 236] width 107 height 31
click at [815, 263] on li "-1.00" at bounding box center [808, 255] width 107 height 24
click at [899, 242] on div "0.00" at bounding box center [893, 236] width 22 height 27
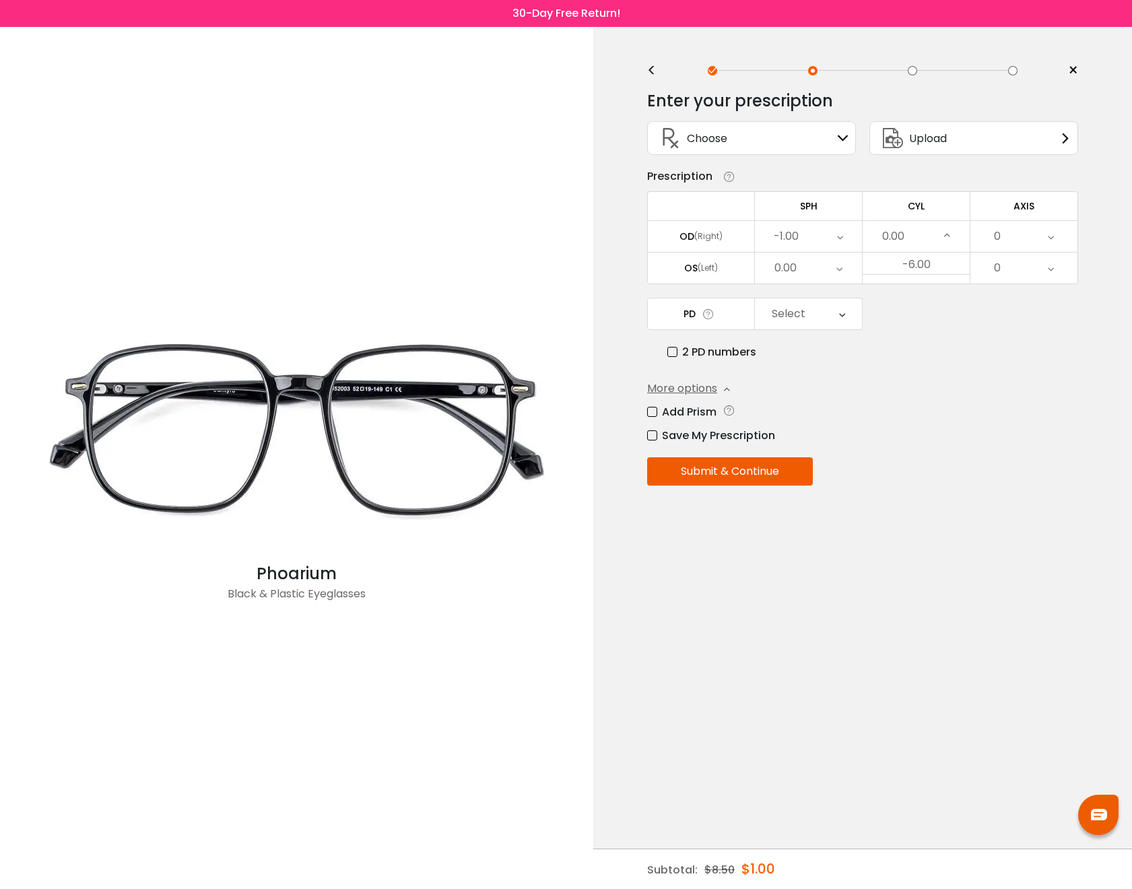
scroll to position [494, 0]
click at [922, 328] on li "-0.25" at bounding box center [916, 328] width 107 height 24
click at [1002, 238] on div "0" at bounding box center [1023, 236] width 107 height 31
click at [1015, 335] on li "90" at bounding box center [1023, 327] width 107 height 24
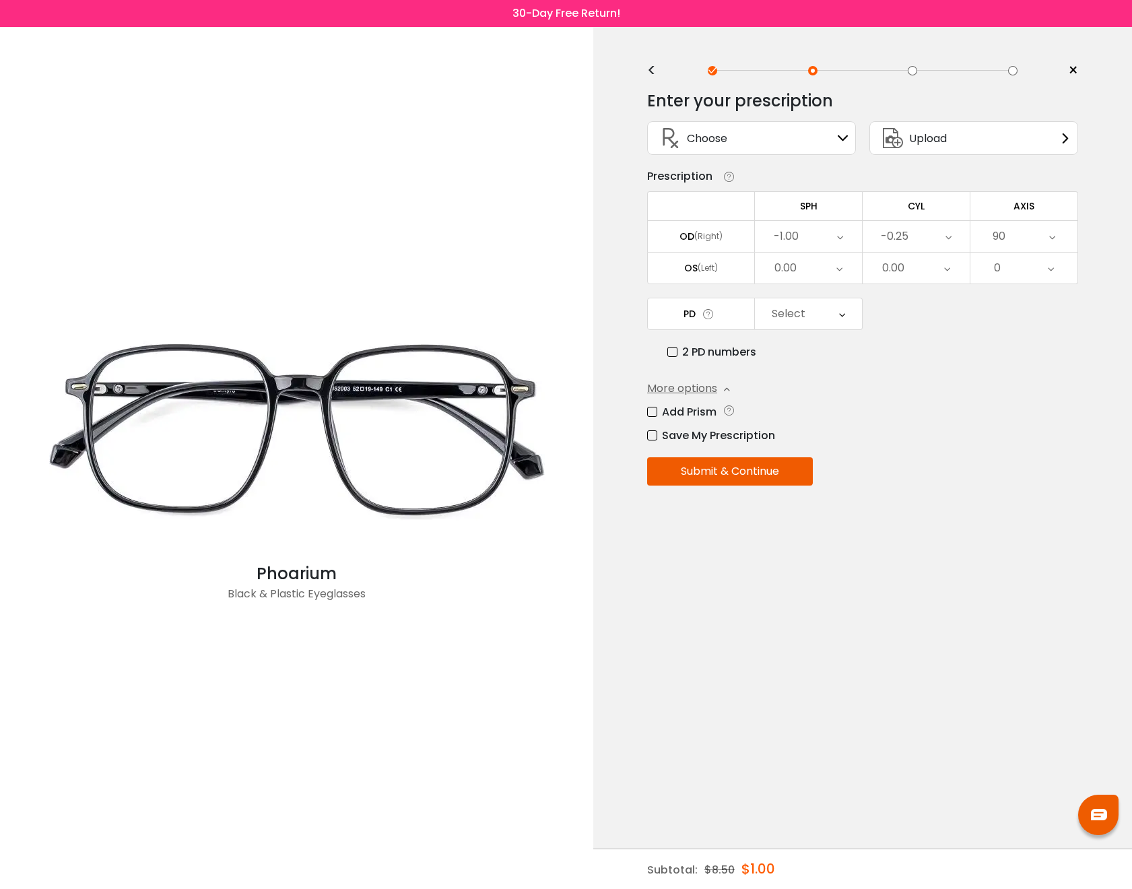
click at [830, 270] on div "0.00" at bounding box center [808, 268] width 107 height 31
click at [809, 321] on li "-1.00" at bounding box center [808, 320] width 107 height 24
click at [774, 477] on button "Submit & Continue" at bounding box center [730, 471] width 166 height 28
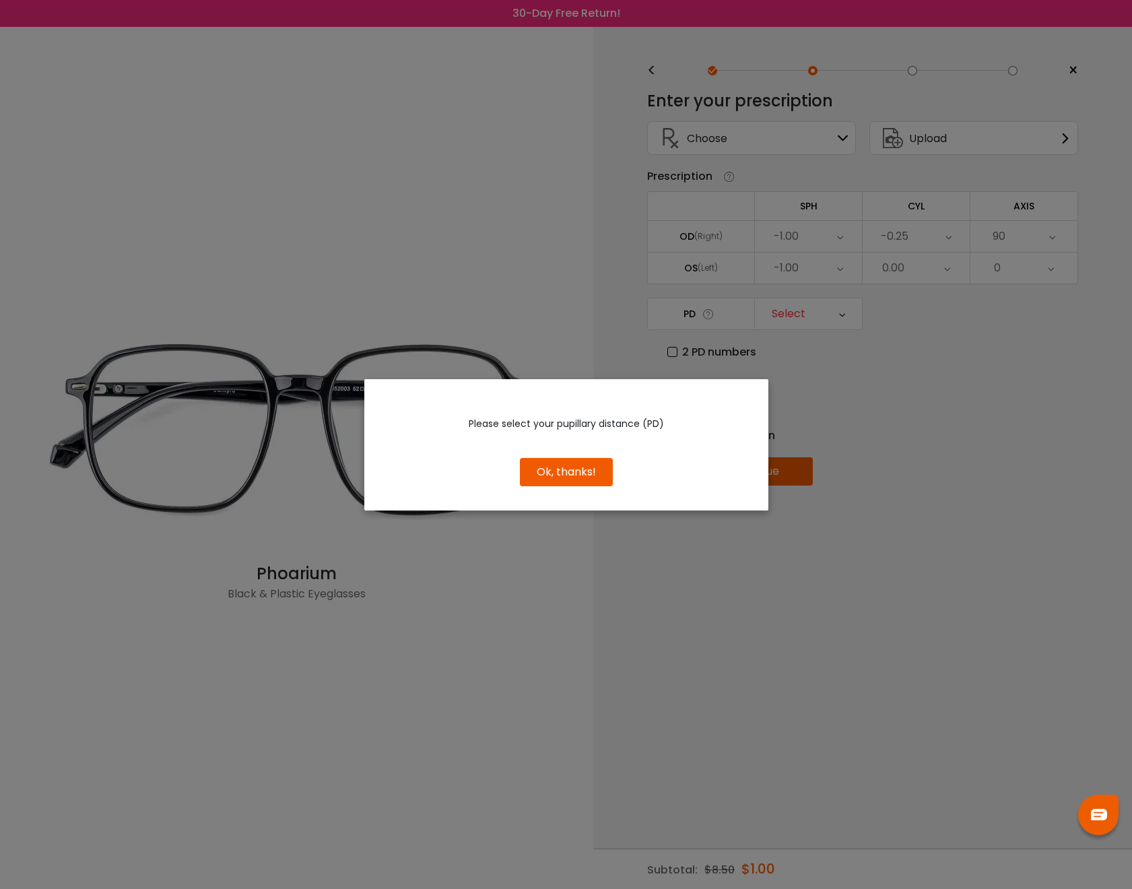
click at [522, 475] on button "Ok, thanks!" at bounding box center [566, 472] width 93 height 28
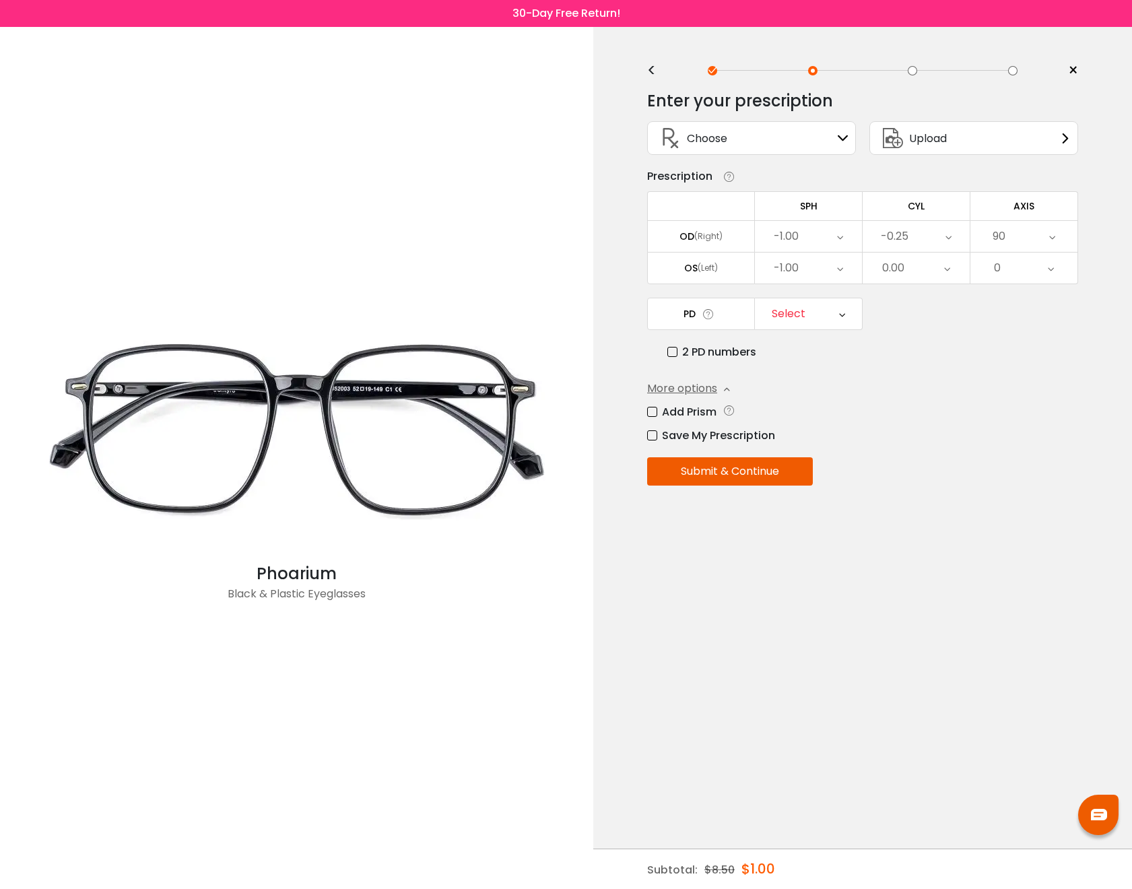
click at [846, 316] on div "Select" at bounding box center [808, 313] width 107 height 31
click at [826, 394] on li "48" at bounding box center [808, 390] width 107 height 24
click at [803, 319] on div "48" at bounding box center [808, 313] width 107 height 31
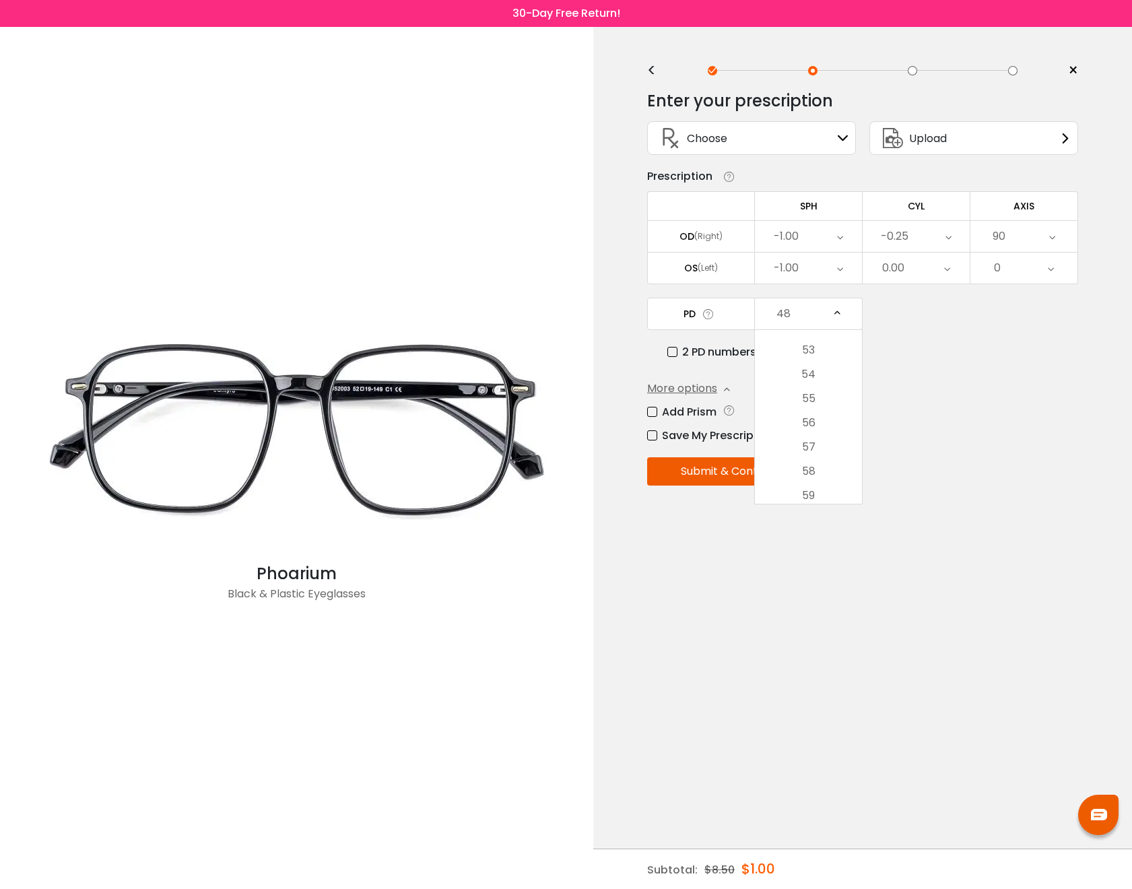
scroll to position [271, 0]
click at [918, 429] on div "Add Prism Vertical (Δ) Base Direction Horizontal (Δ) Base Direction OD (Right) …" at bounding box center [862, 423] width 431 height 40
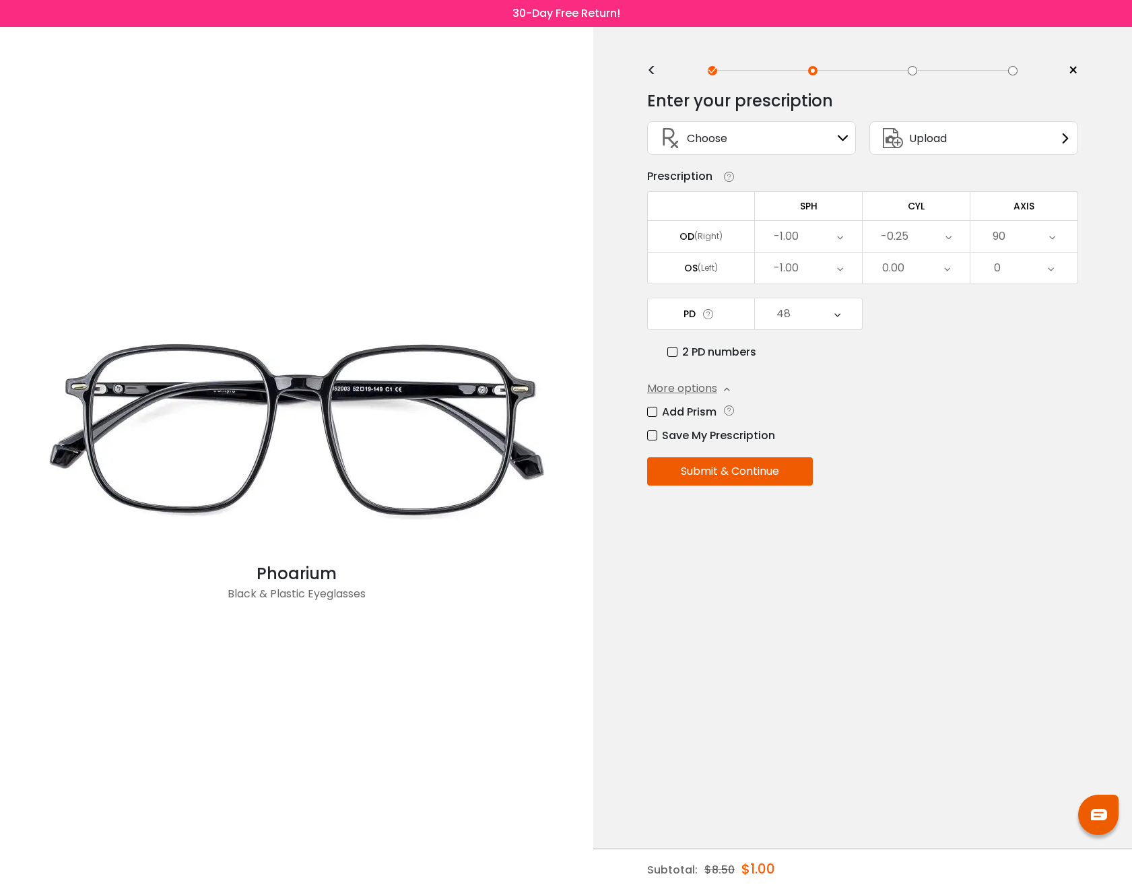
click at [818, 323] on div "48" at bounding box center [808, 313] width 107 height 31
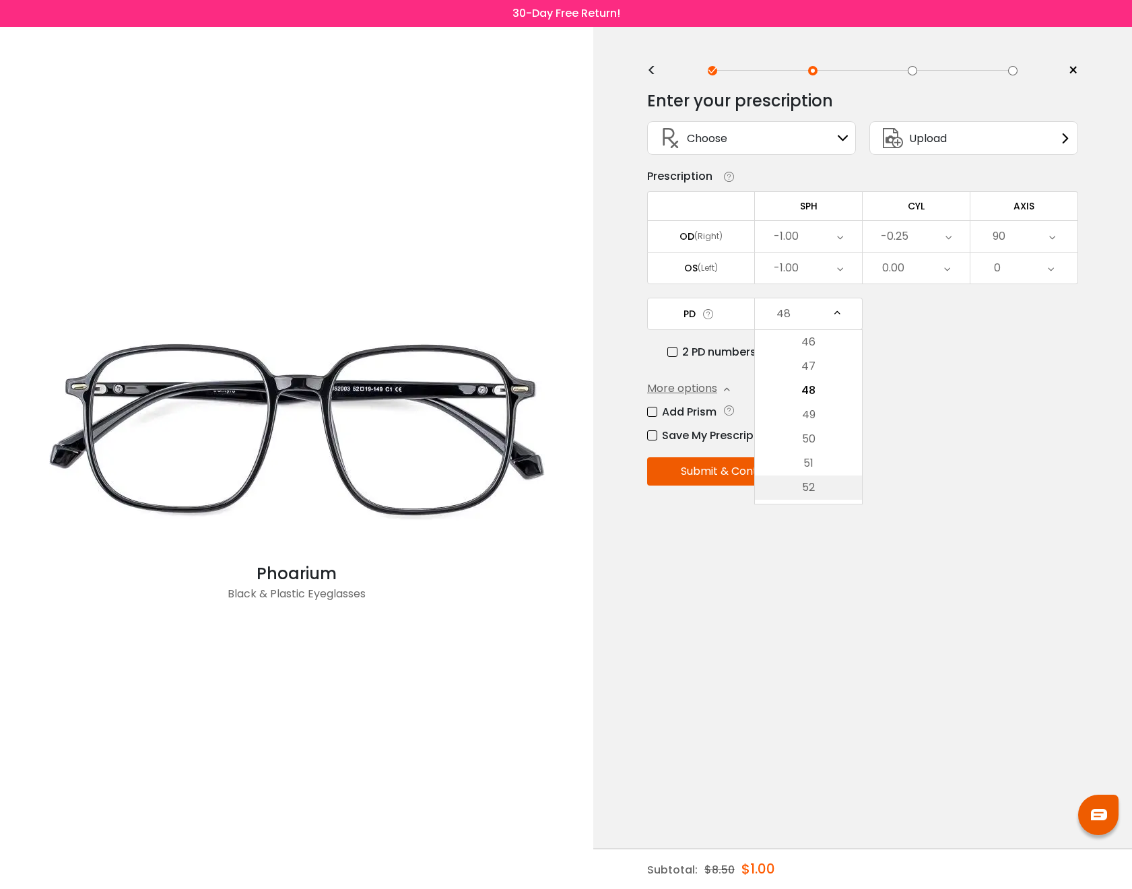
click at [833, 479] on li "52" at bounding box center [808, 487] width 107 height 24
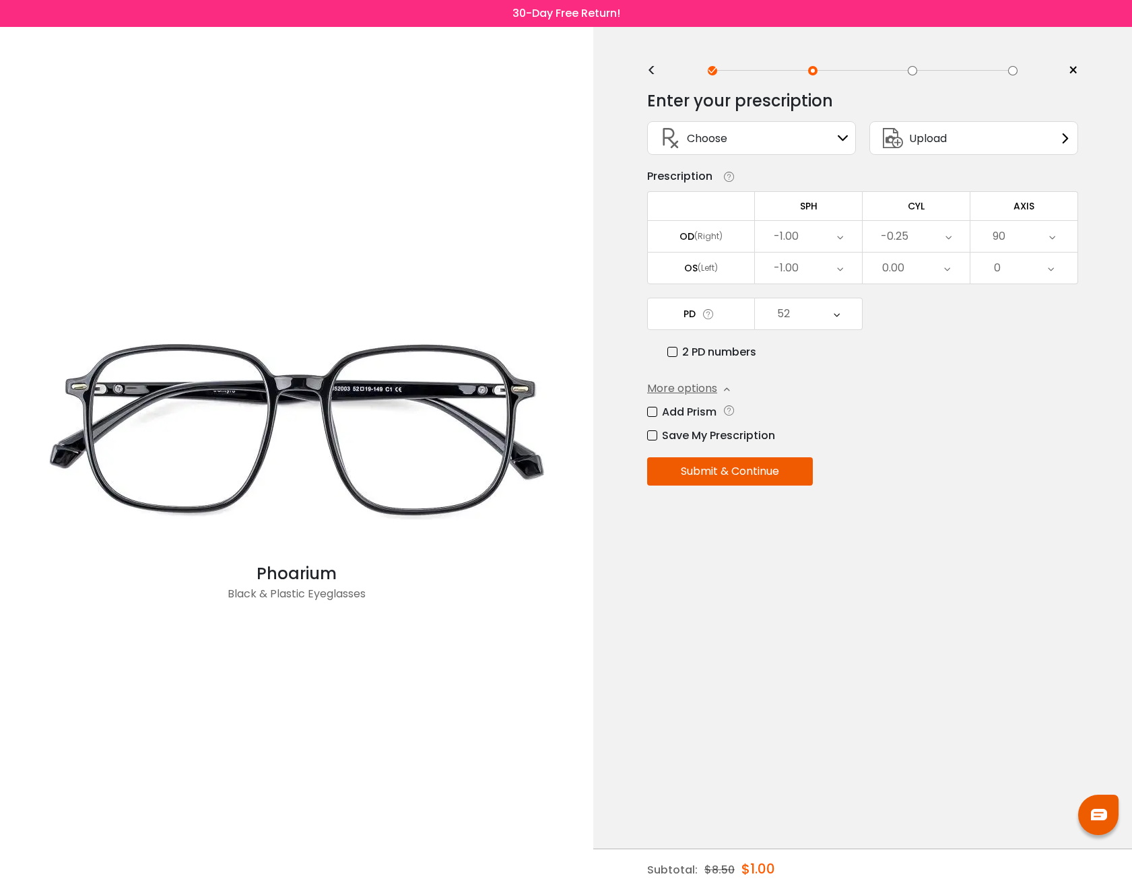
click at [675, 360] on label "2 PD numbers" at bounding box center [711, 351] width 89 height 17
click at [836, 312] on icon at bounding box center [837, 313] width 6 height 31
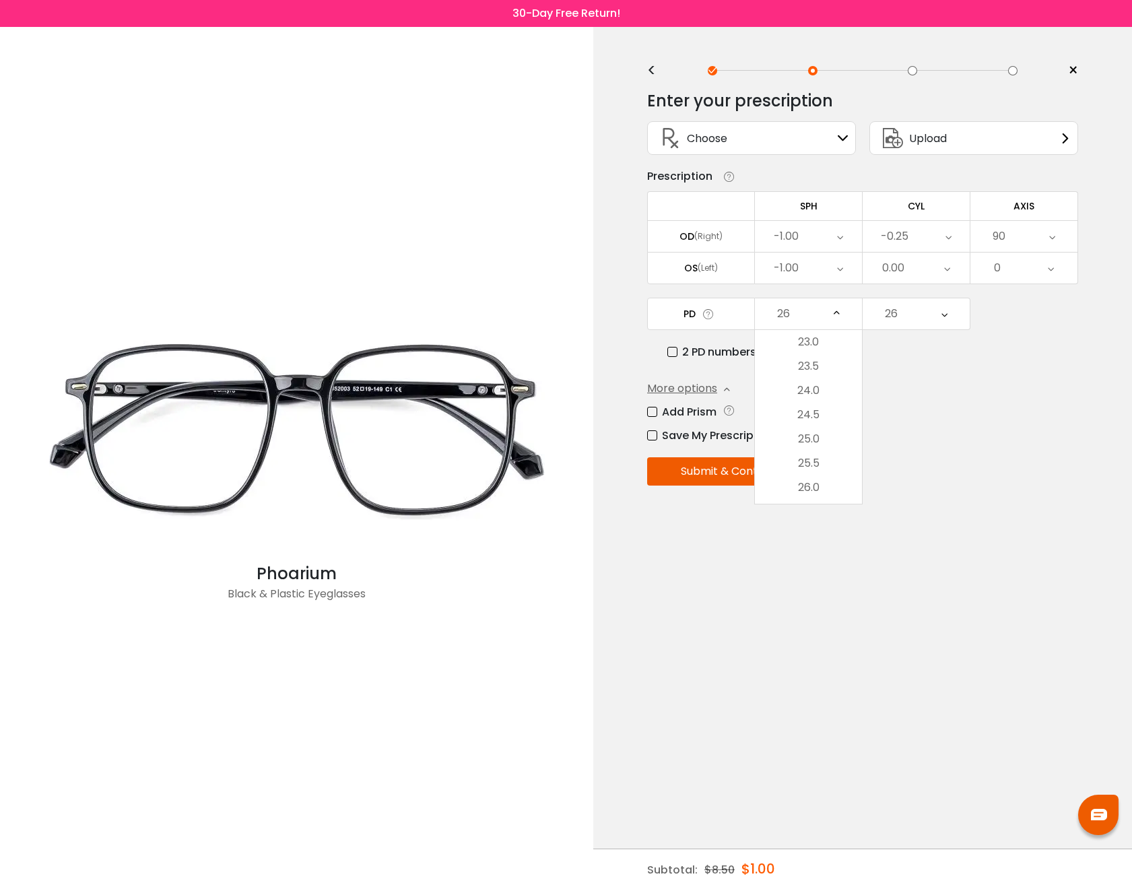
click at [950, 415] on div "Add Prism" at bounding box center [862, 411] width 431 height 17
click at [799, 314] on div "26" at bounding box center [808, 313] width 107 height 31
click at [673, 365] on div "Enter your prescription SPH (Sphere) Lens strength needed to correct your visio…" at bounding box center [862, 317] width 431 height 472
click at [673, 360] on label "2 PD numbers" at bounding box center [711, 351] width 89 height 17
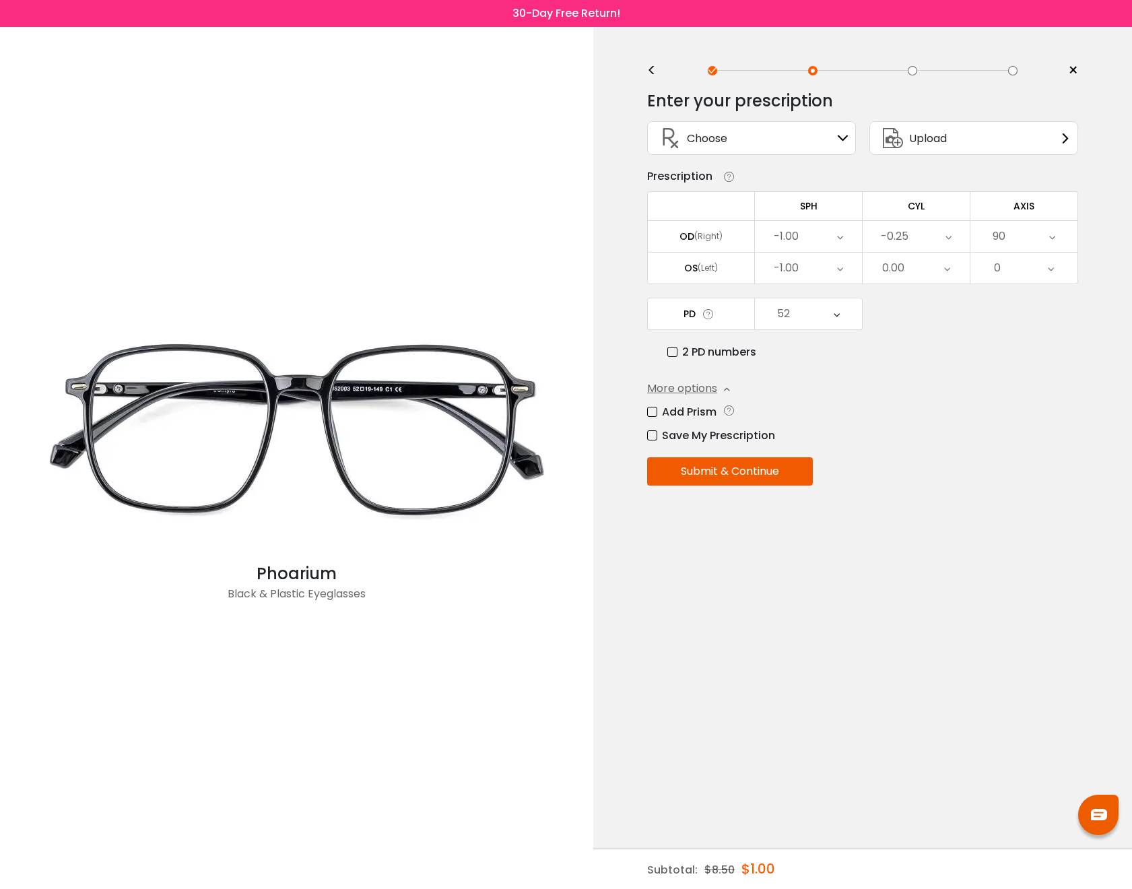
click at [906, 388] on div "More options Add Prism Vertical (Δ) Base Direction Horizontal (Δ) Base Directio…" at bounding box center [862, 411] width 431 height 63
click at [746, 477] on button "Submit & Continue" at bounding box center [730, 471] width 166 height 28
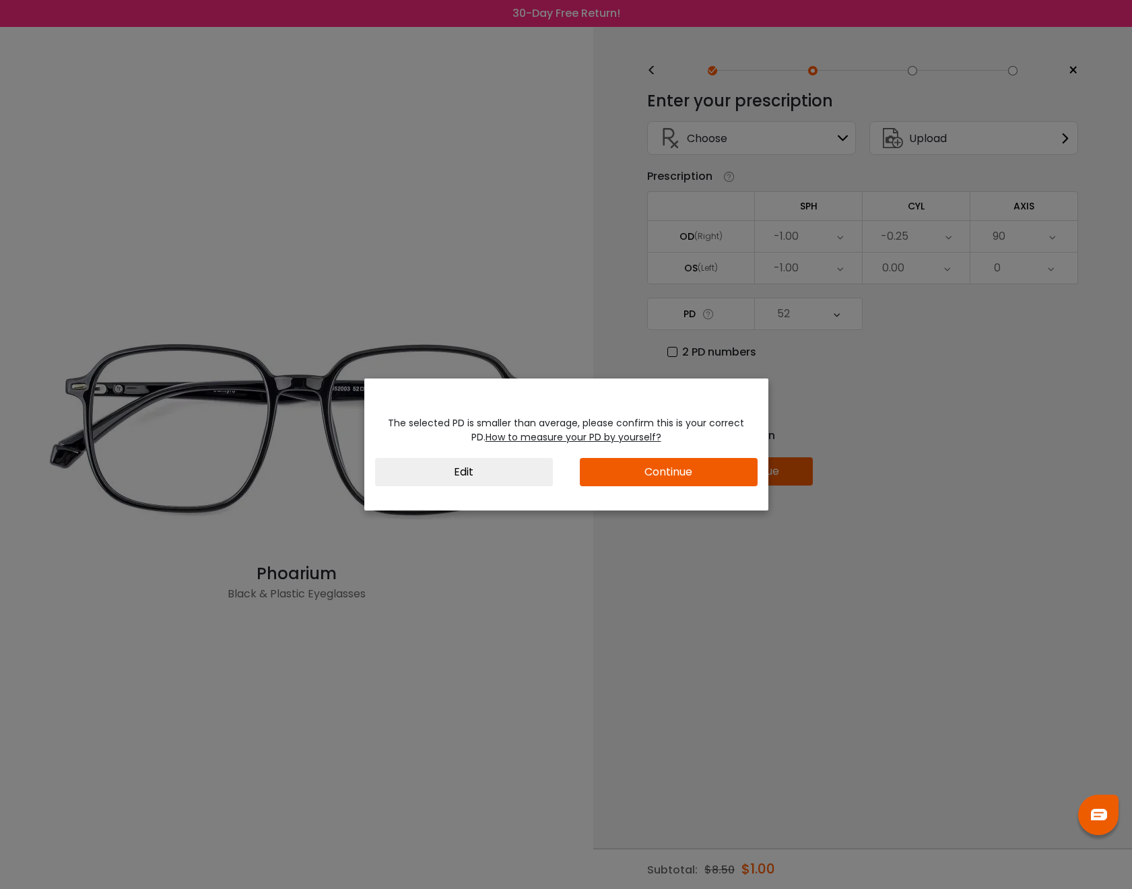
click at [871, 376] on div "The selected PD is smaller than average, please confirm this is your correct PD…" at bounding box center [566, 444] width 1132 height 889
click at [512, 477] on button "Edit" at bounding box center [464, 472] width 178 height 28
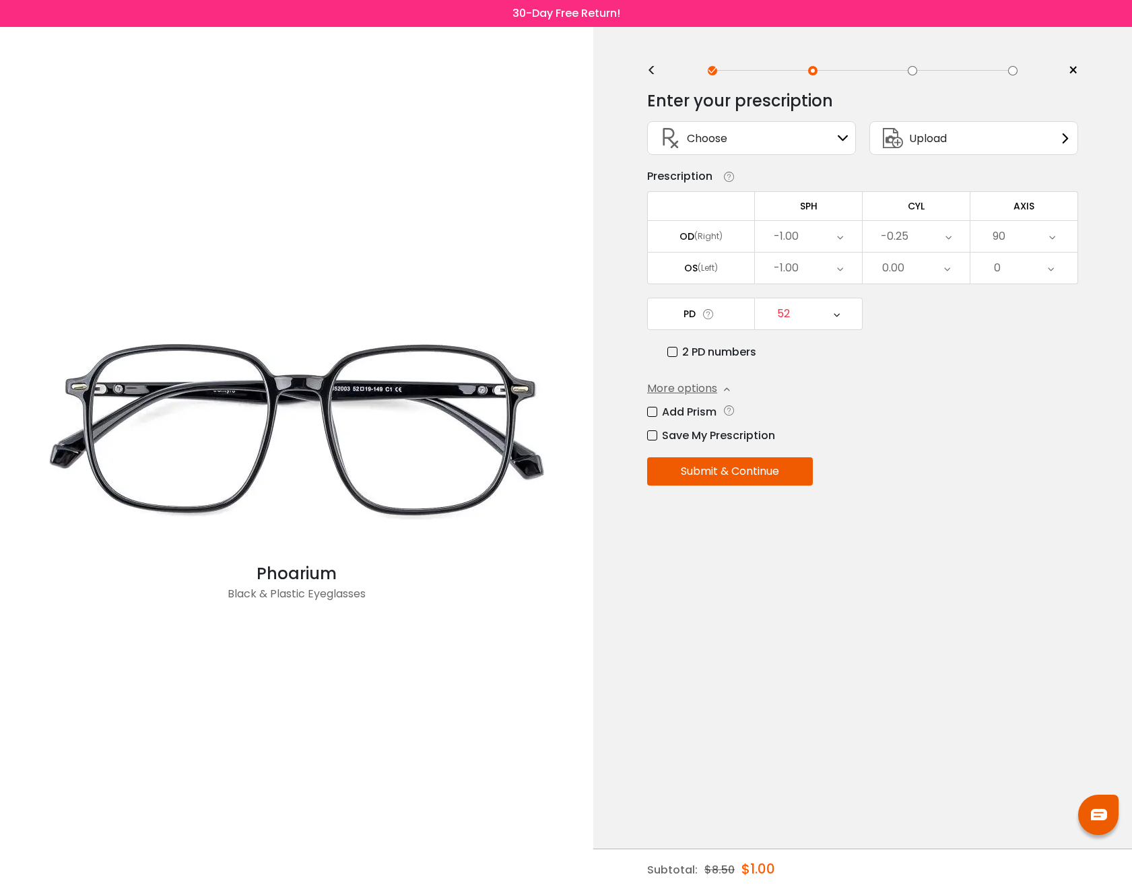
click at [828, 319] on div "52" at bounding box center [808, 313] width 107 height 31
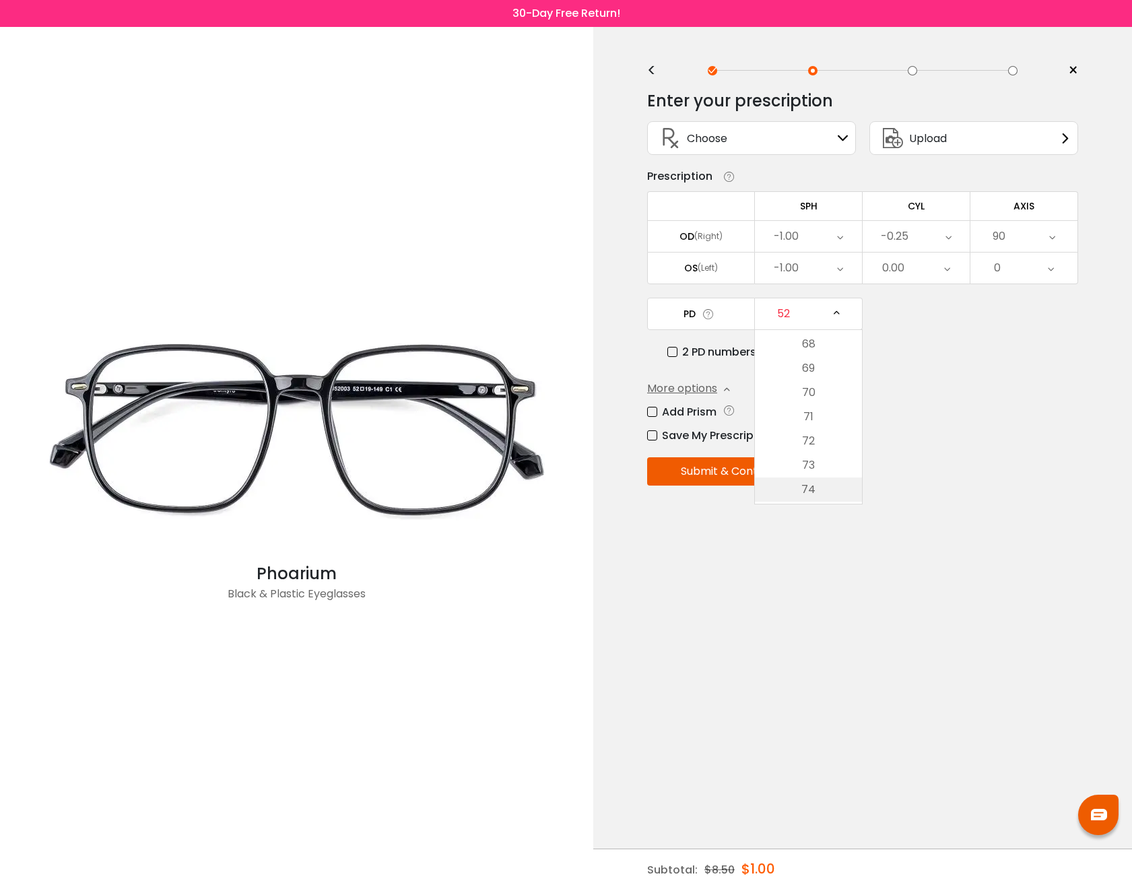
scroll to position [504, 0]
click at [817, 345] on li "67" at bounding box center [808, 347] width 107 height 24
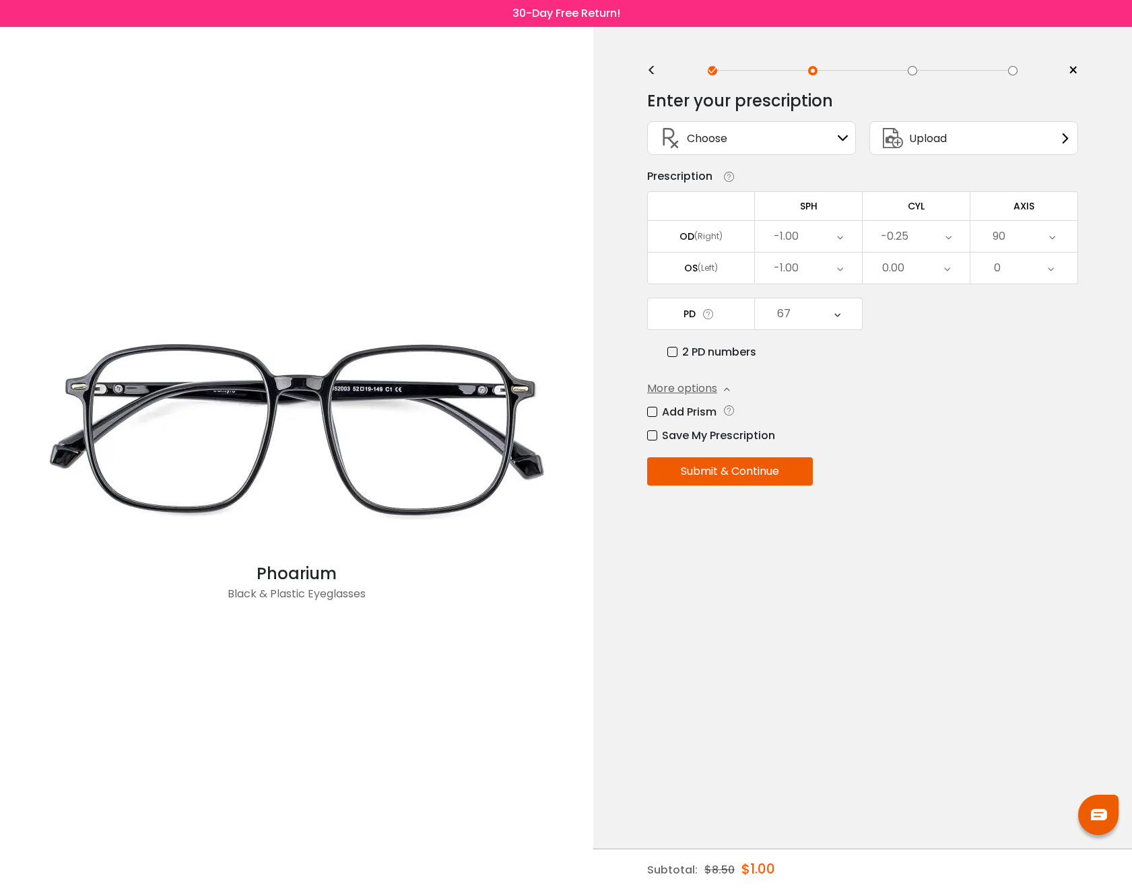
click at [809, 483] on button "Submit & Continue" at bounding box center [730, 471] width 166 height 28
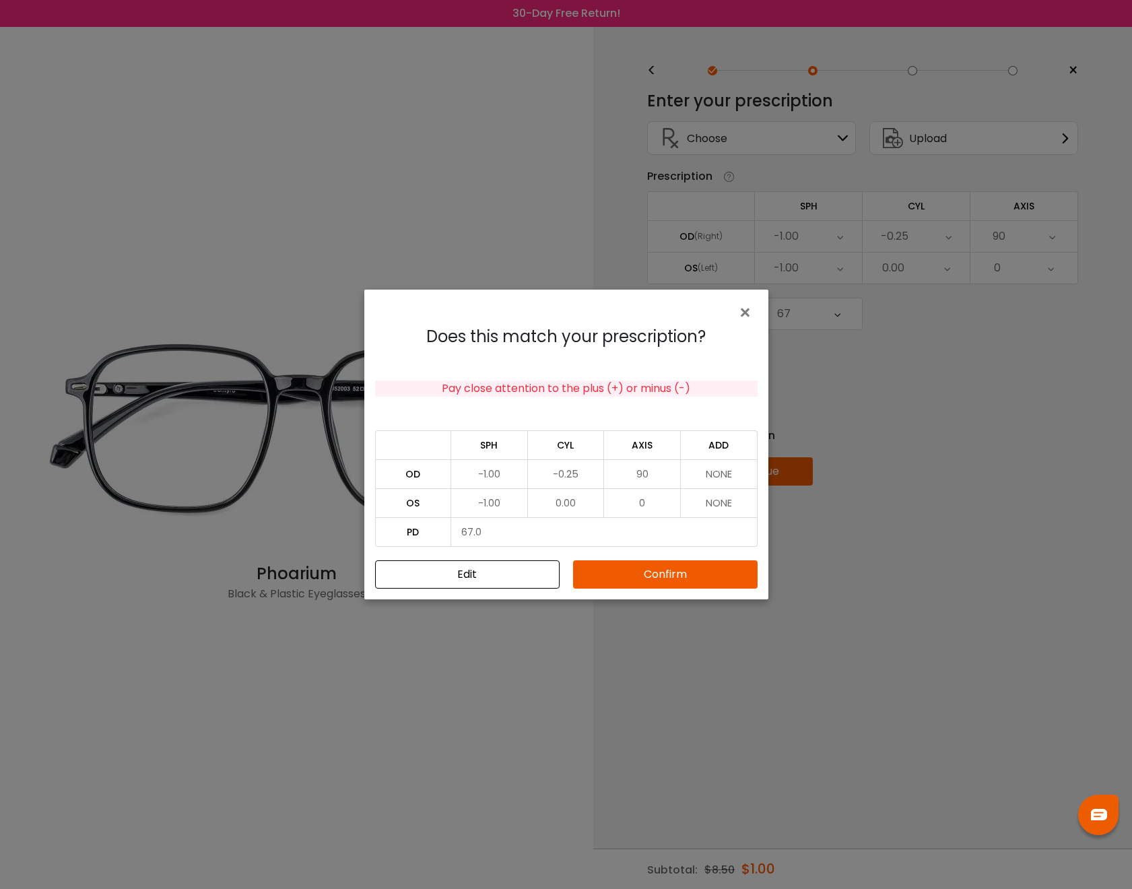
click at [628, 574] on button "Confirm" at bounding box center [665, 574] width 184 height 28
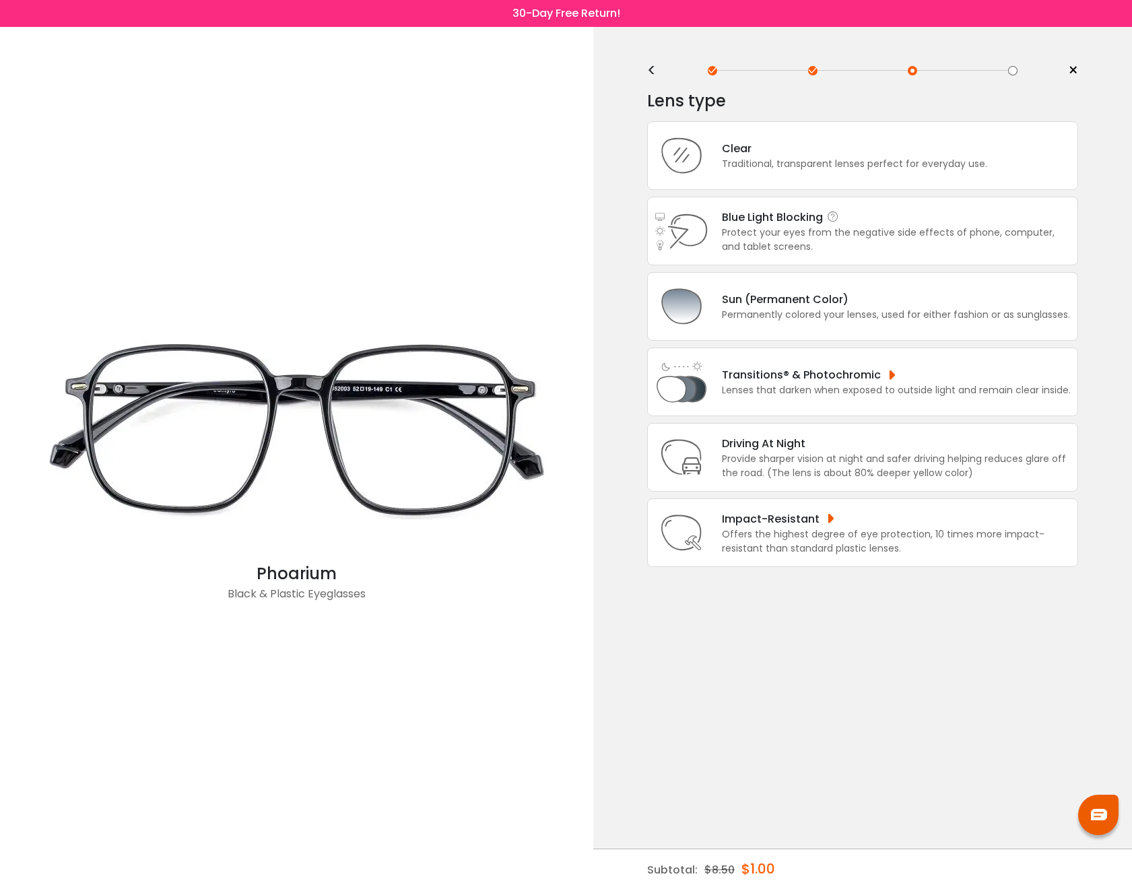
click at [903, 254] on div "Protect your eyes from the negative side effects of phone, computer, and tablet…" at bounding box center [896, 240] width 349 height 28
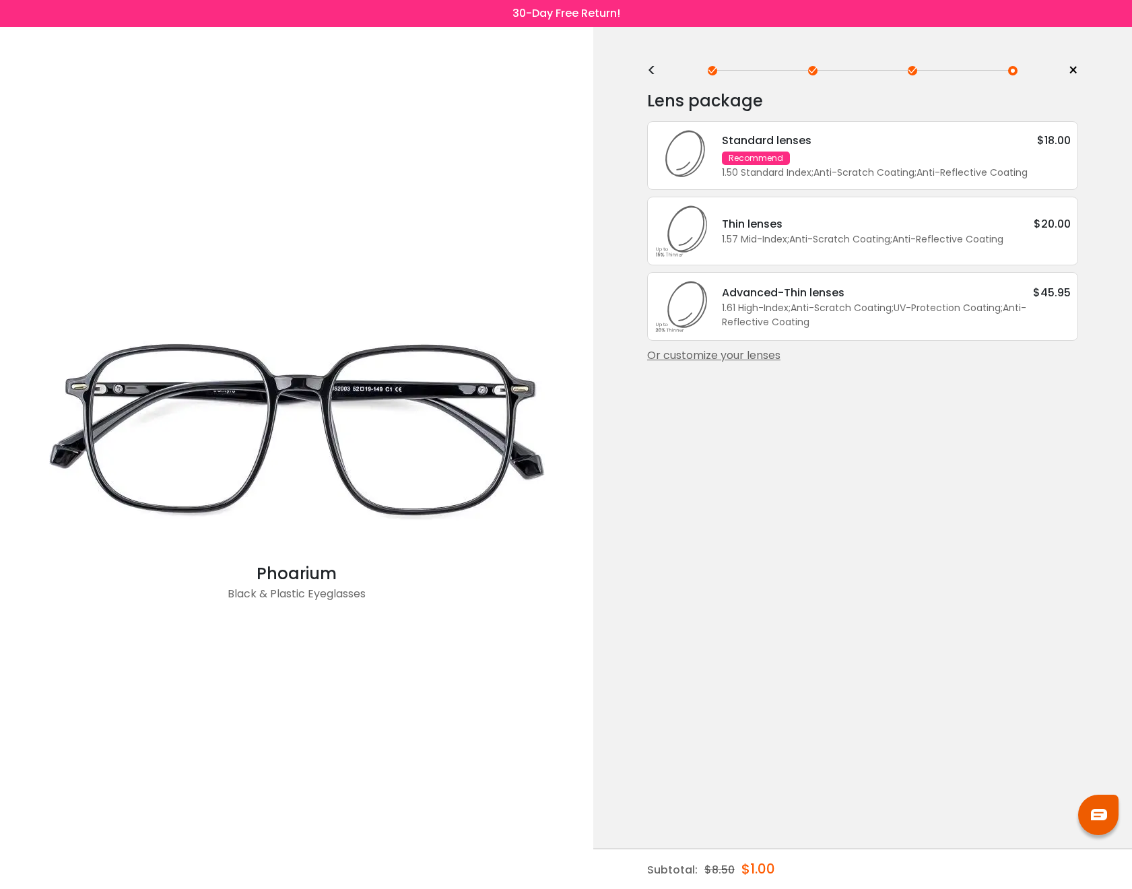
click at [1042, 178] on div "1.50 Standard Index ; Anti-Scratch Coating ; Anti-Reflective Coating ;" at bounding box center [896, 173] width 349 height 14
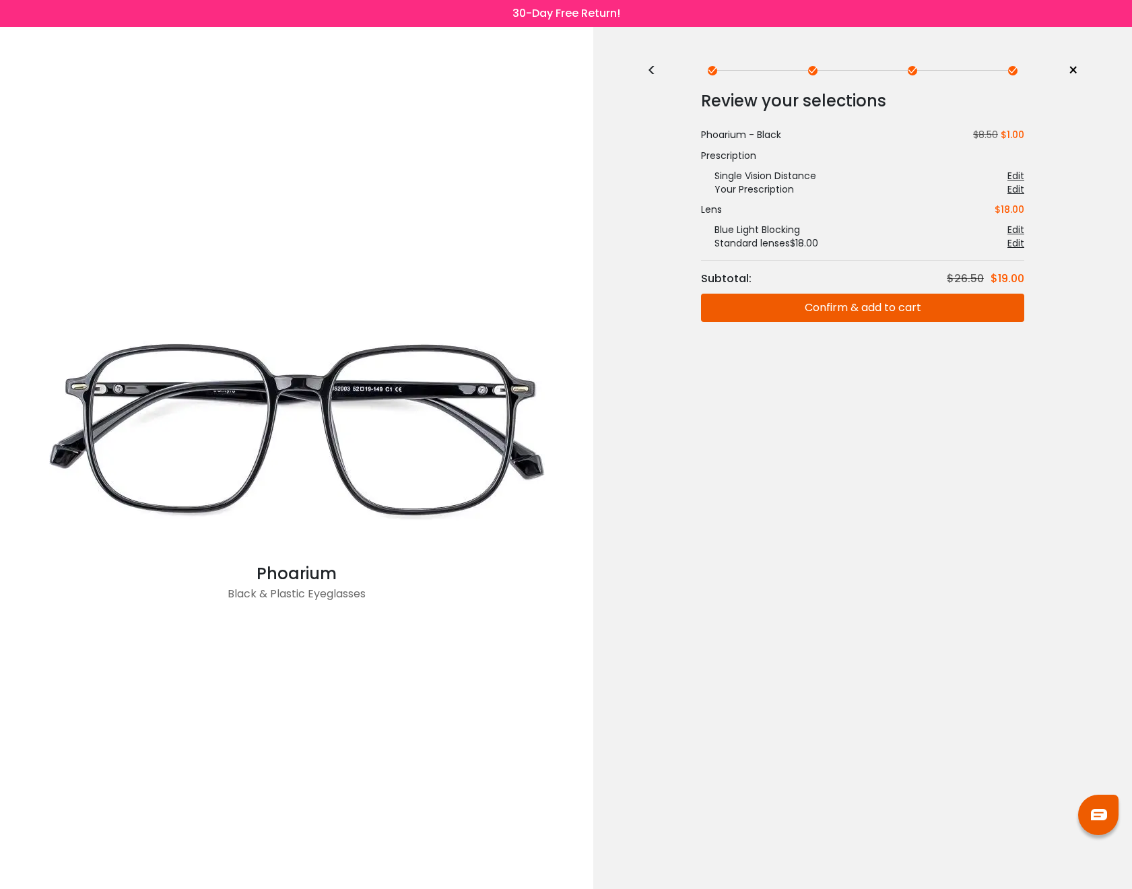
click at [902, 316] on button "Confirm & add to cart" at bounding box center [862, 308] width 323 height 28
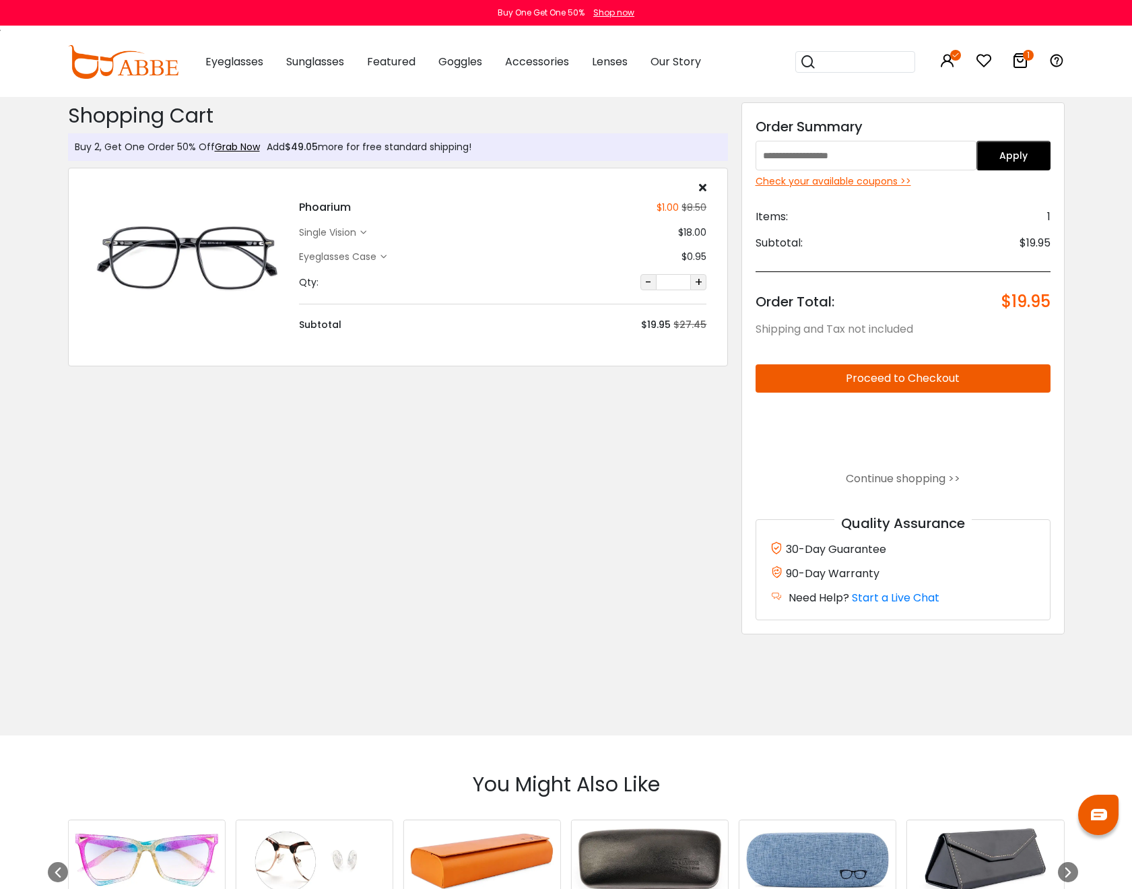
click at [853, 151] on input "text" at bounding box center [866, 156] width 222 height 30
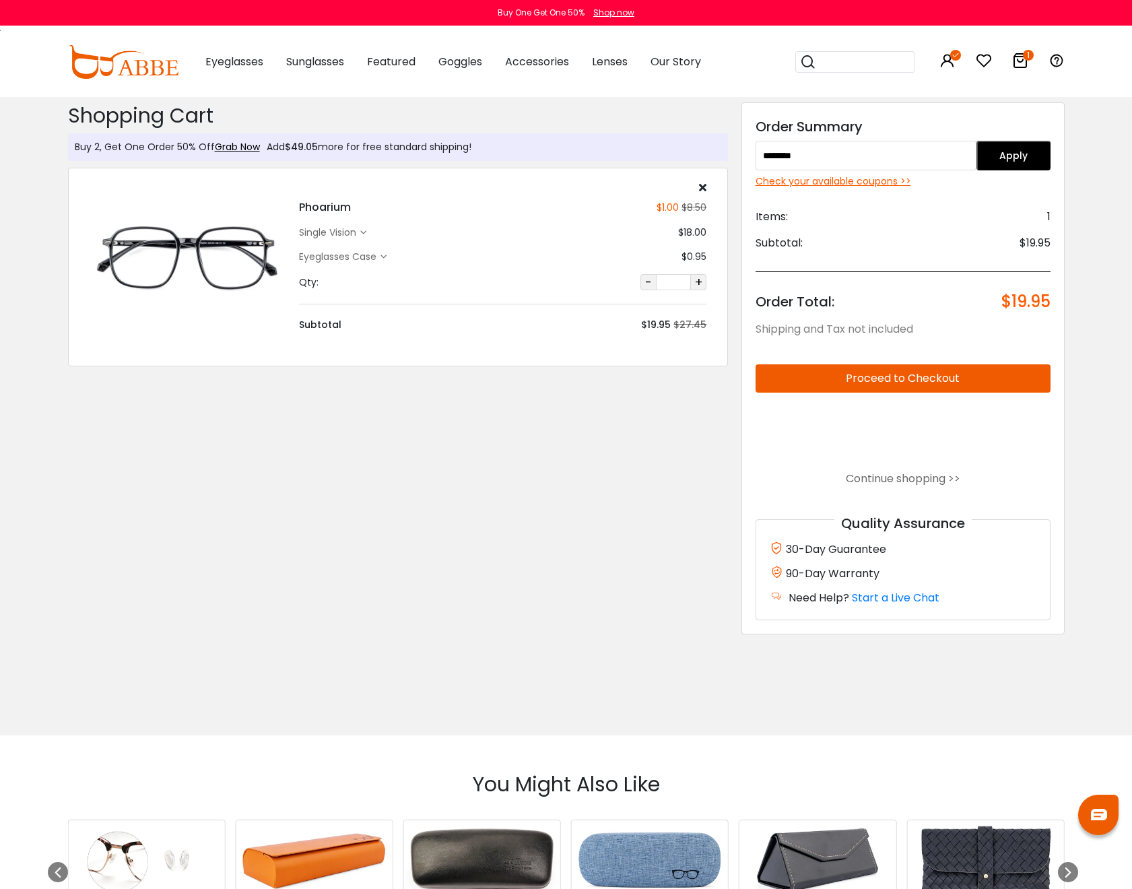
type input "********"
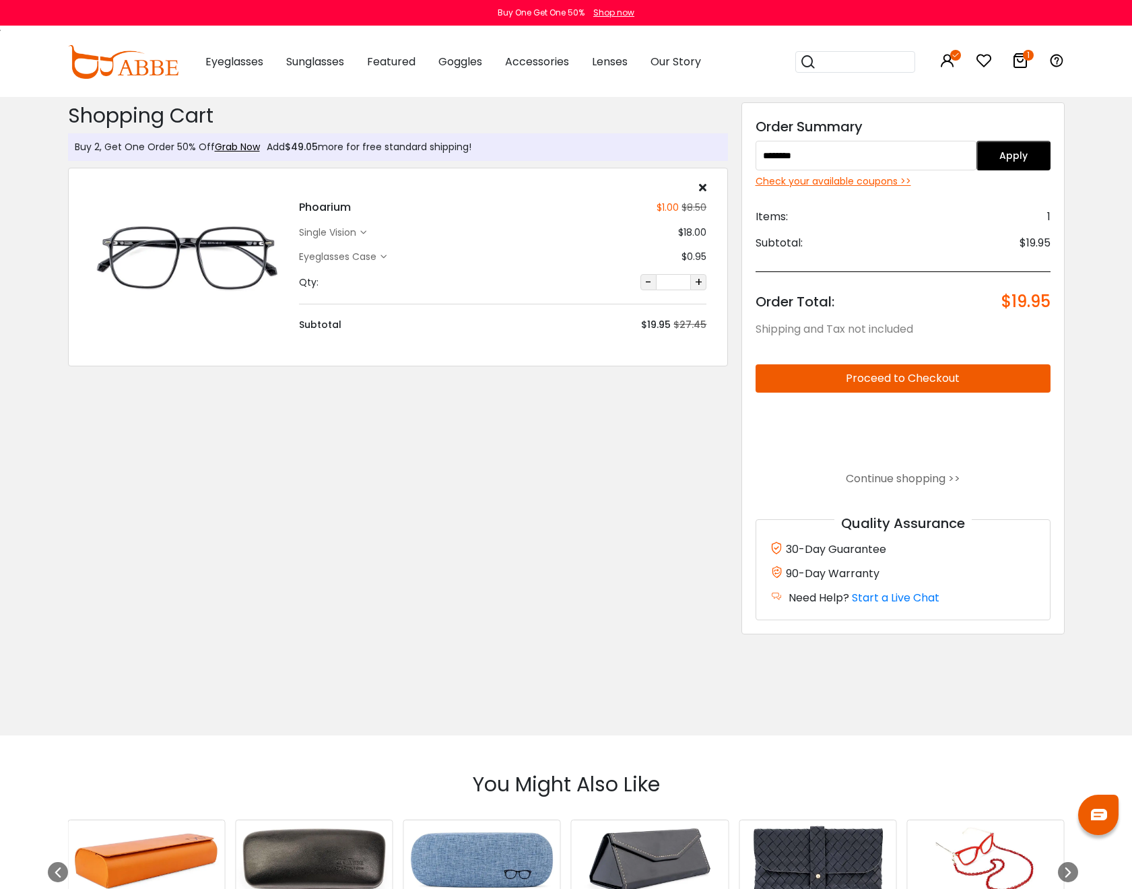
click at [1030, 153] on button "Apply" at bounding box center [1013, 156] width 74 height 30
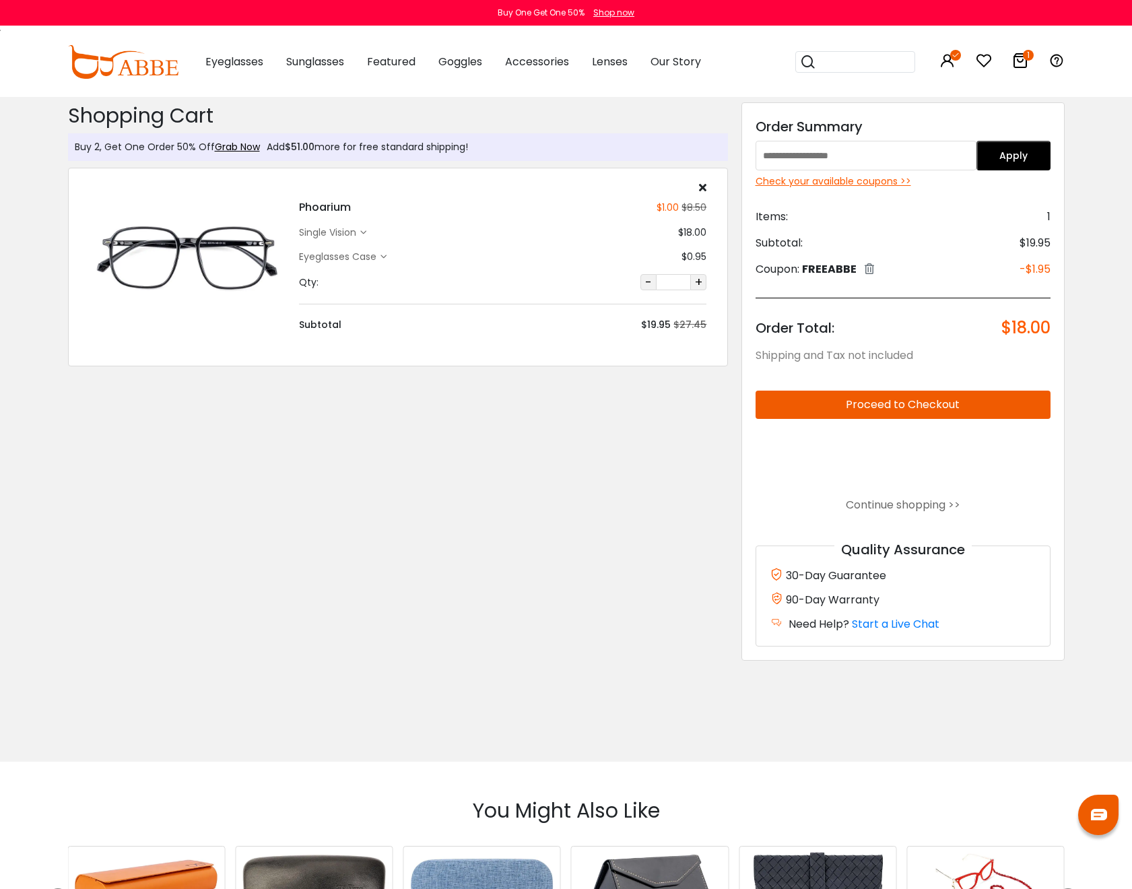
click at [363, 232] on icon at bounding box center [363, 233] width 6 height 6
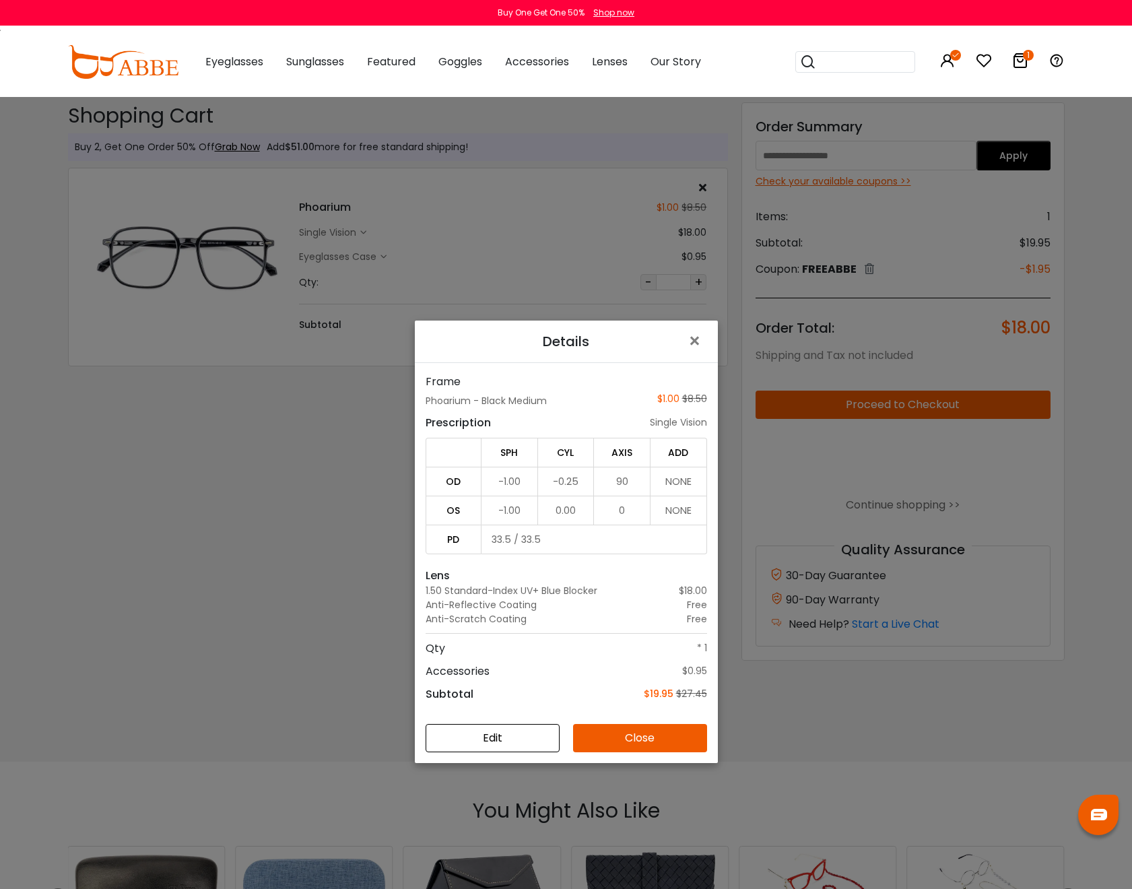
click at [526, 737] on button "Edit" at bounding box center [493, 738] width 134 height 28
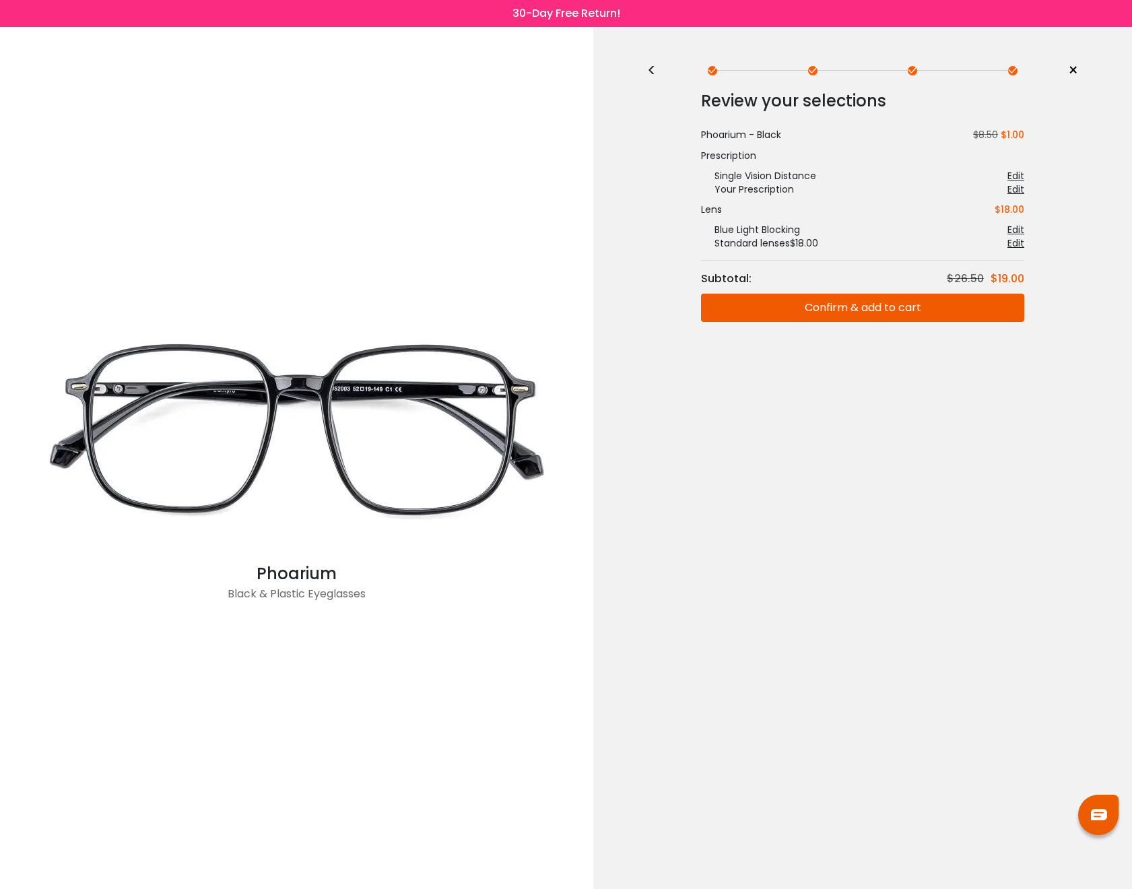
click at [647, 73] on div "<" at bounding box center [657, 70] width 20 height 11
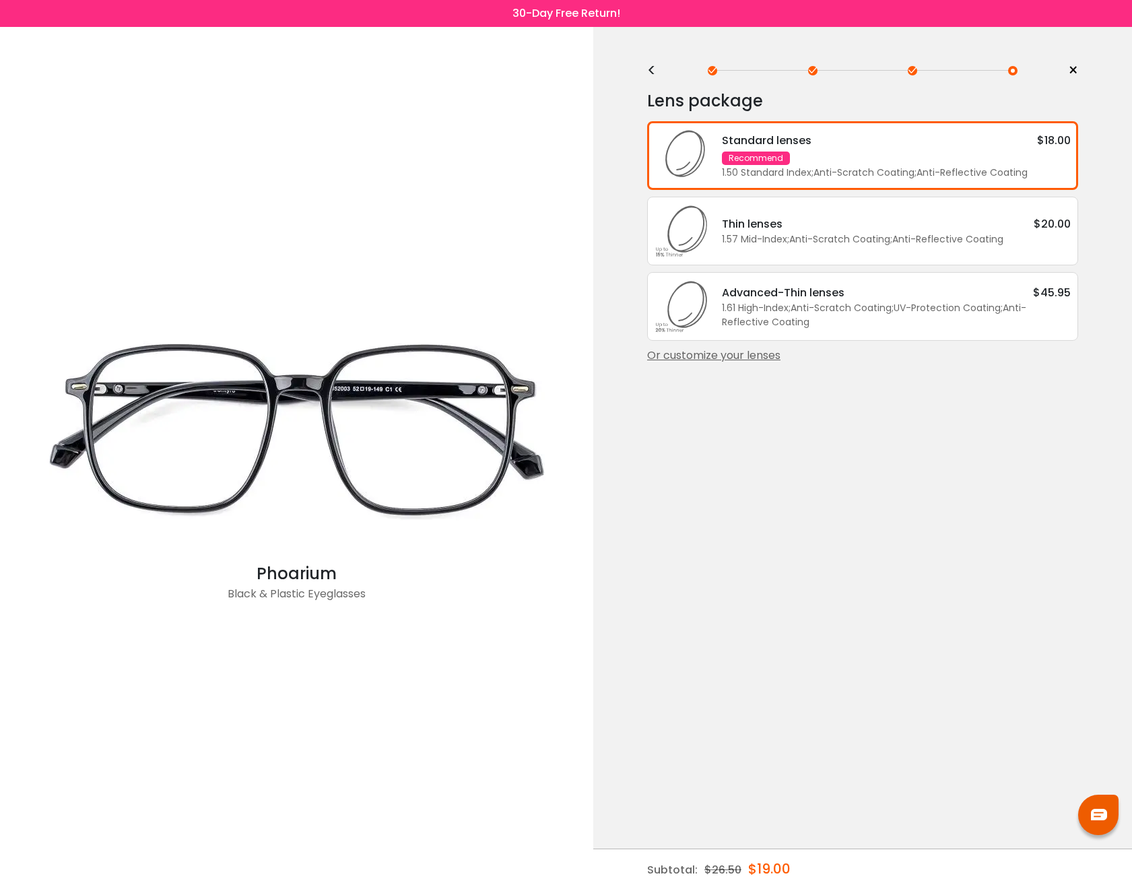
click at [657, 70] on div "<" at bounding box center [657, 70] width 20 height 11
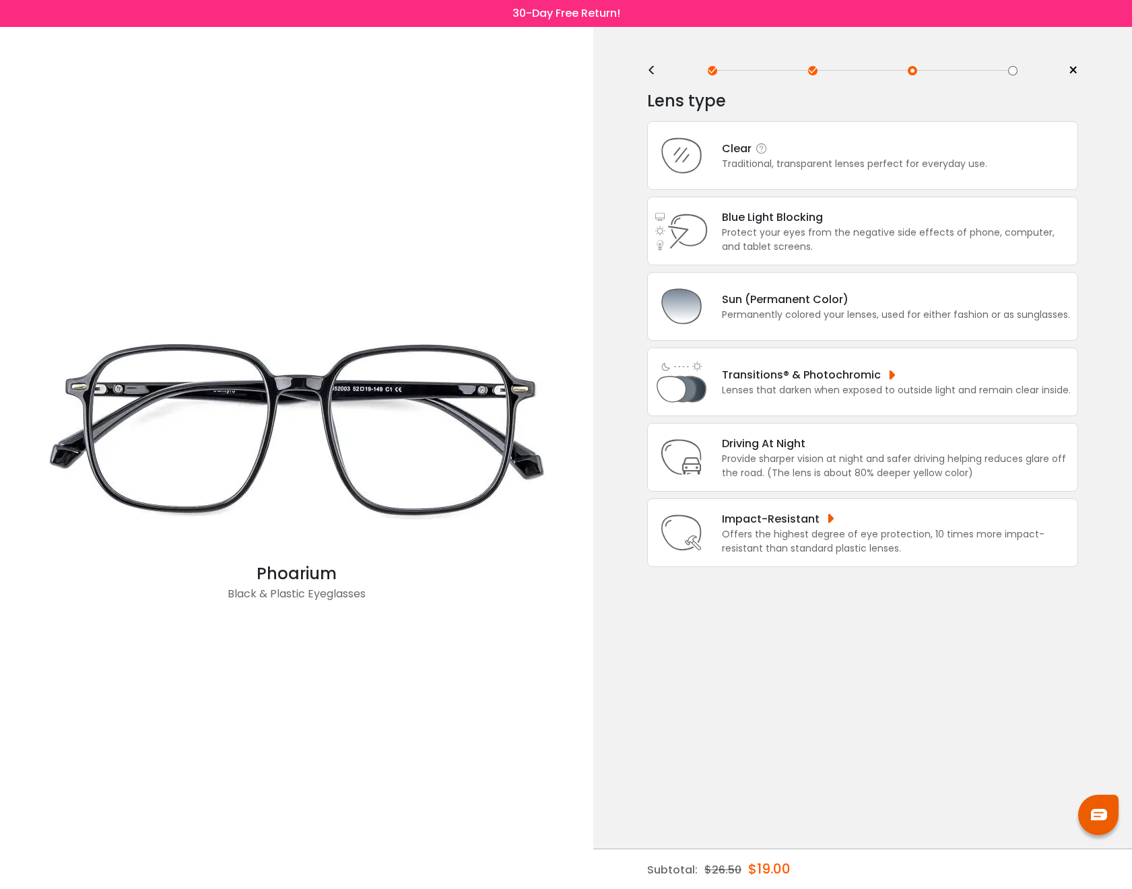
click at [958, 177] on div "Clear Traditional, transparent lenses perfect for everyday use." at bounding box center [862, 155] width 431 height 69
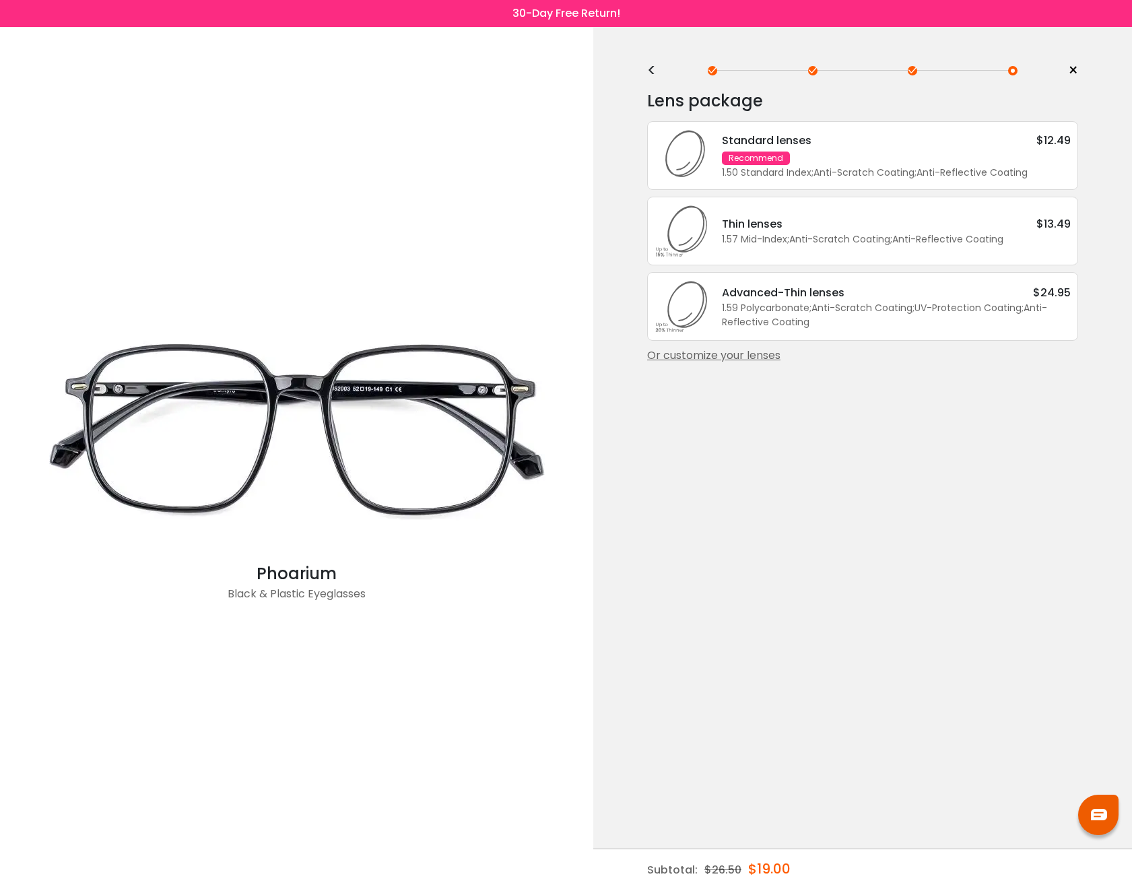
click at [842, 519] on div "< × Choose your usage Single Vision (Distance) This lens helps you see details …" at bounding box center [862, 458] width 539 height 862
